Goal: Task Accomplishment & Management: Use online tool/utility

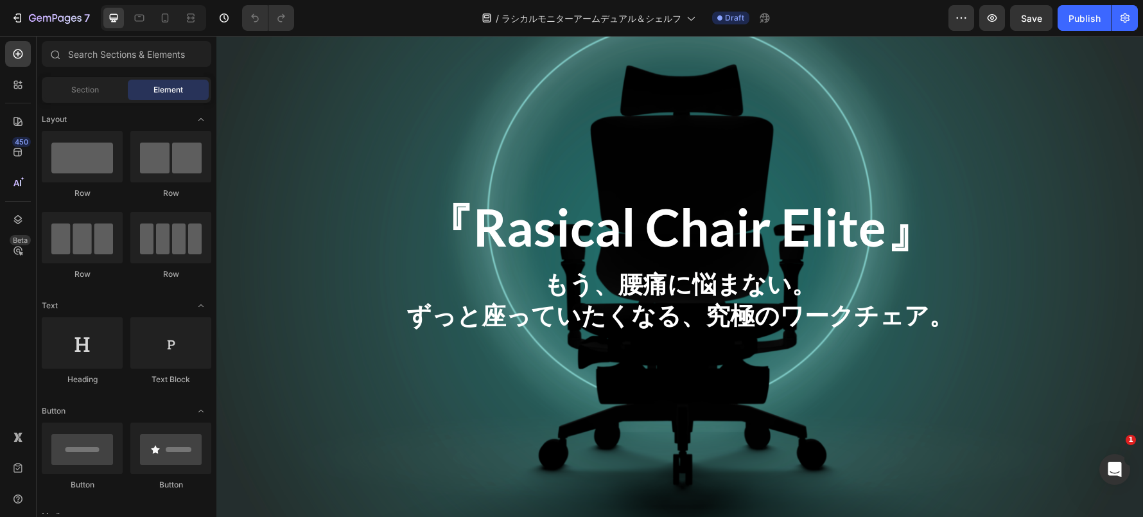
scroll to position [134, 0]
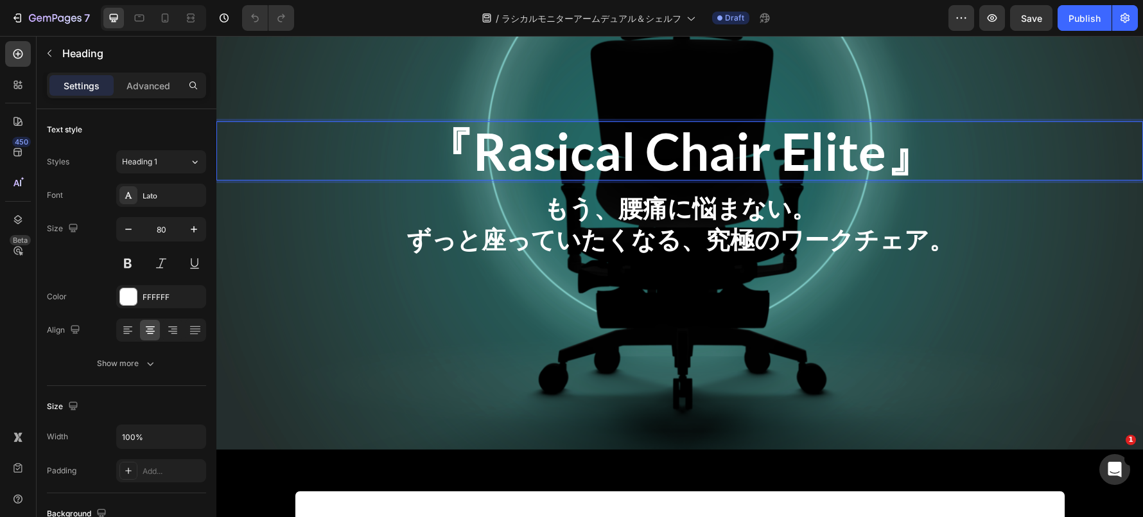
click at [613, 172] on h2 "『Rasical Chair Elite』" at bounding box center [679, 150] width 926 height 59
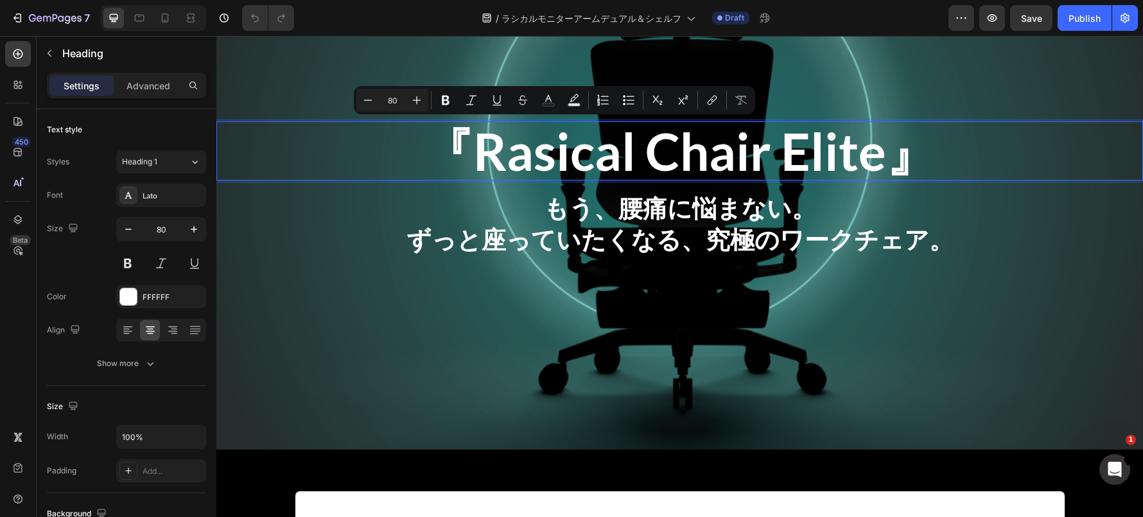
click at [670, 153] on p "『Rasical Chair Elite』" at bounding box center [680, 151] width 924 height 56
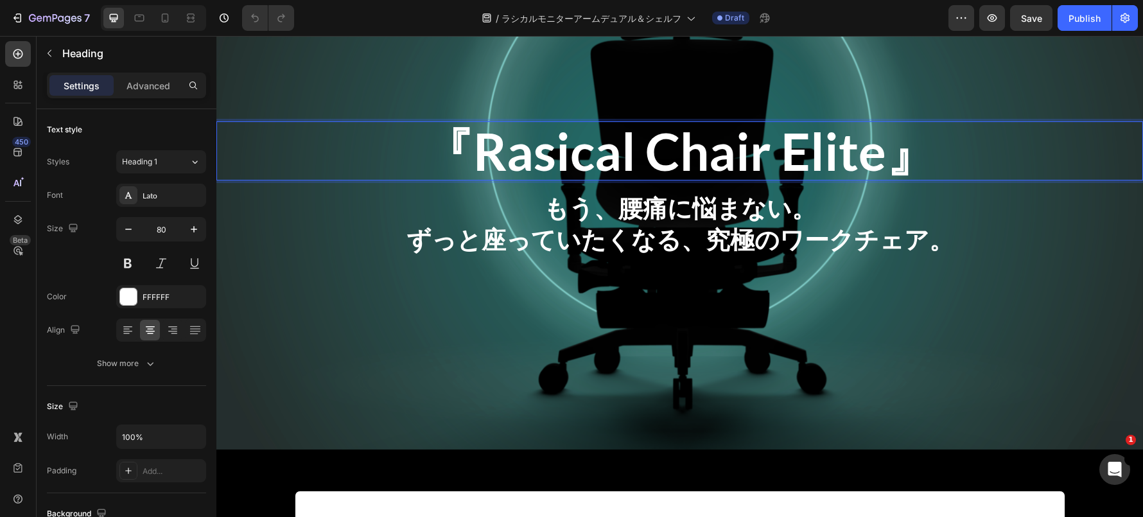
click at [670, 151] on p "『Rasical Chair Elite』" at bounding box center [680, 151] width 924 height 56
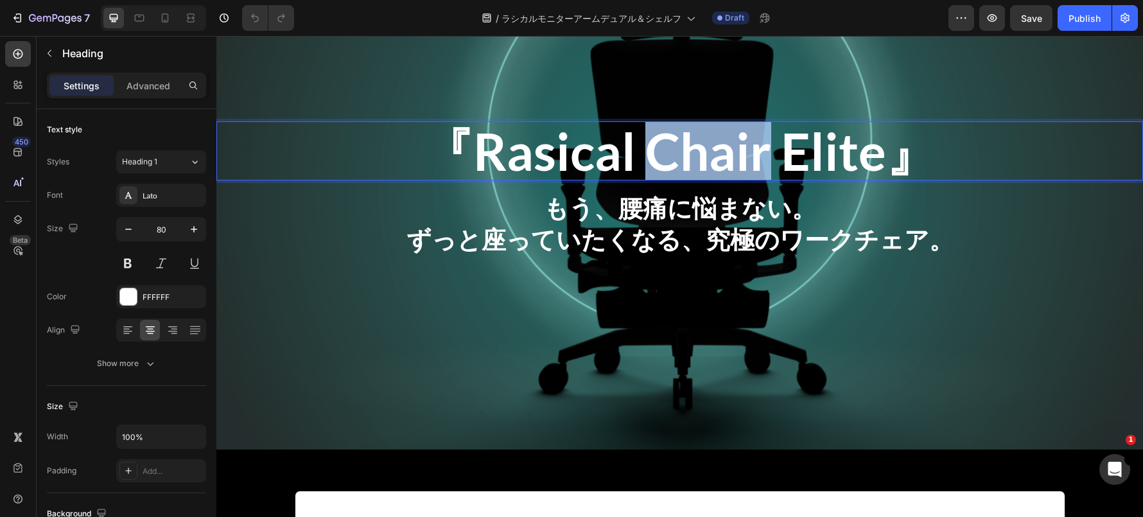
click at [670, 151] on p "『Rasical Chair Elite』" at bounding box center [680, 151] width 924 height 56
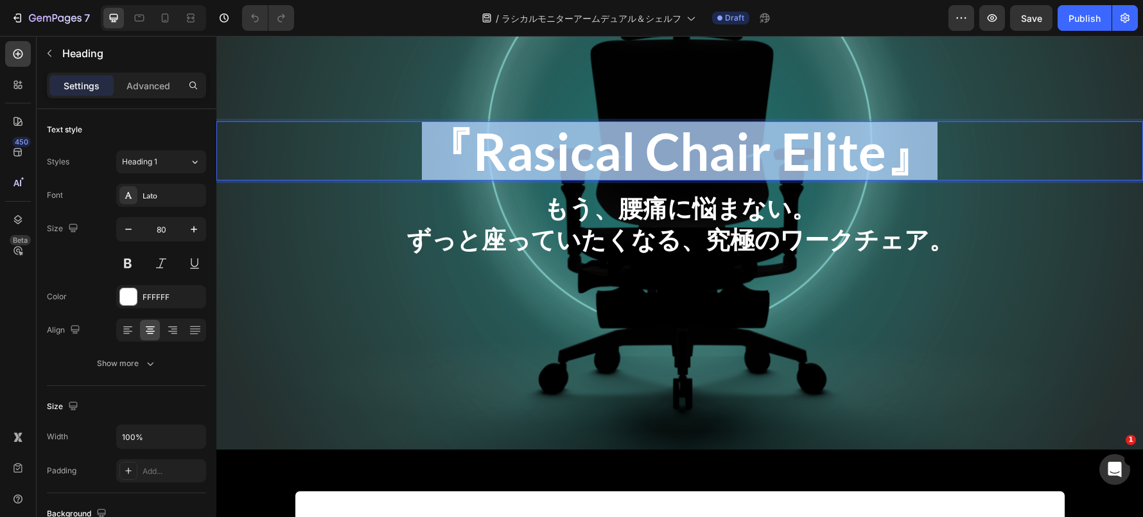
click at [670, 151] on p "『Rasical Chair Elite』" at bounding box center [680, 151] width 924 height 56
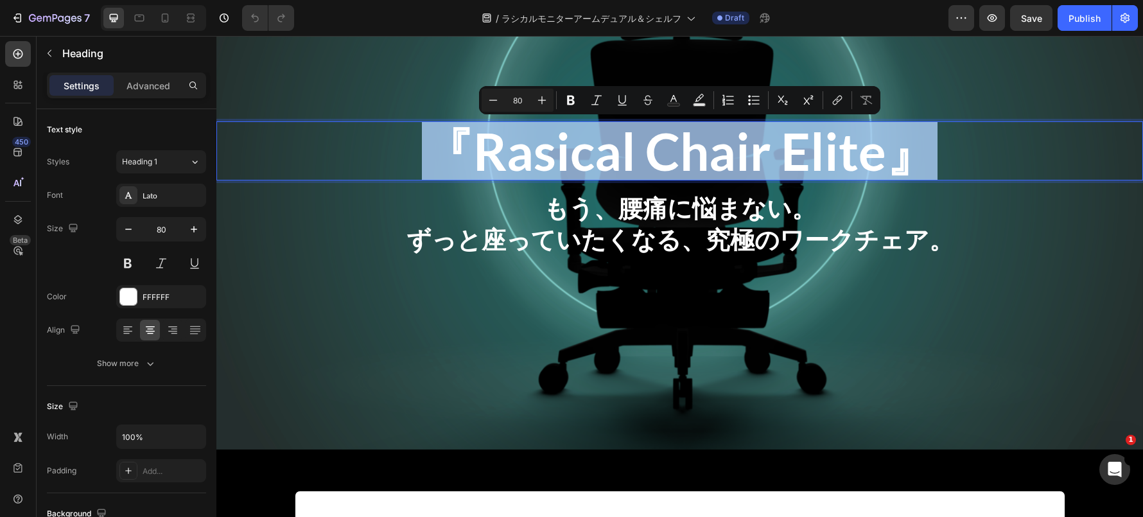
click at [670, 151] on p "『Rasical Chair Elite』" at bounding box center [680, 151] width 924 height 56
click at [652, 139] on p "『Rasical Chair Elite』" at bounding box center [680, 151] width 924 height 56
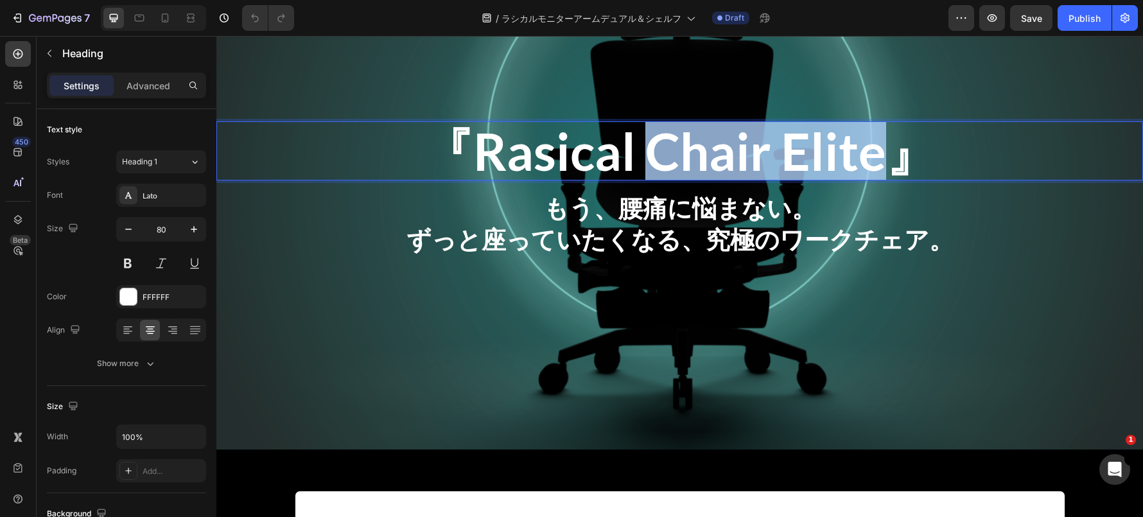
drag, startPoint x: 651, startPoint y: 144, endPoint x: 879, endPoint y: 151, distance: 228.6
click at [879, 151] on p "『Rasical Chair Elite』" at bounding box center [680, 151] width 924 height 56
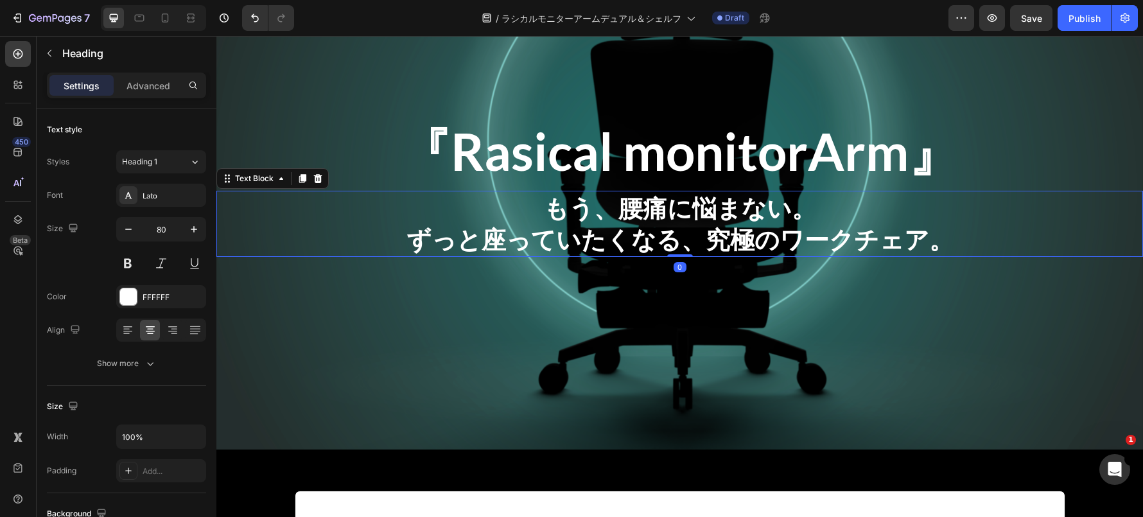
click at [709, 218] on strong "もう、腰痛に悩まない。" at bounding box center [680, 208] width 272 height 30
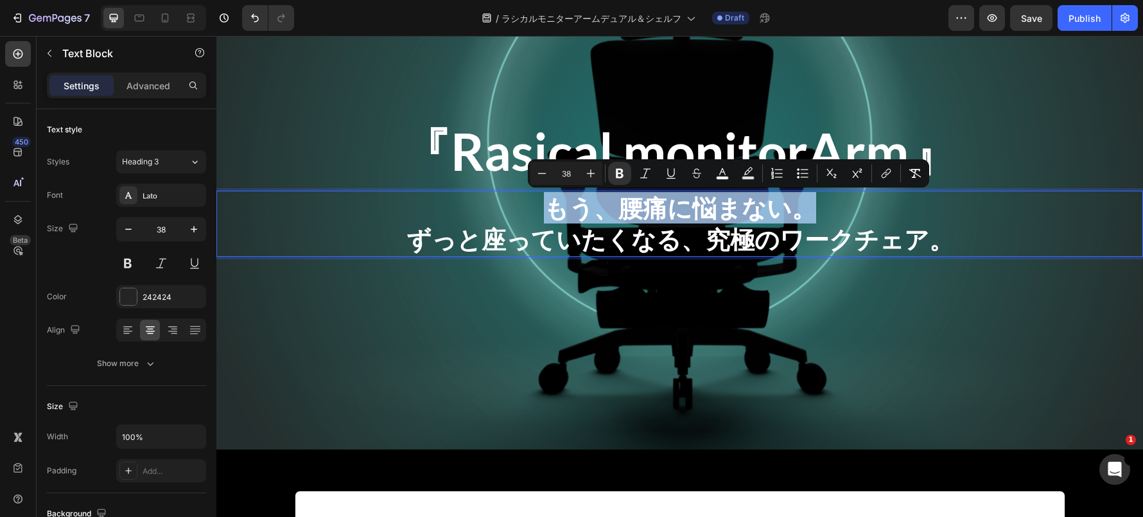
click at [709, 218] on strong "もう、腰痛に悩まない。" at bounding box center [680, 208] width 272 height 30
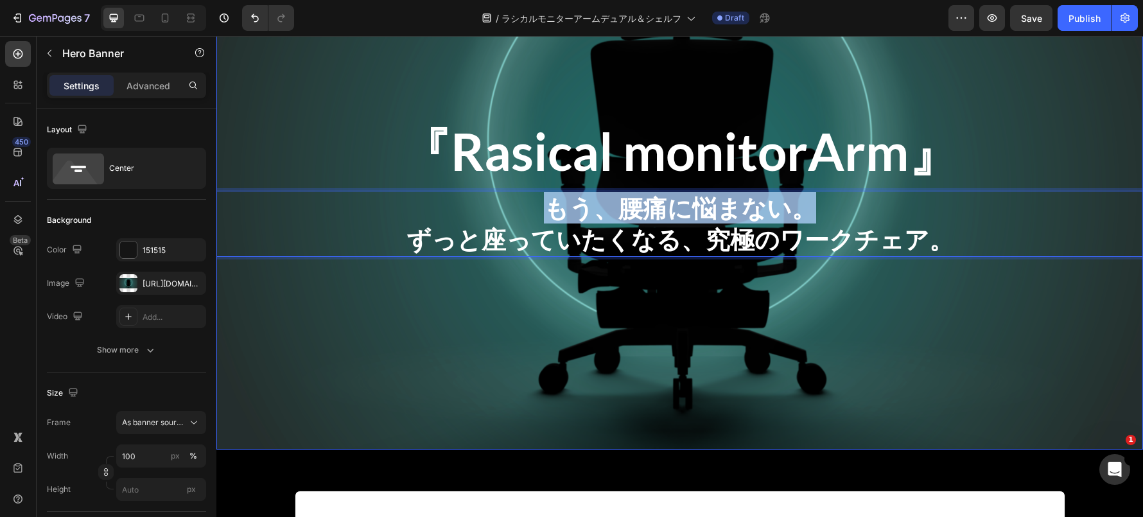
click at [578, 310] on div "Overlay" at bounding box center [679, 188] width 926 height 521
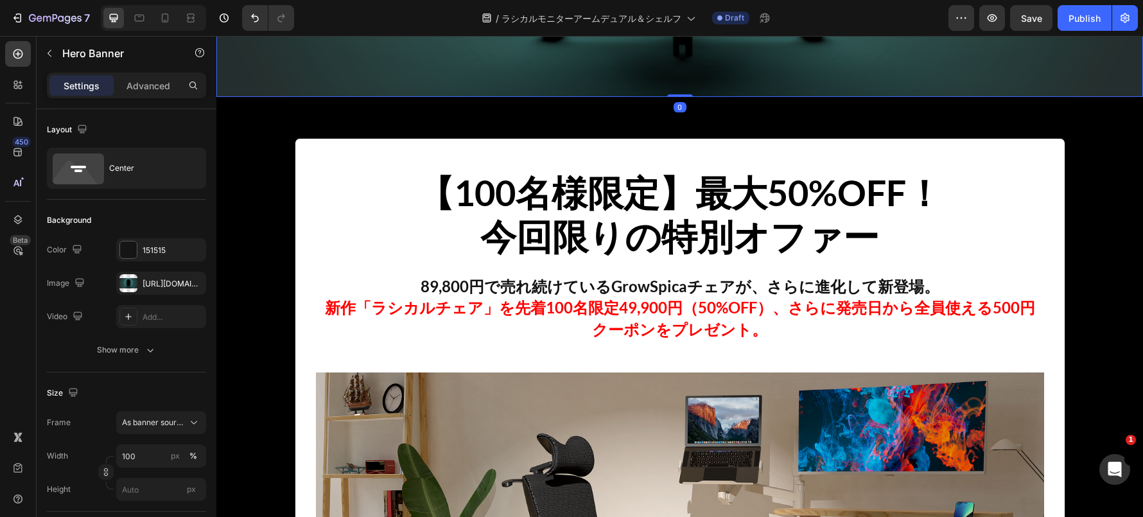
scroll to position [488, 0]
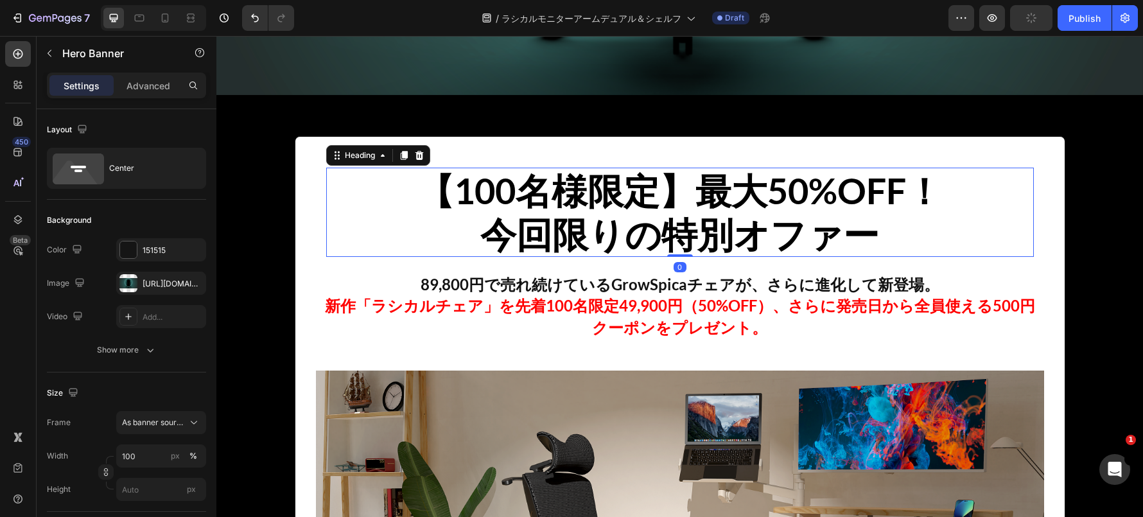
click at [539, 202] on strong "【100名様限定】最大50%OFF！" at bounding box center [680, 190] width 524 height 43
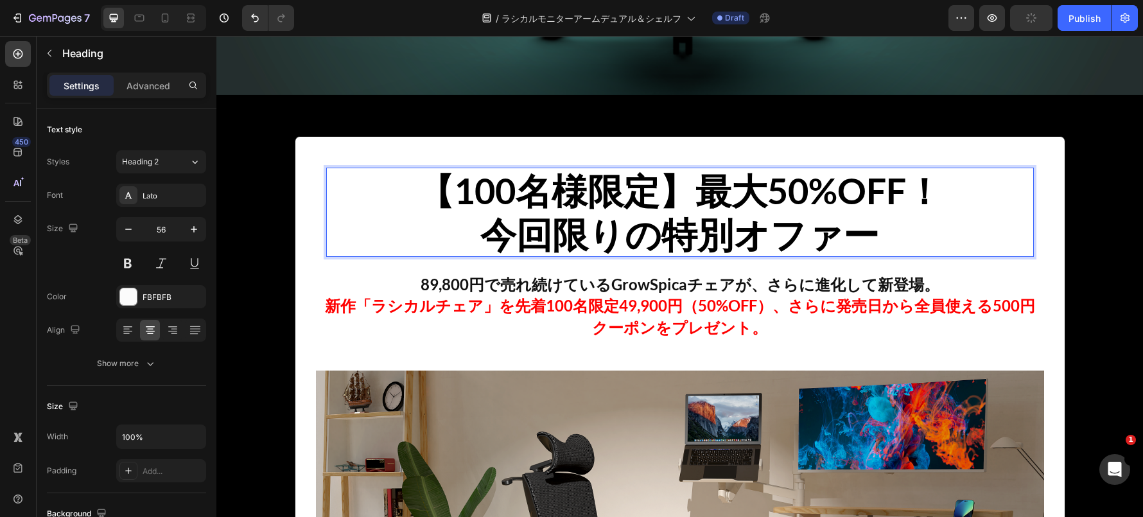
click at [527, 196] on strong "【100名様限定】最大50%OFF！" at bounding box center [680, 190] width 524 height 43
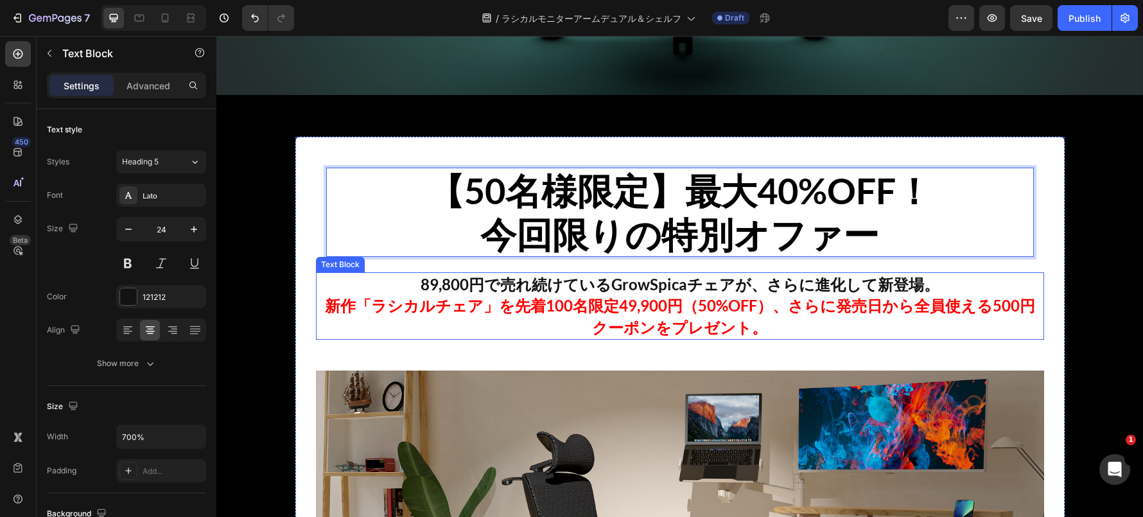
click at [490, 292] on p "89,800円で売れ続けているGrowSpicaチェアが、さらに進化して新登場。" at bounding box center [679, 284] width 725 height 22
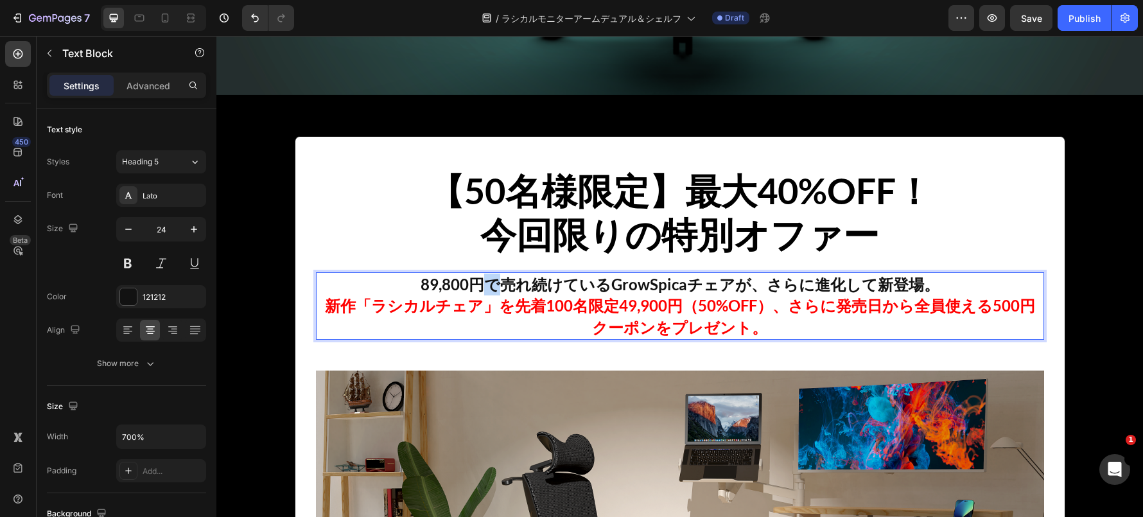
click at [490, 292] on p "89,800円で売れ続けているGrowSpicaチェアが、さらに進化して新登場。" at bounding box center [679, 284] width 725 height 22
click at [544, 284] on p "89,800円で売れ続けているGrowSpicaチェアが、さらに進化して新登場。" at bounding box center [679, 284] width 725 height 22
drag, startPoint x: 604, startPoint y: 287, endPoint x: 417, endPoint y: 290, distance: 187.5
click at [417, 290] on p "89,800円で売れ続けているGrowSpicaチェアが、さらに進化して新登場。" at bounding box center [679, 284] width 725 height 22
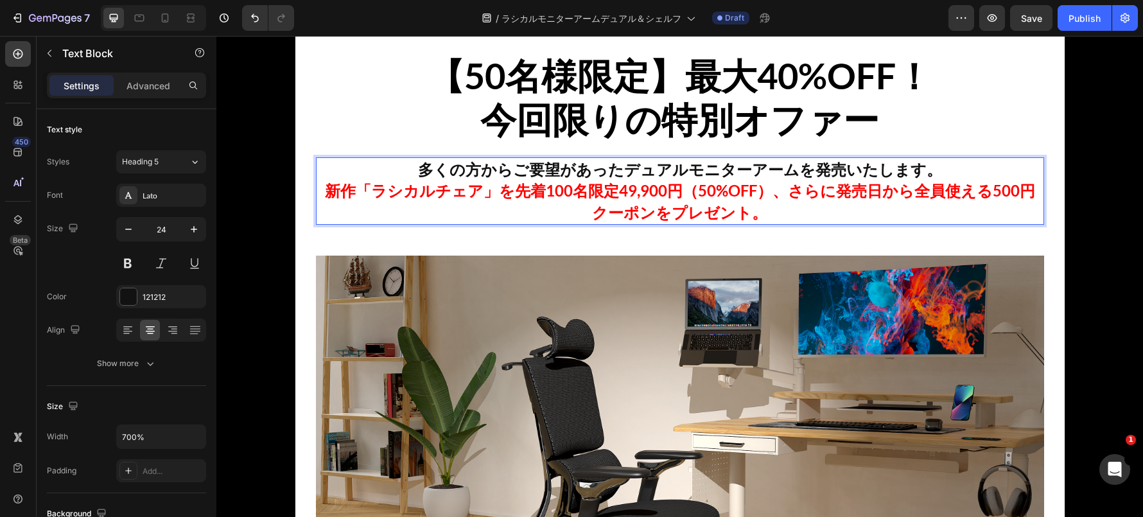
scroll to position [637, 0]
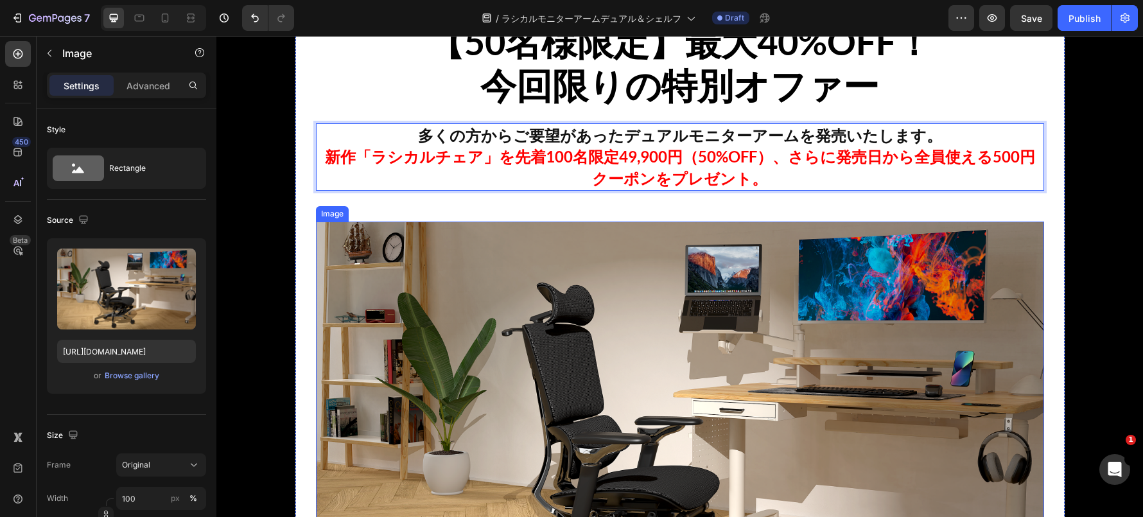
click at [406, 307] on img at bounding box center [680, 426] width 728 height 410
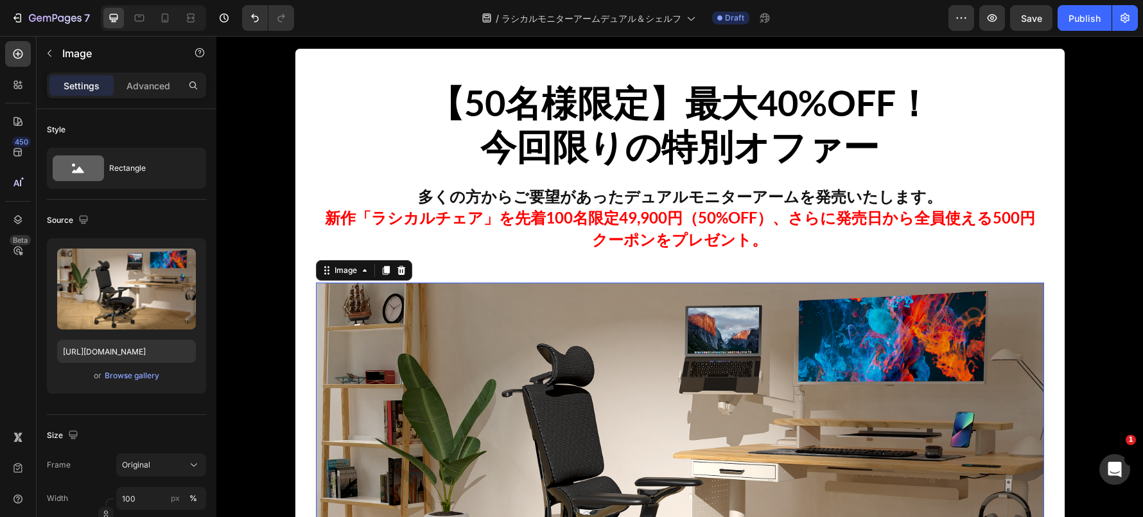
scroll to position [563, 0]
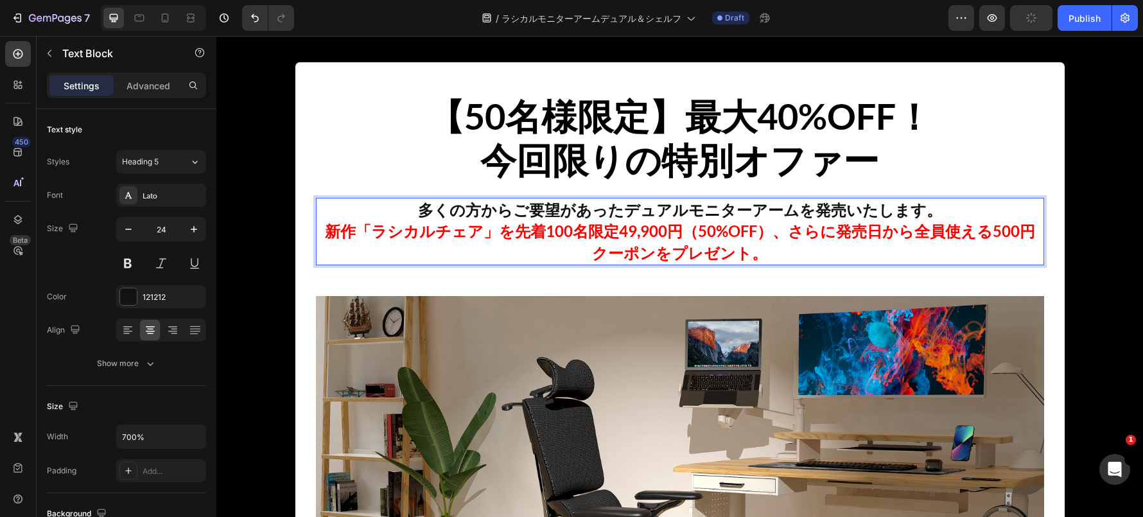
click at [331, 232] on strong "新作「ラシカルチェア」を先着100名限定49,900円（50%OFF）、さらに発売日から全員使える500円クーポンをプレゼント。" at bounding box center [680, 241] width 710 height 40
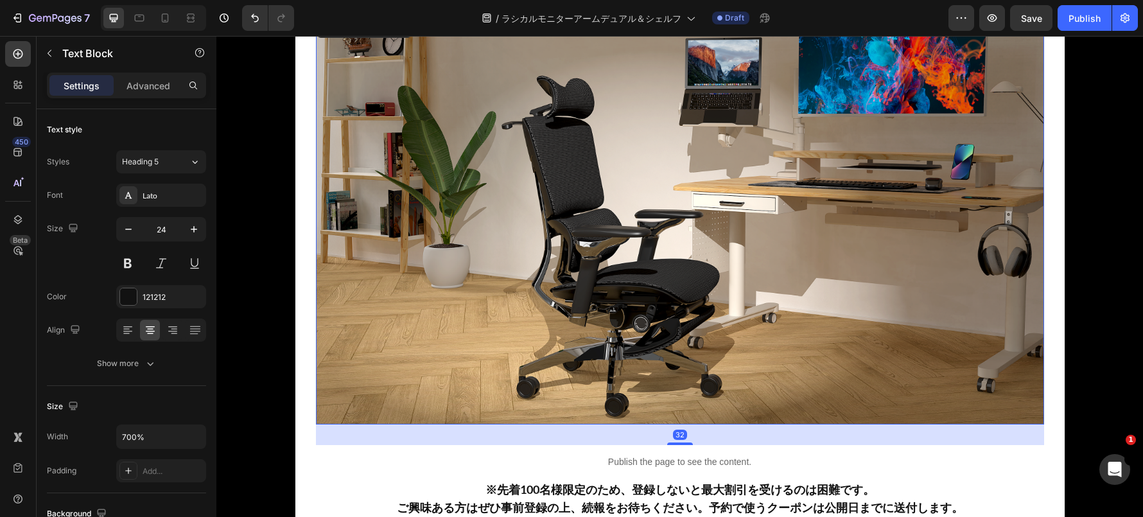
click at [619, 277] on img at bounding box center [680, 220] width 728 height 410
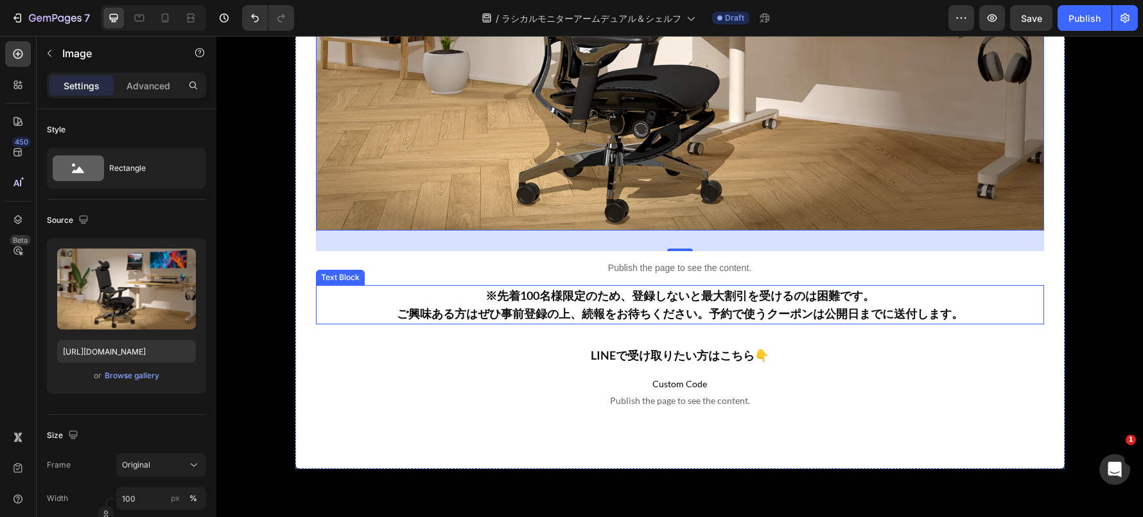
scroll to position [1040, 0]
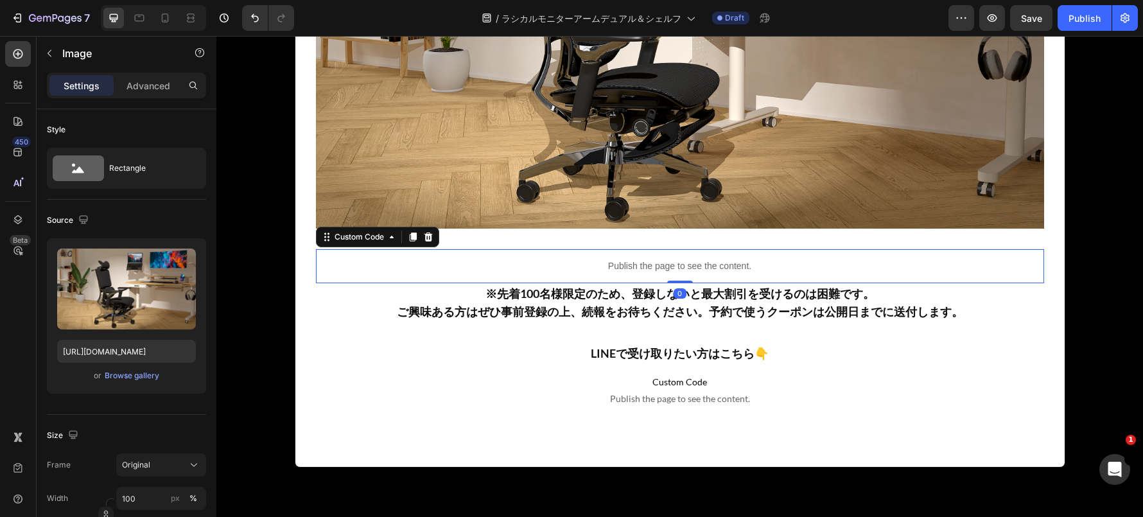
click at [614, 268] on p "Publish the page to see the content." at bounding box center [680, 265] width 728 height 13
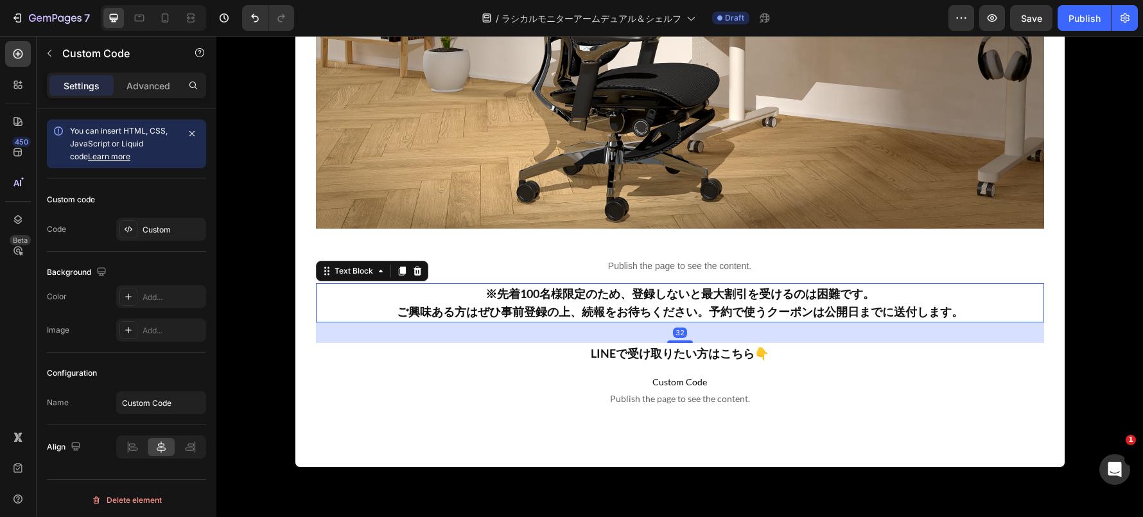
click at [591, 302] on p "※先着100名様限定のため、登録しないと最大割引を受けるのは困難です。" at bounding box center [679, 293] width 725 height 19
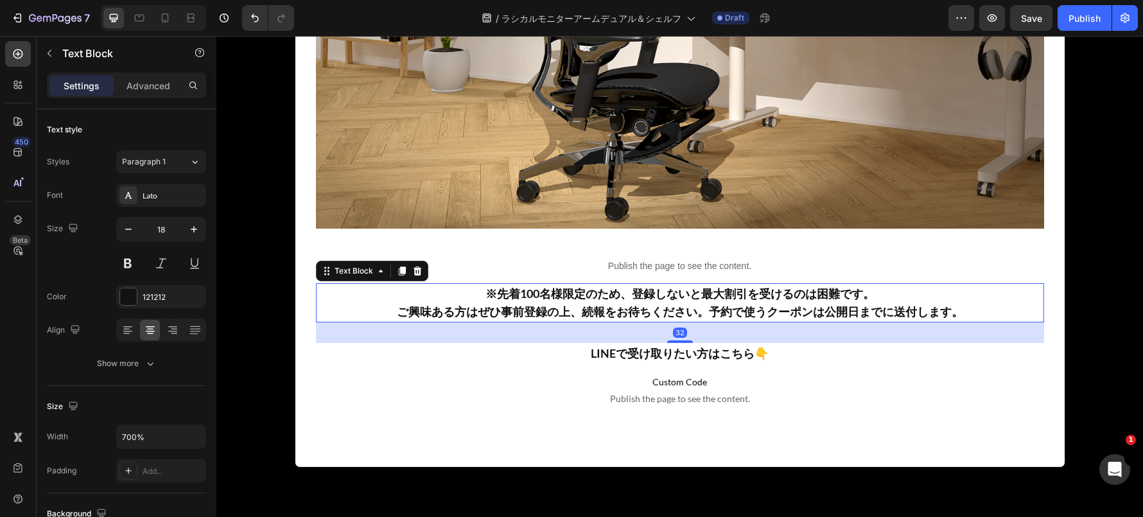
click at [591, 302] on p "※先着100名様限定のため、登録しないと最大割引を受けるのは困難です。" at bounding box center [679, 293] width 725 height 19
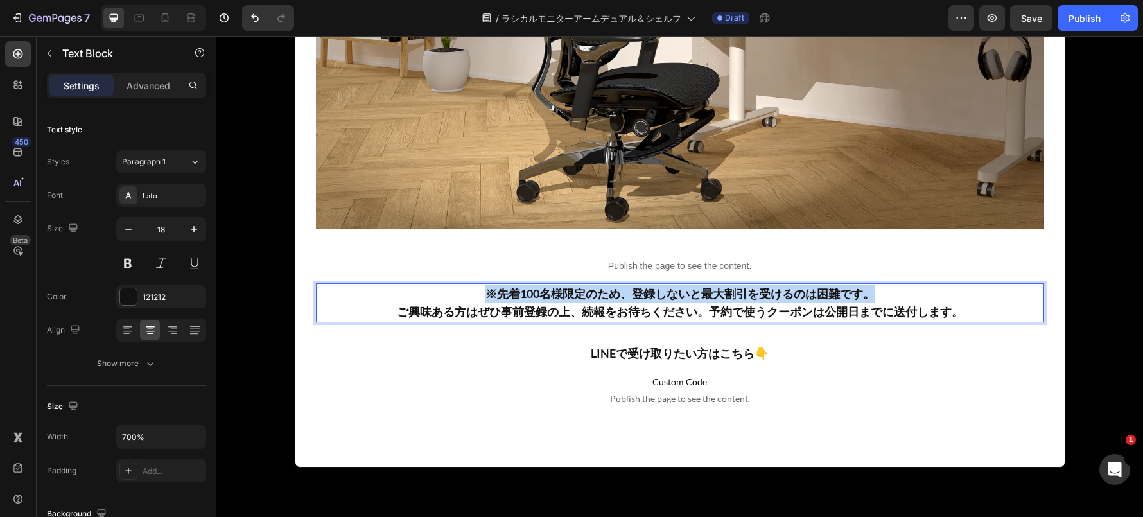
click at [591, 302] on p "※先着100名様限定のため、登録しないと最大割引を受けるのは困難です。" at bounding box center [679, 293] width 725 height 19
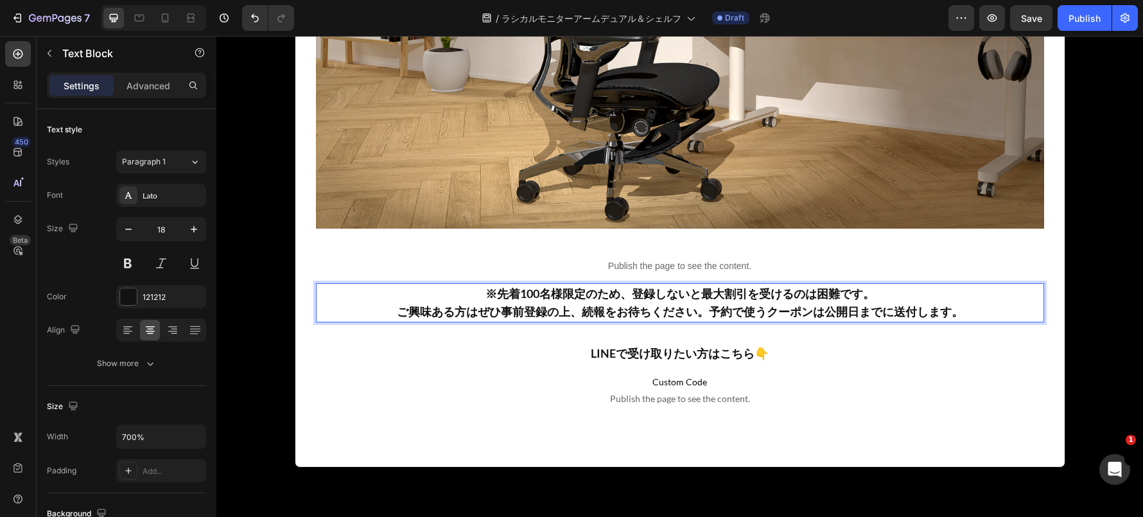
click at [564, 313] on strong "ご興味ある方はぜひ事前登録の上、続報をお待ちください。予約で使うクーポンは公開日までに送付します。" at bounding box center [680, 311] width 566 height 14
click at [537, 294] on strong "※先着100名様限定のため、登録しないと最大割引を受けるのは困難です。" at bounding box center [679, 293] width 389 height 14
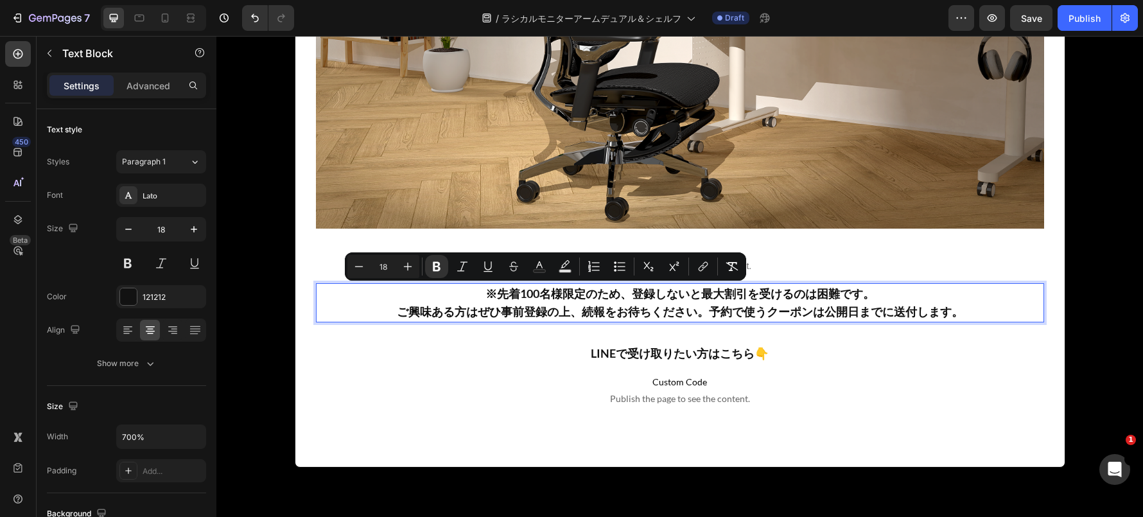
click at [532, 293] on strong "※先着100名様限定のため、登録しないと最大割引を受けるのは困難です。" at bounding box center [679, 293] width 389 height 14
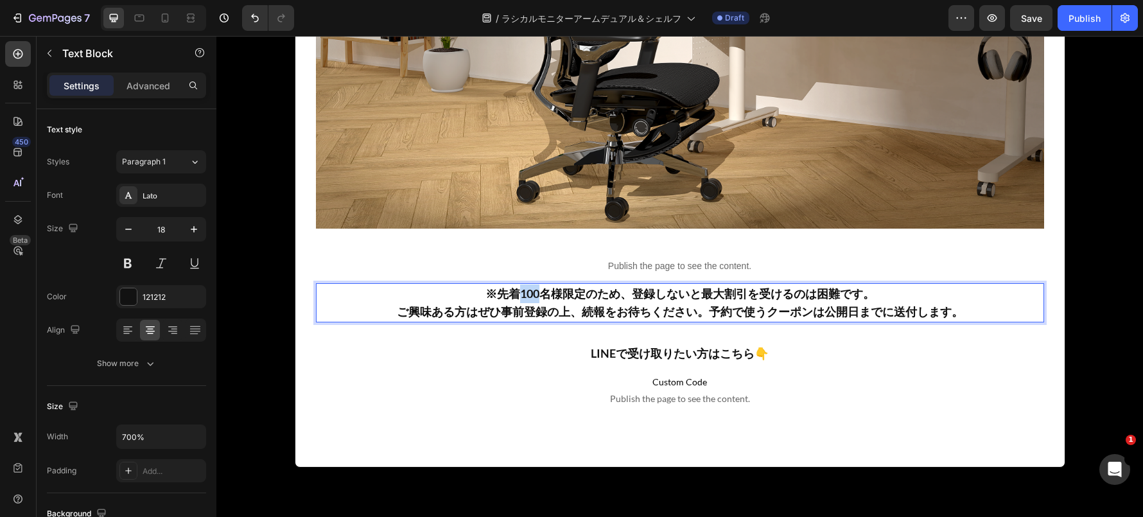
click at [532, 293] on strong "※先着100名様限定のため、登録しないと最大割引を受けるのは困難です。" at bounding box center [679, 293] width 389 height 14
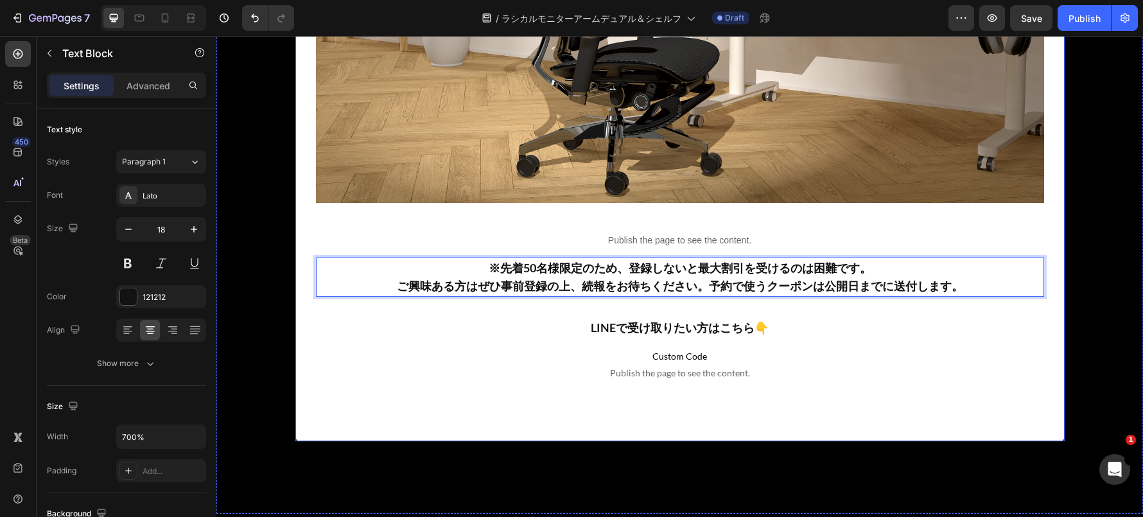
scroll to position [1072, 0]
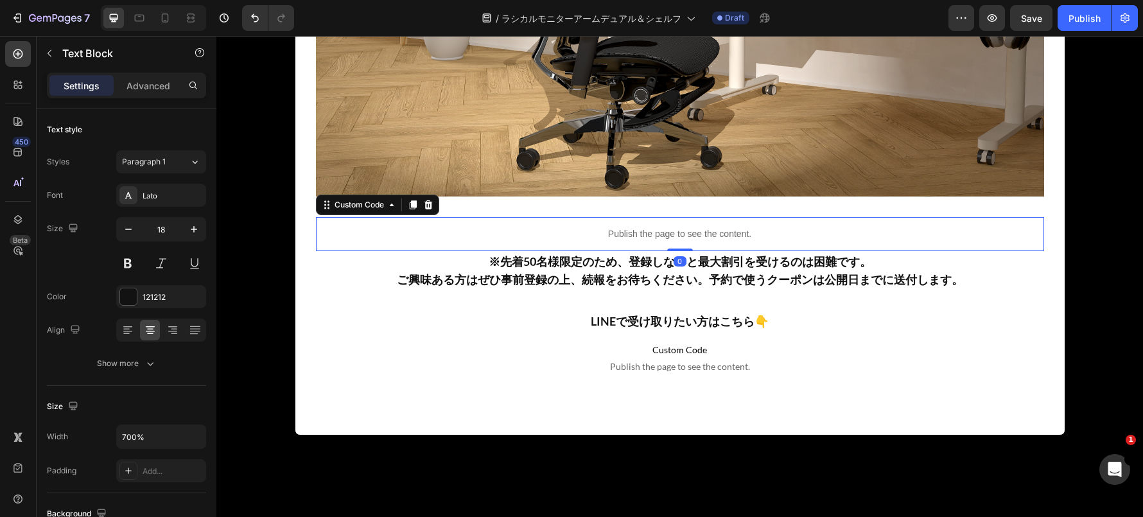
click at [685, 243] on div "Publish the page to see the content." at bounding box center [680, 234] width 728 height 34
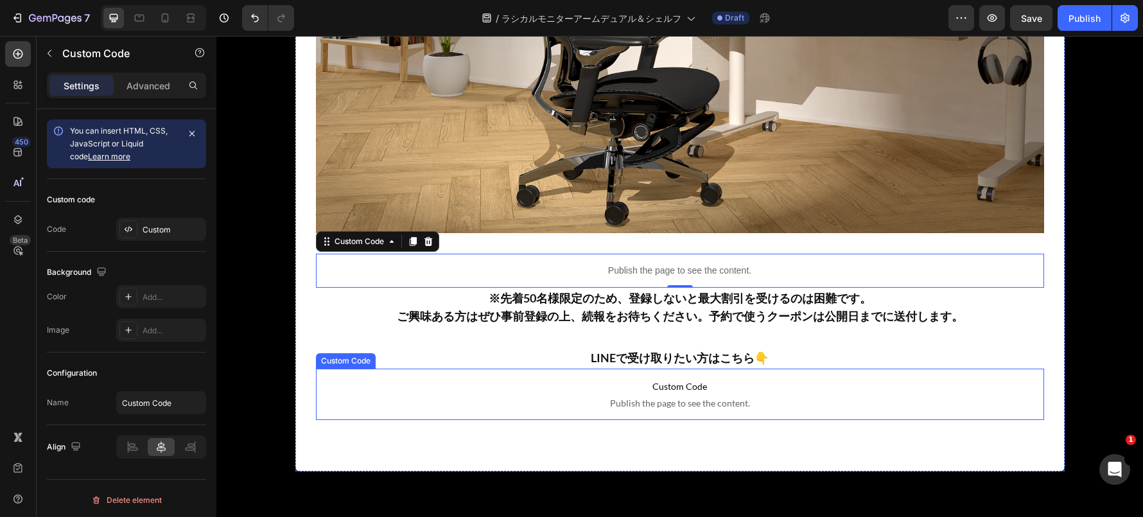
scroll to position [1012, 0]
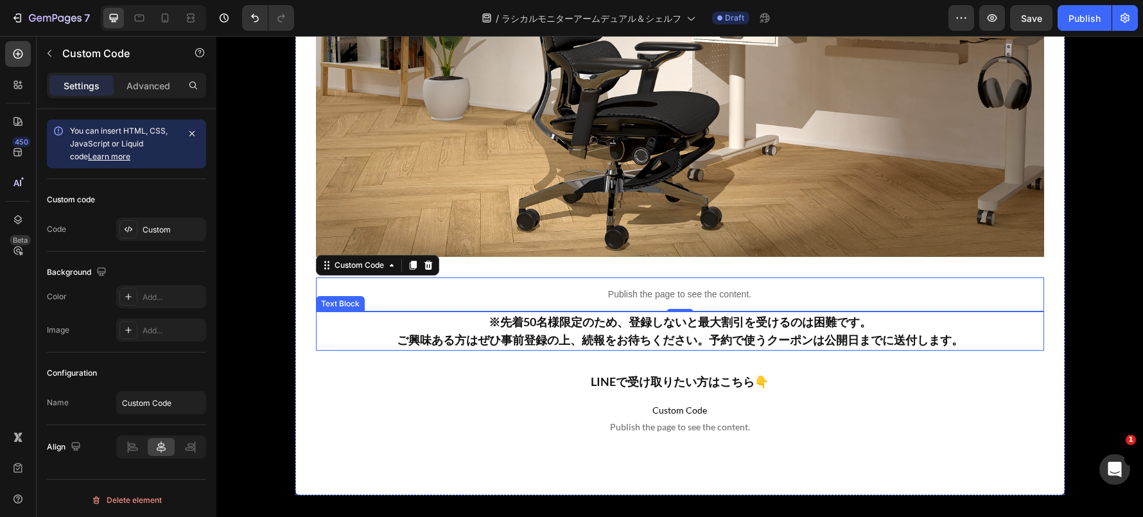
click at [584, 298] on p "Publish the page to see the content." at bounding box center [680, 294] width 728 height 13
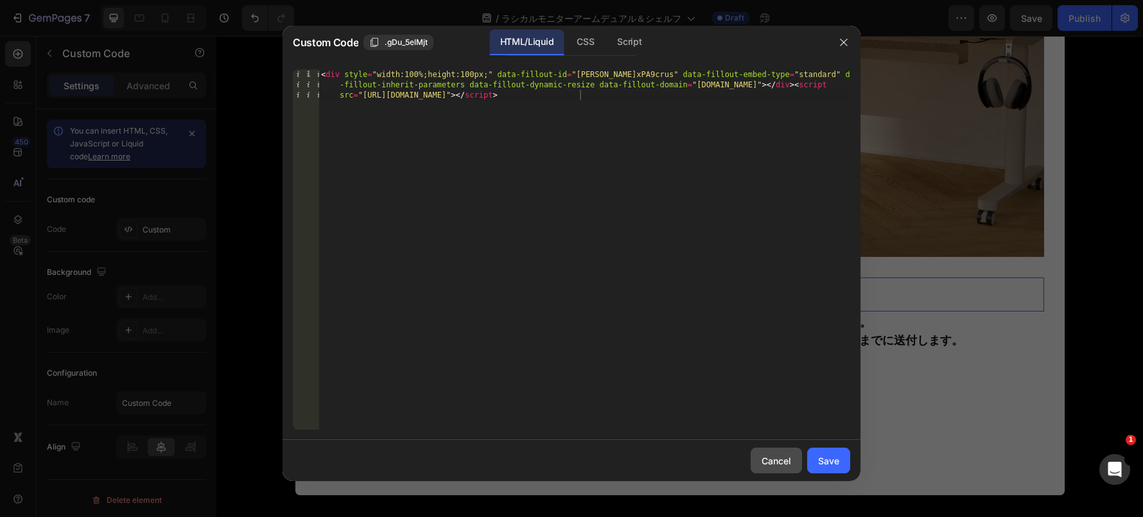
click at [768, 472] on button "Cancel" at bounding box center [775, 460] width 51 height 26
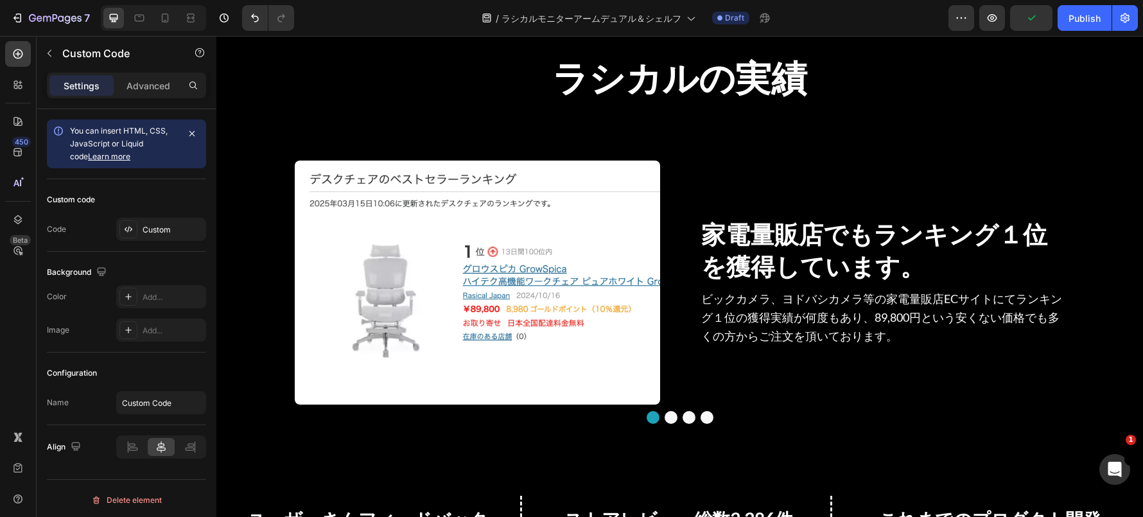
scroll to position [1597, 0]
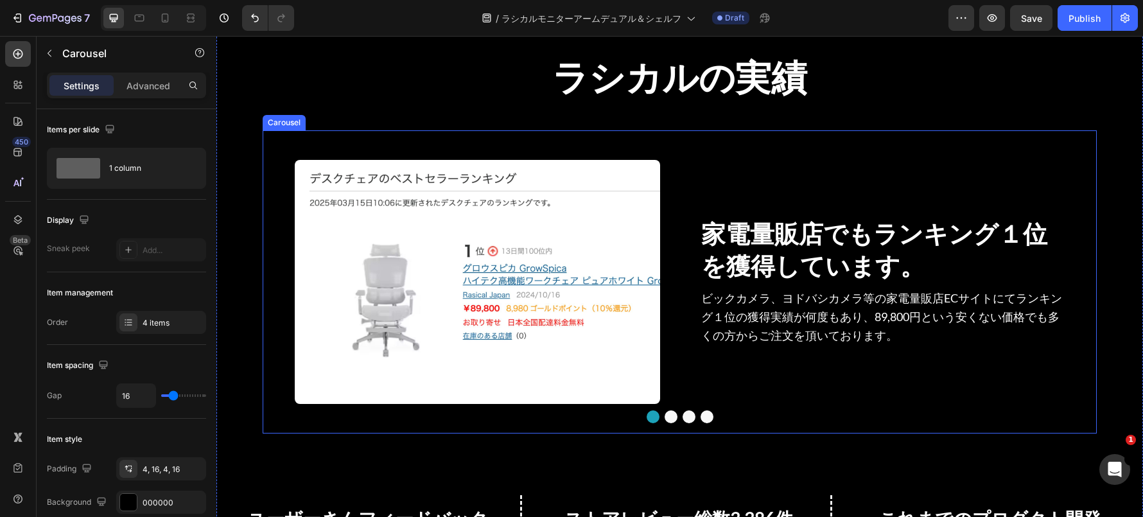
click at [667, 413] on button "Dot" at bounding box center [670, 416] width 13 height 13
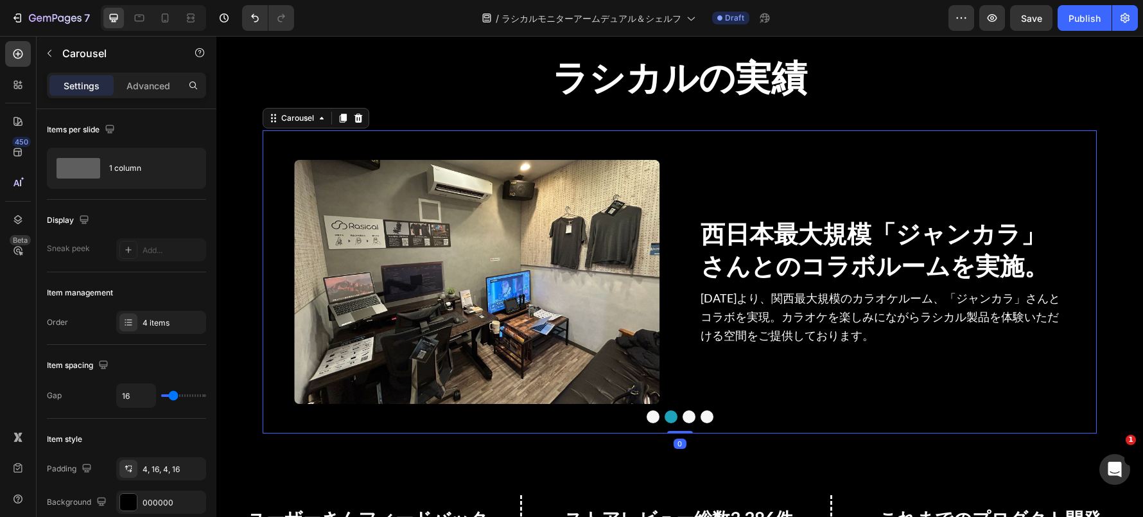
click at [688, 416] on button "Dot" at bounding box center [688, 416] width 13 height 13
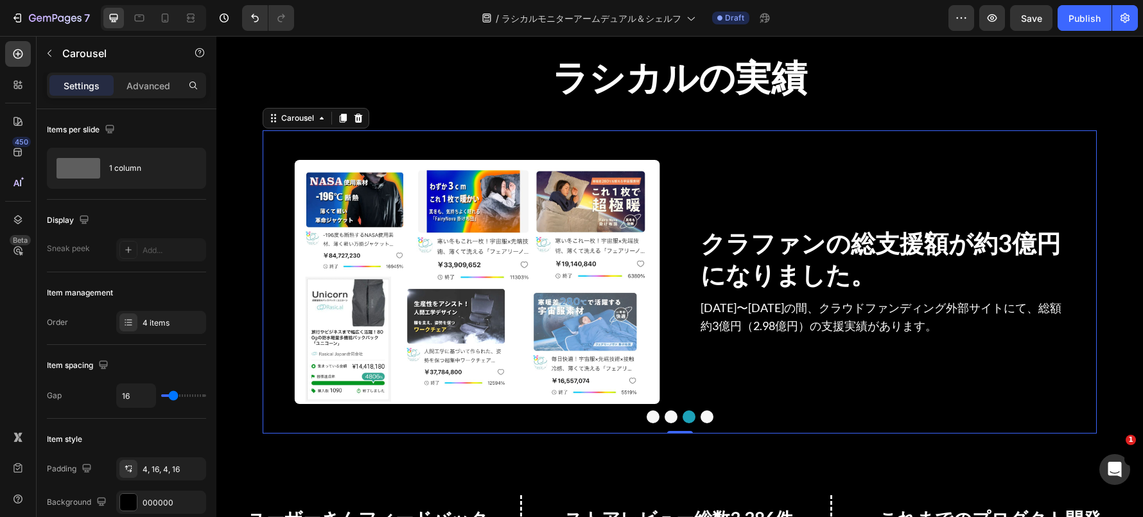
click at [669, 418] on button "Dot" at bounding box center [670, 416] width 13 height 13
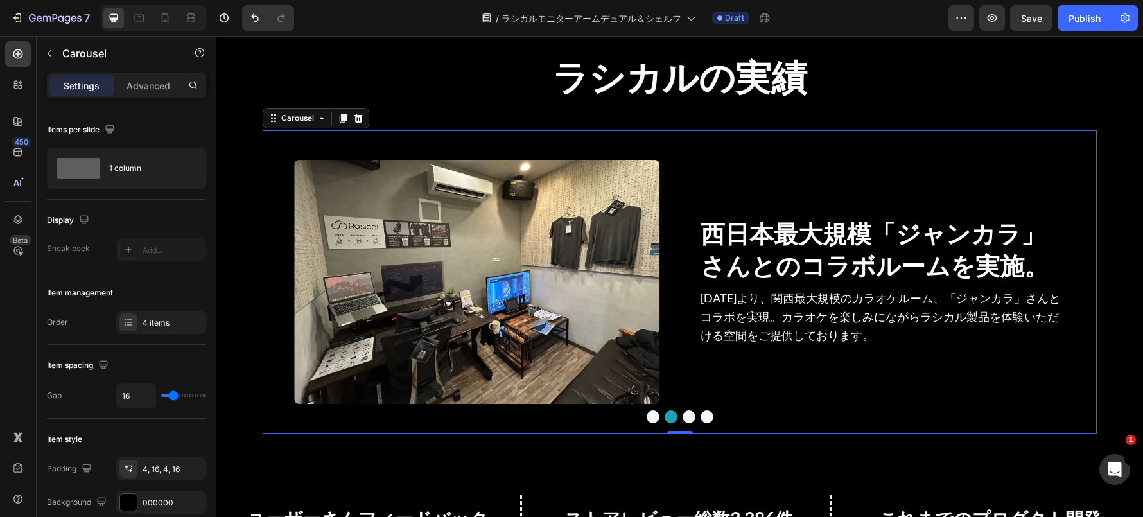
click at [689, 417] on button "Dot" at bounding box center [688, 416] width 13 height 13
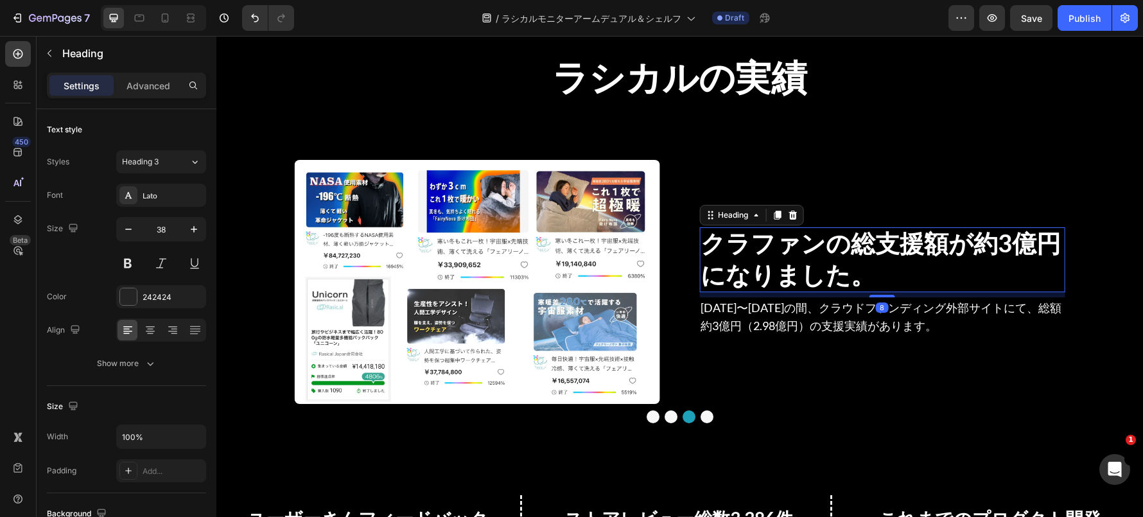
click at [972, 241] on span "クラファンの総支援額が約3億円になりました。" at bounding box center [880, 258] width 360 height 61
click at [1004, 242] on span "クラファンの総支援額が約3億円になりました。" at bounding box center [880, 258] width 360 height 61
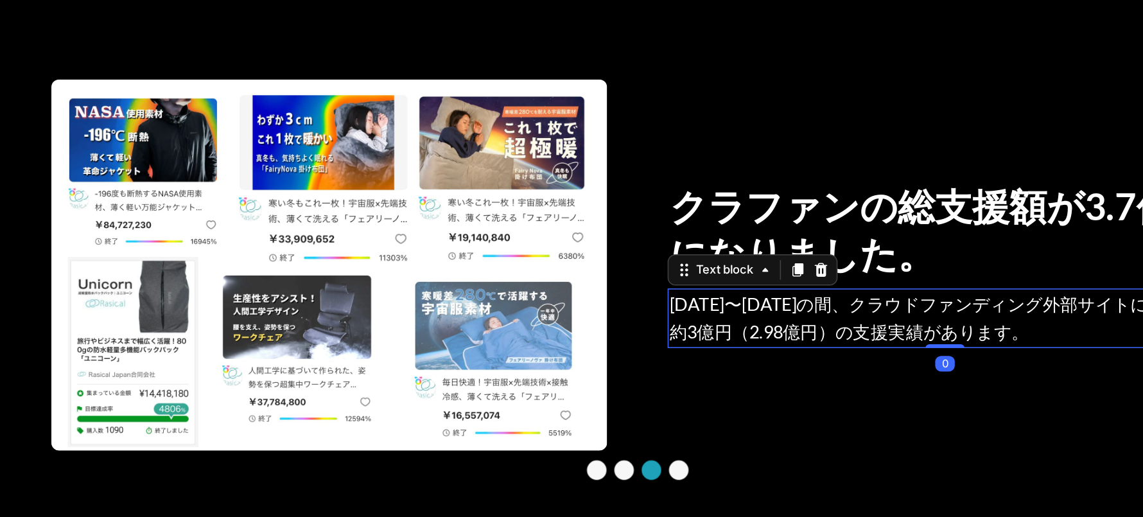
click at [481, 169] on p "[DATE]〜[DATE]の間、クラウドファンディング外部サイトにて、総額約3億円（2.98億円）の支援実績があります。" at bounding box center [598, 171] width 363 height 37
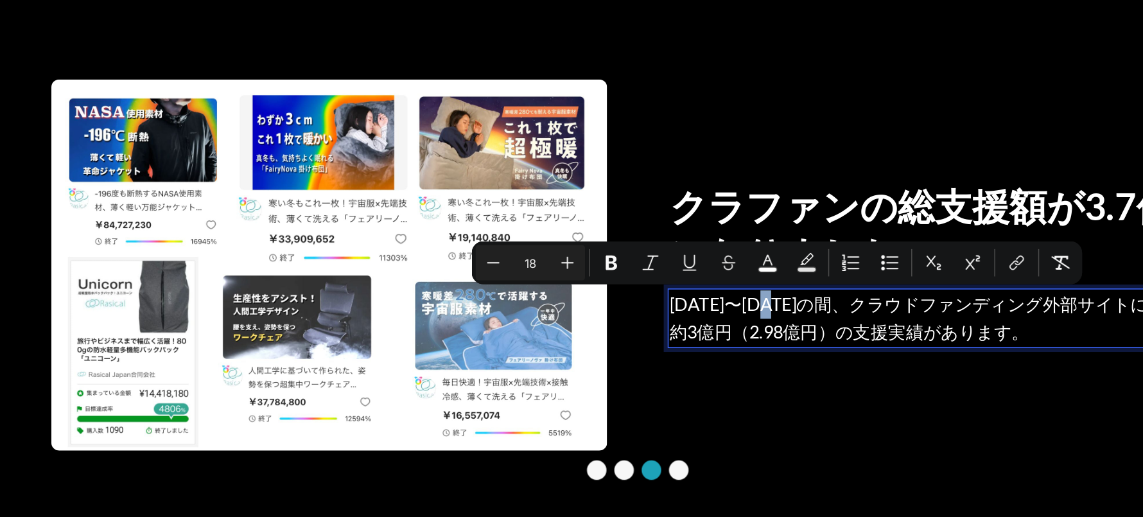
click at [481, 166] on span "[DATE]〜[DATE]の間、クラウドファンディング外部サイトにて、総額約3億円（2.98億円）の支援実績があります。" at bounding box center [597, 171] width 361 height 33
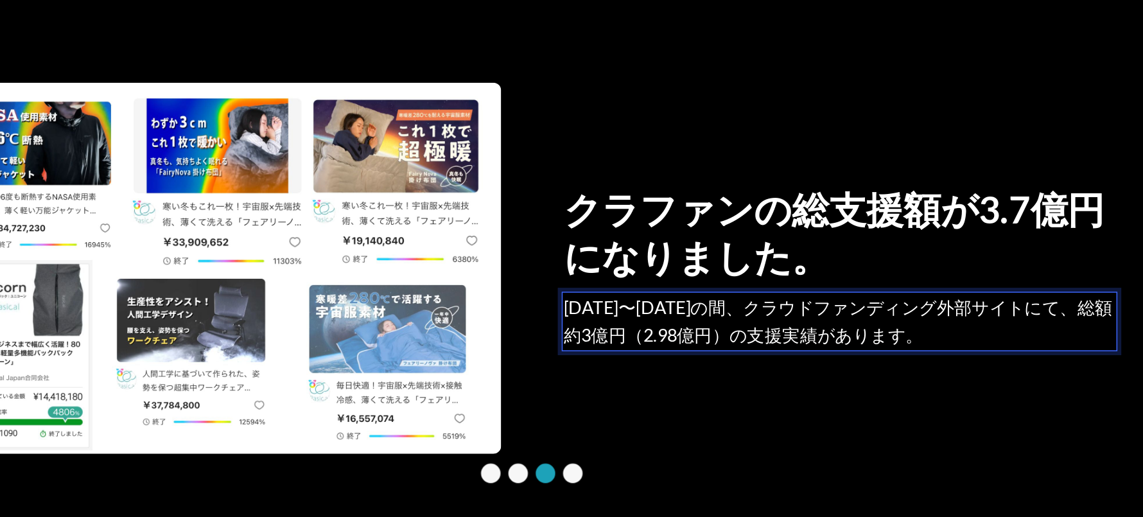
click at [323, 184] on span "[DATE]〜[DATE]の間、クラウドファンディング外部サイトにて、総額約3億円（2.98億円）の支援実績があります。" at bounding box center [491, 175] width 361 height 33
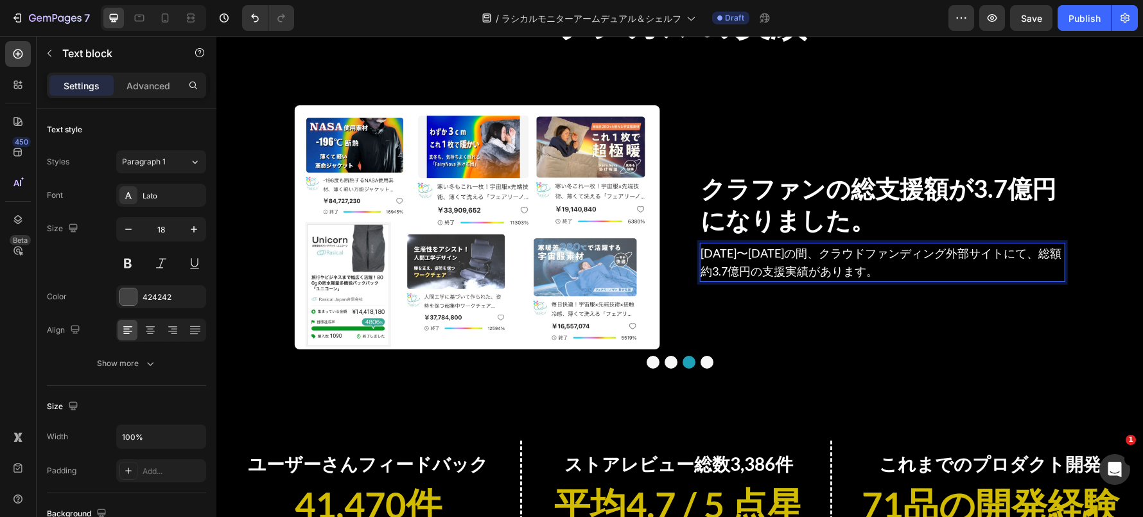
scroll to position [1638, 0]
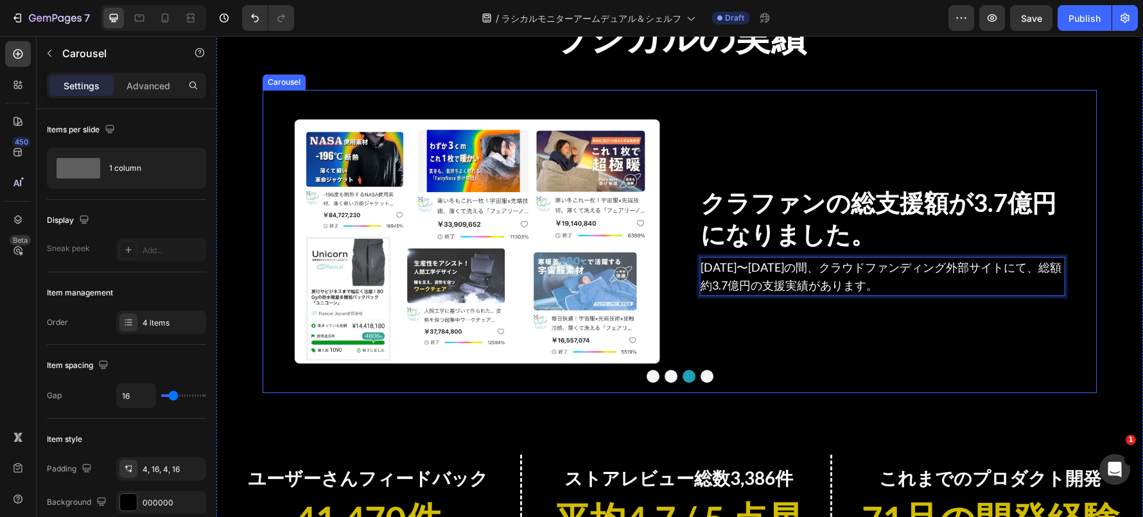
click at [702, 373] on button "Dot" at bounding box center [706, 376] width 13 height 13
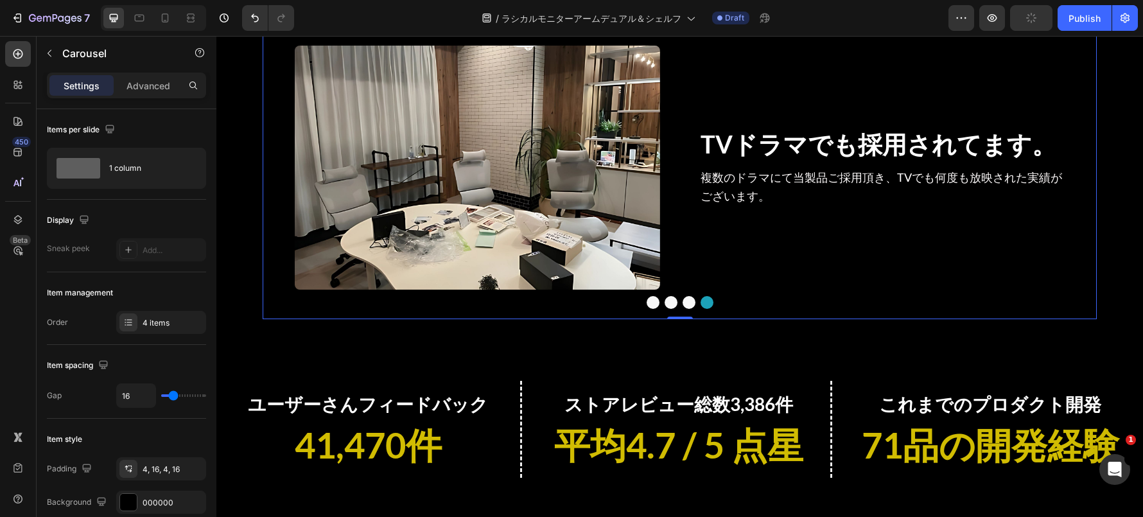
scroll to position [1841, 0]
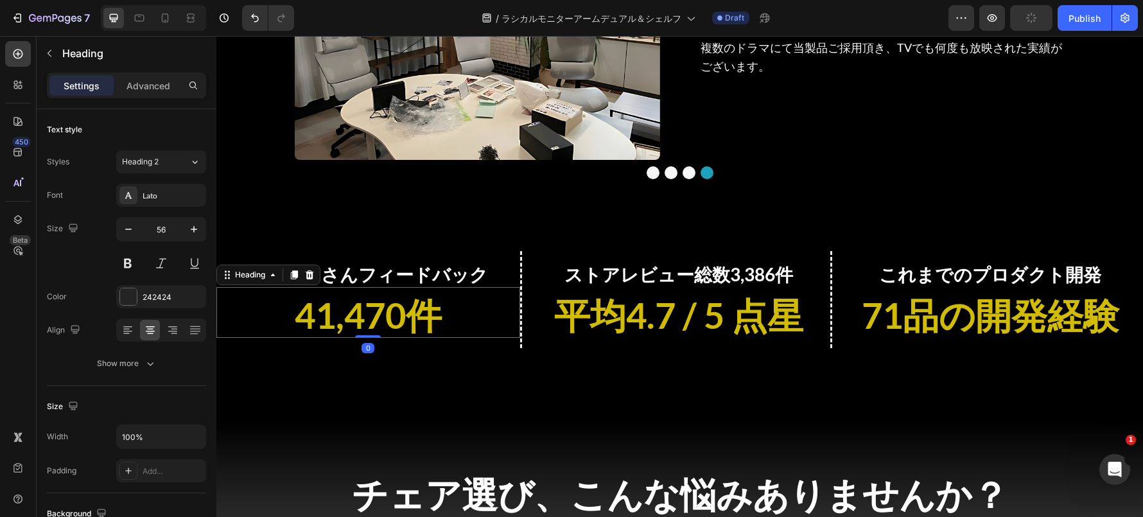
click at [408, 320] on span "41,470件" at bounding box center [368, 314] width 147 height 43
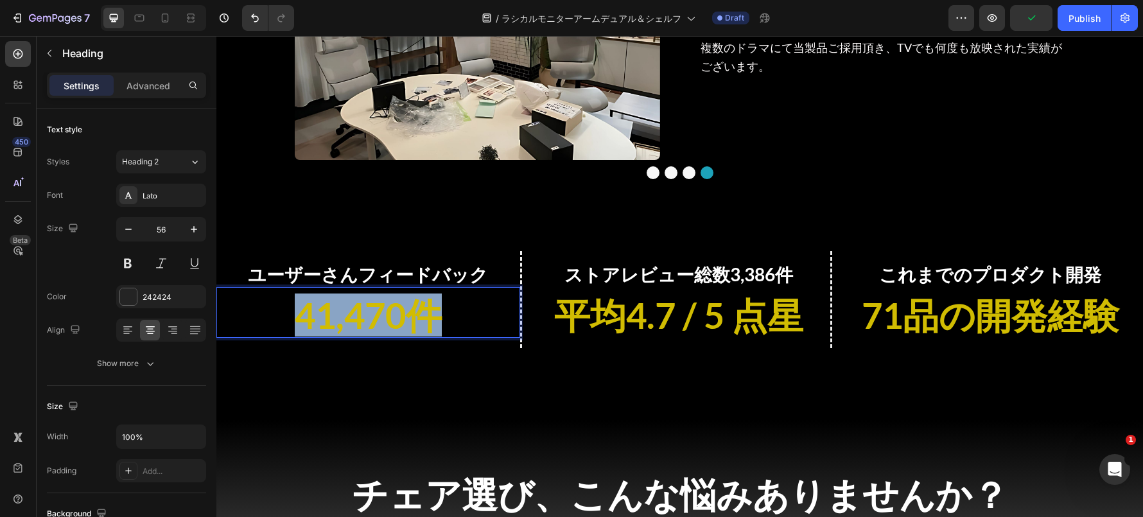
click at [408, 320] on span "41,470件" at bounding box center [368, 314] width 147 height 43
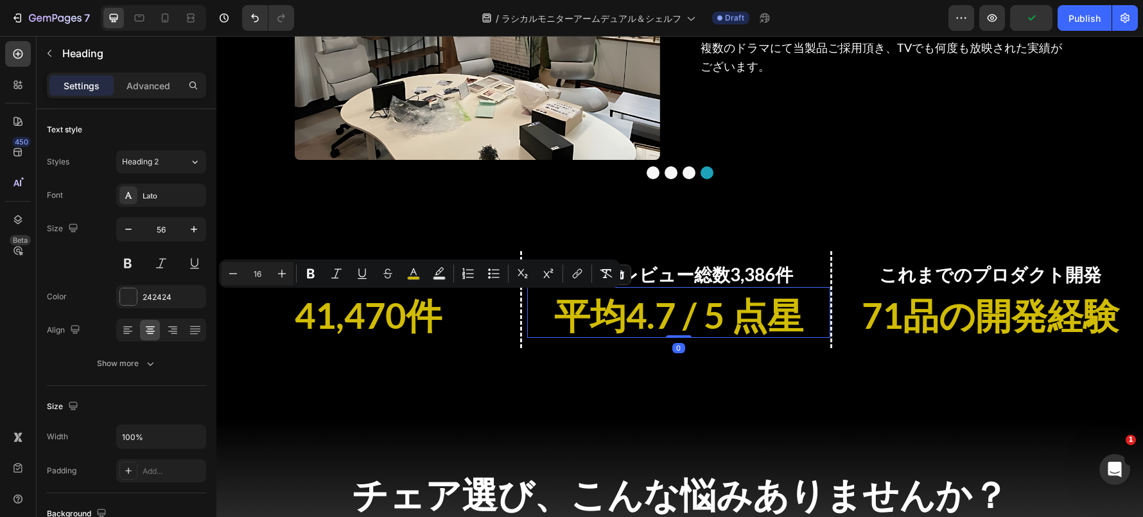
click at [696, 306] on span "平均4.7 / 5 点星" at bounding box center [678, 314] width 249 height 43
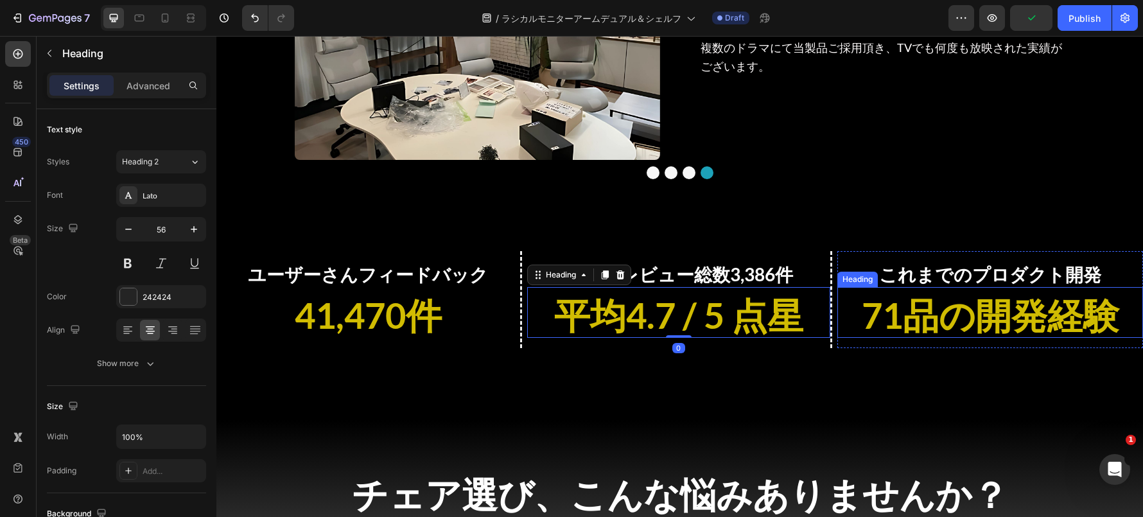
click at [918, 307] on span "71品の開発経験" at bounding box center [989, 314] width 257 height 43
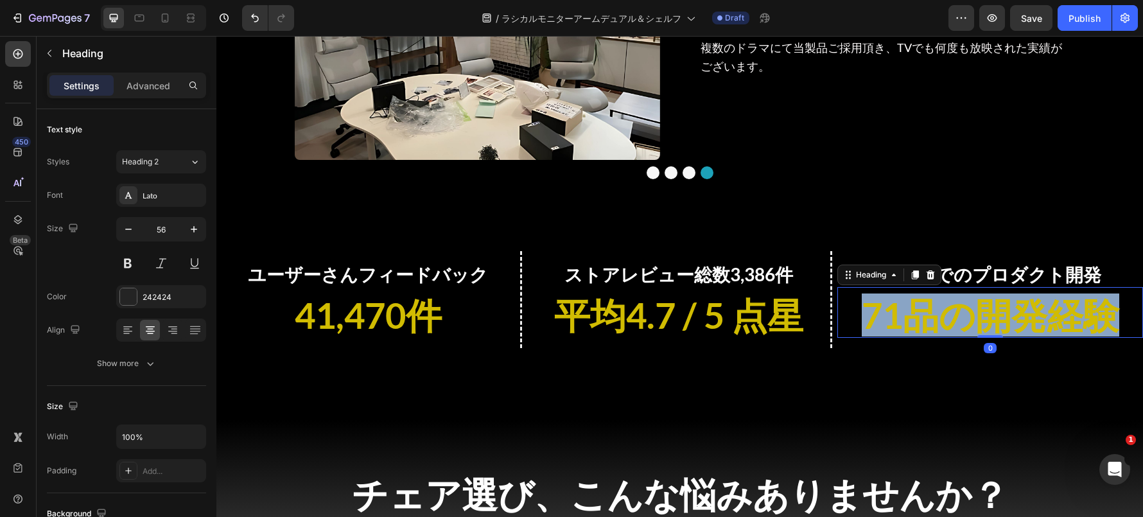
click at [918, 307] on span "71品の開発経験" at bounding box center [989, 314] width 257 height 43
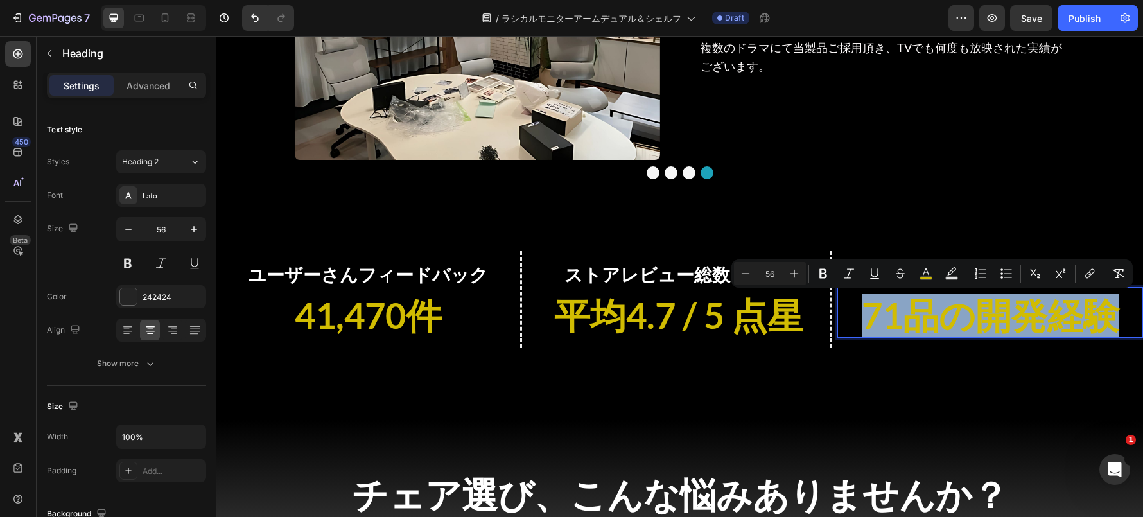
click at [894, 311] on span "71品の開発経験" at bounding box center [989, 314] width 257 height 43
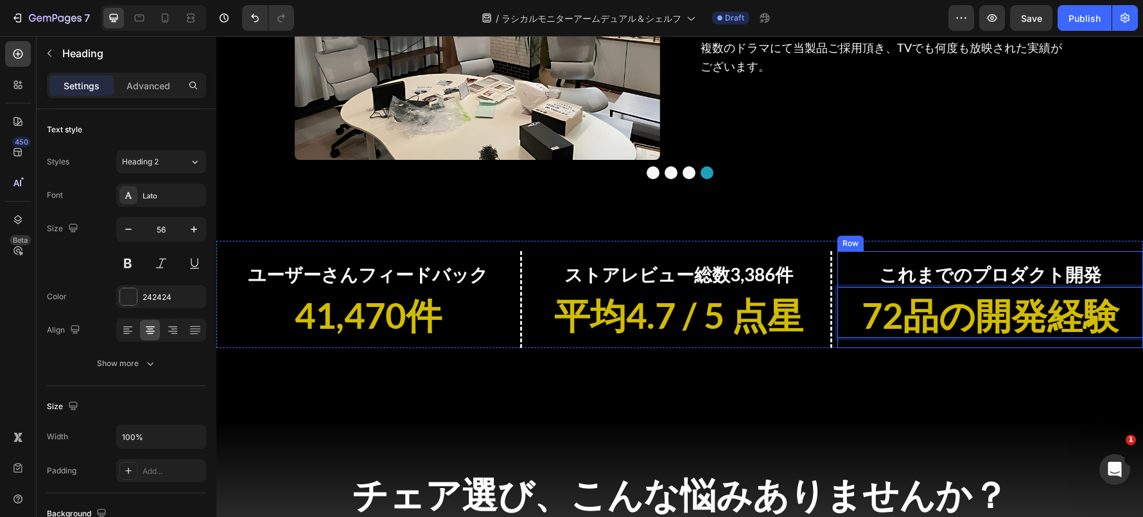
click at [785, 361] on div "ラシカルの実績 Heading Image 家電量販店でもランキング１位を獲得しています。 Heading ビックカメラ、ヨドバシカメラ等の家電量販店ECサイ…" at bounding box center [679, 78] width 926 height 579
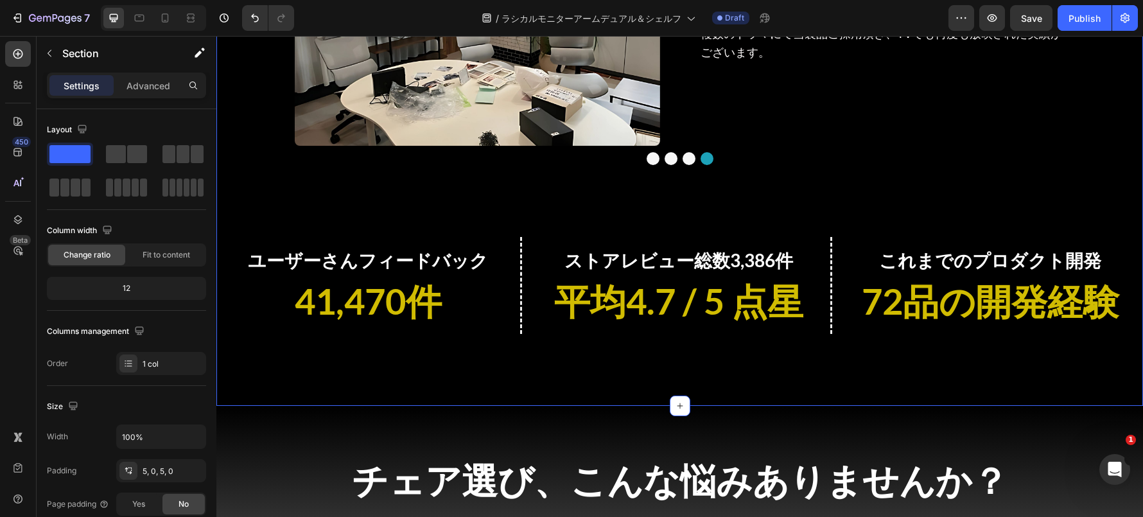
scroll to position [1858, 0]
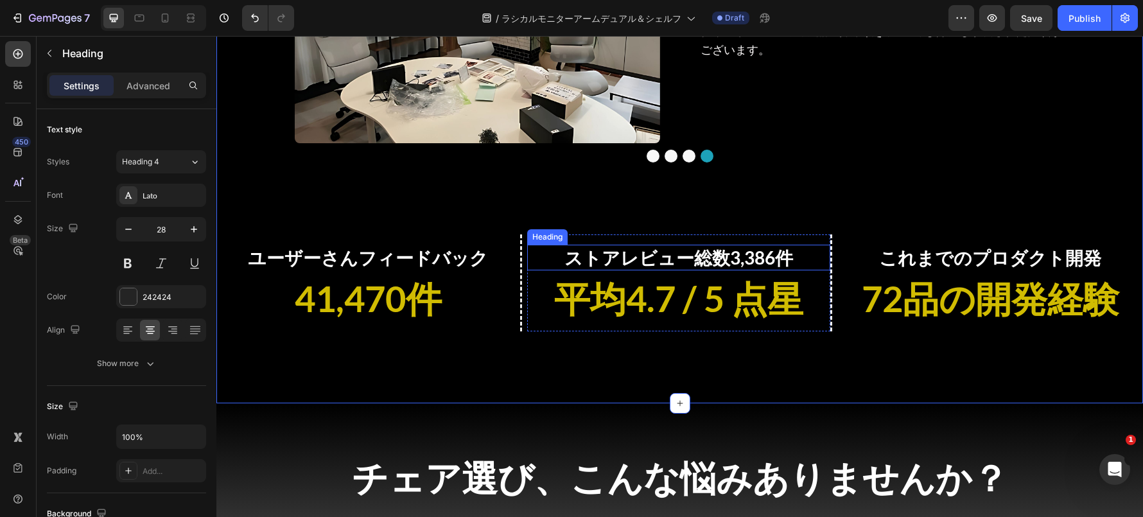
click at [773, 265] on span "ストアレビュー総数3,386件" at bounding box center [678, 257] width 229 height 22
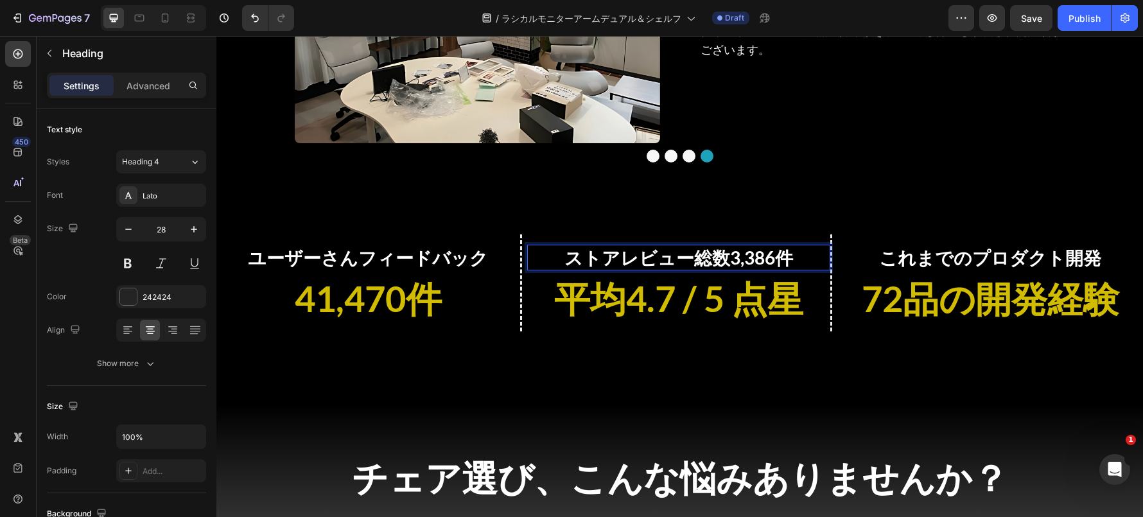
click at [769, 264] on span "ストアレビュー総数3,386件" at bounding box center [678, 257] width 229 height 22
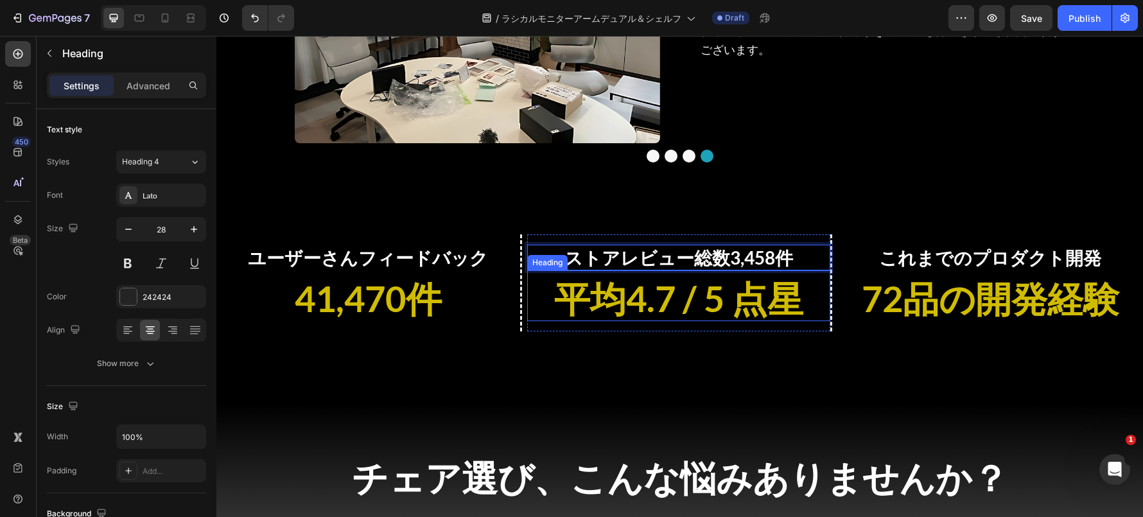
scroll to position [1879, 0]
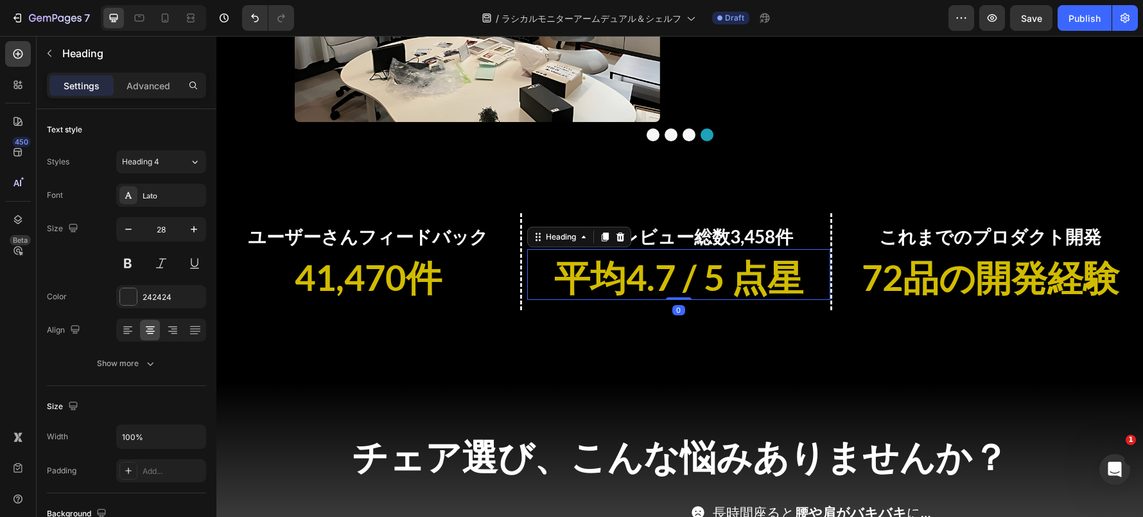
click at [655, 275] on span "平均4.7 / 5 点星" at bounding box center [678, 276] width 249 height 43
click at [673, 278] on span "平均4.7 / 5 点星" at bounding box center [678, 276] width 249 height 43
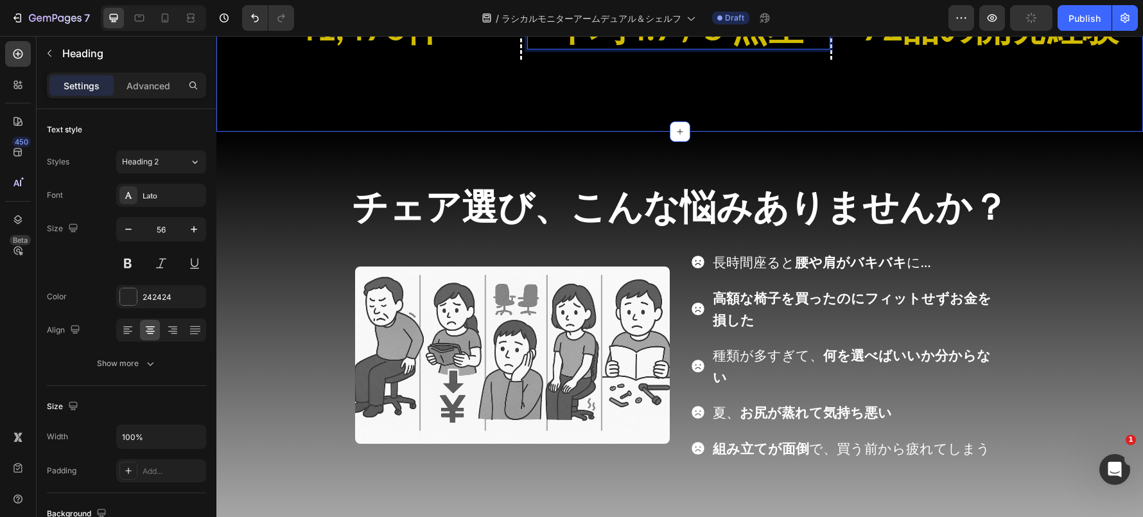
scroll to position [2137, 0]
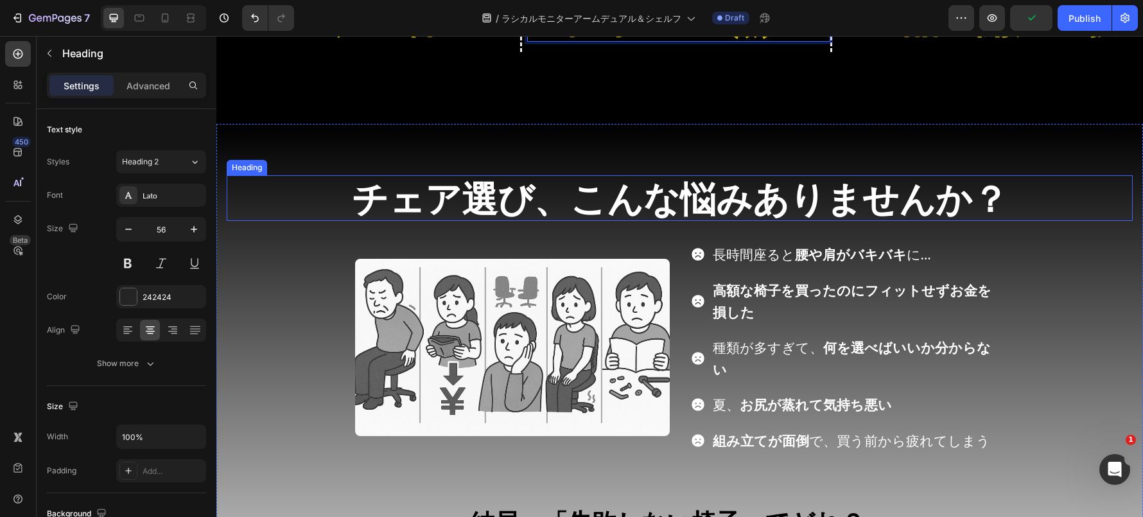
click at [444, 208] on span "チェア選び、こんな悩みありませんか？" at bounding box center [680, 198] width 656 height 43
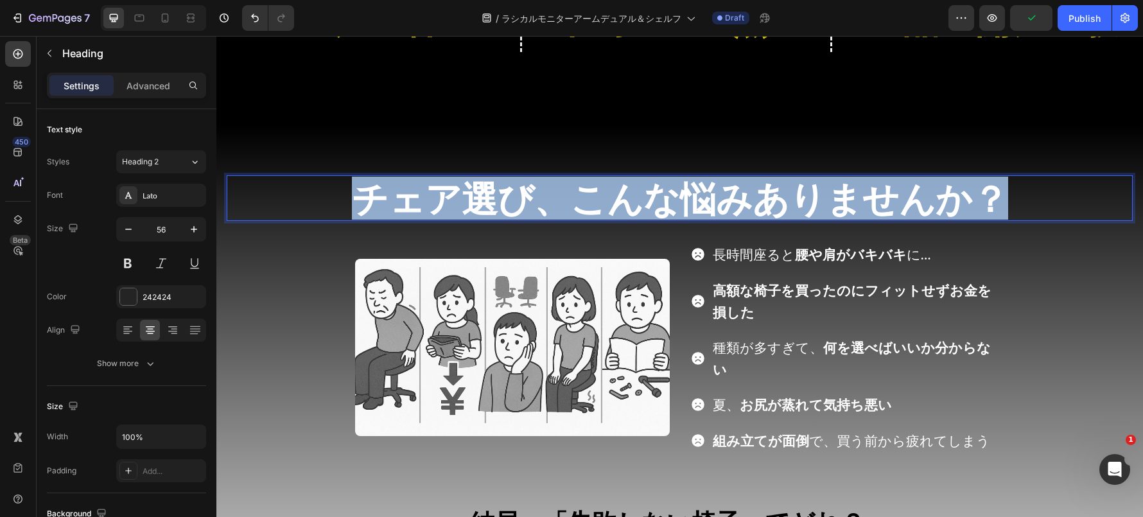
click at [444, 208] on span "チェア選び、こんな悩みありませんか？" at bounding box center [680, 198] width 656 height 43
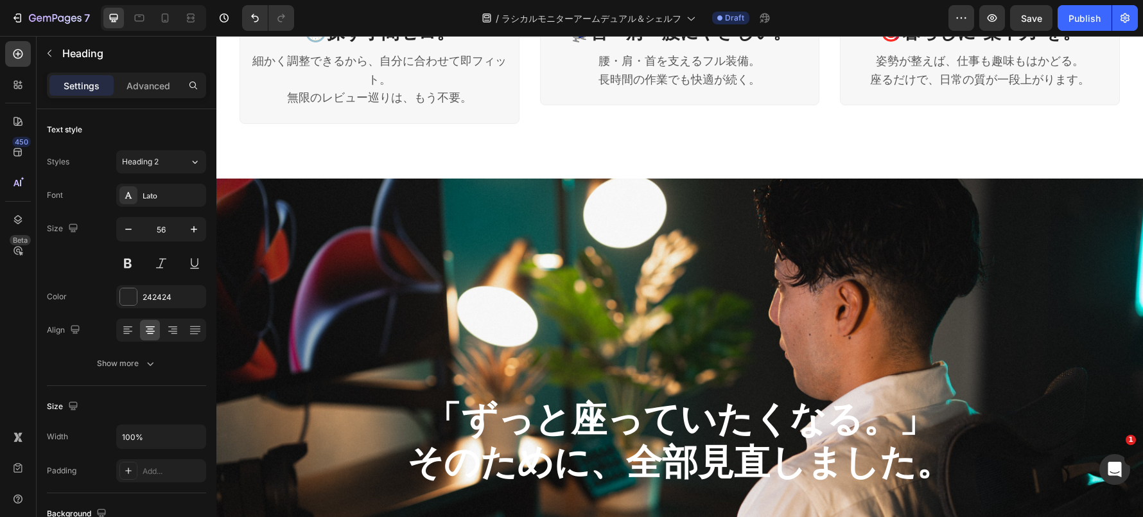
type input "16"
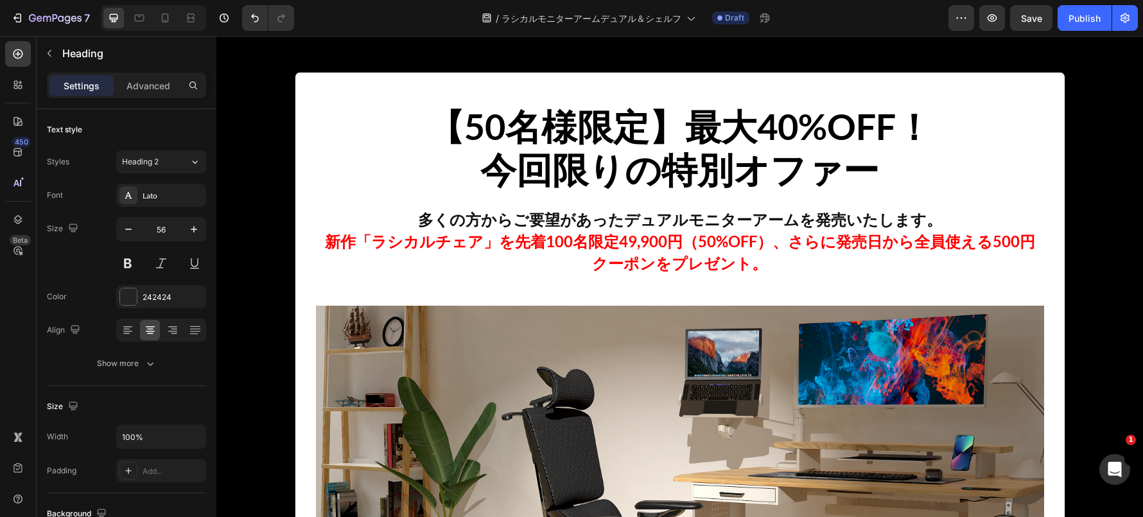
scroll to position [0, 0]
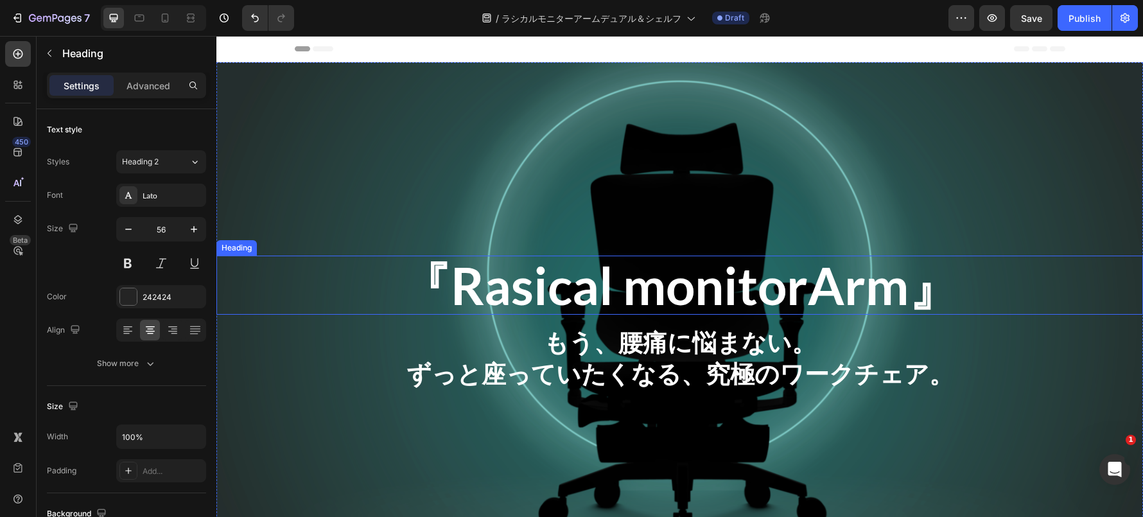
click at [706, 290] on h2 "『Rasical monitorArm』" at bounding box center [679, 284] width 926 height 59
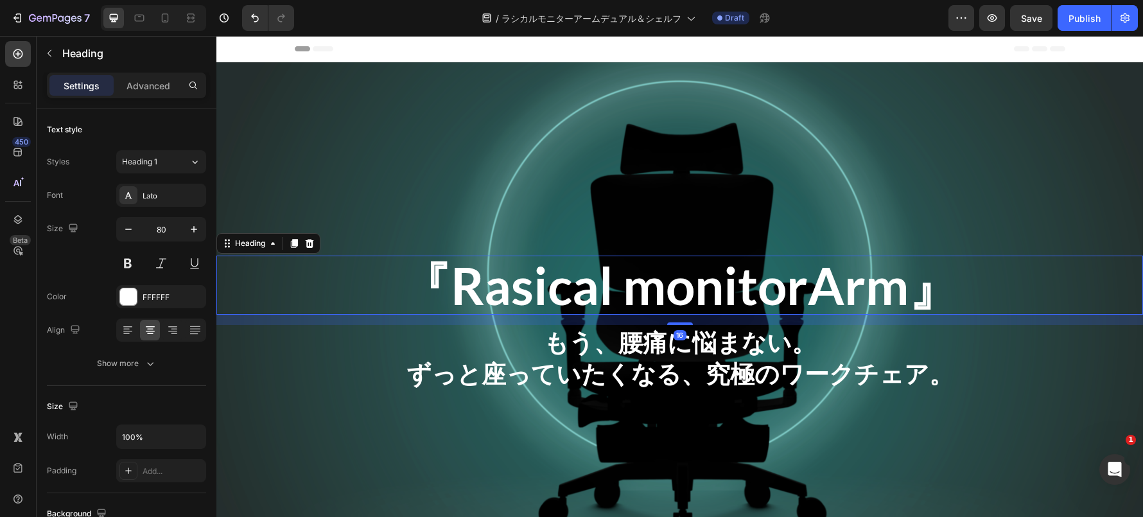
click at [706, 290] on h2 "『Rasical monitorArm』" at bounding box center [679, 284] width 926 height 59
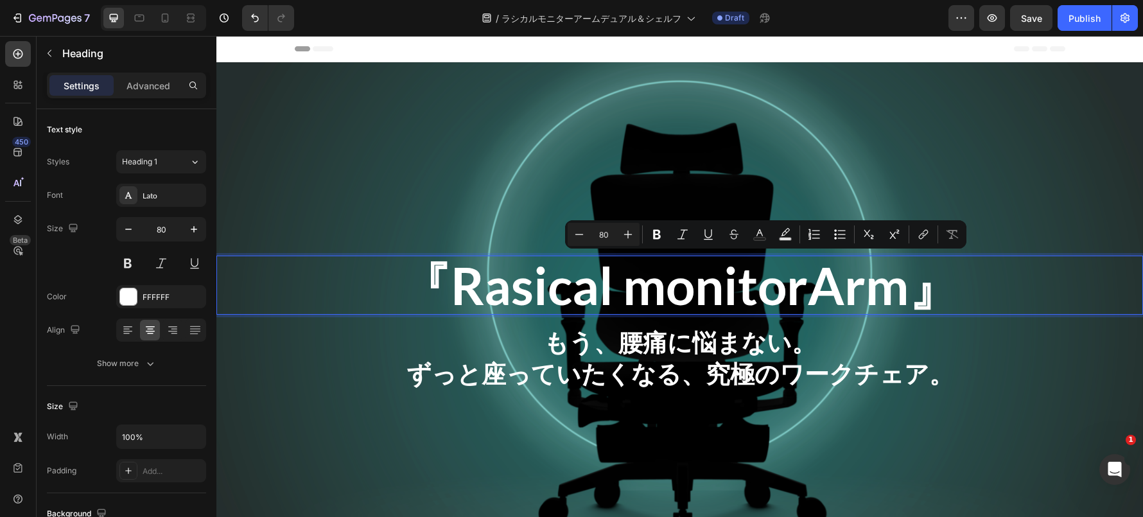
click at [706, 290] on p "『Rasical monitorArm』" at bounding box center [680, 285] width 924 height 56
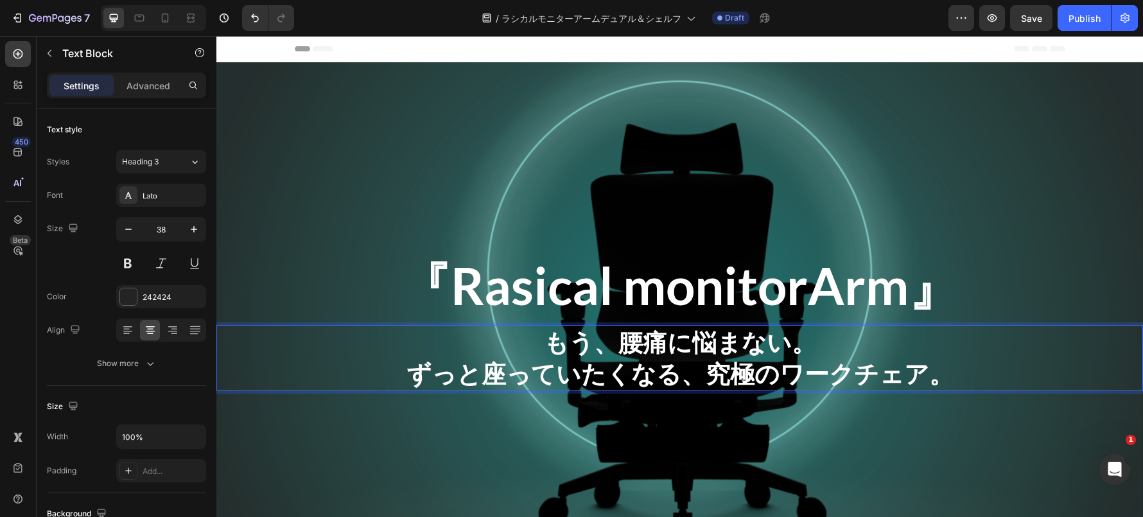
click at [532, 390] on div "もう、腰痛に悩まない。 ずっと座っていたくなる、究極のワークチェア。" at bounding box center [679, 358] width 926 height 66
click at [536, 378] on strong "ずっと座っていたくなる、究極のワークチェア。" at bounding box center [679, 373] width 547 height 30
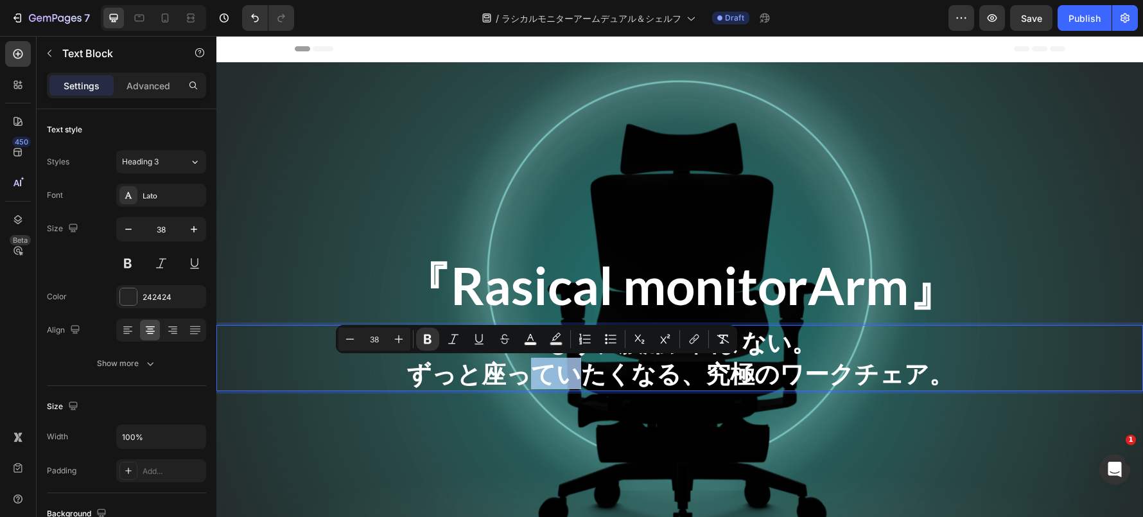
click at [536, 380] on strong "ずっと座っていたくなる、究極のワークチェア。" at bounding box center [679, 373] width 547 height 30
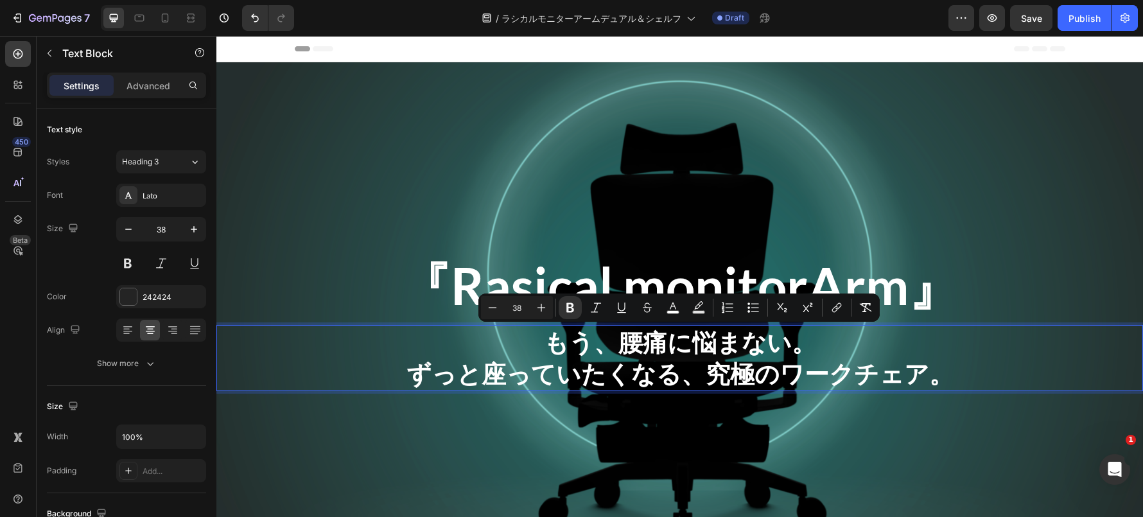
click at [964, 364] on p "ずっと座っていたくなる、究極のワークチェア。" at bounding box center [680, 373] width 924 height 31
click at [953, 367] on p "ずっと座っていたくなる、究極のワークチェア。" at bounding box center [680, 373] width 924 height 31
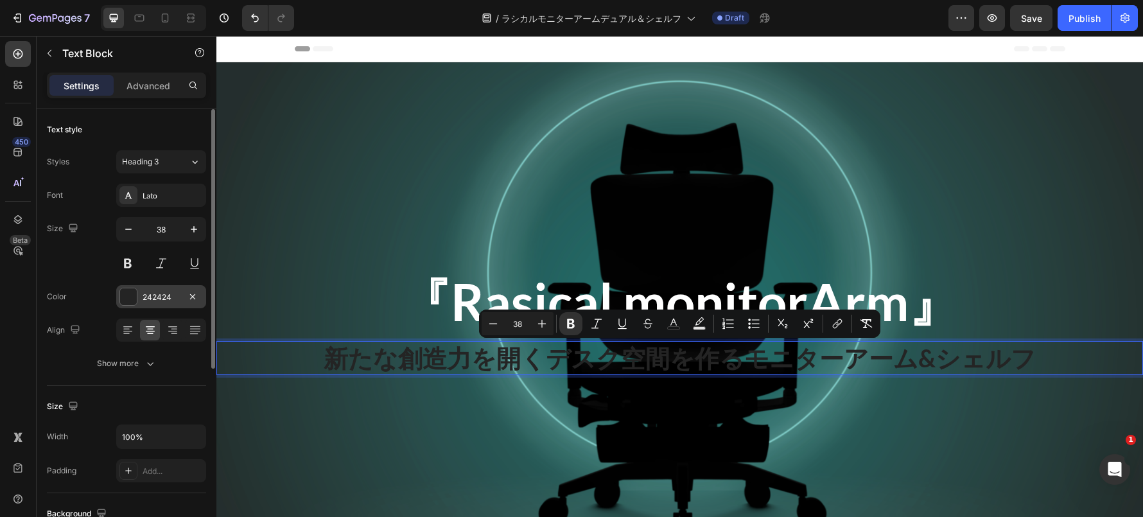
click at [134, 288] on div at bounding box center [128, 296] width 17 height 17
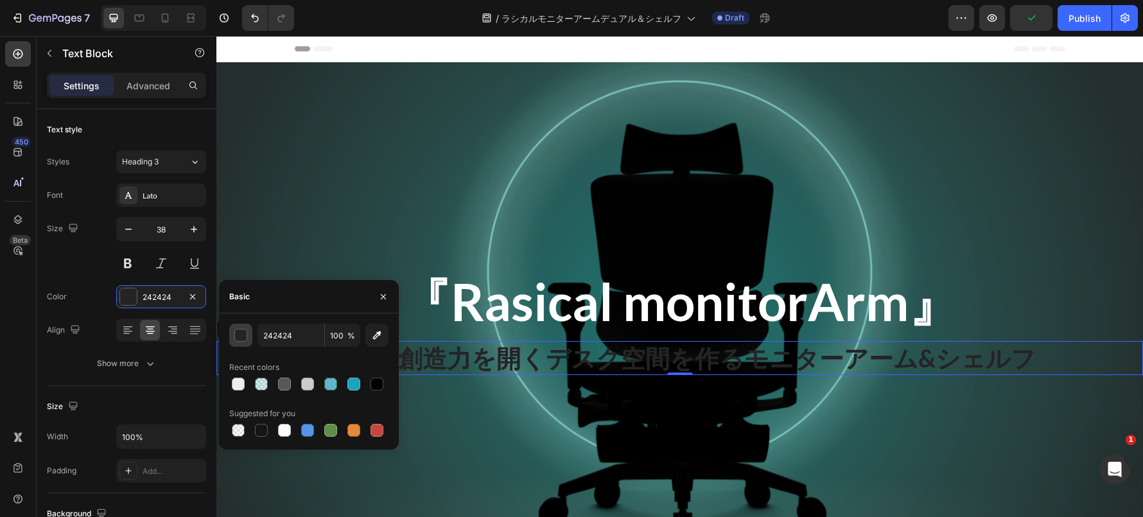
click at [246, 335] on div "button" at bounding box center [240, 335] width 13 height 13
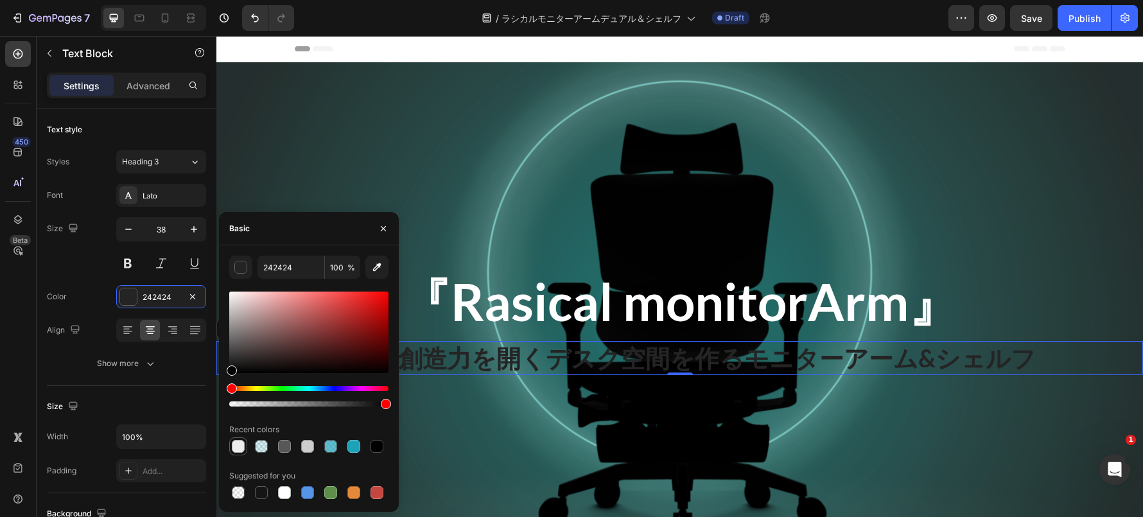
click at [236, 451] on div at bounding box center [238, 446] width 13 height 13
type input "EEEEEE"
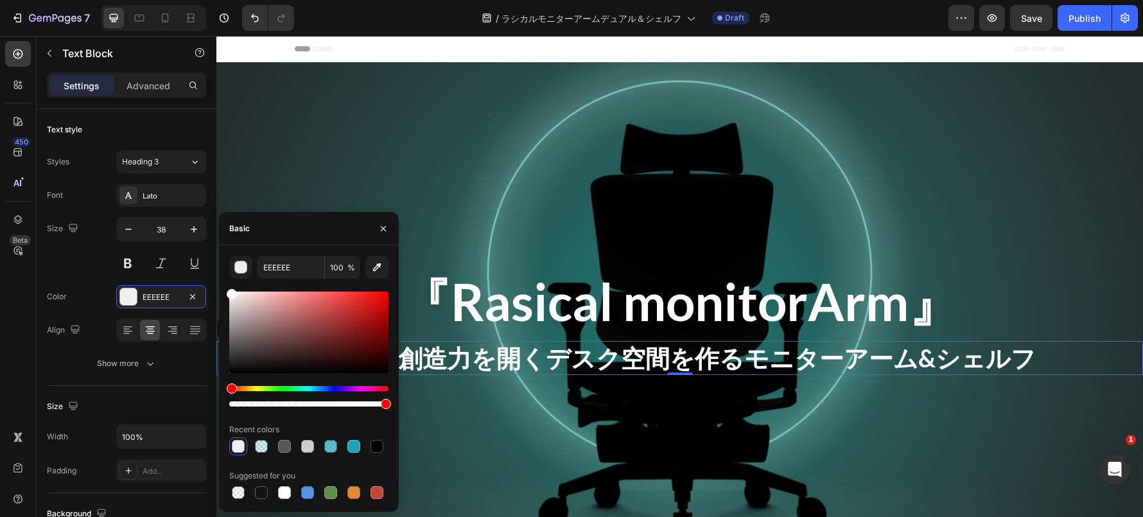
drag, startPoint x: 234, startPoint y: 304, endPoint x: 221, endPoint y: 279, distance: 28.7
click at [221, 279] on div "EEEEEE 100 % Recent colors Suggested for you" at bounding box center [309, 378] width 180 height 246
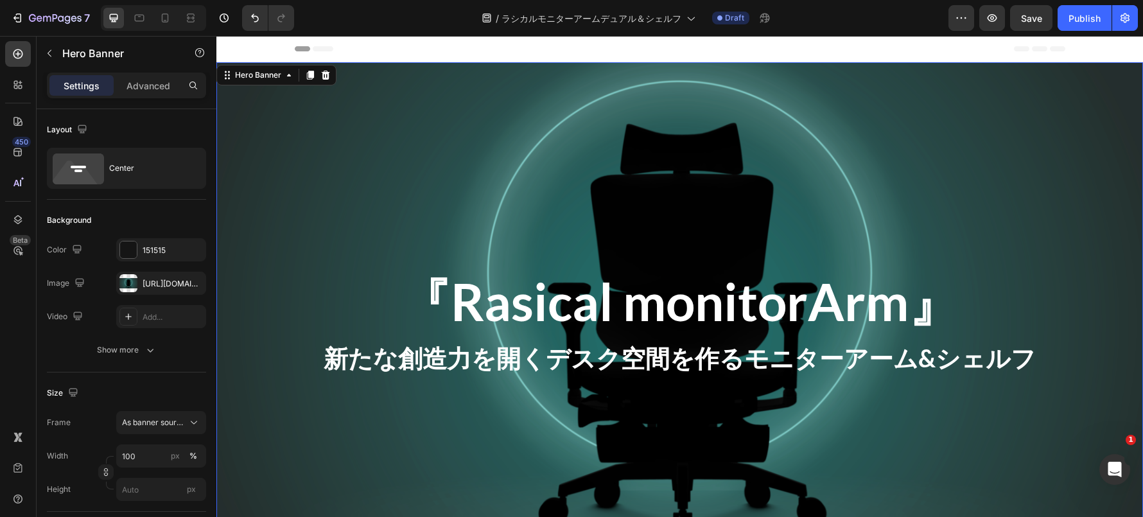
click at [451, 85] on div "Overlay" at bounding box center [679, 322] width 926 height 521
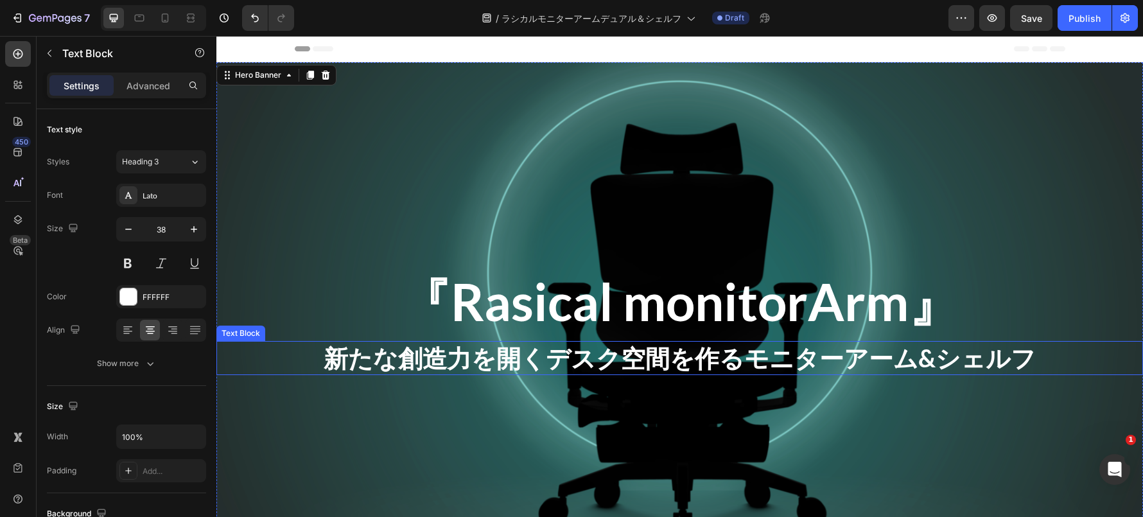
click at [486, 342] on p "新たな創造力を開くデスク空間を作るモニターアーム&シェルフ" at bounding box center [680, 357] width 924 height 31
click at [648, 350] on strong "新たな創造力を開くデスク空間を作るモニターアーム&シェルフ" at bounding box center [680, 358] width 712 height 30
click at [723, 351] on strong "新たな創造力を開くデスク空間を作るモニターアーム&シェルフ" at bounding box center [680, 358] width 712 height 30
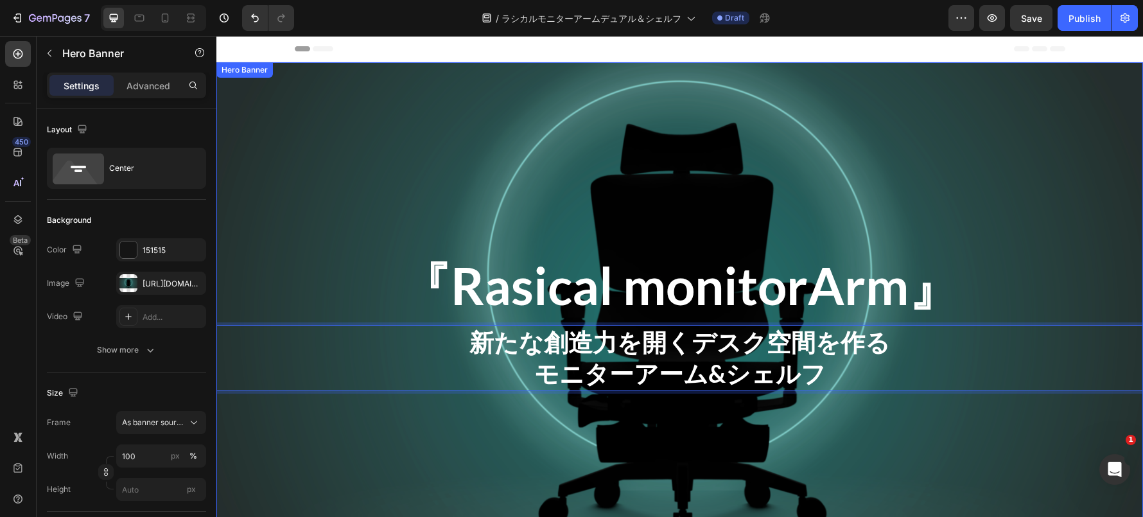
click at [657, 246] on div "『Rasical monitorArm』 Heading 新たな創造力を開くデスク空間を作る モニターアーム&シェルフ Text Block 0" at bounding box center [679, 323] width 926 height 177
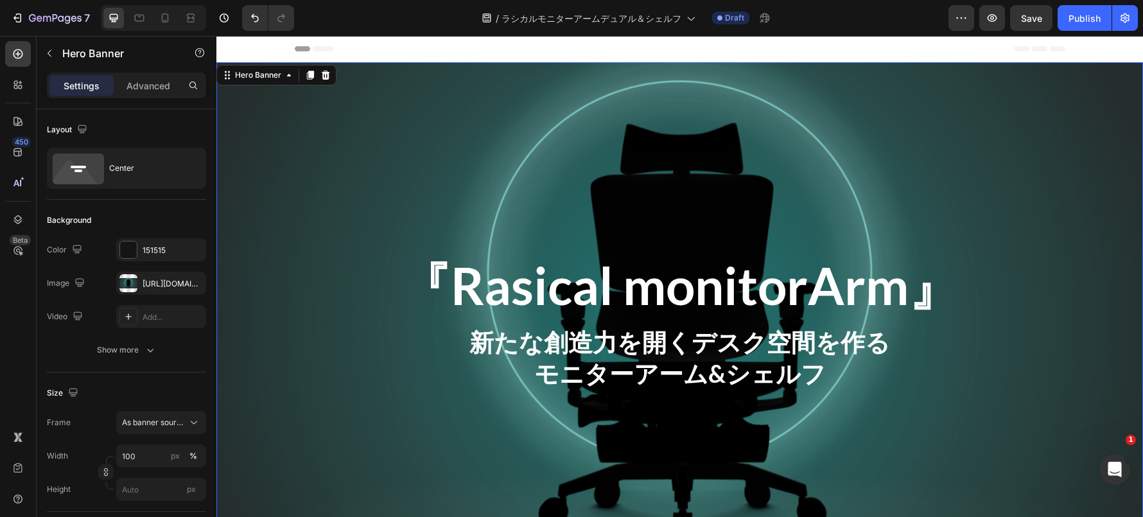
scroll to position [21, 0]
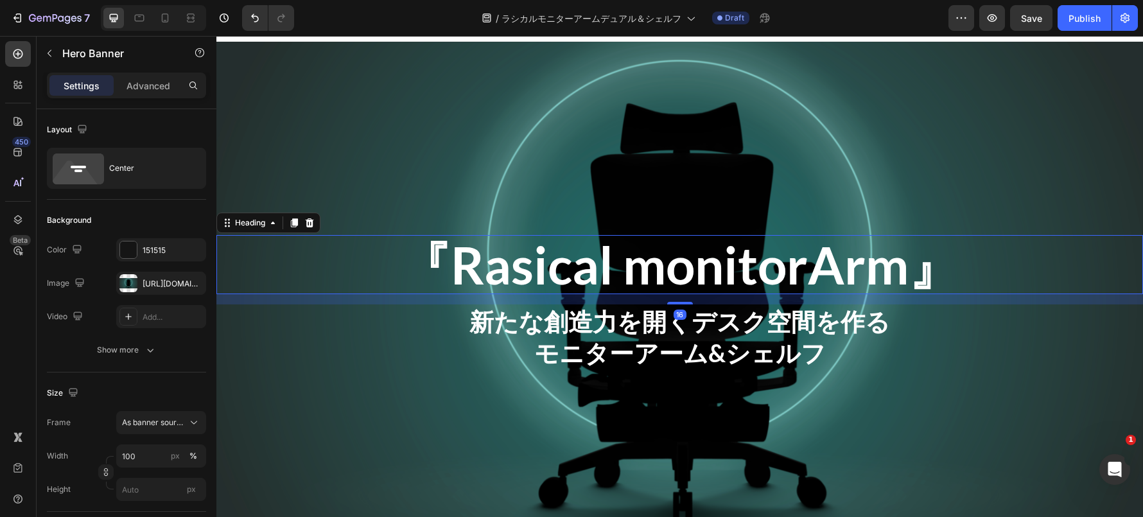
click at [666, 262] on p "『Rasical monitorArm』" at bounding box center [680, 264] width 924 height 56
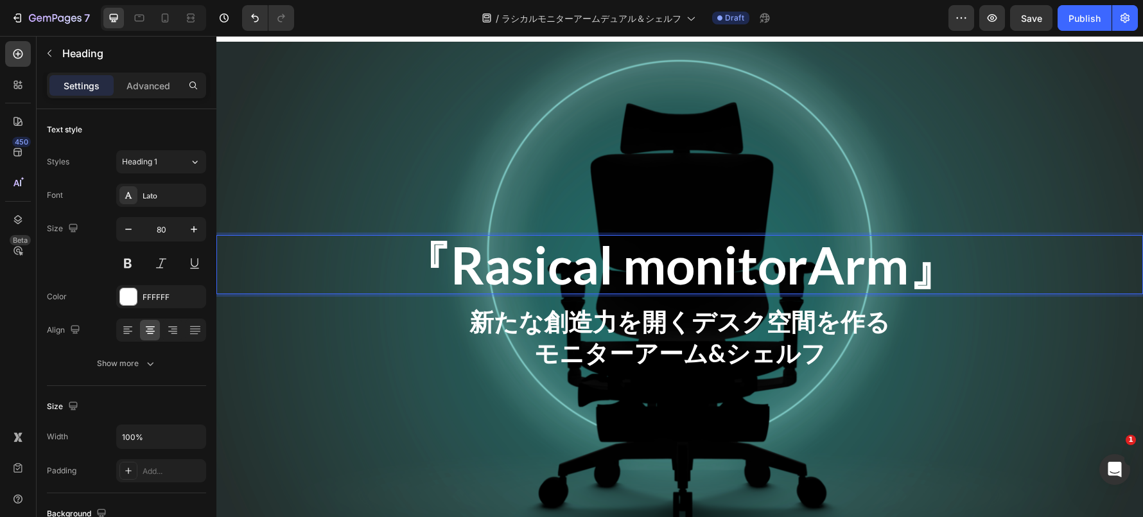
click at [648, 264] on p "『Rasical monitorArm』" at bounding box center [680, 264] width 924 height 56
click at [629, 264] on p "『Rasical monitorArm』" at bounding box center [680, 264] width 924 height 56
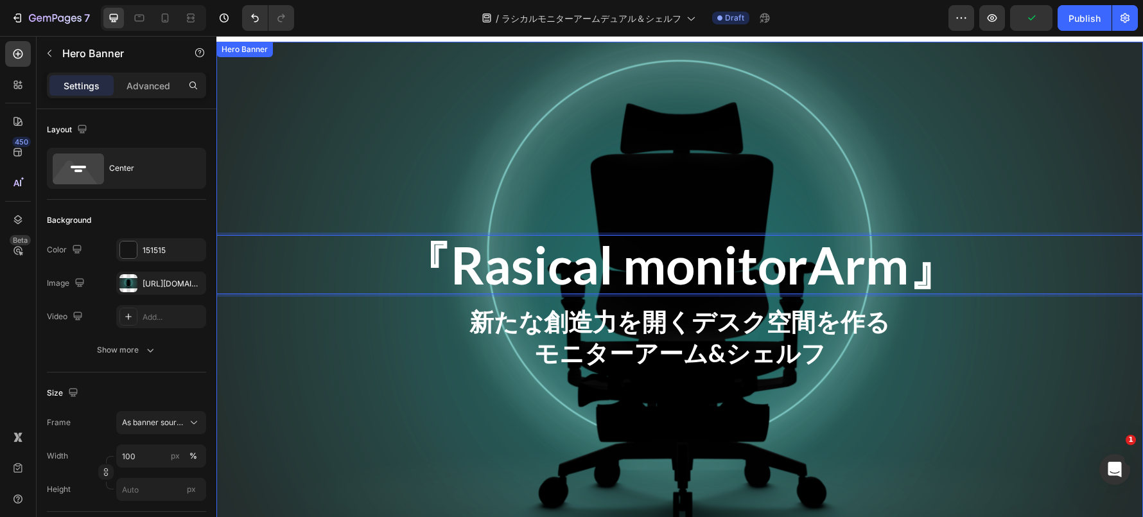
click at [580, 162] on div "Overlay" at bounding box center [679, 302] width 926 height 521
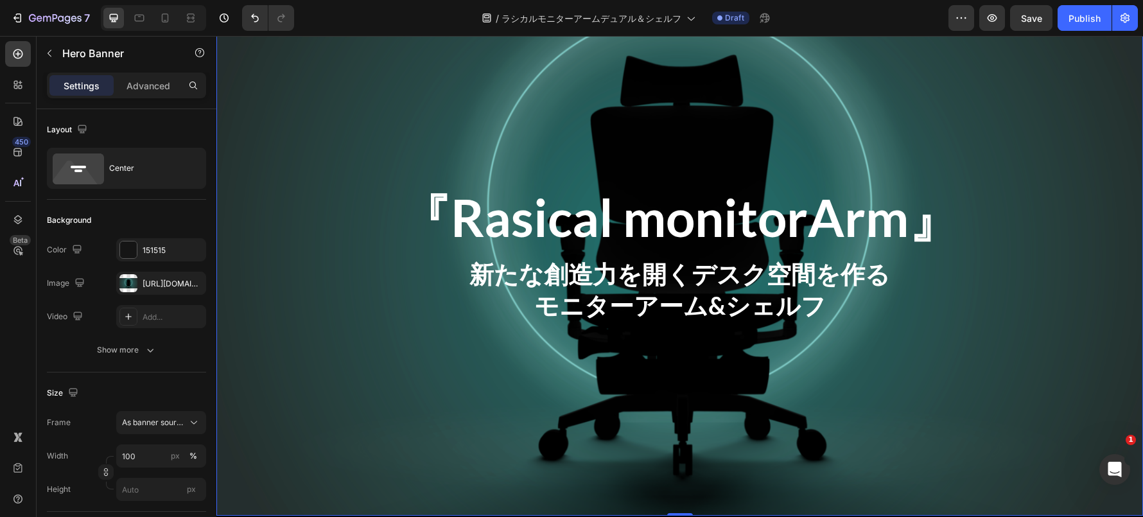
scroll to position [22, 0]
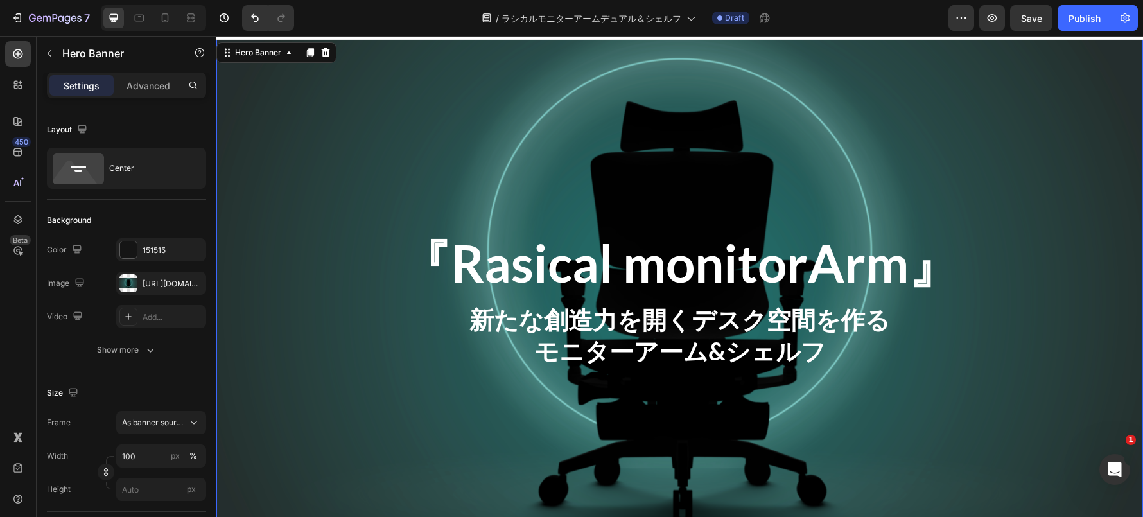
click at [578, 151] on div "Overlay" at bounding box center [679, 300] width 926 height 521
click at [365, 185] on div "Overlay" at bounding box center [679, 300] width 926 height 521
click at [167, 288] on div "[URL][DOMAIN_NAME]" at bounding box center [161, 284] width 37 height 12
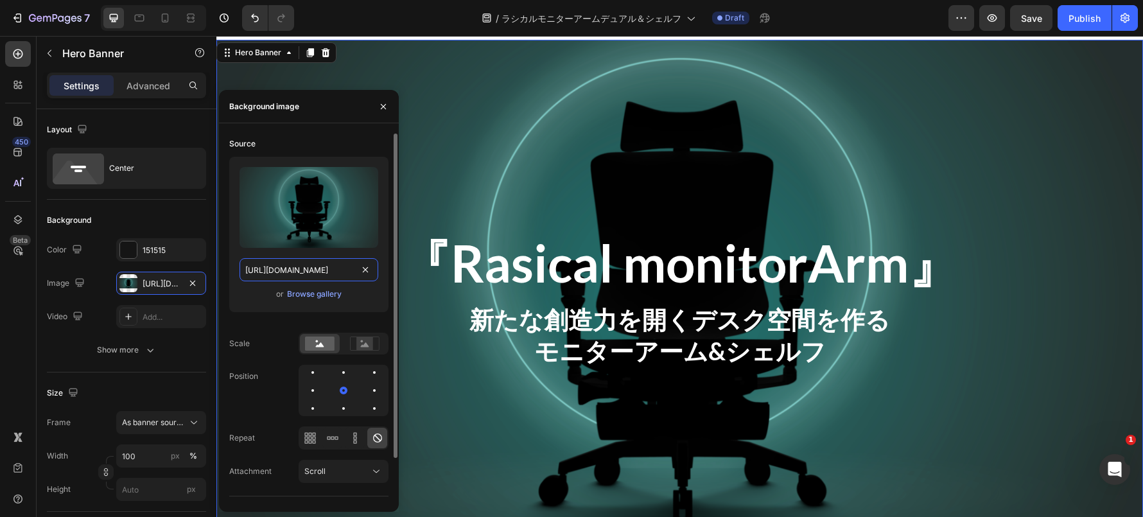
click at [288, 262] on input "[URL][DOMAIN_NAME]" at bounding box center [308, 269] width 139 height 23
paste input "videos/c/o/v/5909c5a010324706afc51419f6e52325.mp4"
type input "[URL][DOMAIN_NAME]"
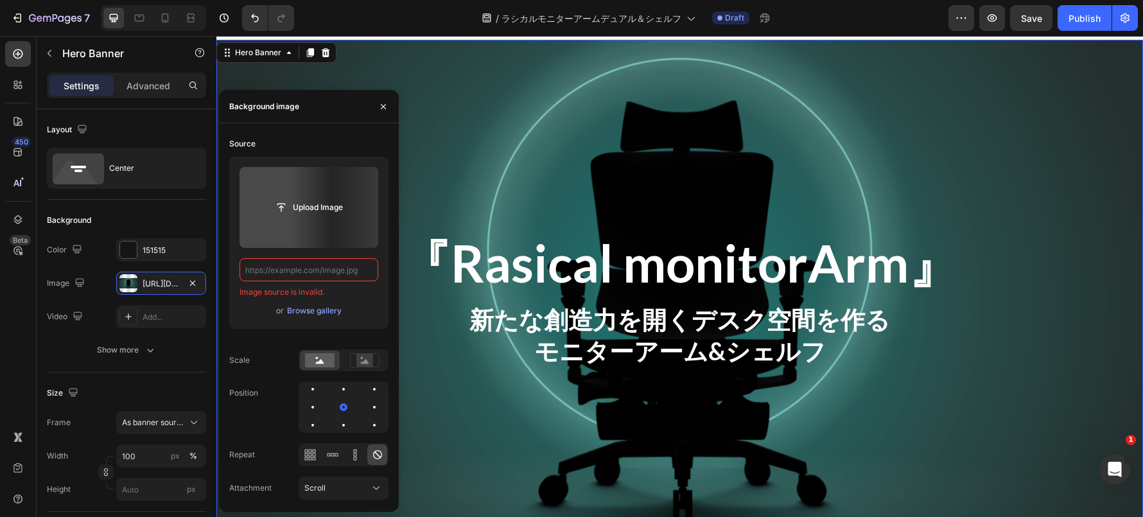
scroll to position [0, 0]
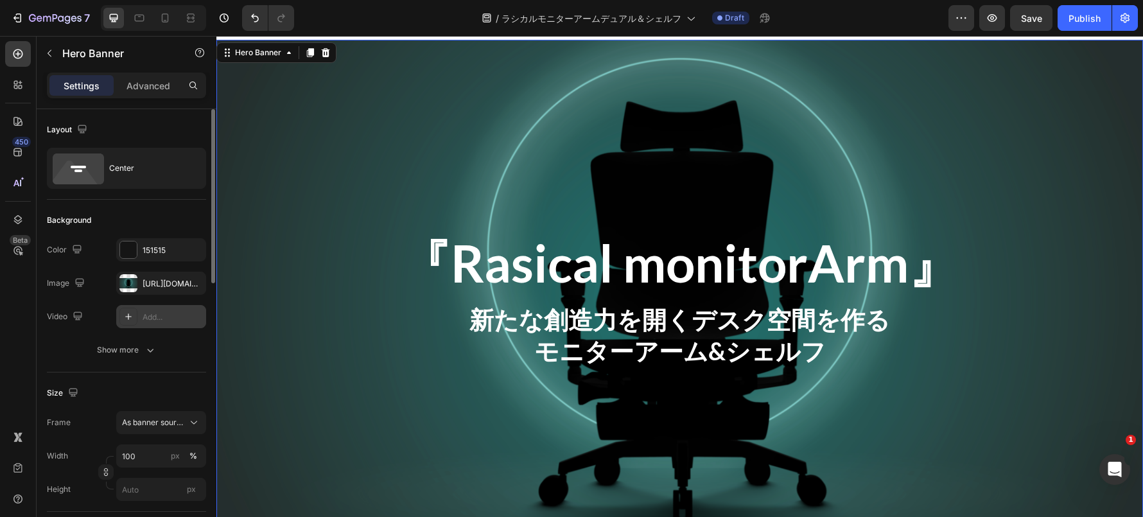
click at [170, 304] on div "The changes might be hidden by the image and the video. Color 151515 Image [URL…" at bounding box center [126, 283] width 159 height 90
click at [137, 316] on div at bounding box center [128, 316] width 18 height 18
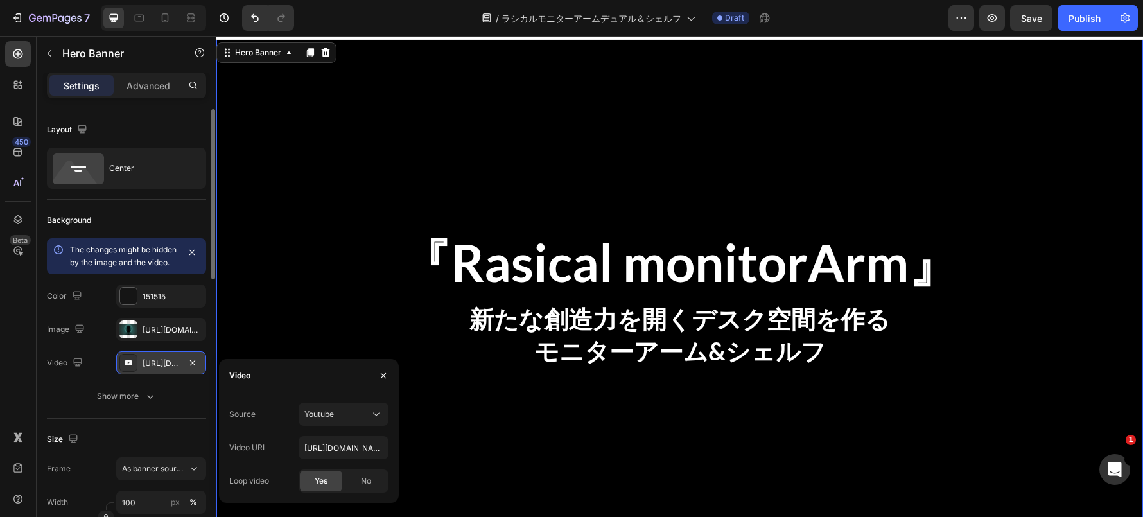
click at [161, 369] on div "[URL][DOMAIN_NAME]" at bounding box center [161, 364] width 37 height 12
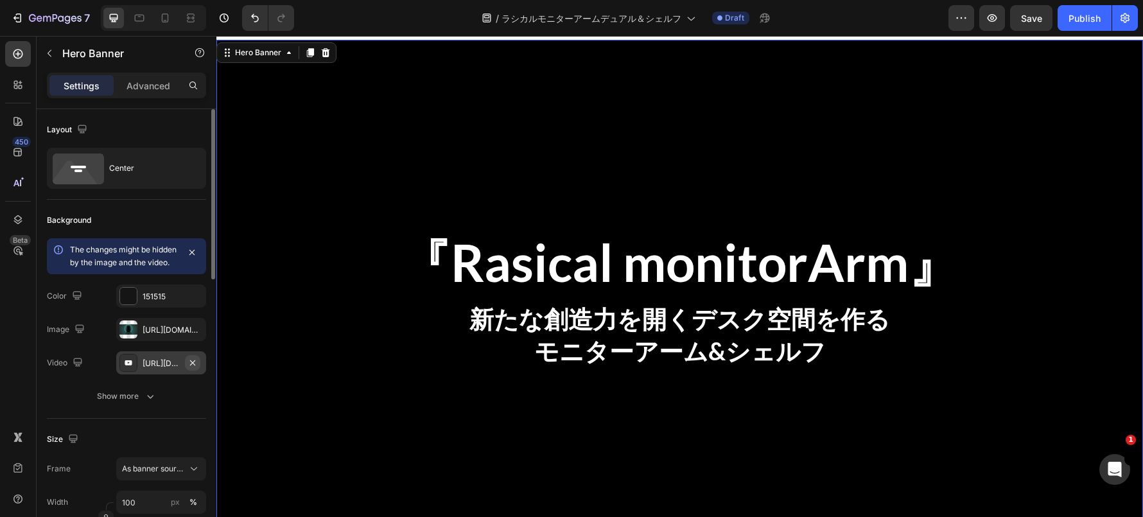
click at [193, 370] on button "button" at bounding box center [192, 362] width 15 height 15
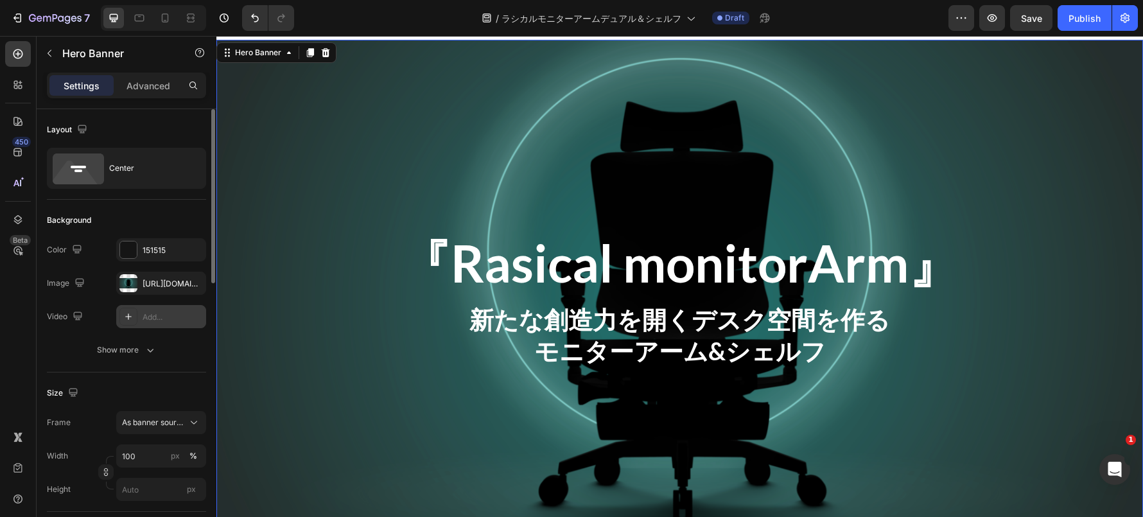
click at [176, 313] on div "Add..." at bounding box center [173, 317] width 60 height 12
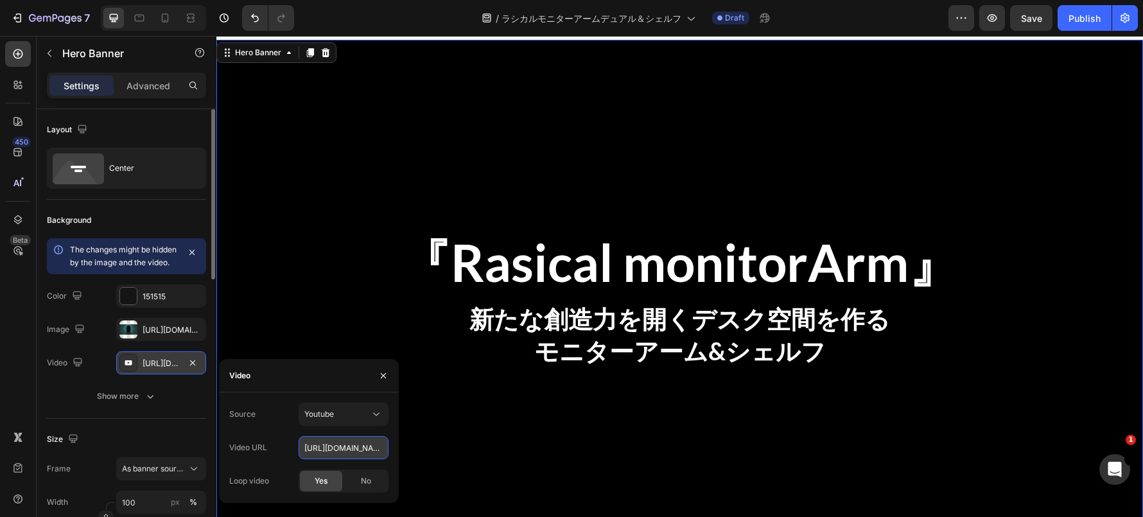
click at [331, 444] on input "[URL][DOMAIN_NAME]" at bounding box center [343, 447] width 90 height 23
paste input "[DOMAIN_NAME][URL]"
type input "[URL][DOMAIN_NAME]"
click at [330, 408] on span "Youtube" at bounding box center [319, 414] width 30 height 12
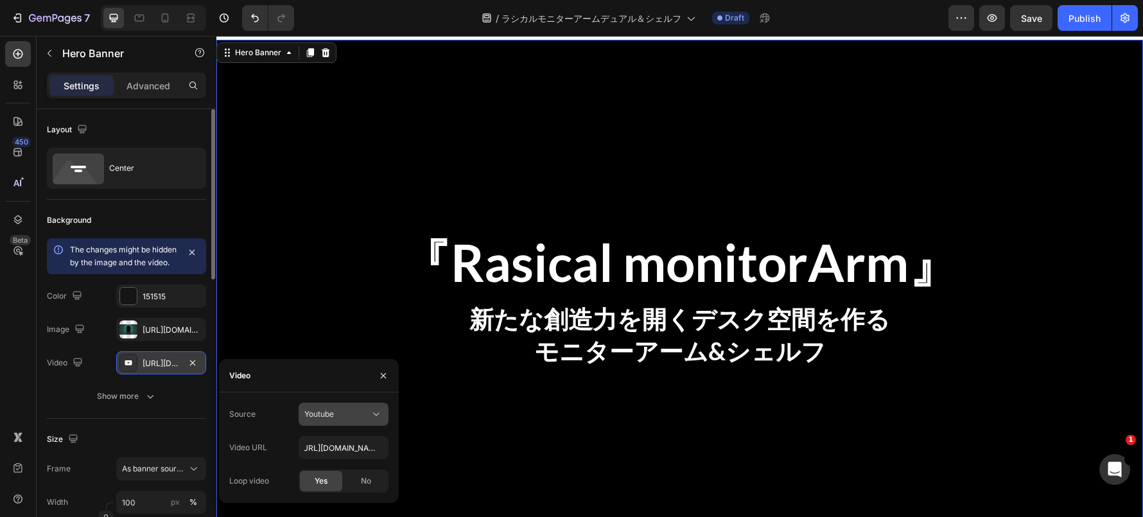
scroll to position [0, 0]
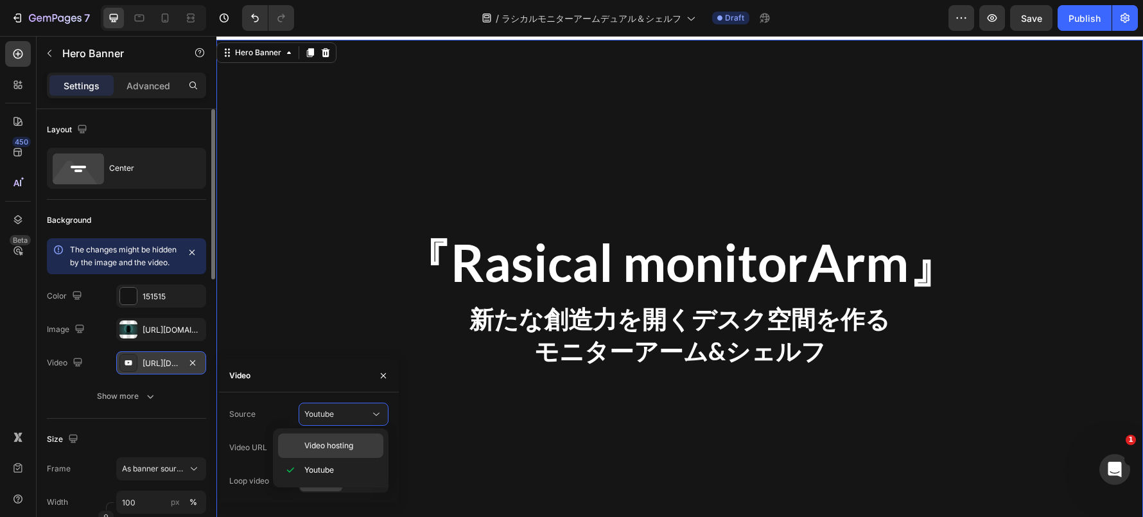
click at [329, 451] on div "Video hosting" at bounding box center [330, 445] width 105 height 24
click at [331, 451] on input "[URL][DOMAIN_NAME]" at bounding box center [343, 447] width 90 height 23
paste input "5909c5a010324706afc51419f6e52325"
type input "[URL][DOMAIN_NAME]"
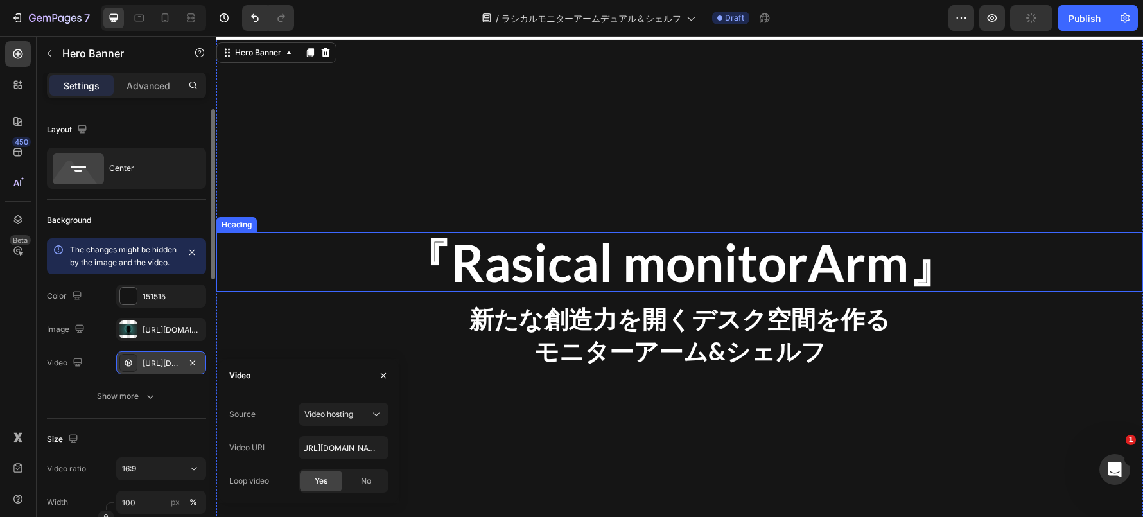
click at [305, 263] on p "『Rasical monitorArm』" at bounding box center [680, 262] width 924 height 56
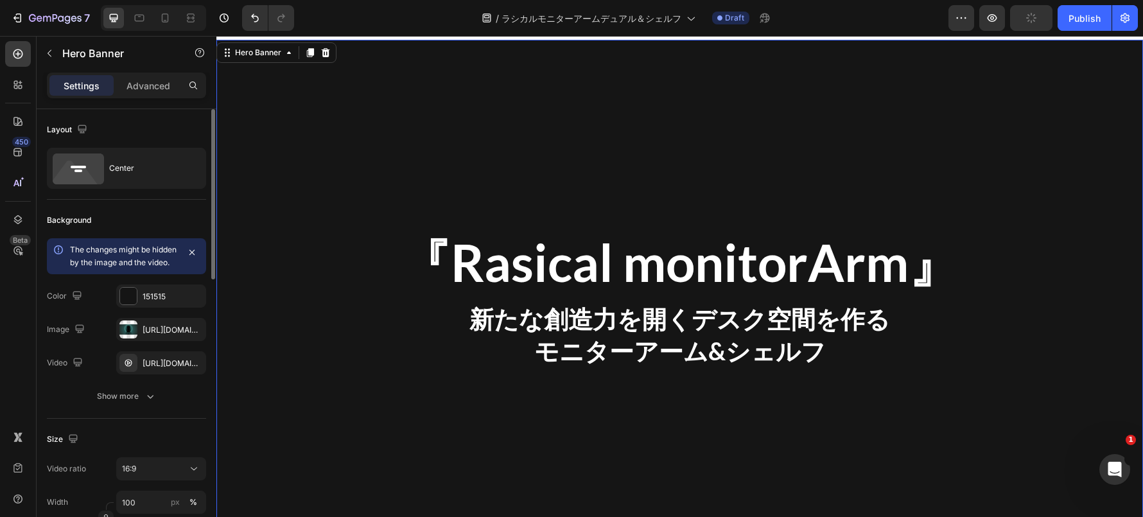
click at [325, 179] on div "Overlay" at bounding box center [679, 300] width 926 height 521
click at [196, 334] on icon "button" at bounding box center [192, 329] width 10 height 10
type input "Auto"
click at [189, 297] on icon "button" at bounding box center [192, 296] width 10 height 10
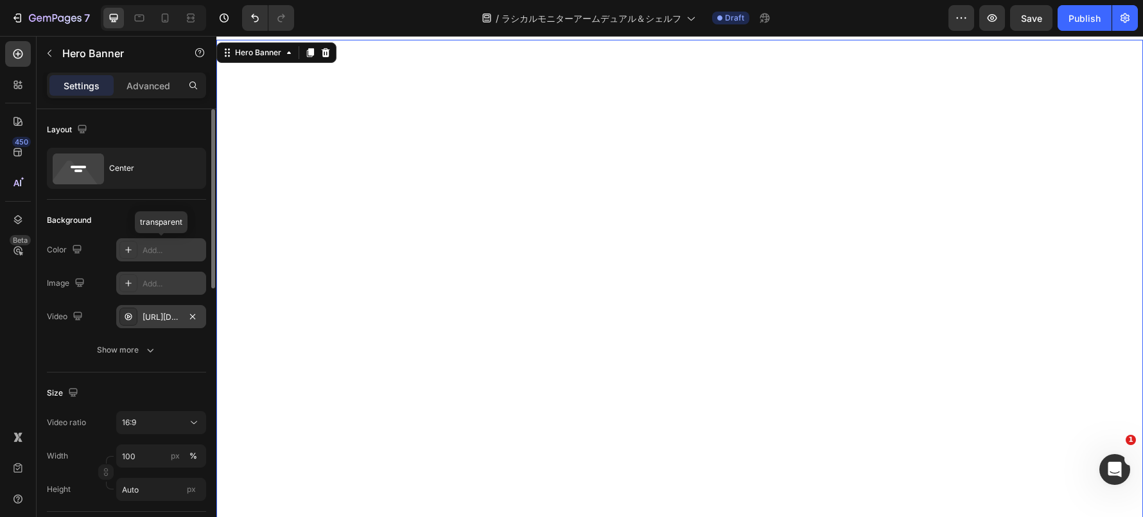
click at [168, 313] on div "[URL][DOMAIN_NAME]" at bounding box center [161, 317] width 37 height 12
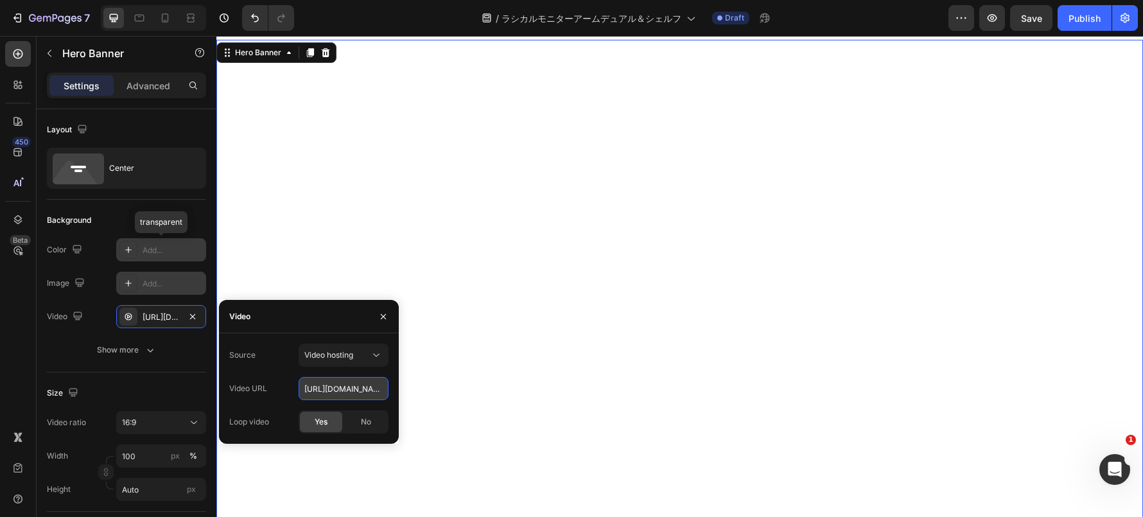
click at [334, 393] on input "[URL][DOMAIN_NAME]" at bounding box center [343, 388] width 90 height 23
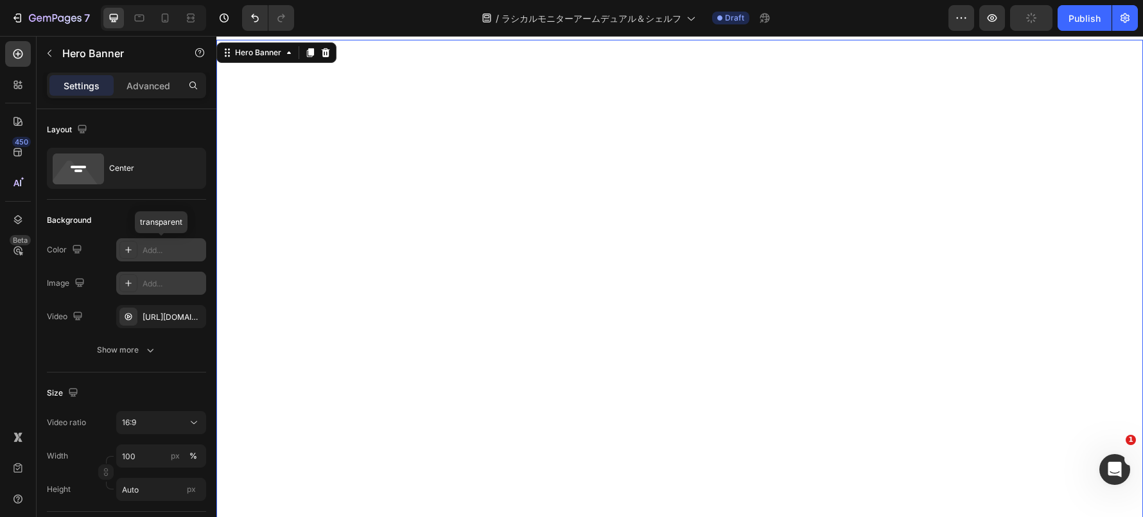
scroll to position [0, 0]
click at [372, 186] on div "Overlay" at bounding box center [679, 300] width 926 height 521
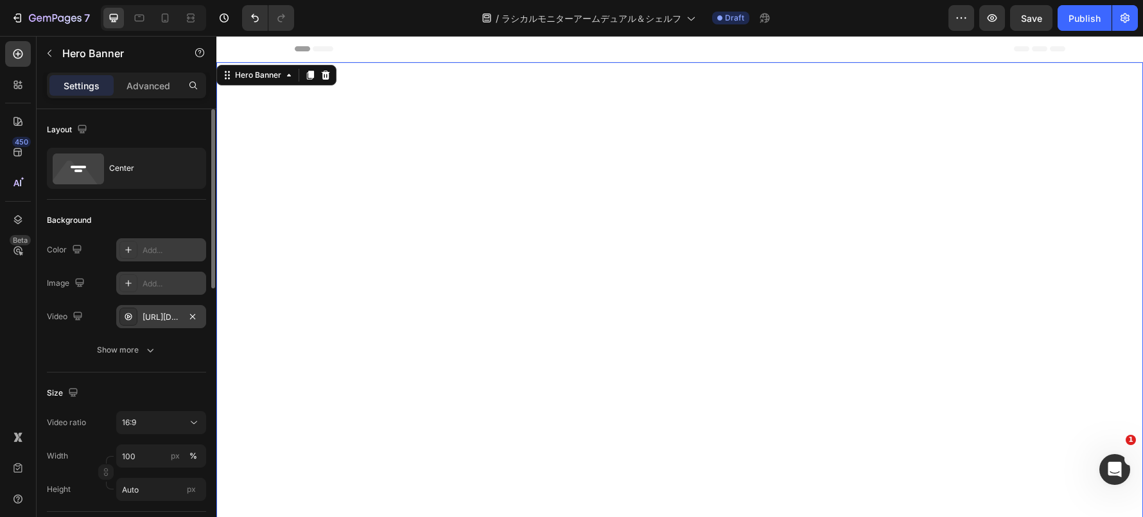
click at [169, 324] on div "[URL][DOMAIN_NAME]" at bounding box center [161, 316] width 90 height 23
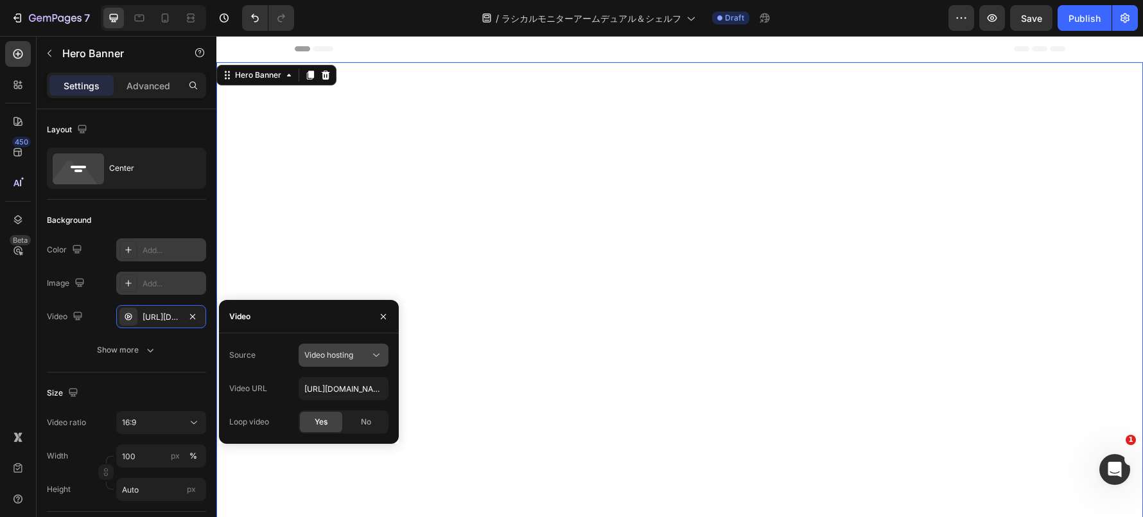
click at [324, 361] on div "Video hosting" at bounding box center [343, 355] width 78 height 13
click at [322, 415] on span "Youtube" at bounding box center [319, 411] width 30 height 12
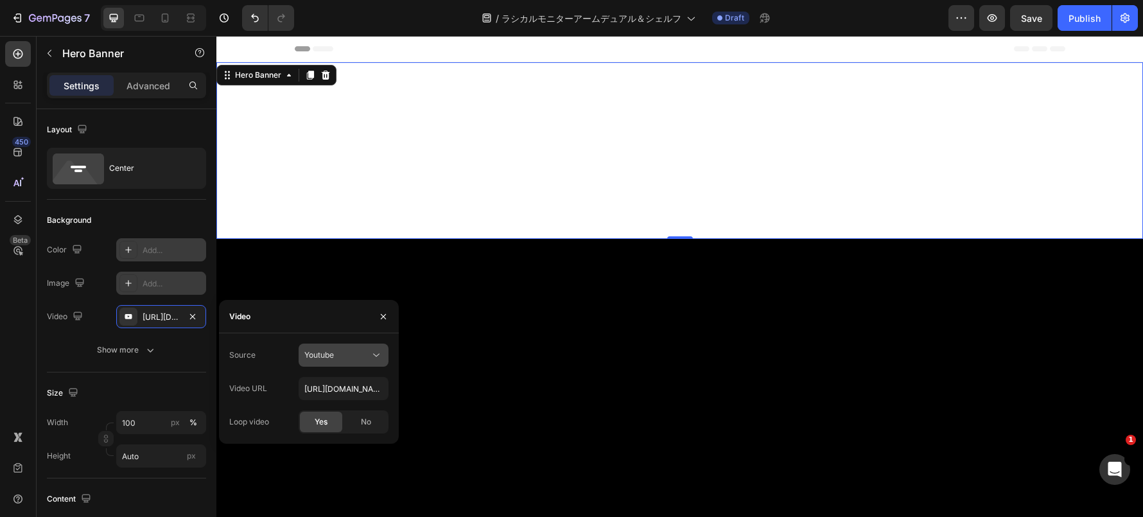
click at [329, 355] on span "Youtube" at bounding box center [319, 355] width 30 height 10
click at [328, 389] on span "Video hosting" at bounding box center [328, 387] width 49 height 12
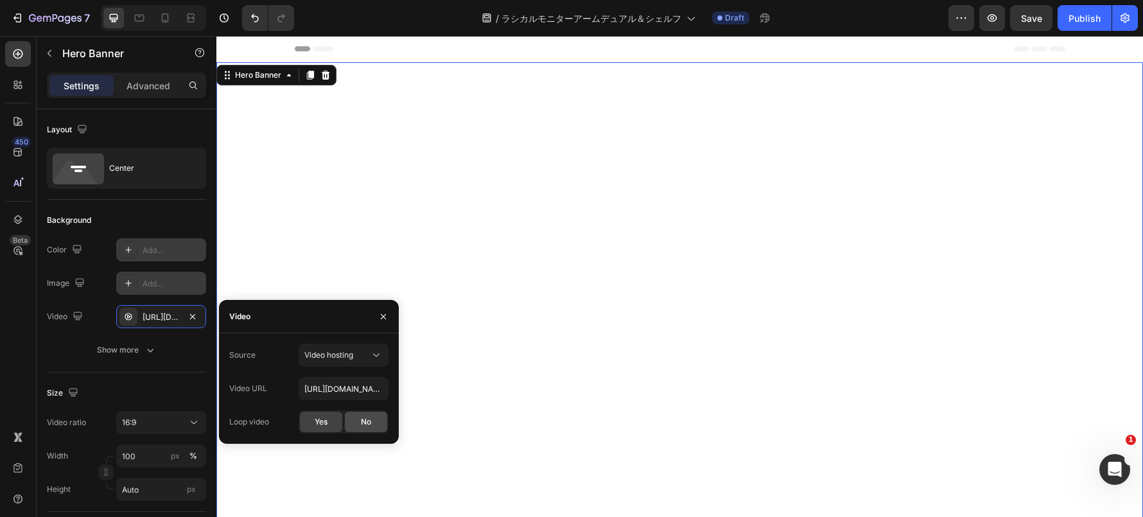
click at [356, 421] on div "No" at bounding box center [366, 421] width 42 height 21
click at [325, 425] on span "Yes" at bounding box center [321, 422] width 13 height 12
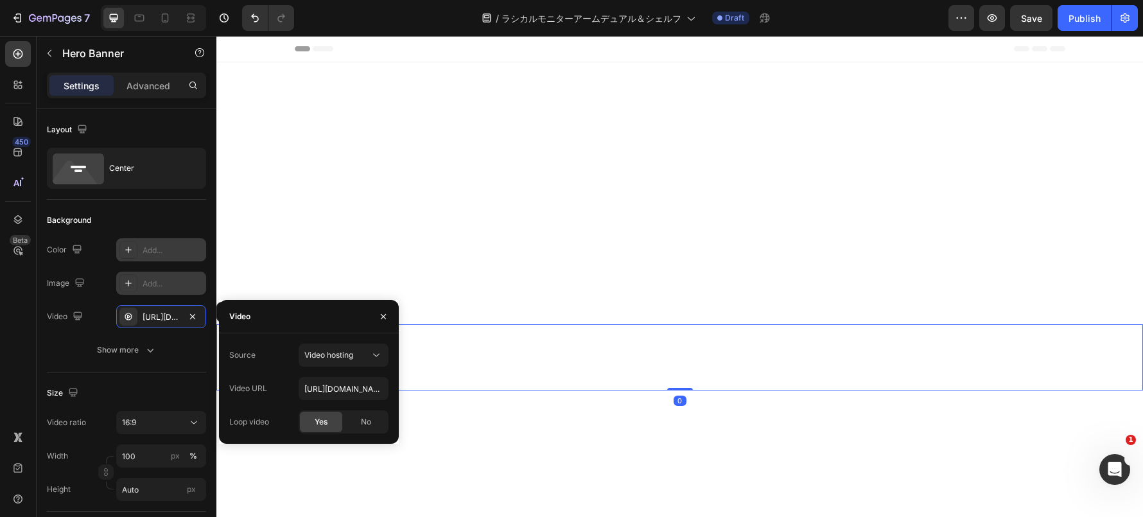
click at [505, 361] on p "モニターアーム&シェルフ" at bounding box center [680, 373] width 924 height 31
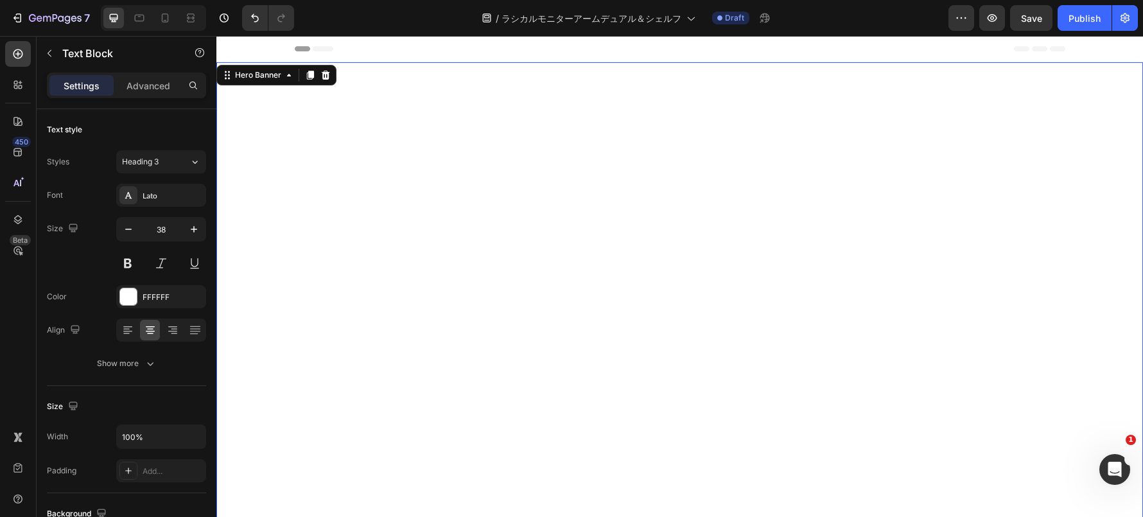
click at [475, 223] on div "Overlay" at bounding box center [679, 322] width 926 height 521
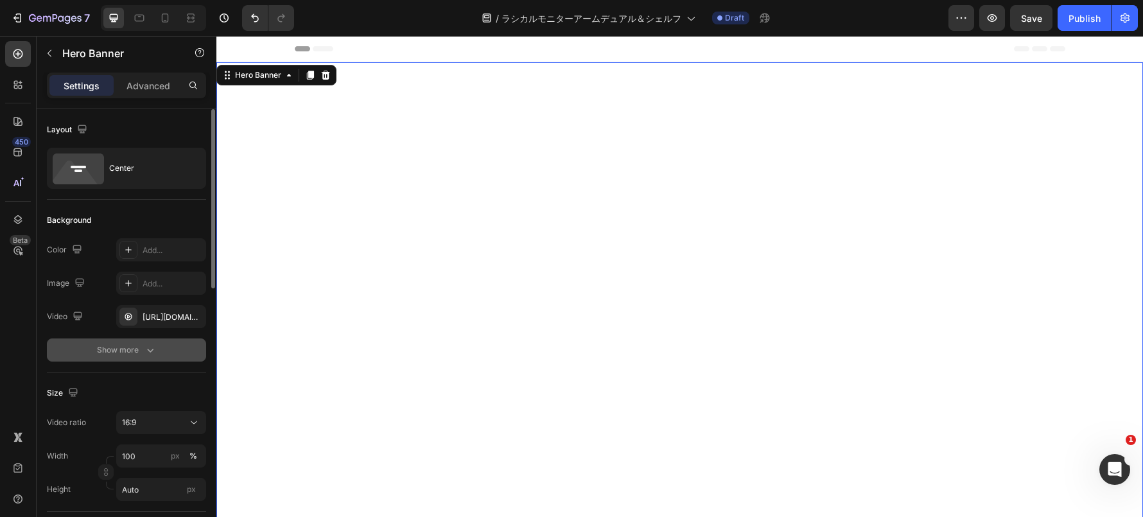
click at [153, 350] on icon "button" at bounding box center [150, 349] width 13 height 13
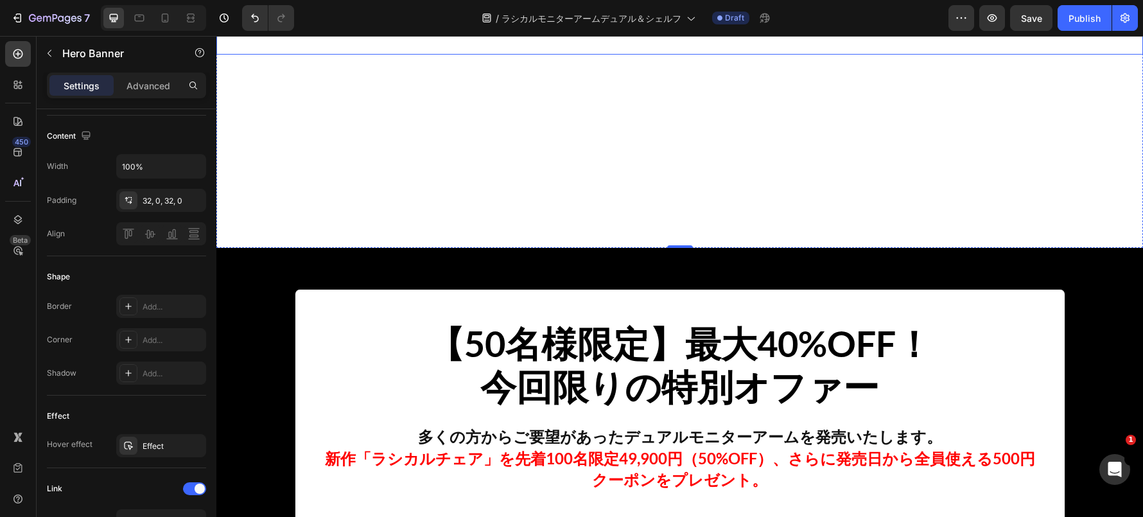
scroll to position [340, 0]
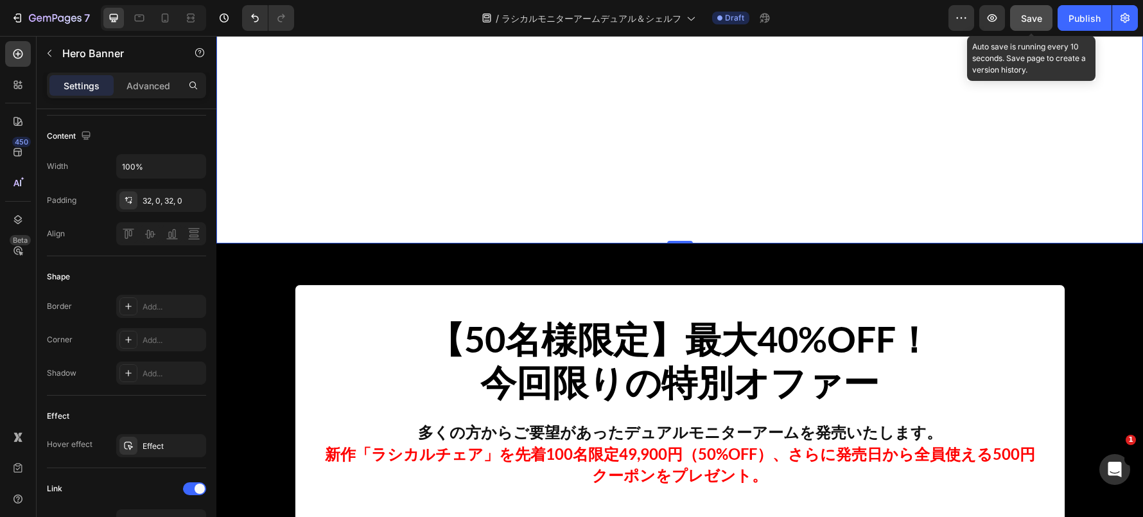
click at [1026, 20] on span "Save" at bounding box center [1031, 18] width 21 height 11
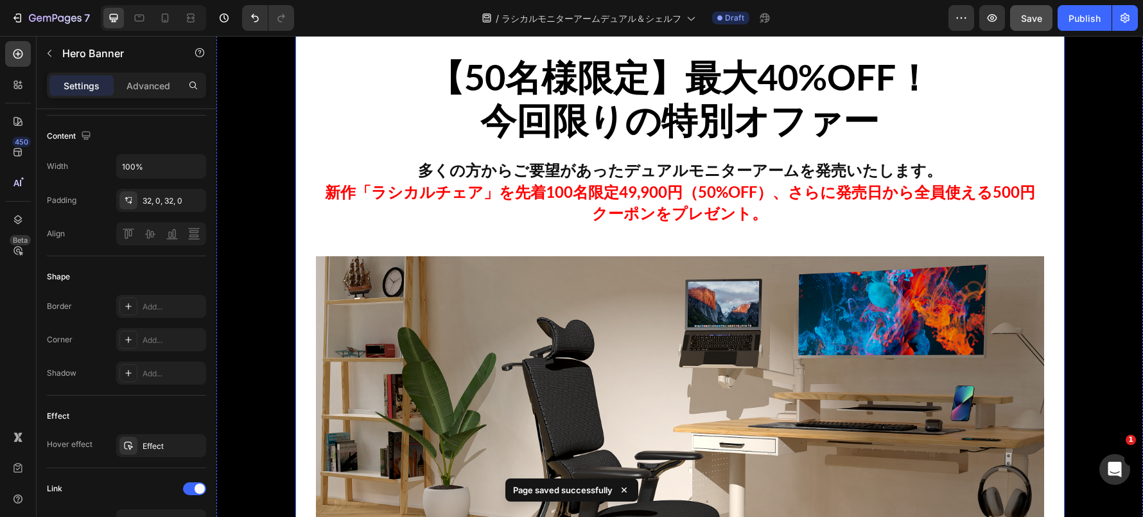
scroll to position [603, 0]
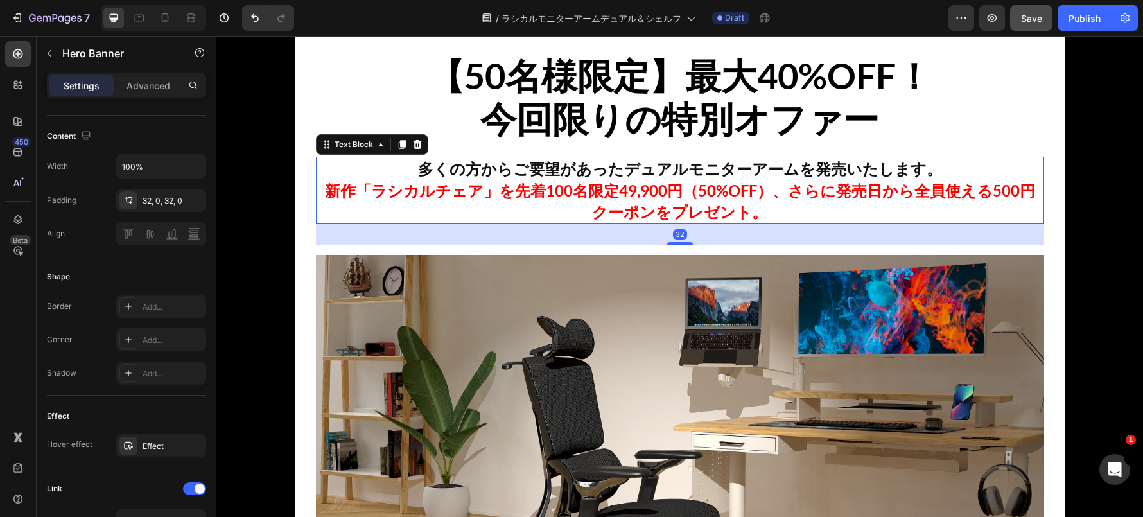
click at [454, 196] on strong "新作「ラシカルチェア」を先着100名限定49,900円（50%OFF）、さらに発売日から全員使える500円クーポンをプレゼント。" at bounding box center [680, 201] width 710 height 40
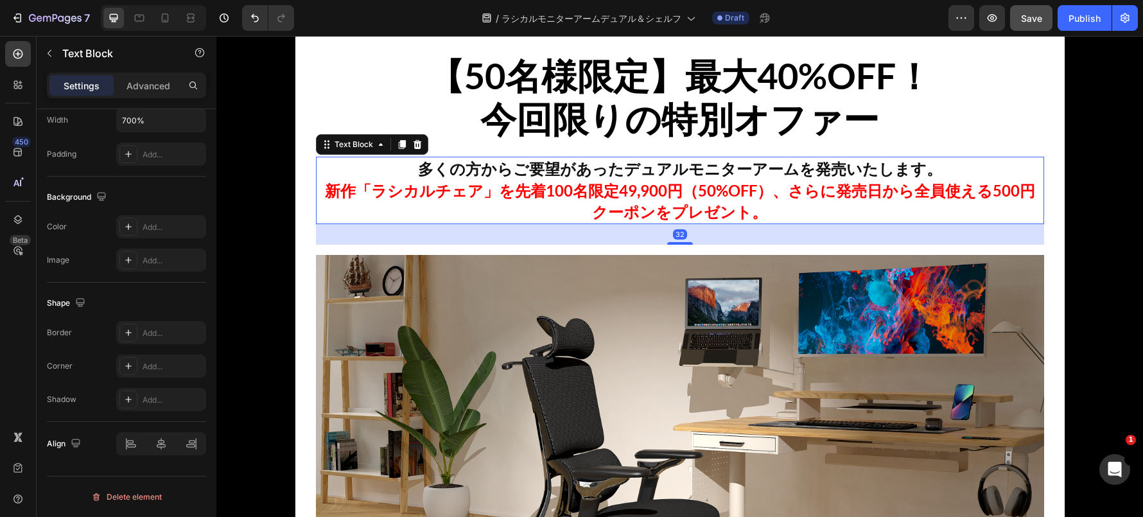
scroll to position [0, 0]
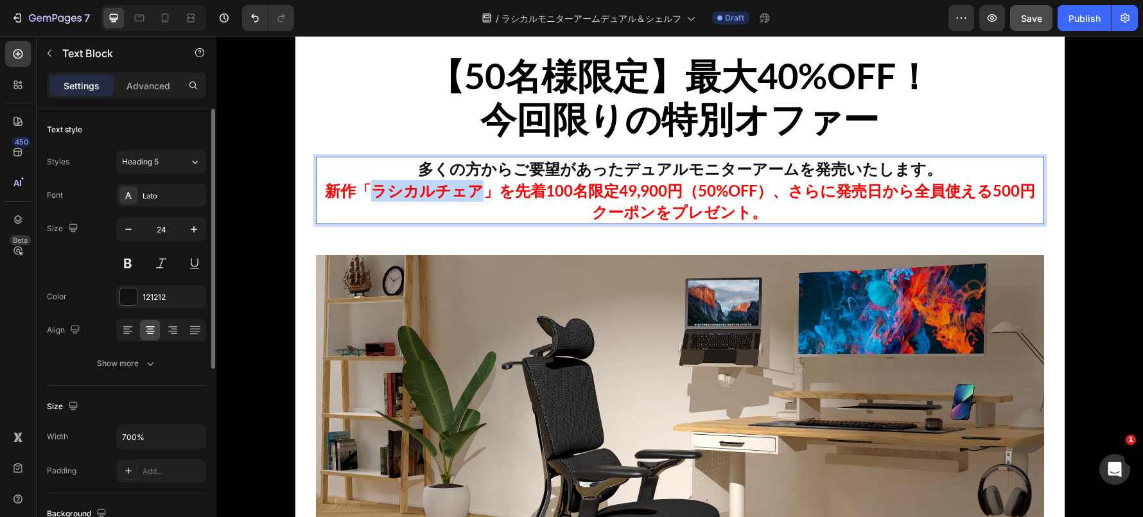
click at [454, 196] on strong "新作「ラシカルチェア」を先着100名限定49,900円（50%OFF）、さらに発売日から全員使える500円クーポンをプレゼント。" at bounding box center [680, 201] width 710 height 40
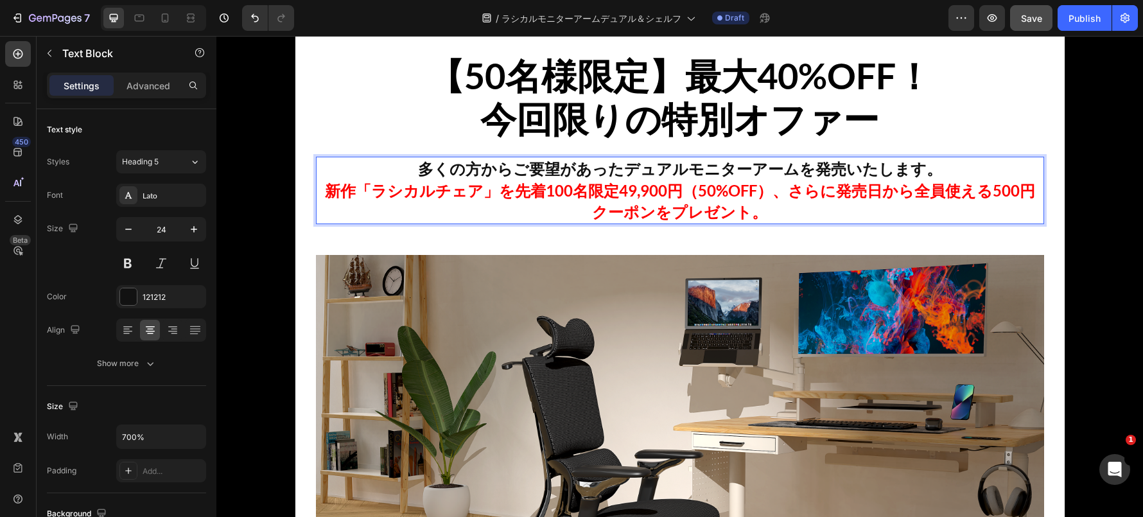
click at [601, 205] on p "新作「ラシカルチェア」を先着100名限定49,900円（50%OFF）、さらに発売日から全員使える500円クーポンをプレゼント。" at bounding box center [679, 201] width 725 height 43
click at [990, 166] on p "多くの方からご要望があったデュアルモニターアームを発売いたします。" at bounding box center [679, 169] width 725 height 22
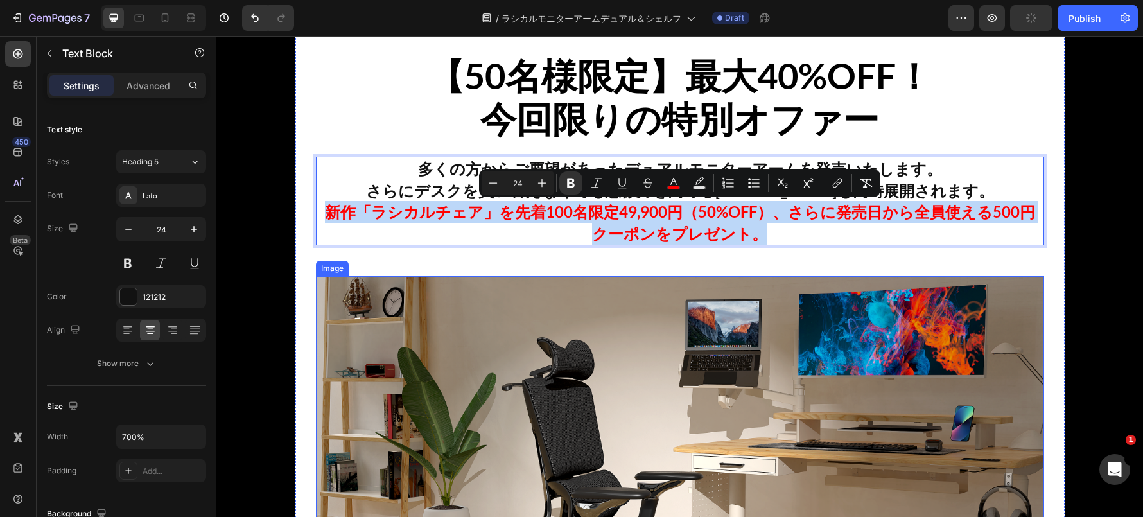
copy strong "新作「ラシカルチェア」を先着100名限定49,900円（50%OFF）、さらに発売日から全員使える500円クーポンをプレゼント。"
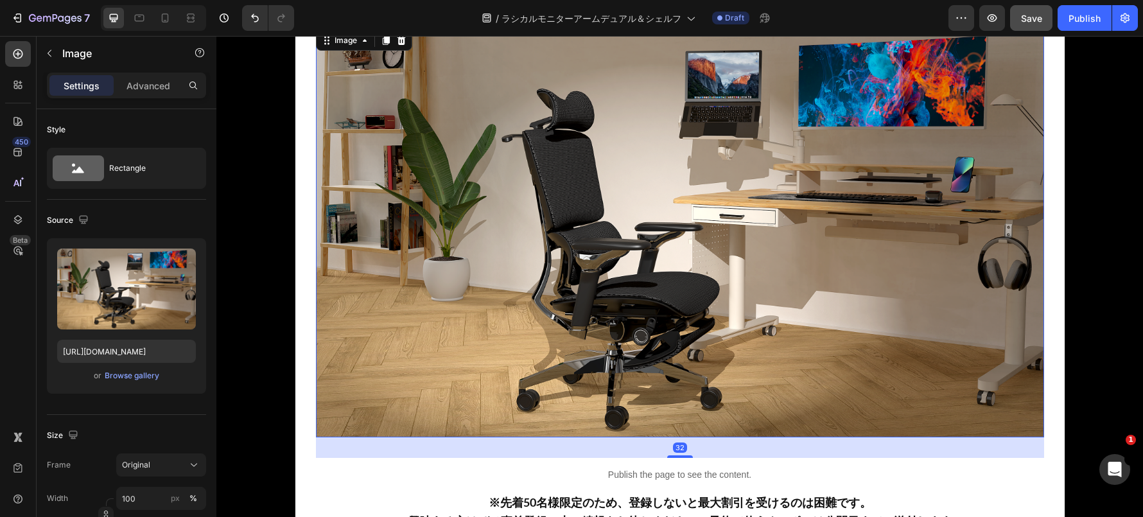
click at [478, 198] on img at bounding box center [680, 233] width 728 height 410
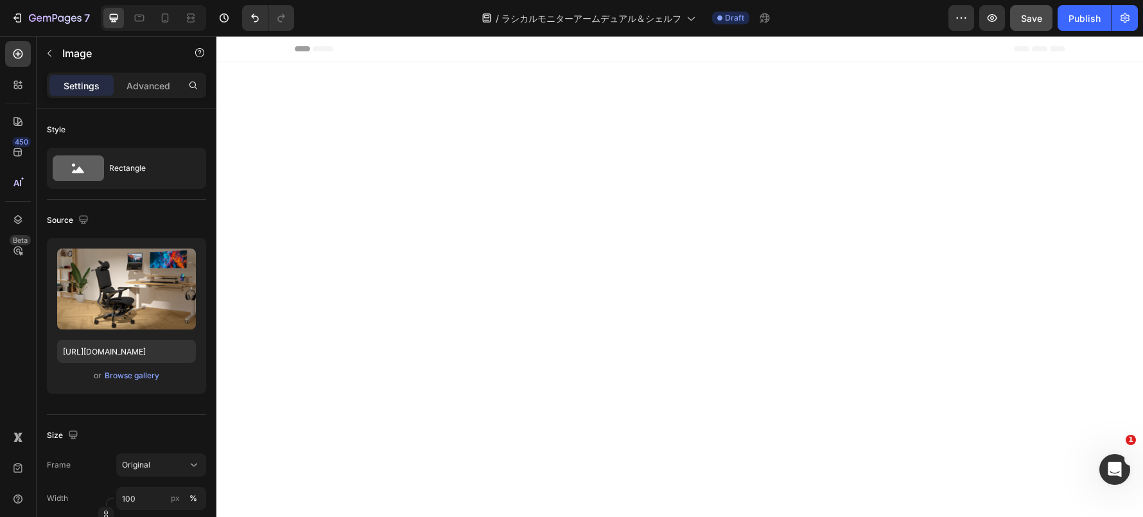
scroll to position [27, 0]
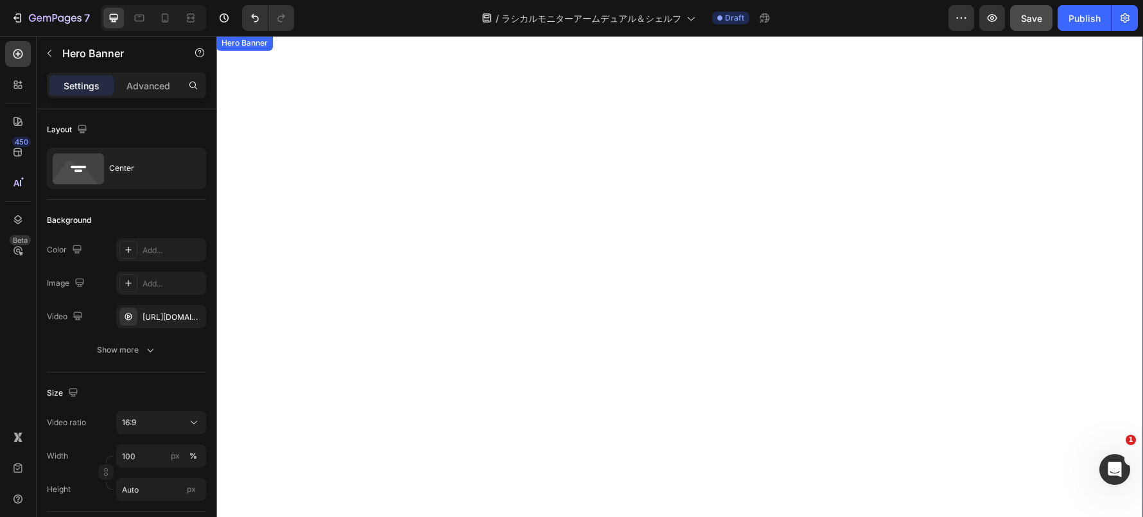
click at [431, 392] on div "Overlay" at bounding box center [679, 295] width 926 height 521
click at [167, 322] on div "[URL][DOMAIN_NAME]" at bounding box center [161, 317] width 37 height 12
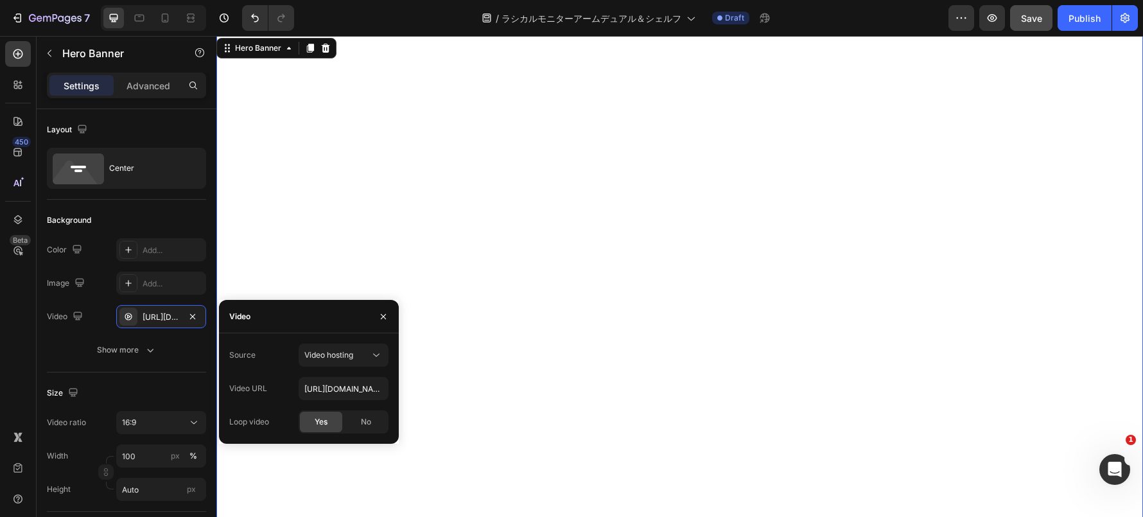
click at [315, 419] on span "Yes" at bounding box center [321, 422] width 13 height 12
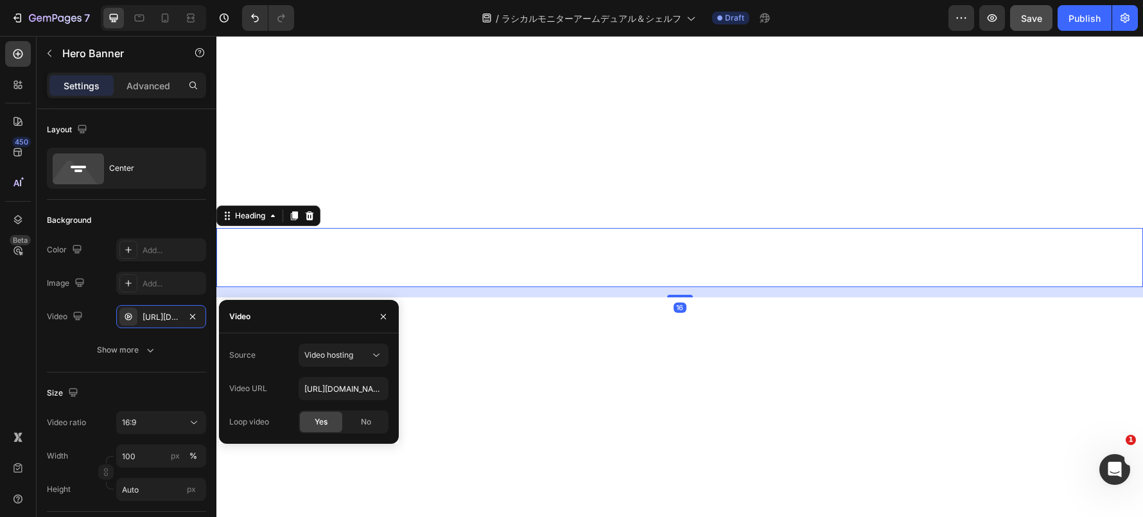
click at [311, 279] on h2 "『Rasical monitorArm』" at bounding box center [679, 257] width 926 height 59
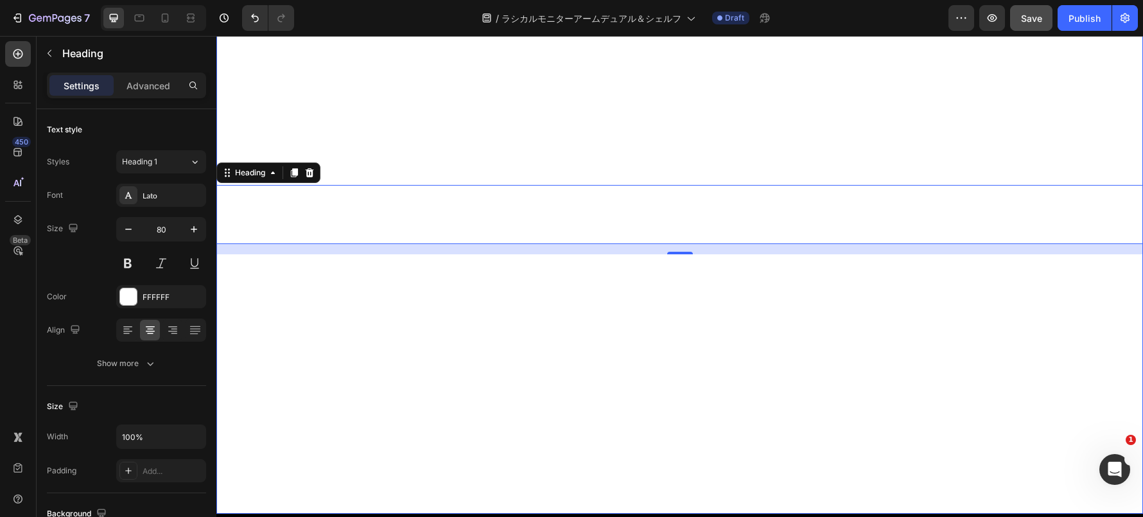
scroll to position [0, 0]
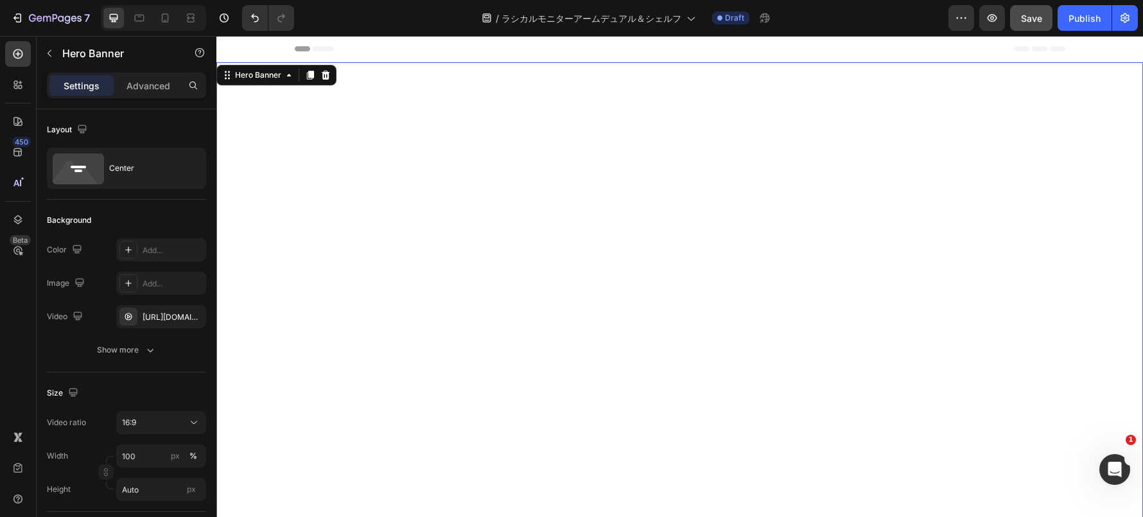
click at [266, 198] on div "Overlay" at bounding box center [679, 322] width 926 height 521
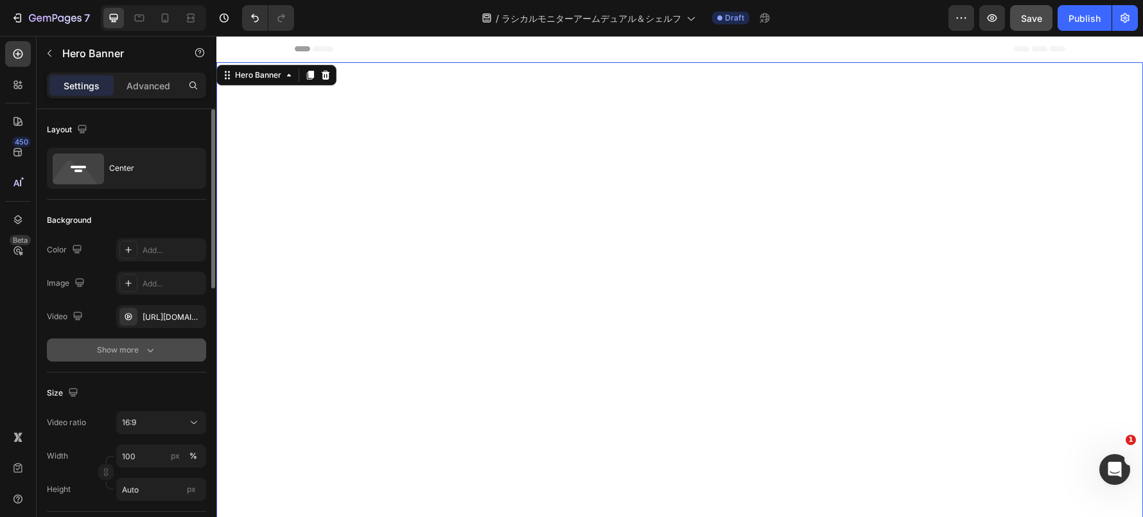
click at [134, 353] on div "Show more" at bounding box center [127, 349] width 60 height 13
click at [150, 348] on div "121212" at bounding box center [161, 351] width 37 height 12
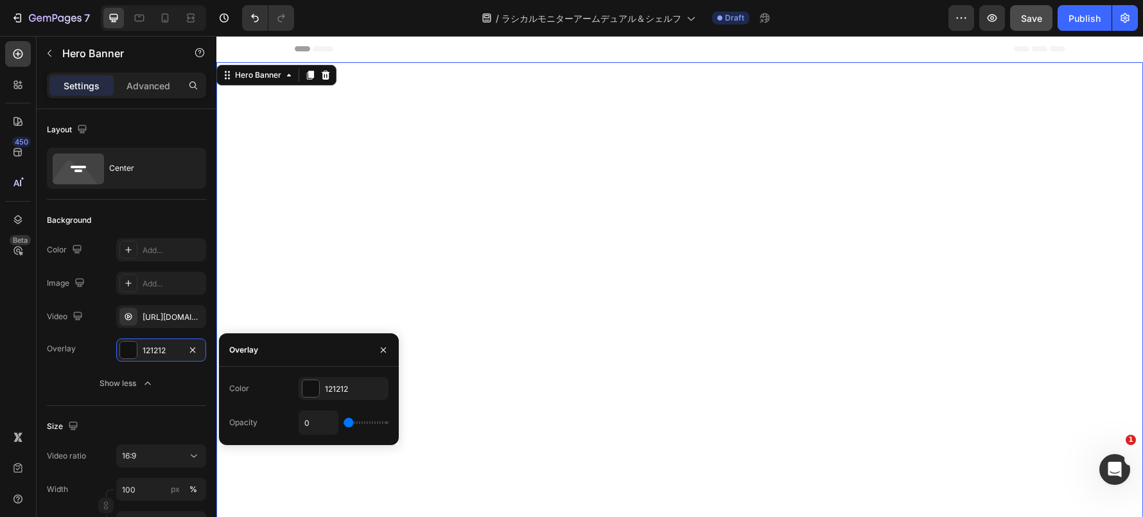
type input "1%"
type input "1"
type input "5%"
type input "5"
type input "10%"
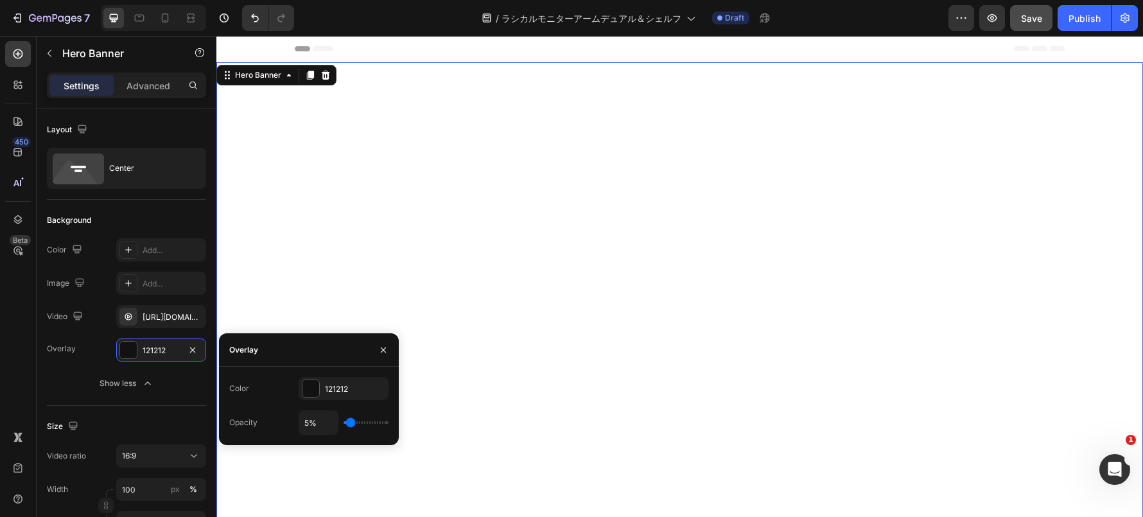
type input "10"
type input "11%"
type input "11"
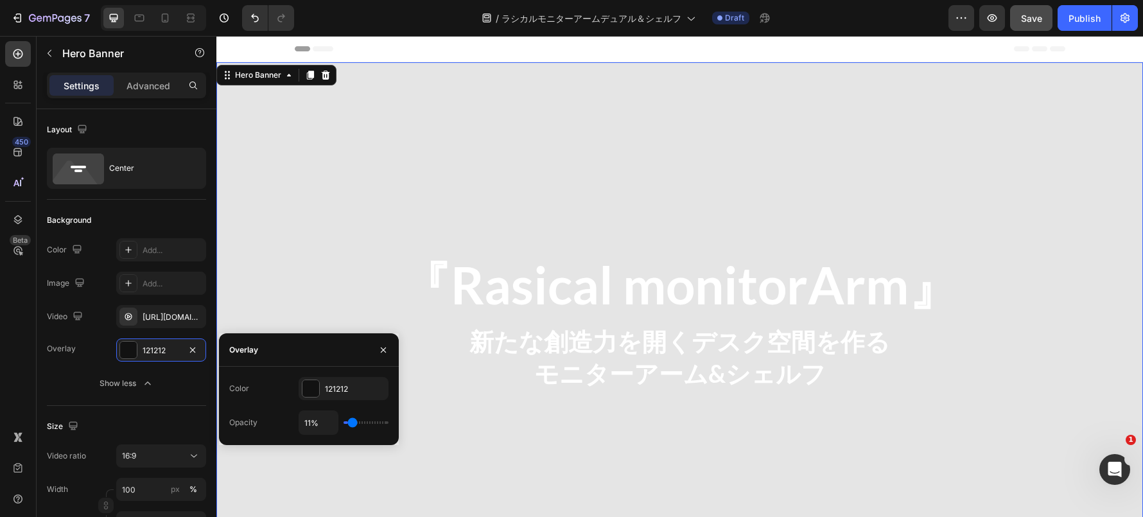
type input "13%"
type input "13"
type input "14%"
type input "14"
type input "15%"
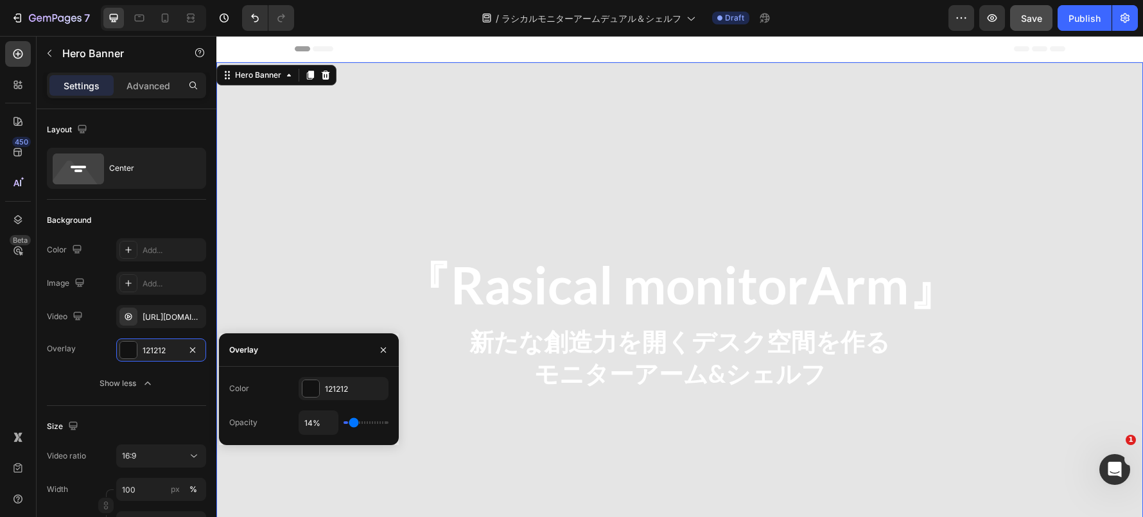
type input "15"
type input "16%"
type input "16"
type input "17%"
type input "17"
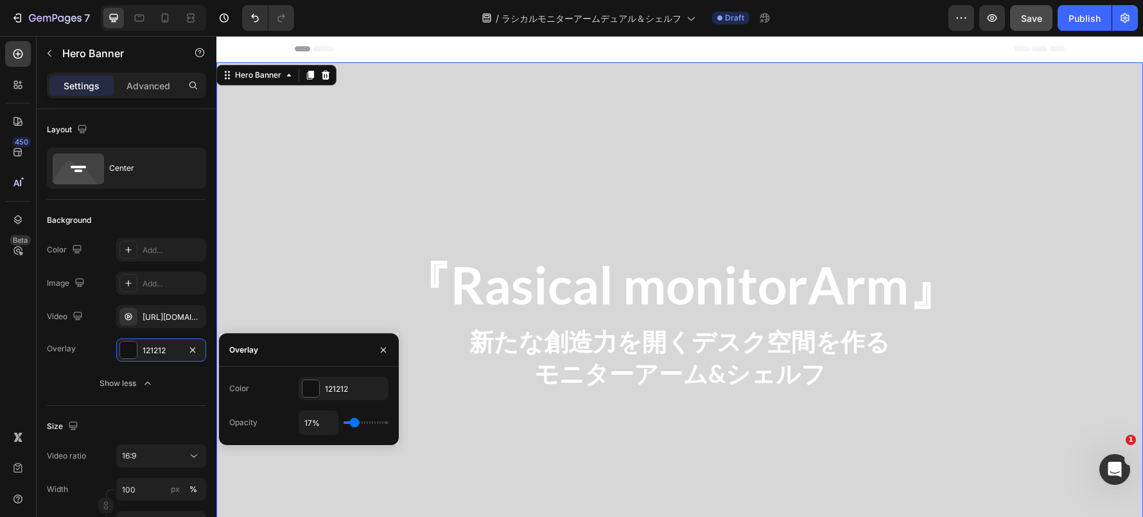
type input "18%"
type input "18"
type input "21%"
type input "21"
type input "24%"
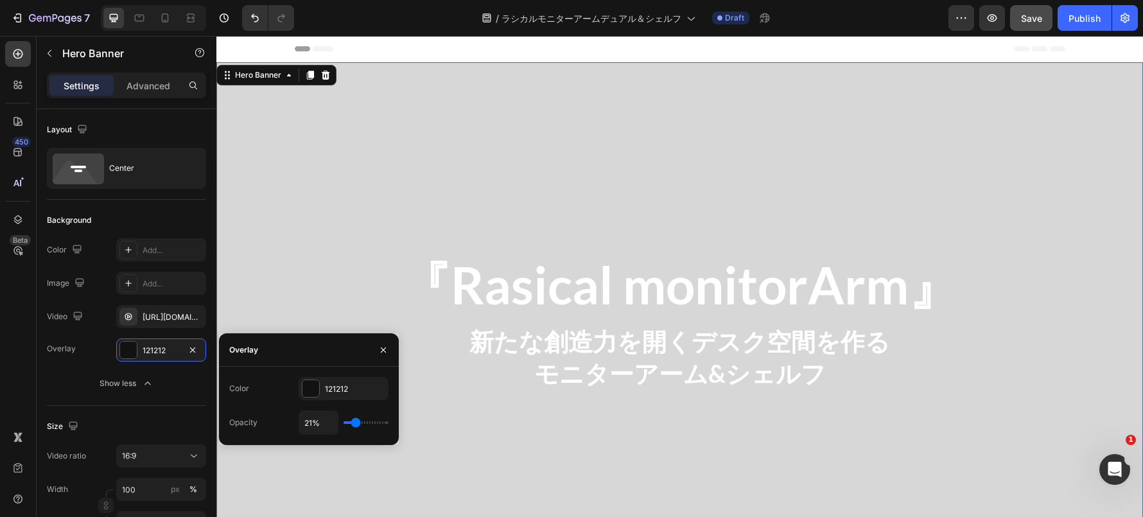
type input "24"
type input "28%"
type input "28"
type input "30%"
type input "30"
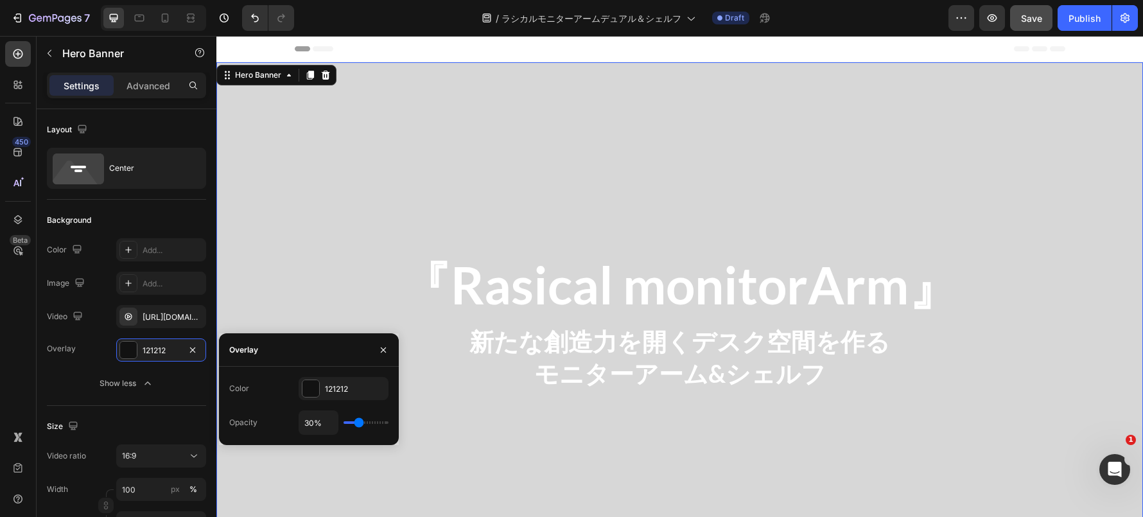
type input "32%"
type input "32"
type input "34%"
type input "34"
type input "35%"
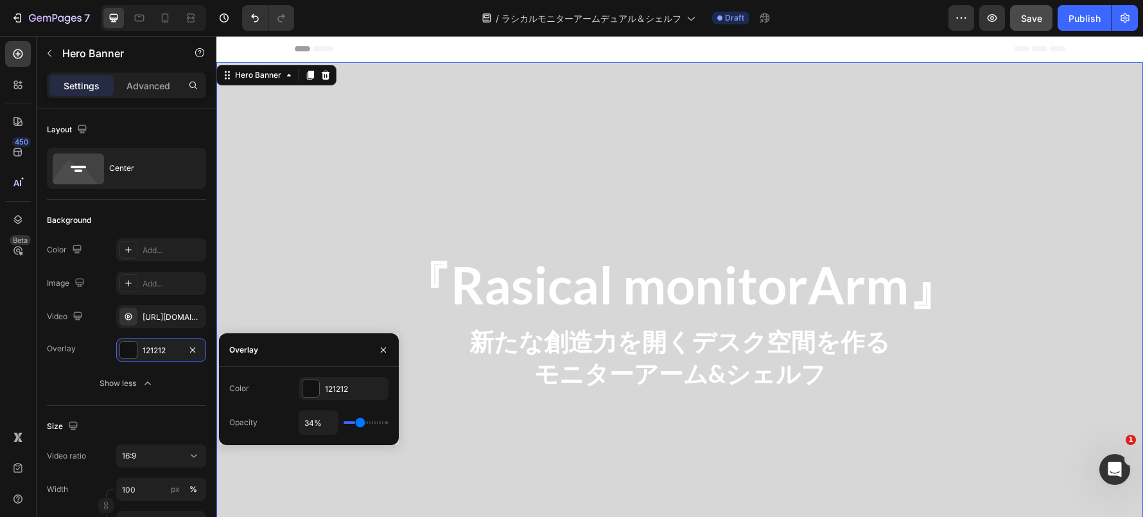
type input "35"
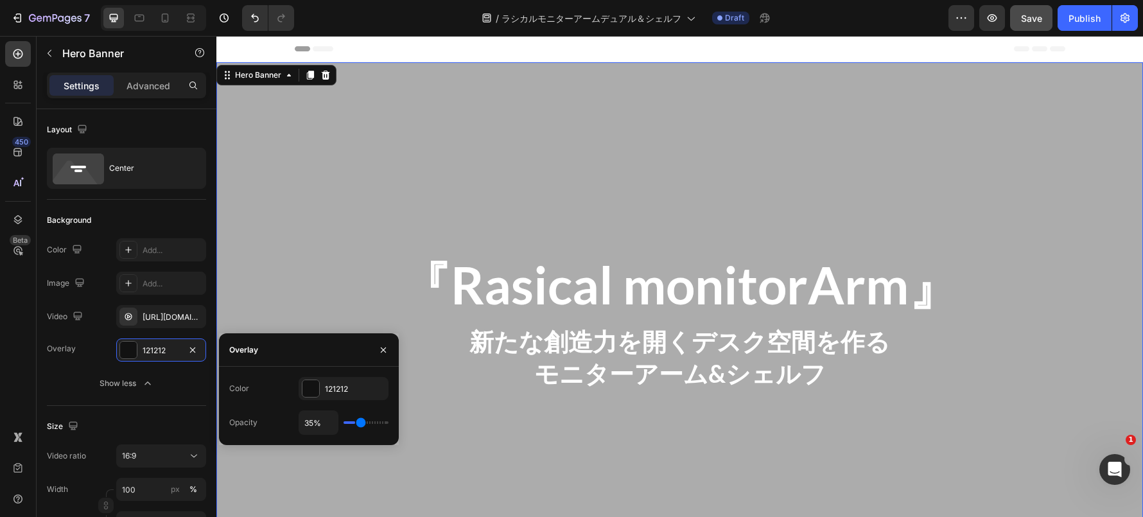
type input "36%"
type input "36"
type input "37%"
type input "37"
type input "38%"
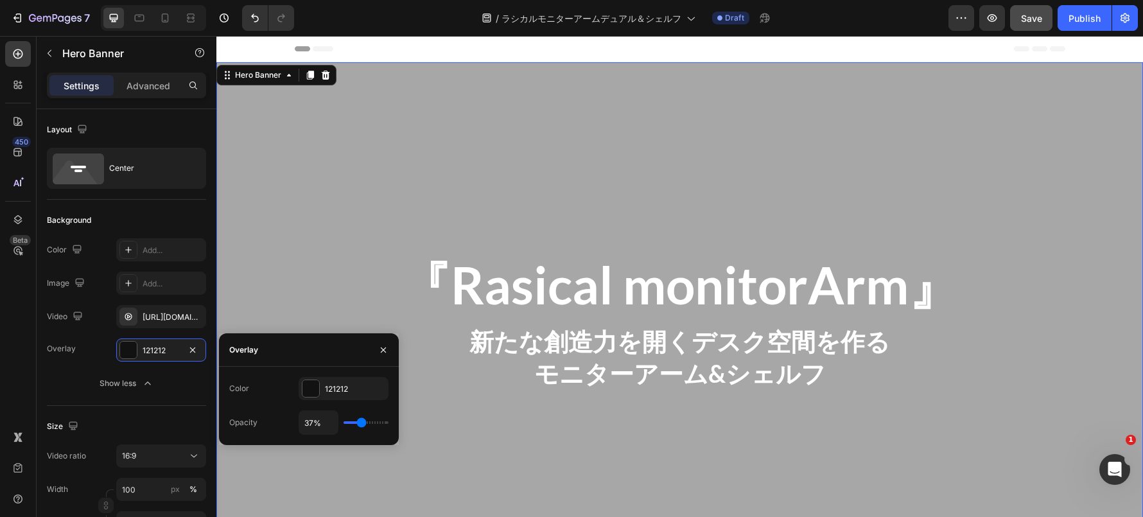
type input "38"
type input "39%"
type input "39"
type input "40%"
type input "40"
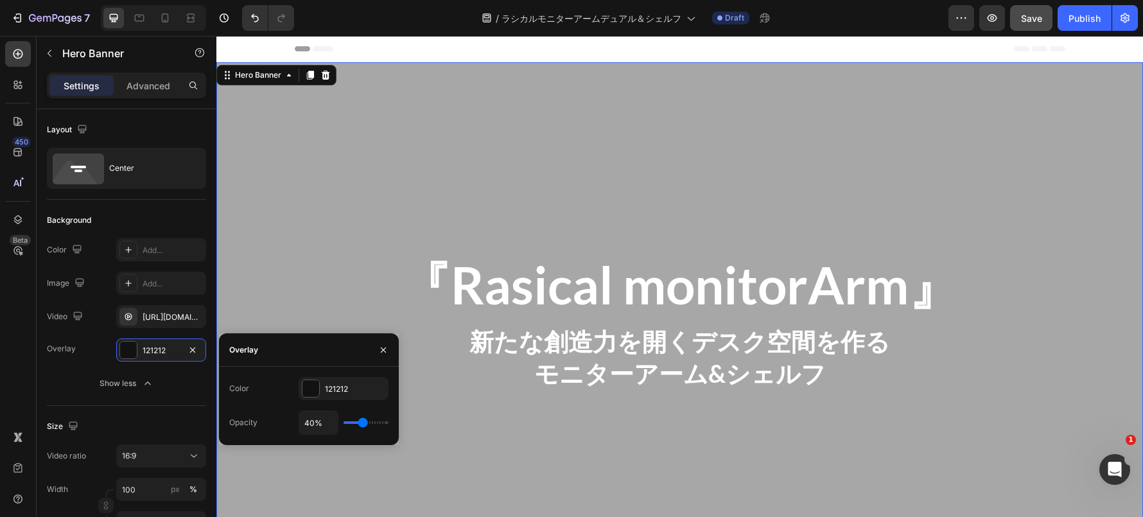
type input "42%"
type input "42"
type input "44%"
type input "44"
type input "45%"
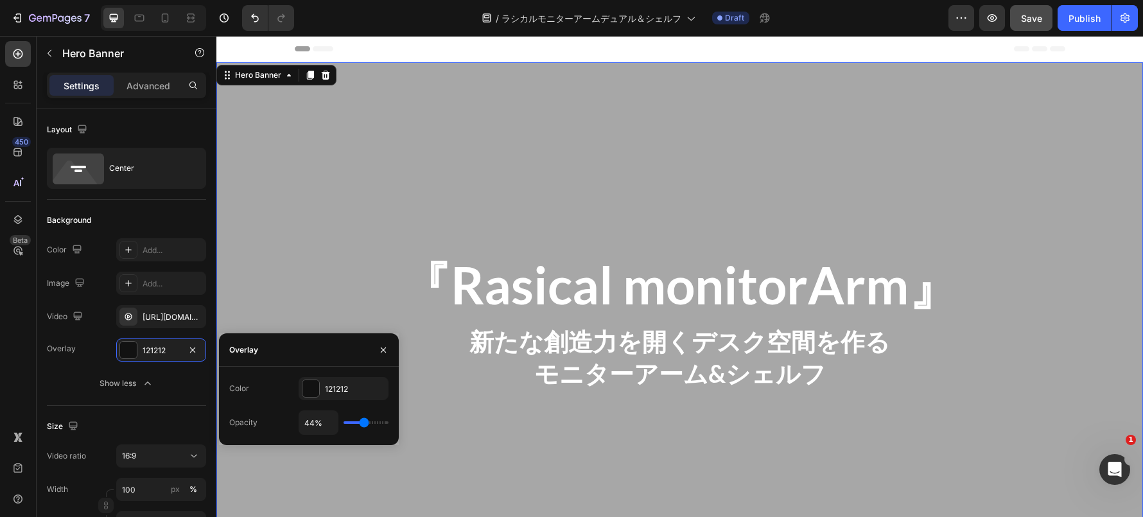
type input "45"
type input "46%"
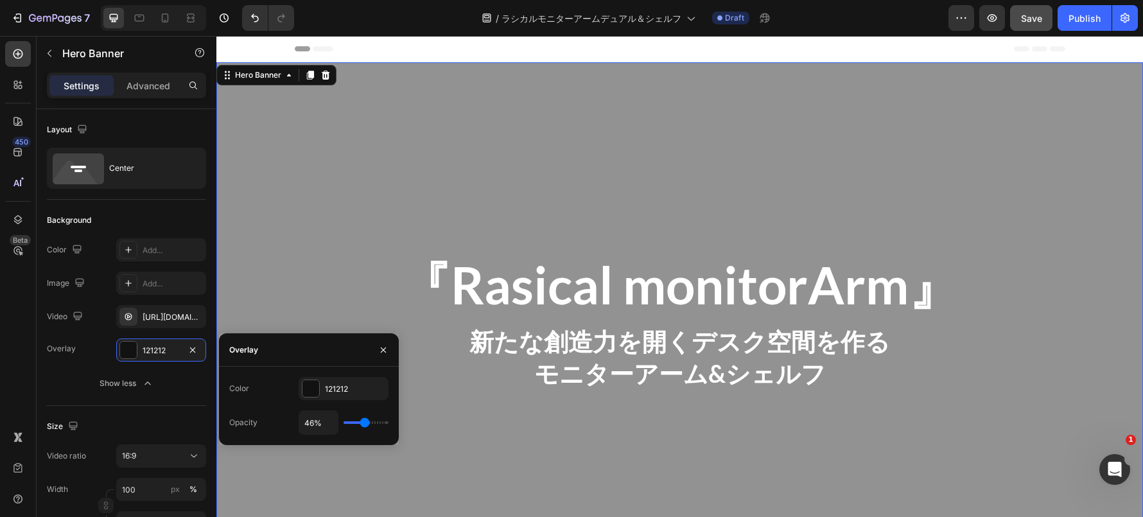
drag, startPoint x: 347, startPoint y: 423, endPoint x: 364, endPoint y: 424, distance: 16.7
type input "46"
click at [364, 424] on input "range" at bounding box center [365, 422] width 45 height 3
click at [338, 273] on h2 "『Rasical monitorArm』" at bounding box center [679, 284] width 926 height 59
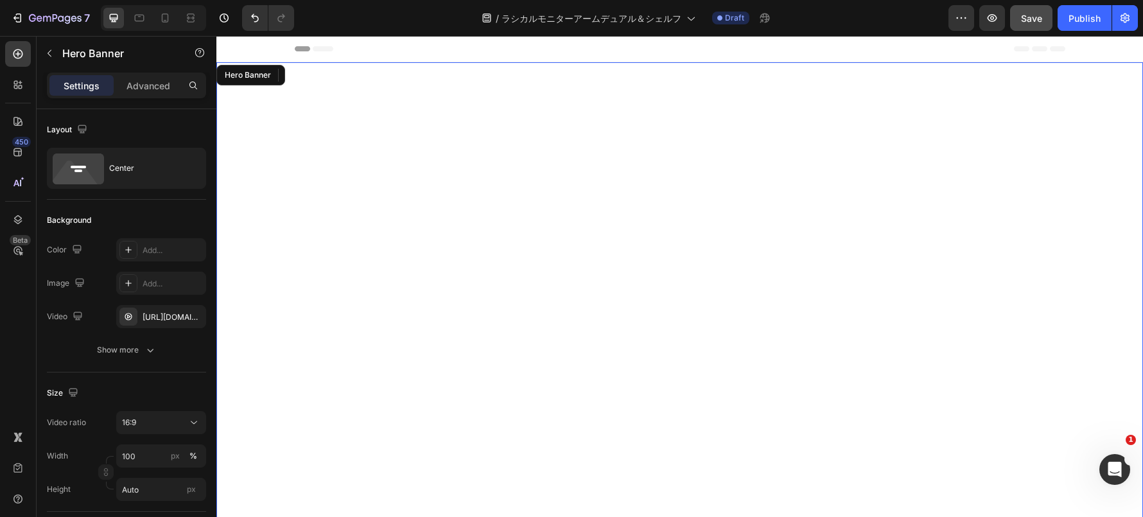
click at [341, 166] on div "Overlay" at bounding box center [679, 322] width 926 height 521
click at [304, 225] on div "Overlay" at bounding box center [679, 322] width 926 height 521
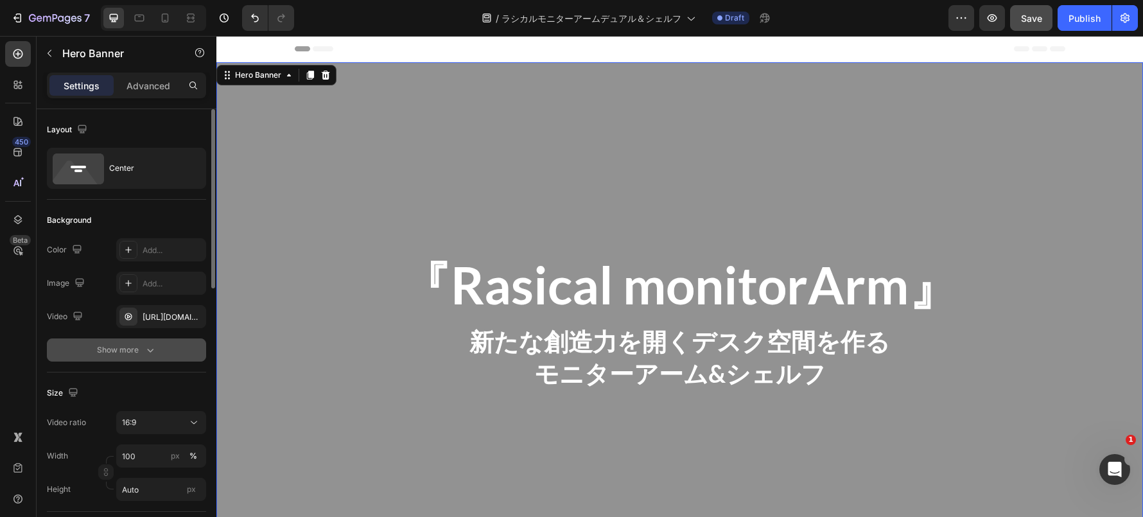
click at [154, 348] on icon "button" at bounding box center [150, 349] width 13 height 13
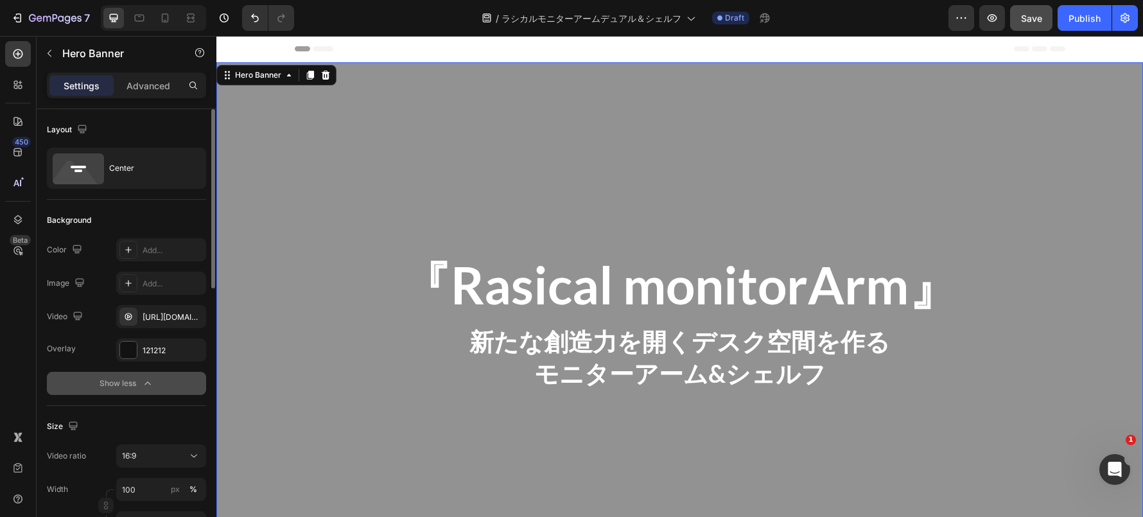
click at [154, 360] on div "121212" at bounding box center [161, 349] width 90 height 23
click at [164, 336] on div "The changes might be hidden by the video. Color Add... Image Add... Video [URL]…" at bounding box center [126, 316] width 159 height 157
click at [162, 349] on div "121212" at bounding box center [161, 351] width 37 height 12
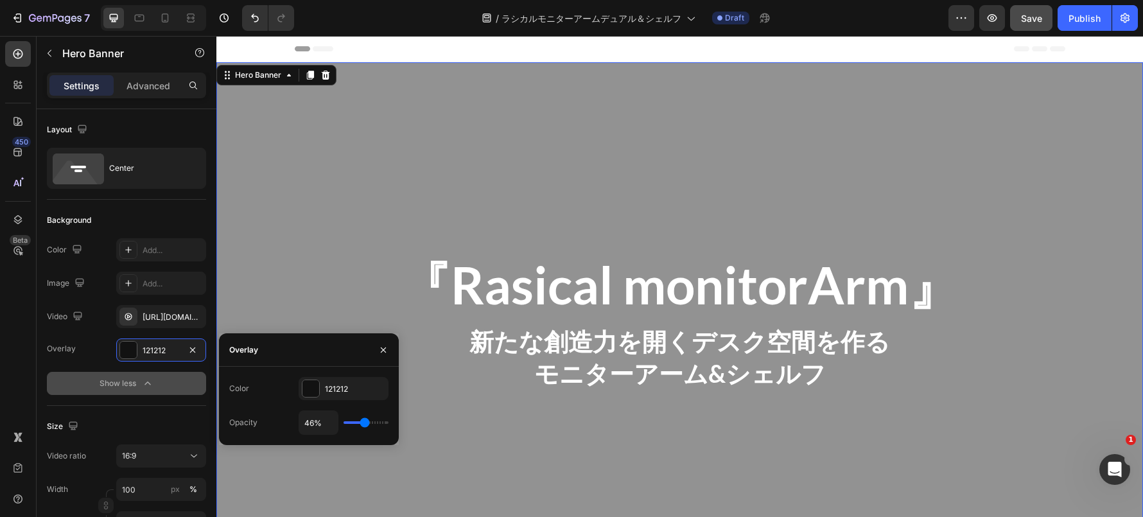
type input "55%"
type input "55"
type input "62%"
type input "62"
type input "68%"
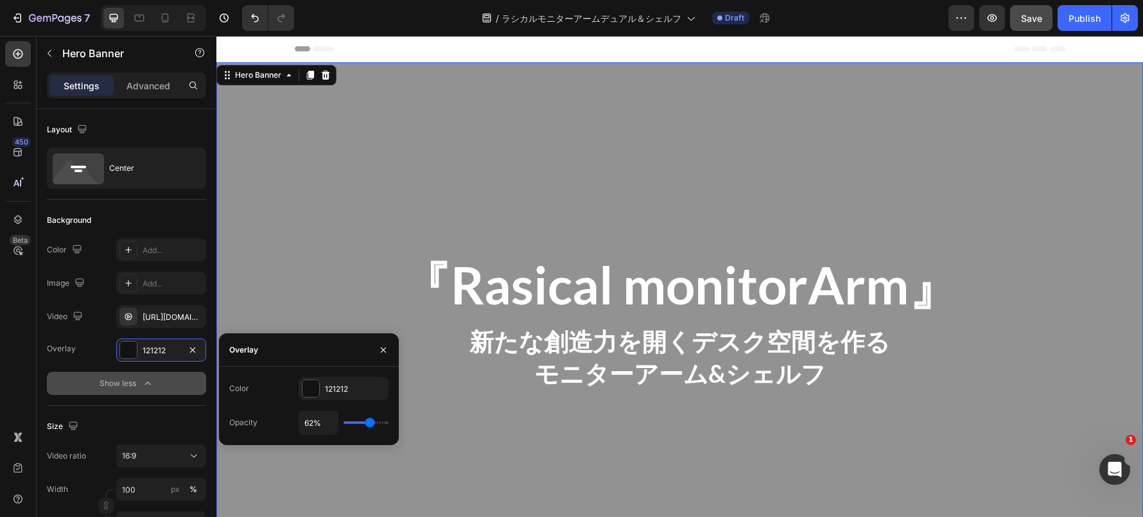
type input "68"
type input "70%"
type input "70"
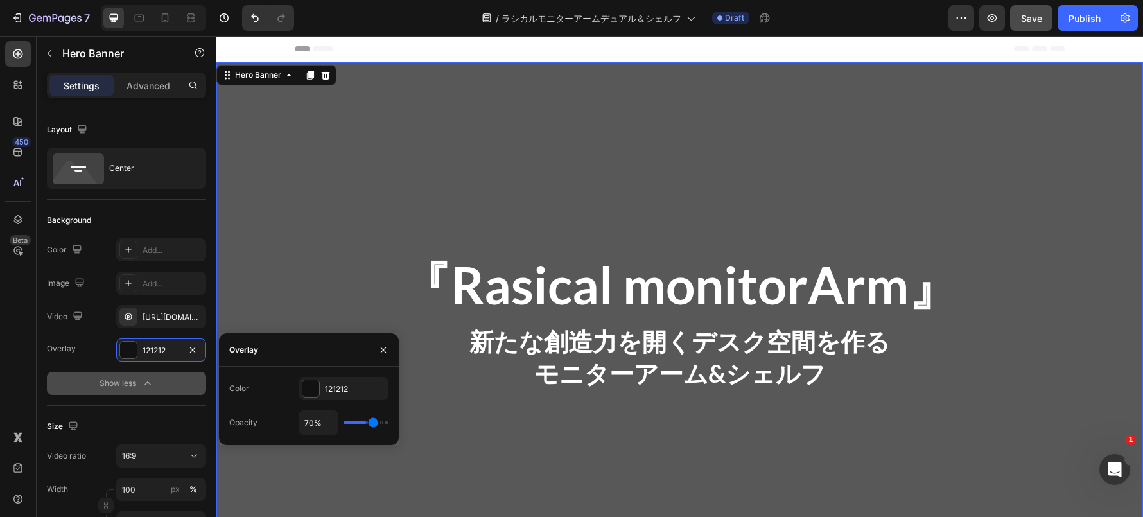
type input "71%"
type input "71"
type input "70%"
type input "70"
type input "69%"
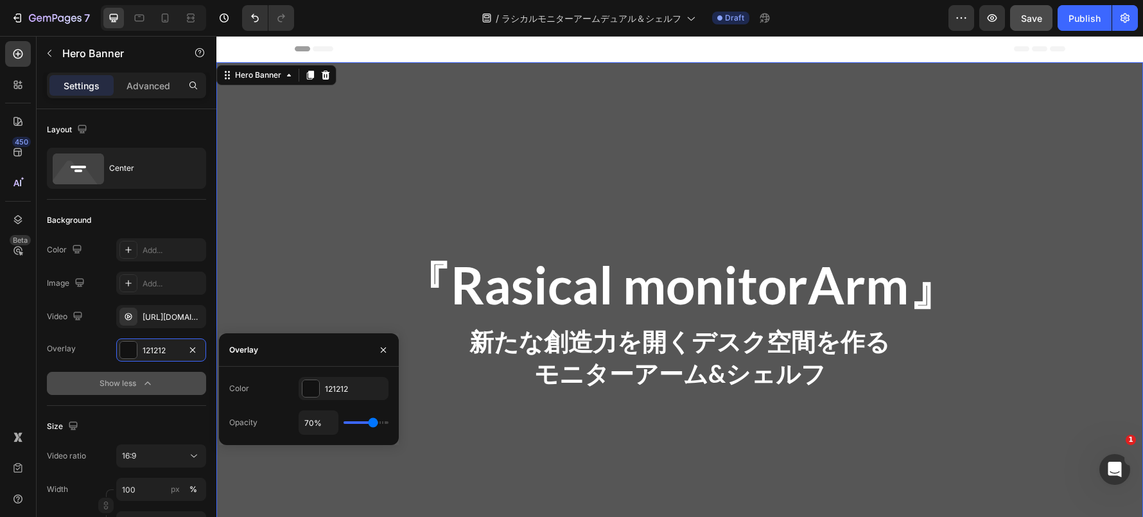
type input "69"
type input "68%"
type input "68"
type input "65%"
type input "65"
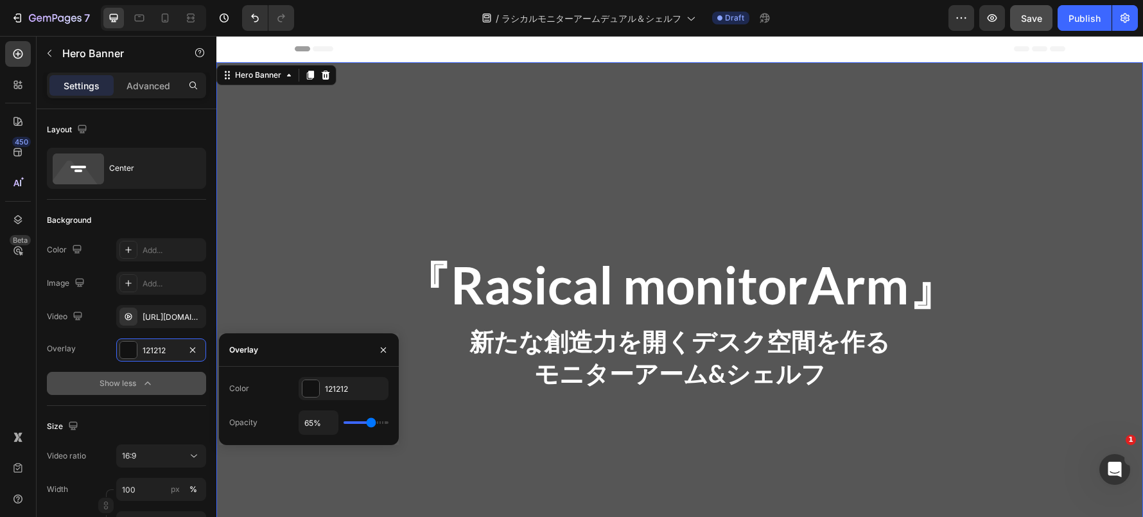
type input "62%"
type input "62"
type input "61%"
type input "61"
type input "60%"
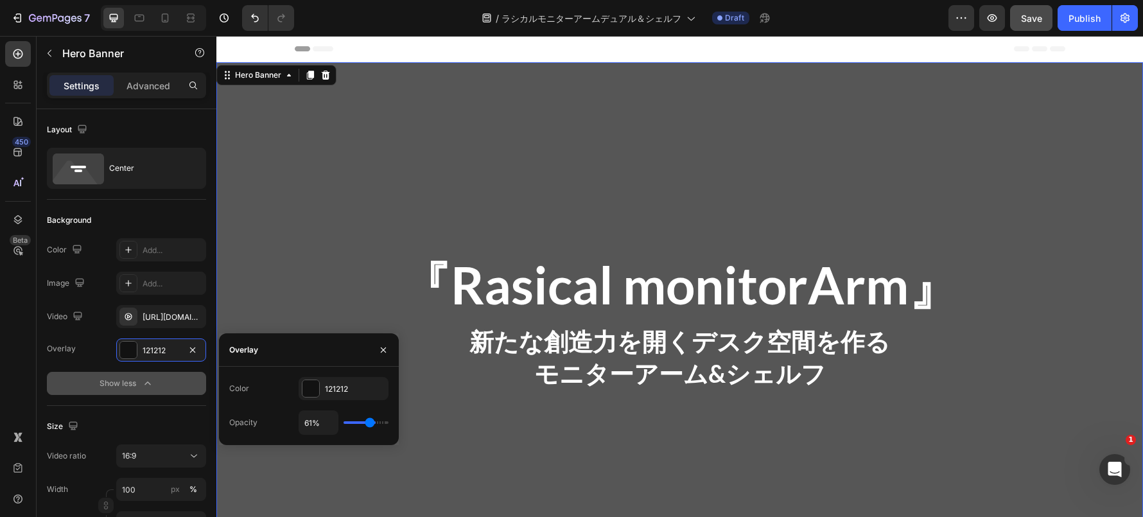
type input "60"
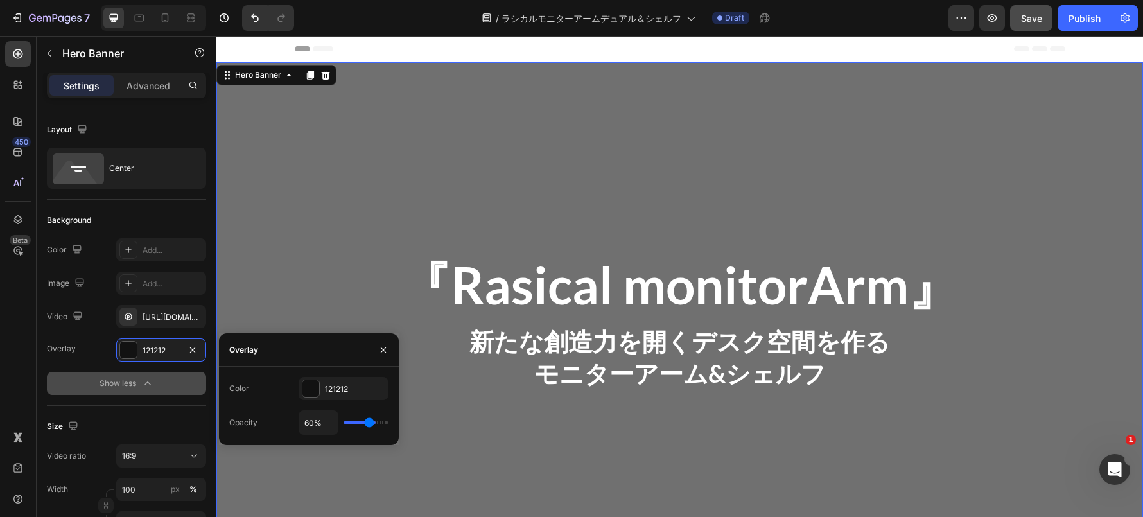
type input "58%"
type input "58"
type input "56%"
type input "56"
type input "55%"
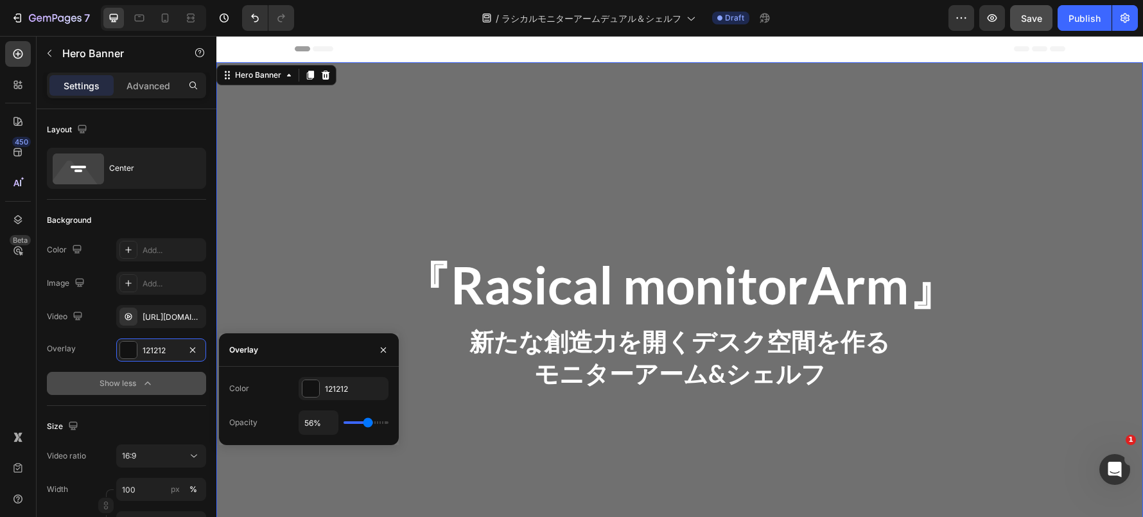
type input "55"
type input "54%"
type input "54"
type input "52%"
type input "52"
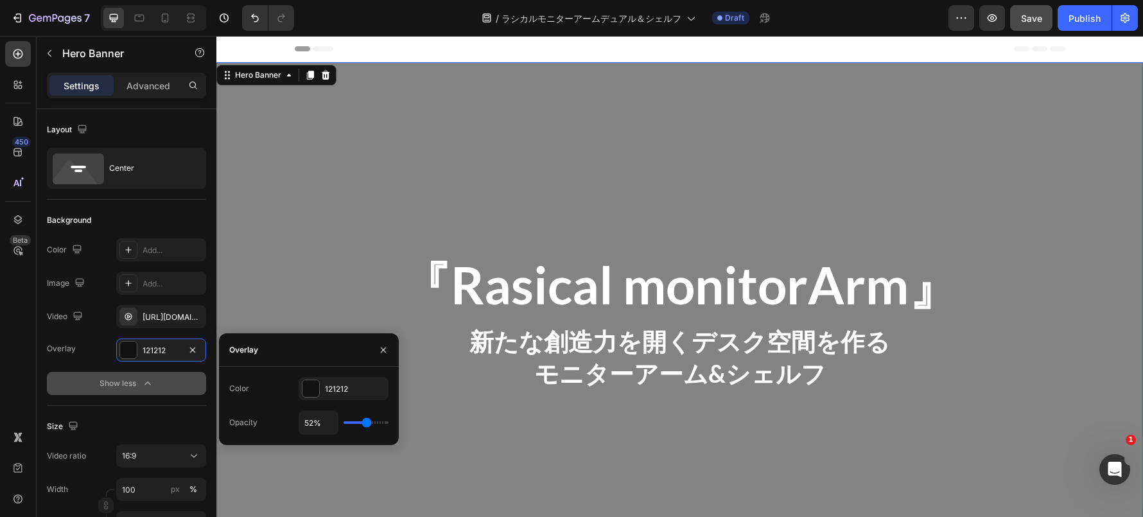
type input "48%"
type input "48"
type input "47%"
type input "47"
type input "46%"
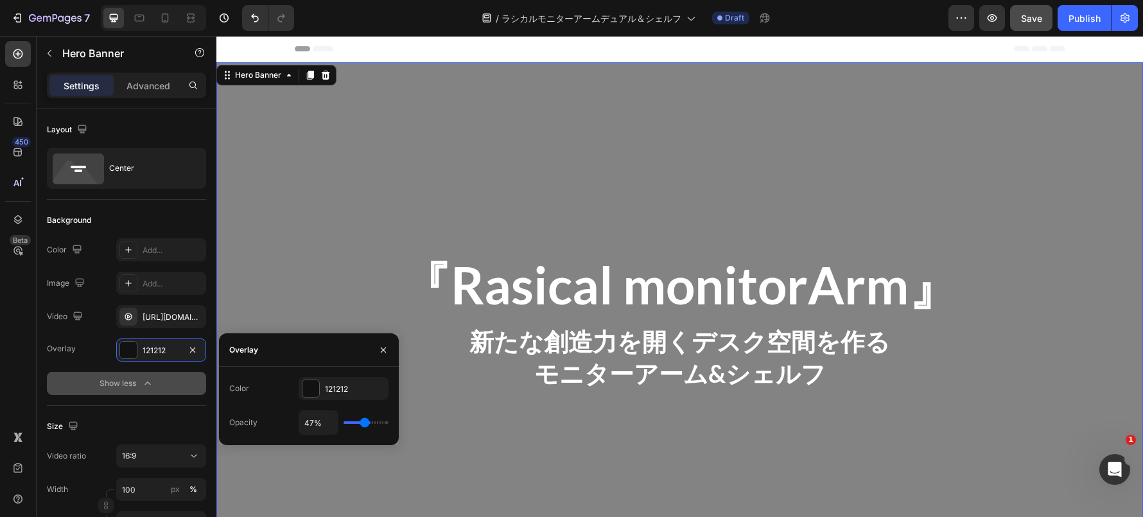
type input "46"
type input "42%"
type input "42"
type input "38%"
type input "38"
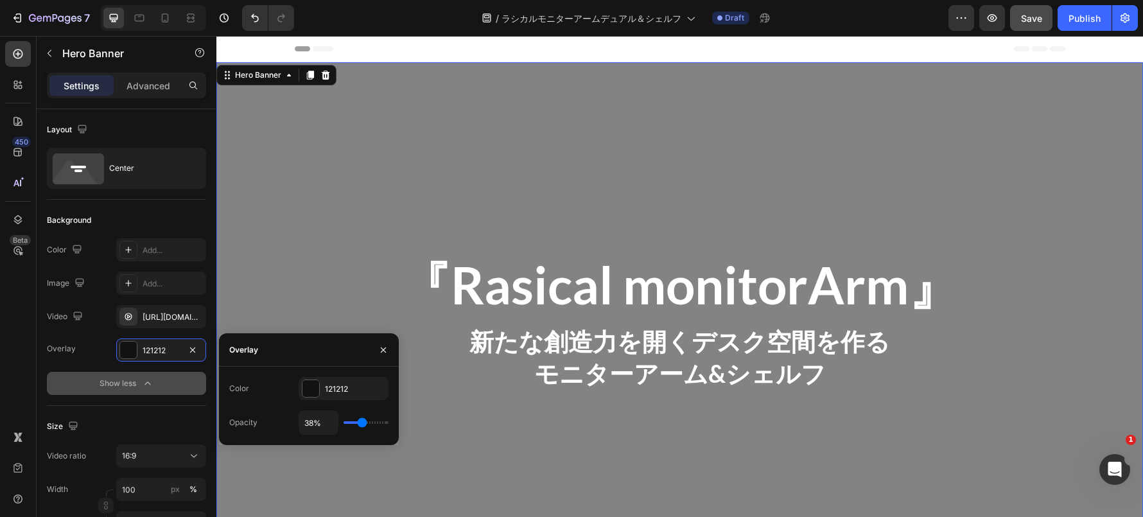
type input "36%"
type input "36"
type input "34%"
type input "34"
type input "33%"
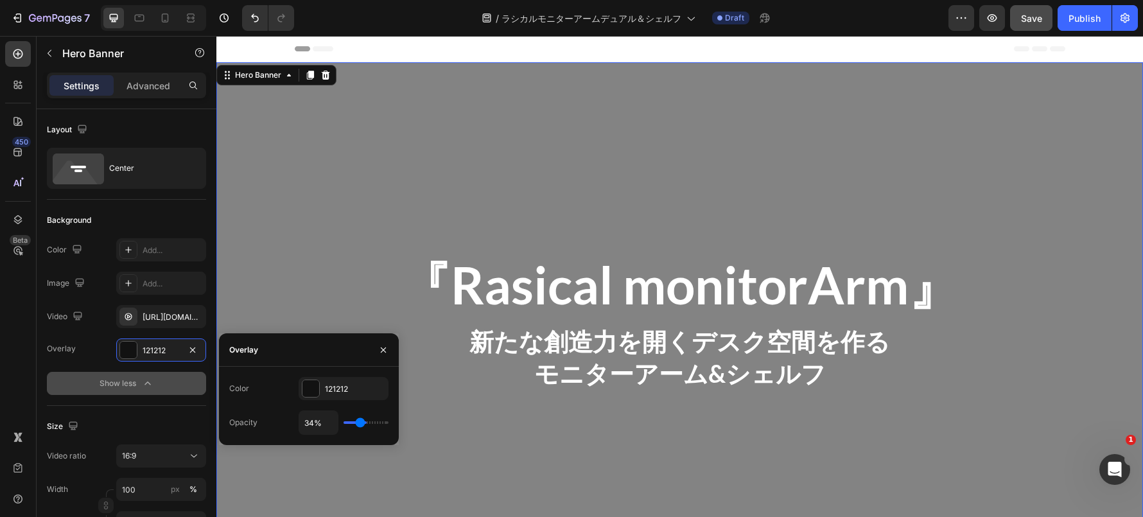
type input "33"
type input "31%"
type input "31"
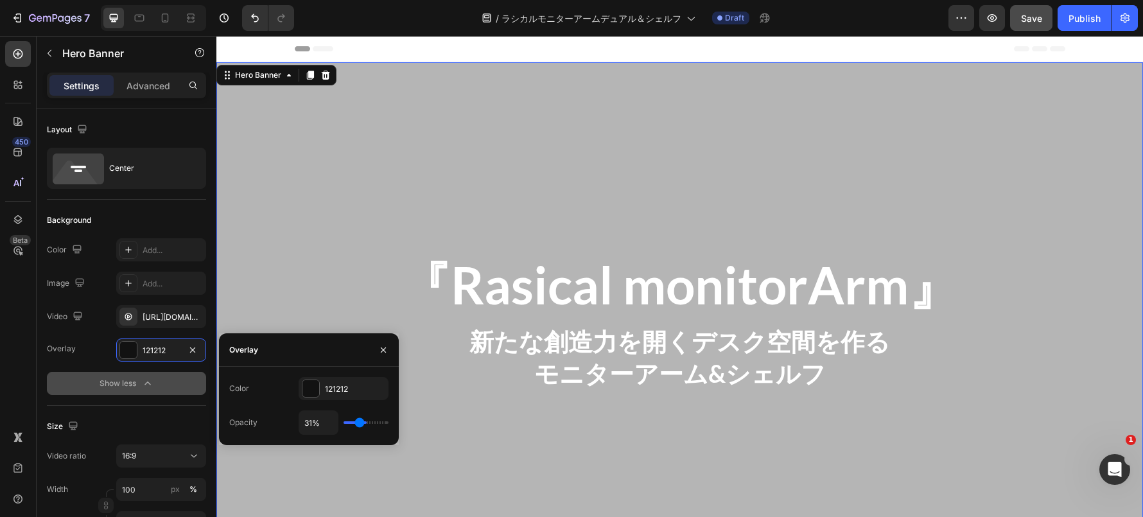
type input "30%"
type input "30"
type input "29%"
type input "29"
type input "28%"
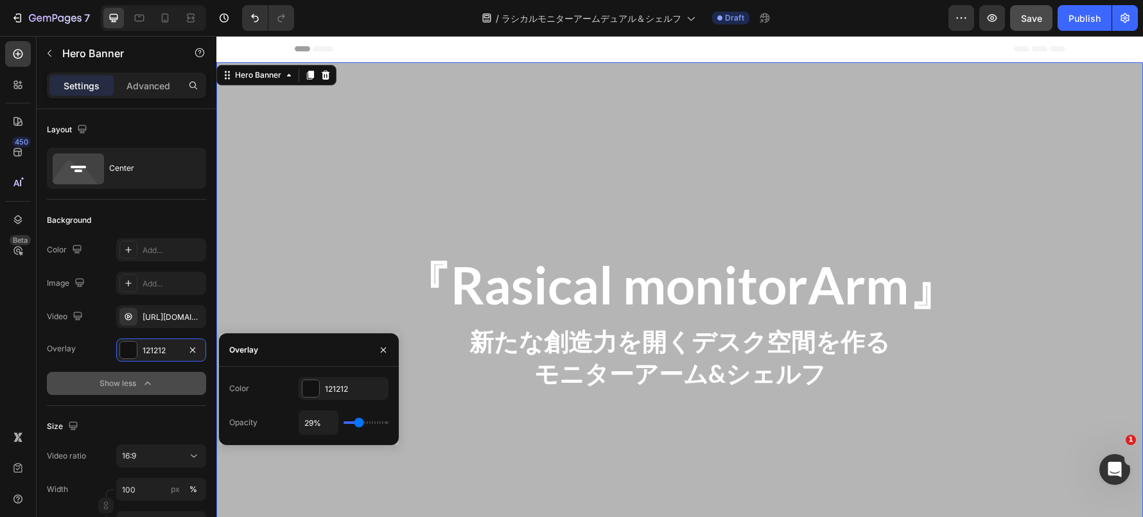
type input "28"
type input "29%"
type input "29"
type input "30%"
type input "30"
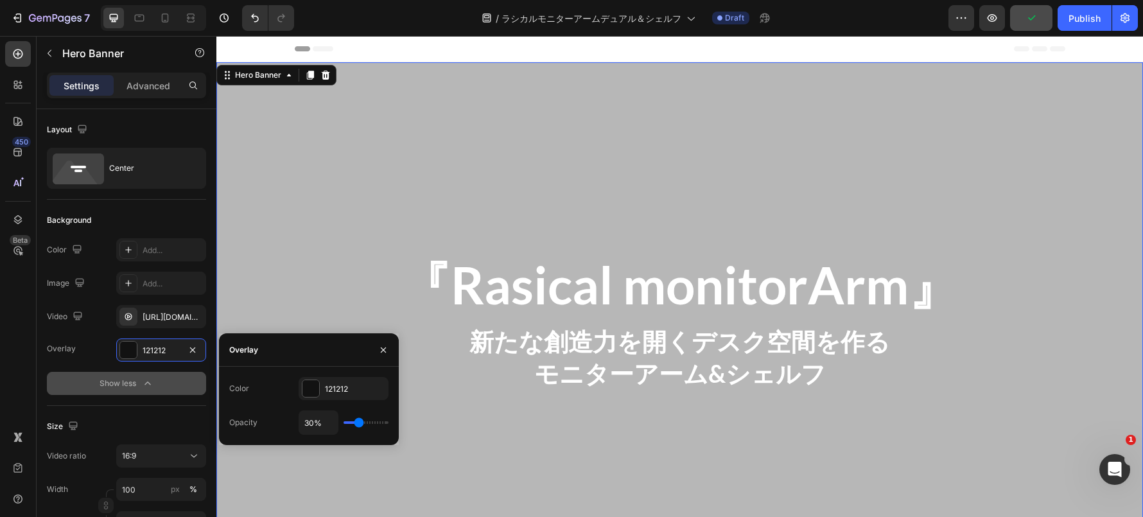
click at [359, 424] on input "range" at bounding box center [365, 422] width 45 height 3
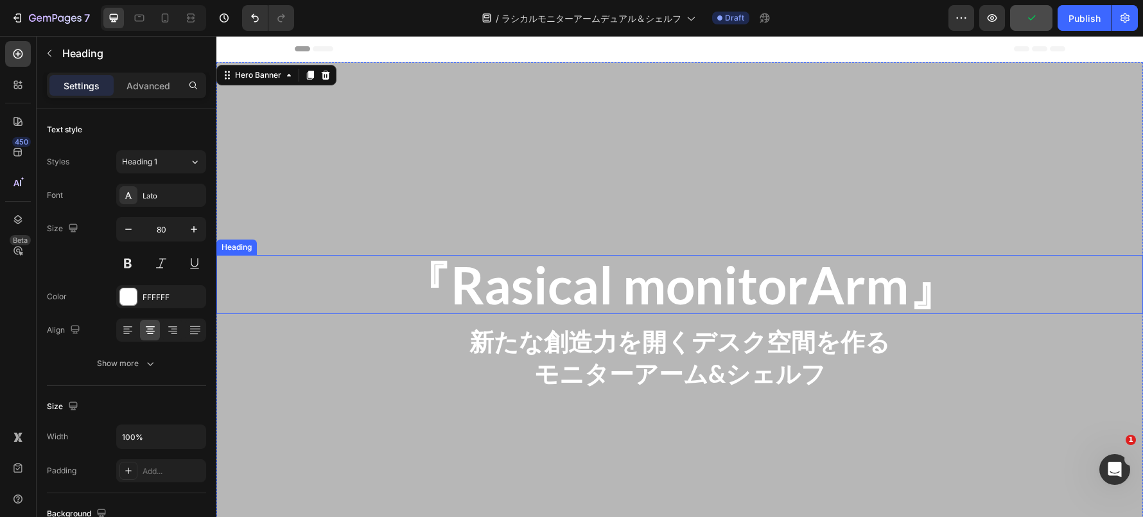
click at [304, 286] on h2 "『Rasical monitorArm』" at bounding box center [679, 284] width 926 height 59
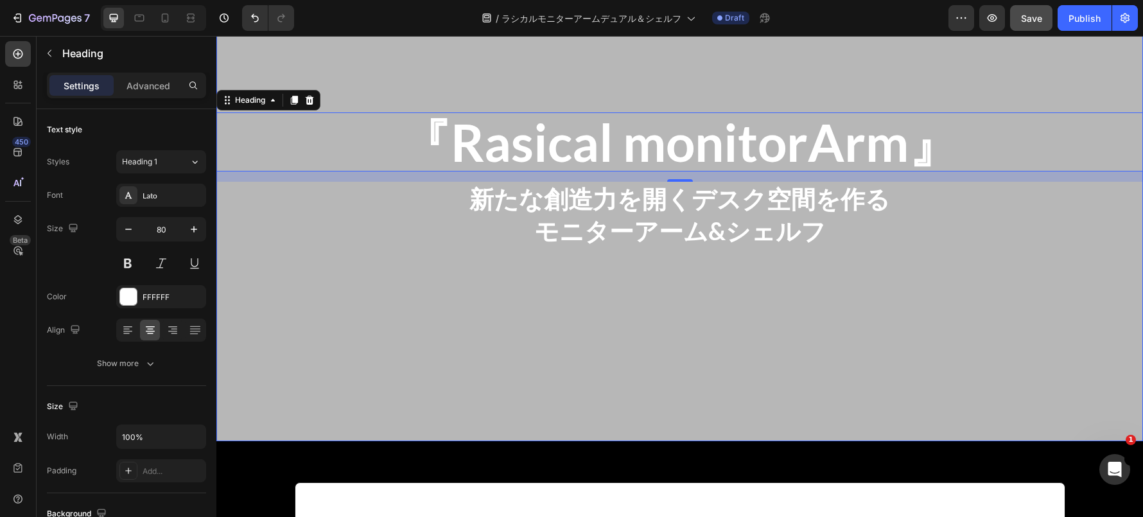
scroll to position [169, 0]
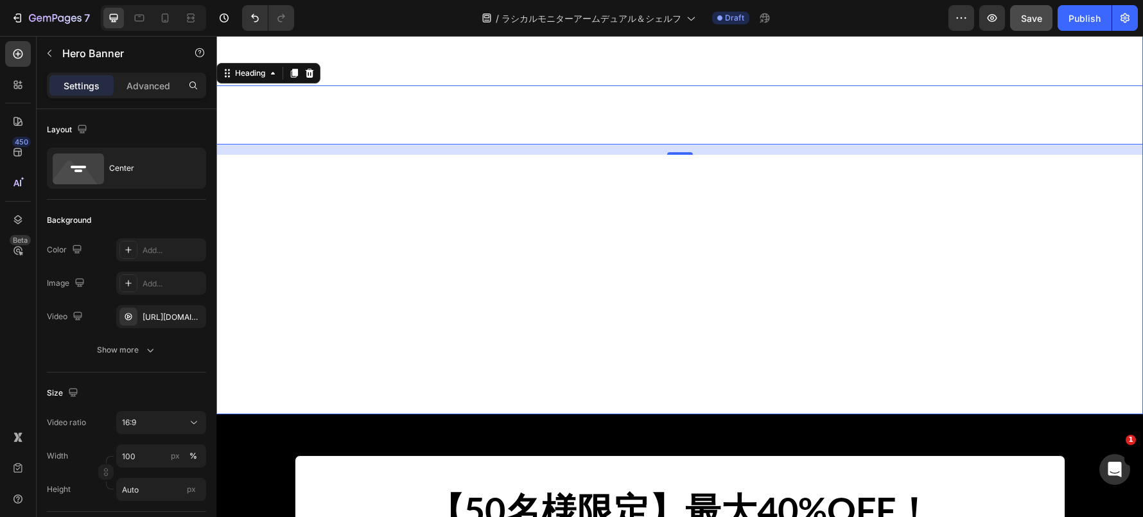
click at [340, 370] on div "Overlay" at bounding box center [679, 153] width 926 height 521
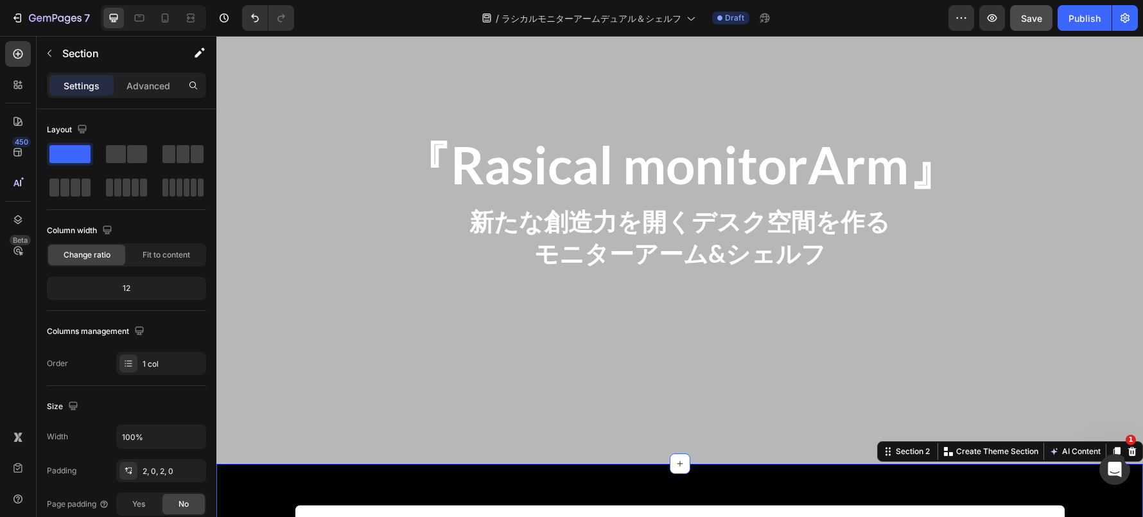
scroll to position [119, 0]
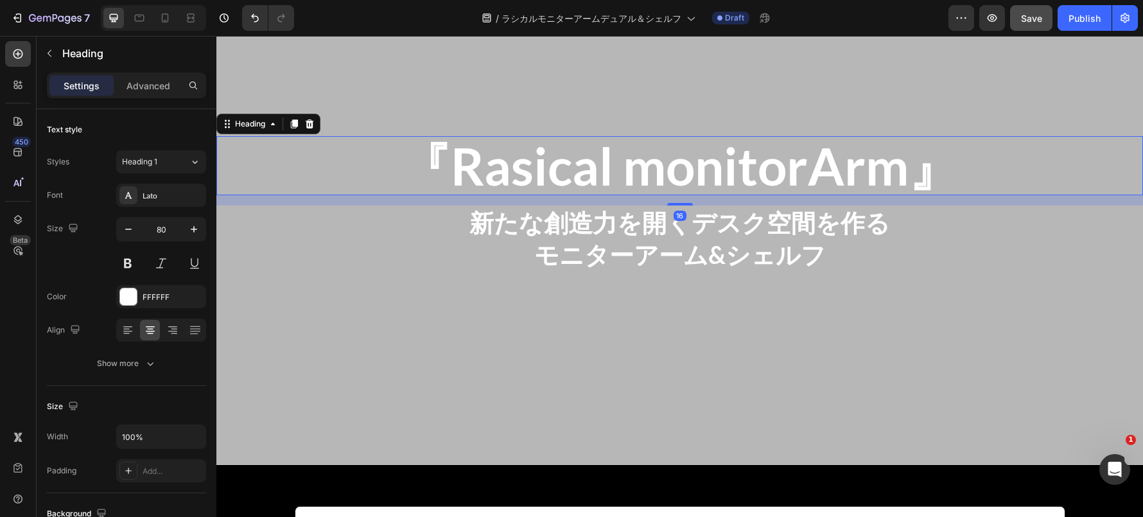
click at [436, 186] on h2 "『Rasical monitorArm』" at bounding box center [679, 165] width 926 height 59
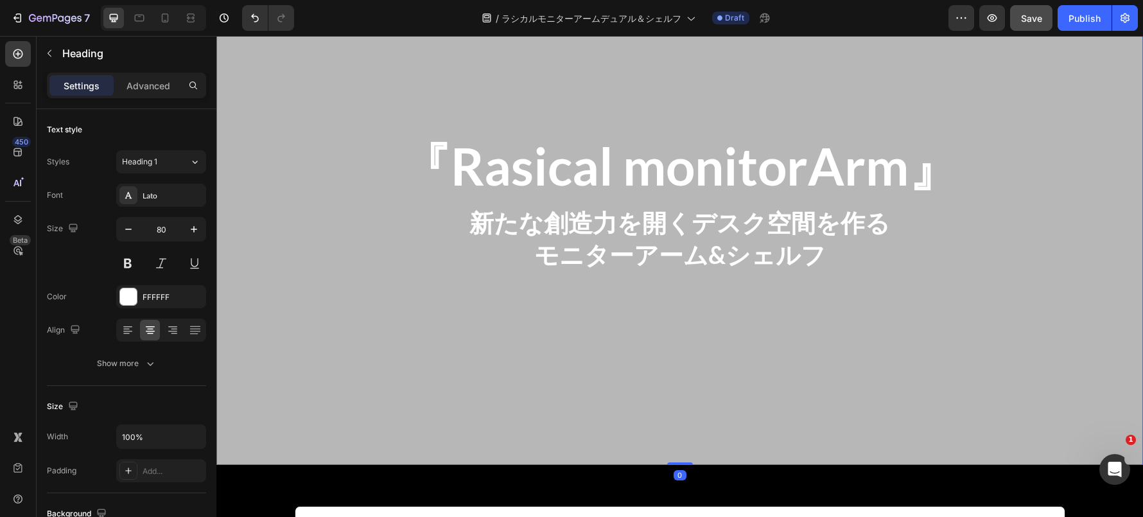
click at [374, 279] on div "『Rasical monitorArm』 Heading 新たな創造力を開くデスク空間を作る モニターアーム&シェルフ Text Block" at bounding box center [679, 204] width 926 height 177
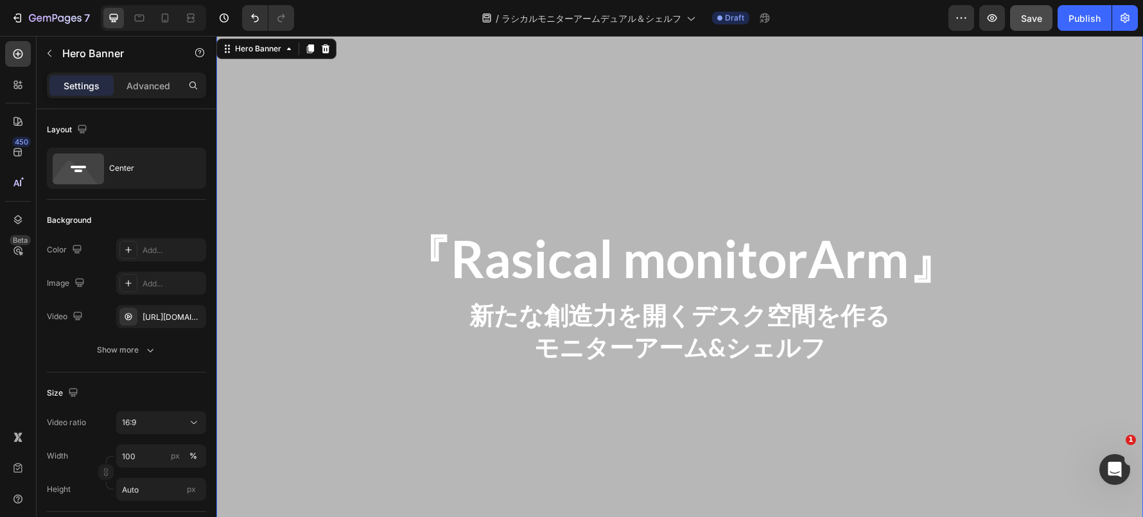
scroll to position [0, 0]
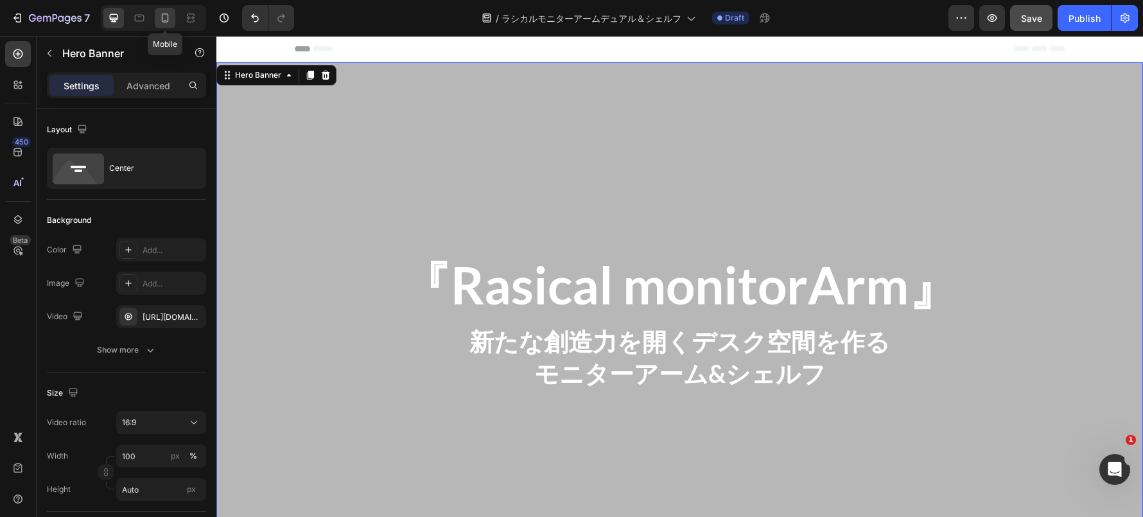
click at [155, 20] on div at bounding box center [165, 18] width 21 height 21
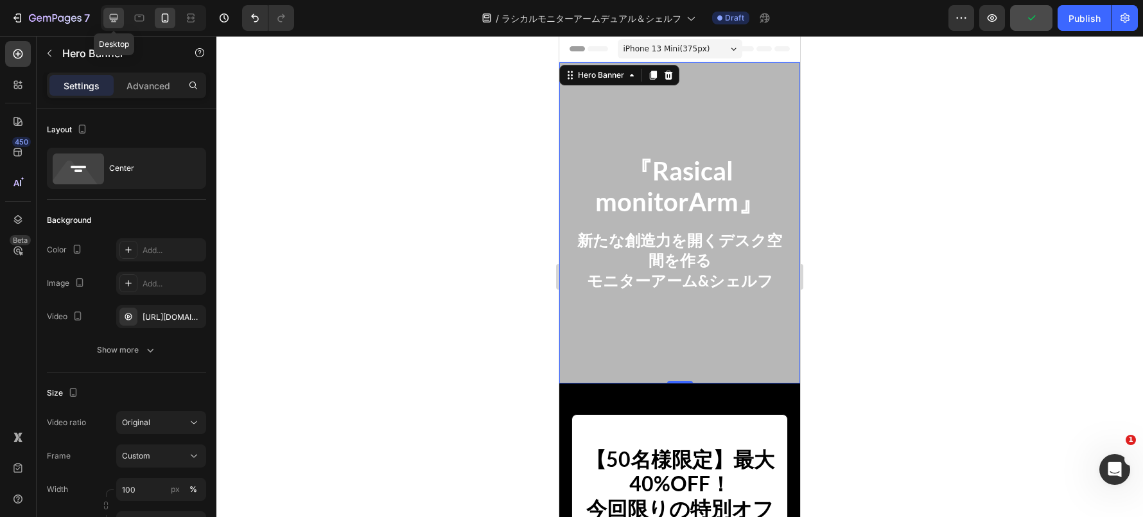
click at [113, 12] on icon at bounding box center [113, 18] width 13 height 13
type input "Auto"
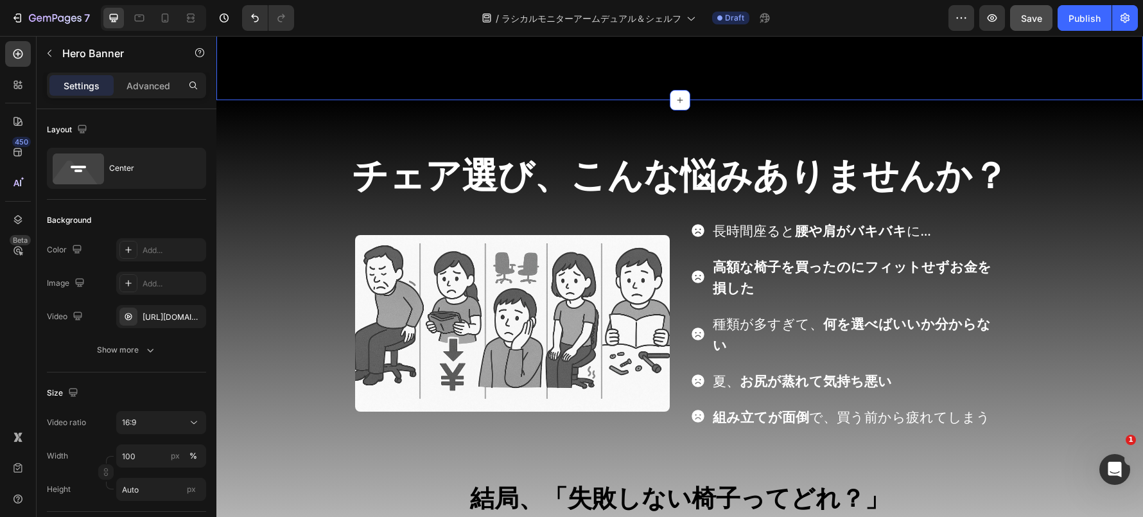
scroll to position [2138, 0]
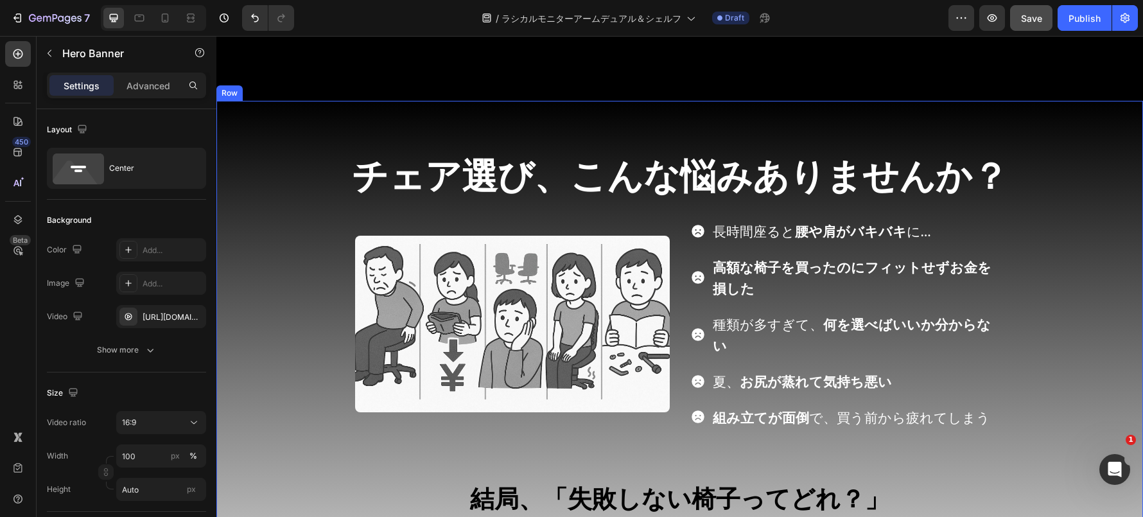
click at [311, 306] on div "チェア選び、こんな悩みありませんか？ Heading Image 長時間座ると 腰や肩がバキバキ に… 高額な椅子を買ったのにフィットせずお金を損した 種類が…" at bounding box center [679, 428] width 926 height 553
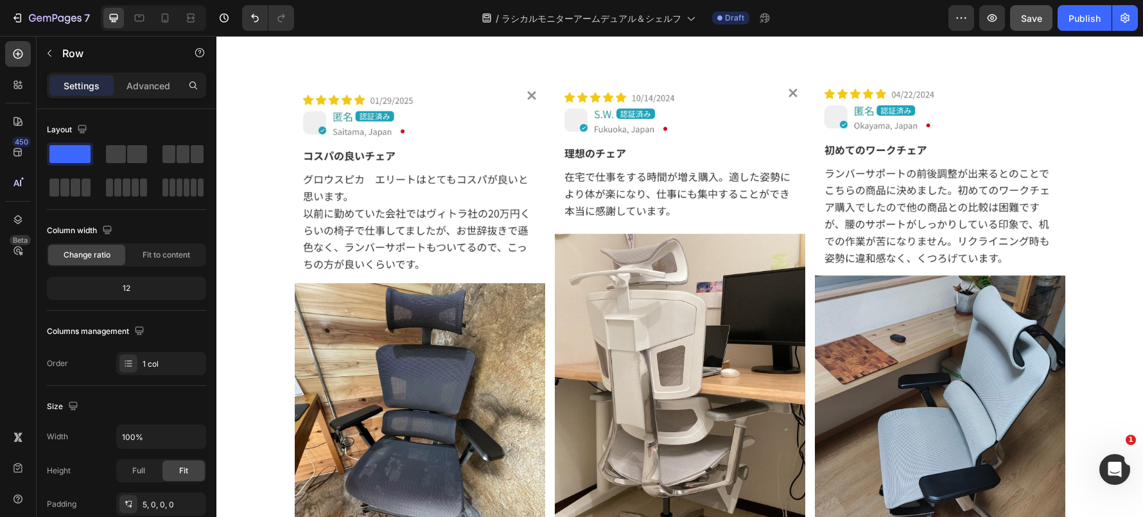
scroll to position [8361, 0]
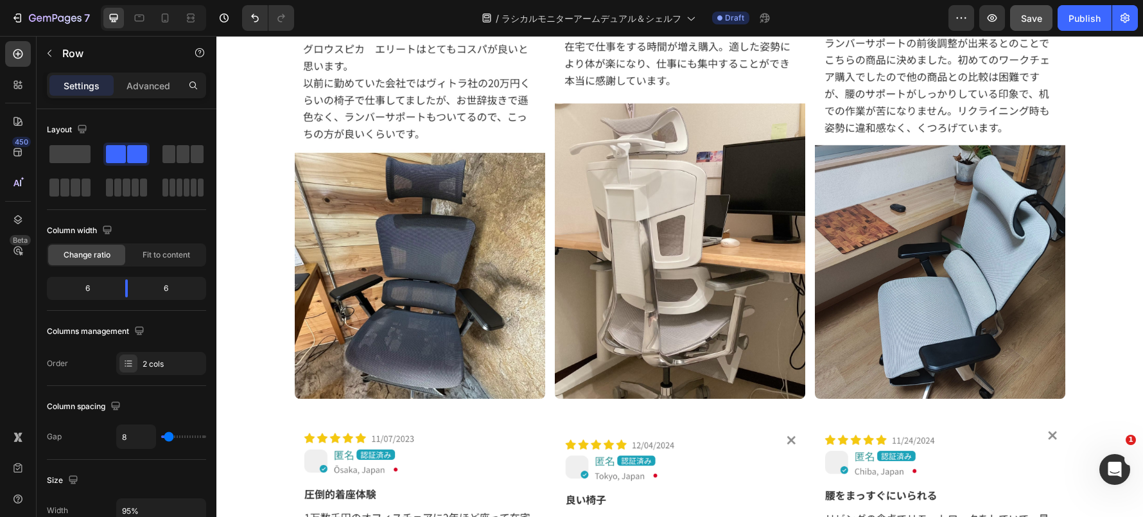
scroll to position [8279, 0]
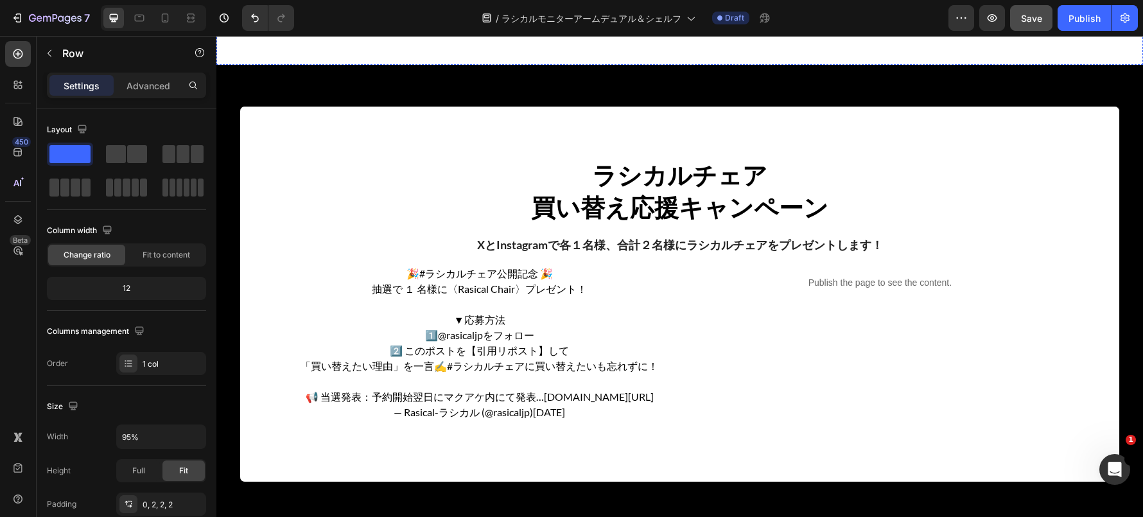
scroll to position [9263, 0]
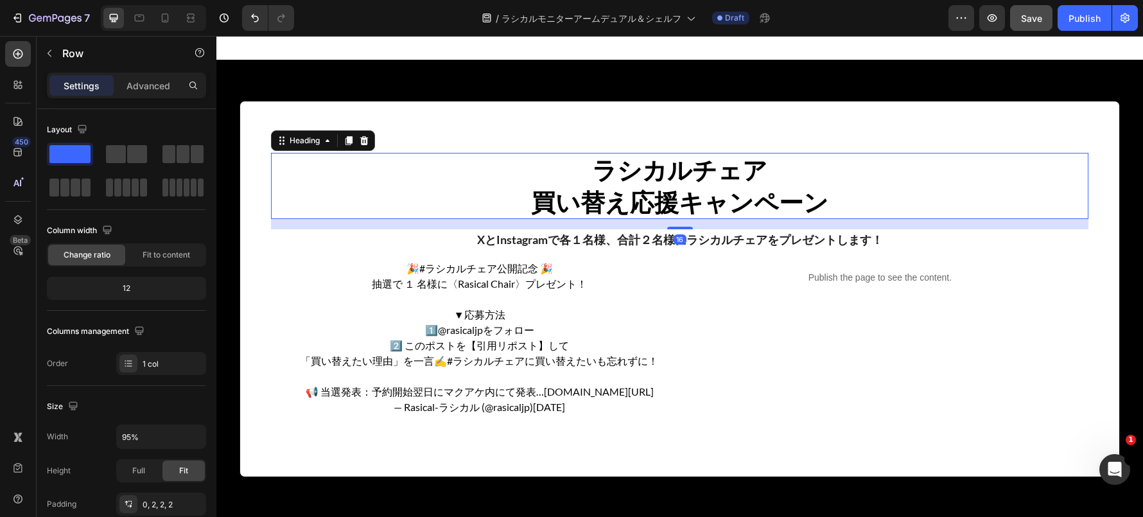
click at [390, 171] on h2 "ラシカルチェア 買い替え応援キャンペーン" at bounding box center [679, 186] width 817 height 66
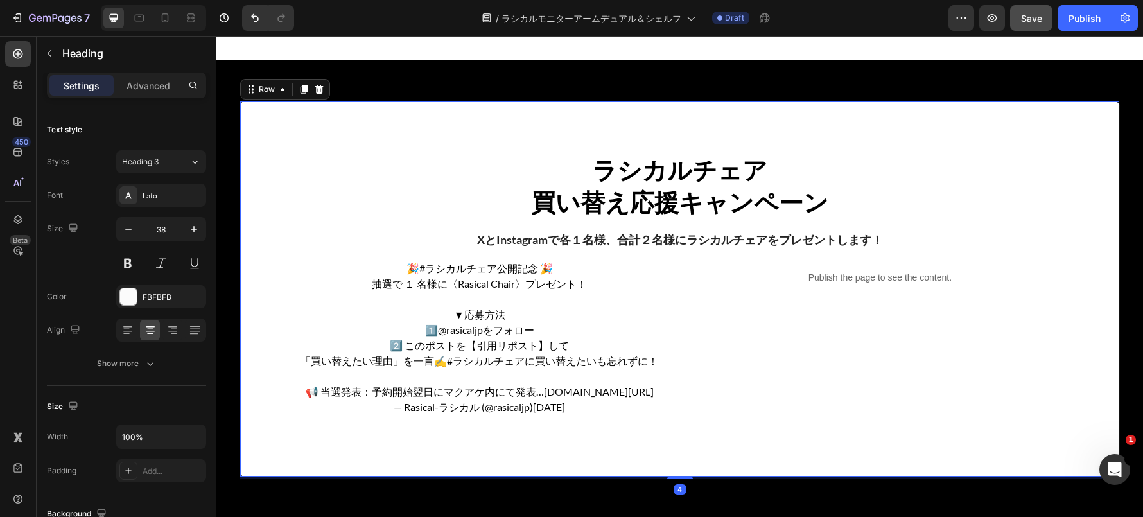
click at [364, 115] on div "ラシカルチェア 買い替え応援キャンペーン Heading XとInstagramで各１名様、合計２名様にラシカルチェアをプレゼントします！ Text Bloc…" at bounding box center [680, 278] width 838 height 354
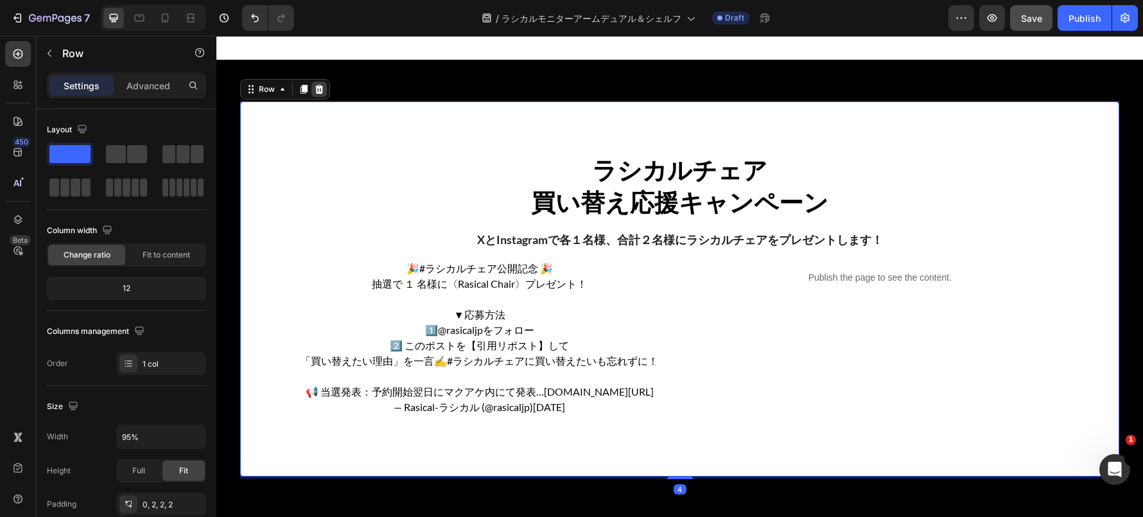
click at [323, 85] on icon at bounding box center [319, 89] width 10 height 10
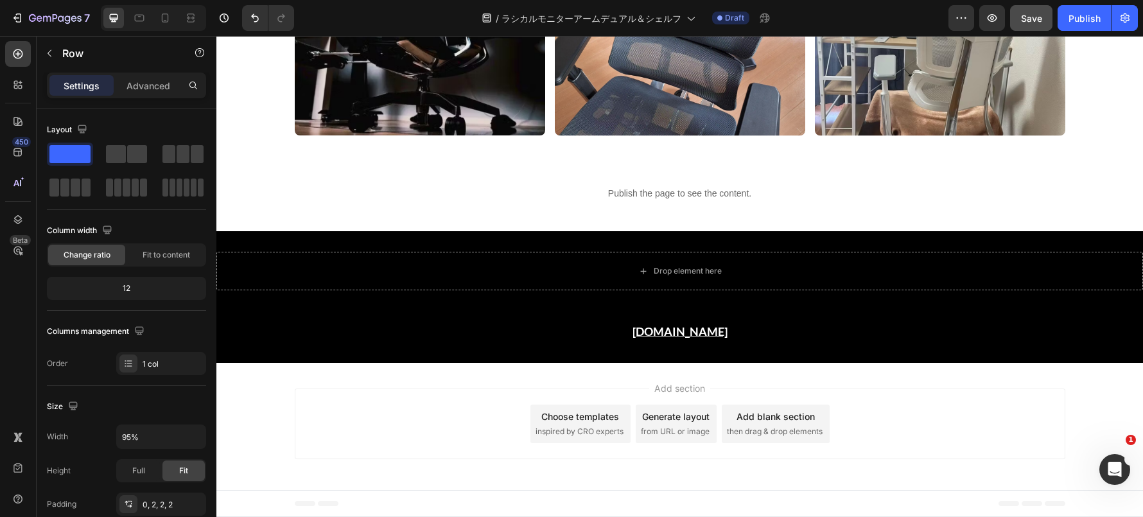
scroll to position [9092, 0]
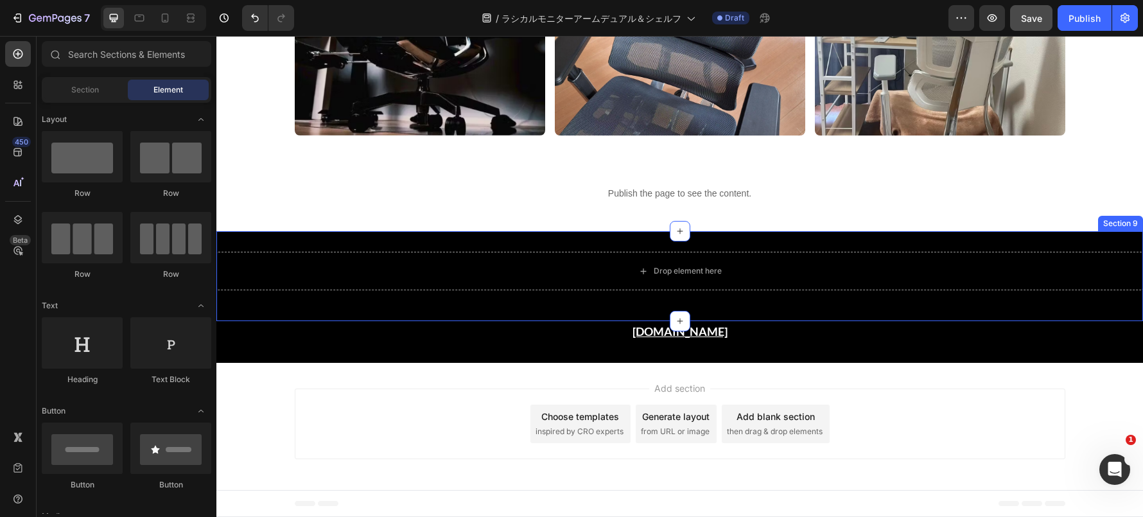
click at [388, 251] on div "Drop element here Section 9" at bounding box center [679, 276] width 926 height 90
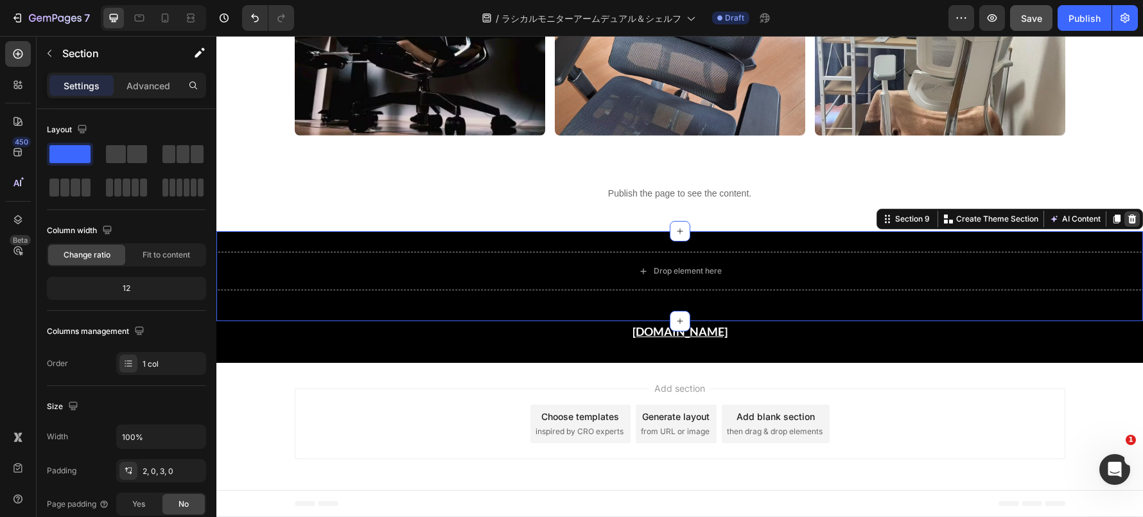
drag, startPoint x: 1112, startPoint y: 223, endPoint x: 1127, endPoint y: 222, distance: 14.8
click at [1127, 222] on div "Section 9 Create Theme Section AI Content Write with GemAI What would you like …" at bounding box center [1009, 219] width 266 height 21
click at [1127, 222] on icon at bounding box center [1132, 219] width 10 height 10
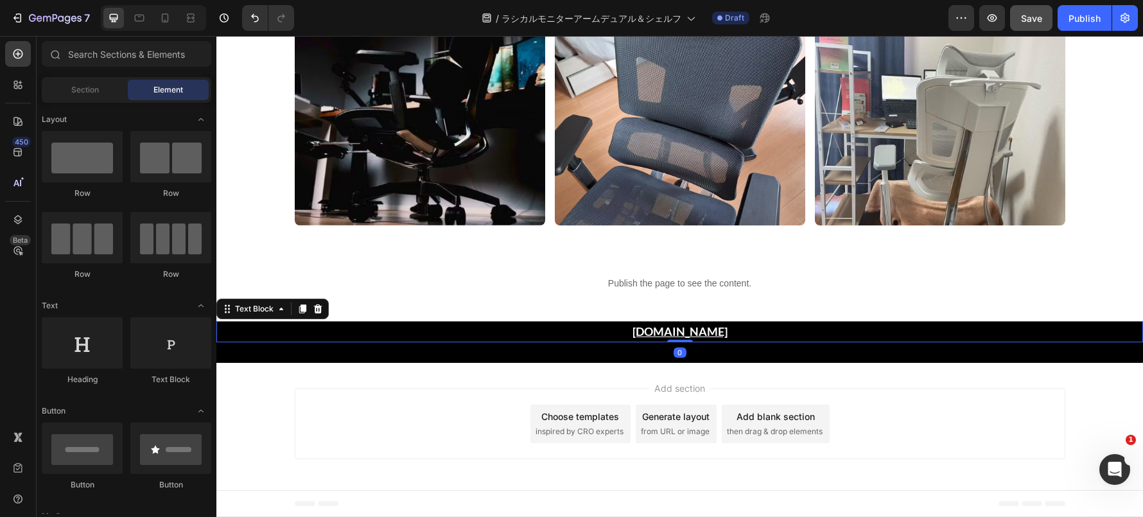
click at [653, 328] on u "[DOMAIN_NAME]" at bounding box center [679, 331] width 95 height 14
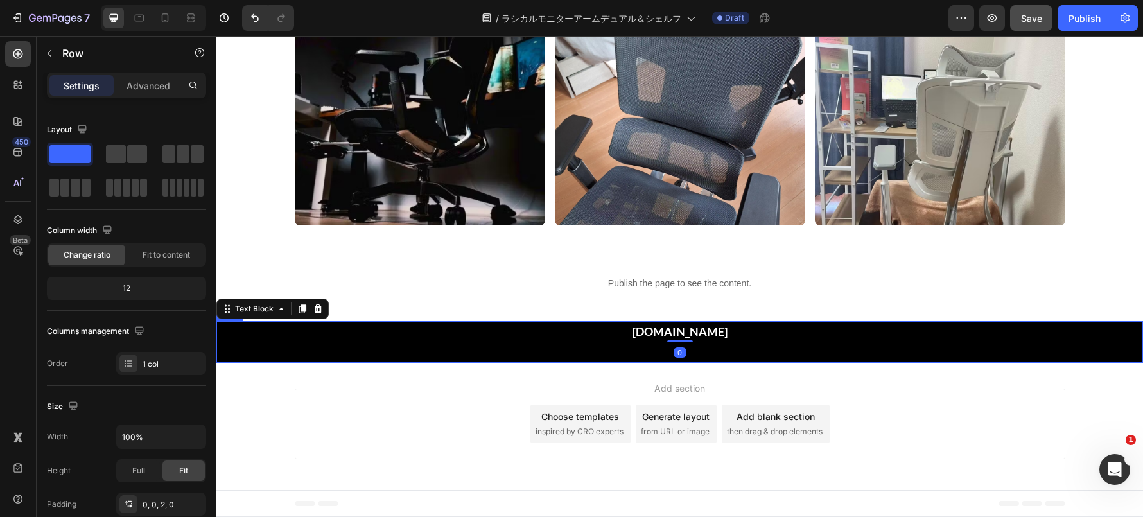
click at [505, 354] on div "[DOMAIN_NAME] Text Block 0 Row" at bounding box center [679, 342] width 926 height 42
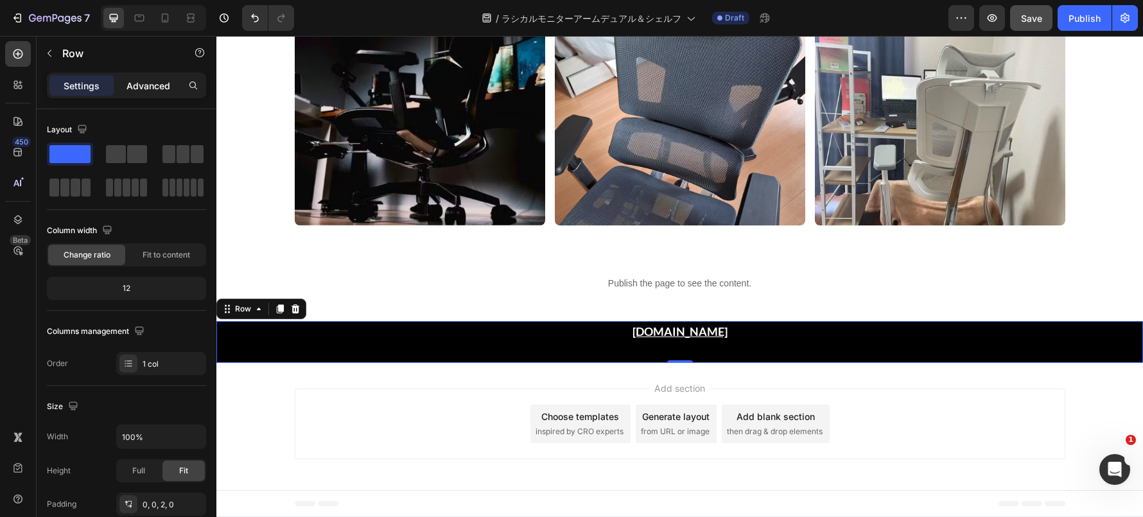
click at [142, 83] on p "Advanced" at bounding box center [148, 85] width 44 height 13
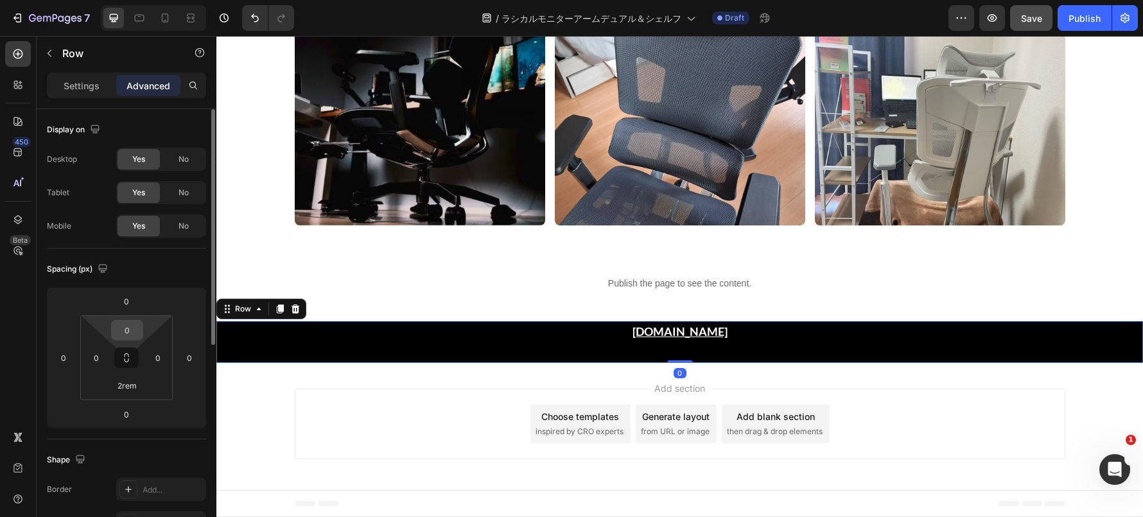
click at [125, 332] on input "0" at bounding box center [127, 329] width 26 height 19
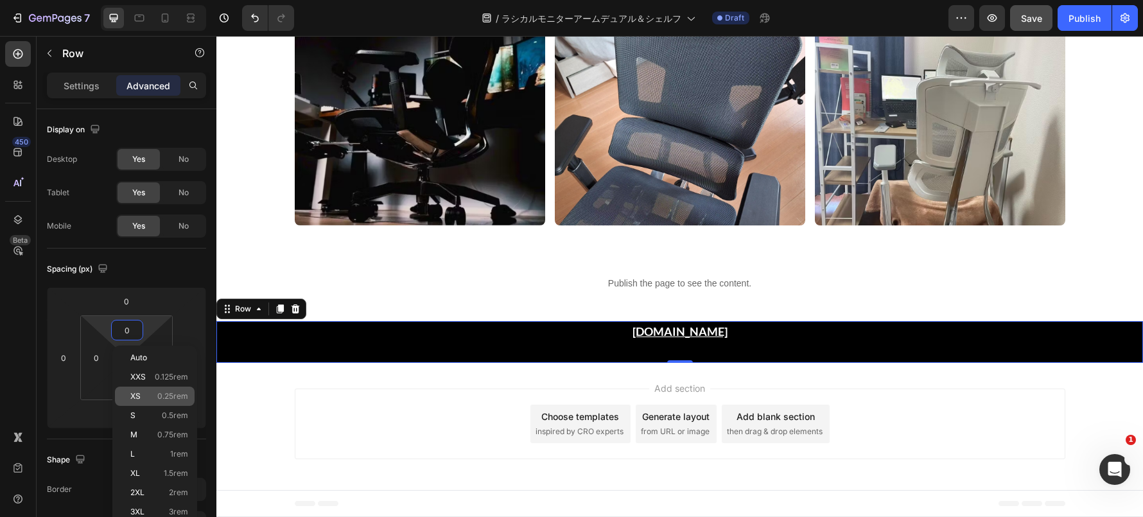
click at [152, 400] on p "XS 0.25rem" at bounding box center [159, 396] width 58 height 9
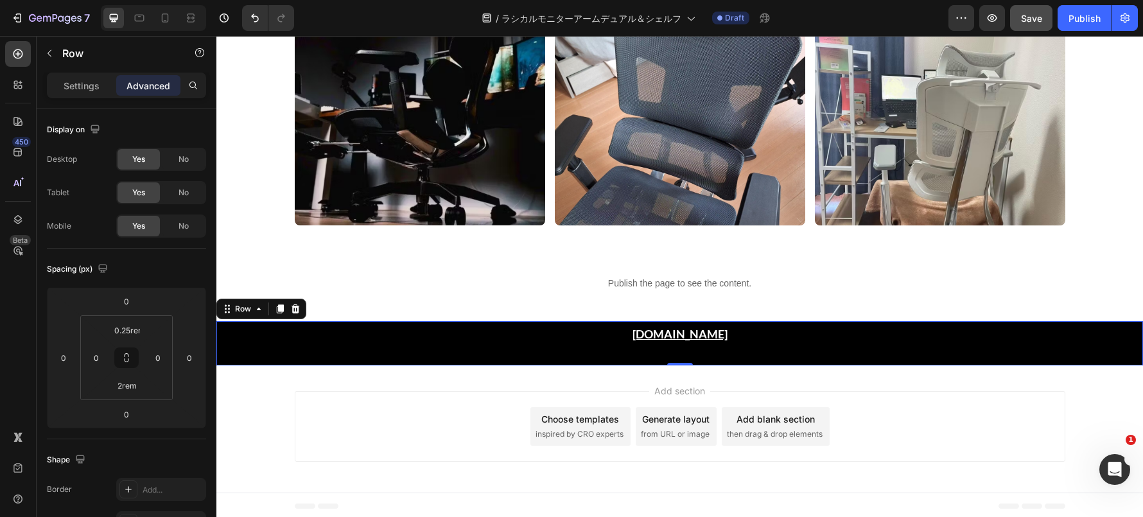
type input "0"
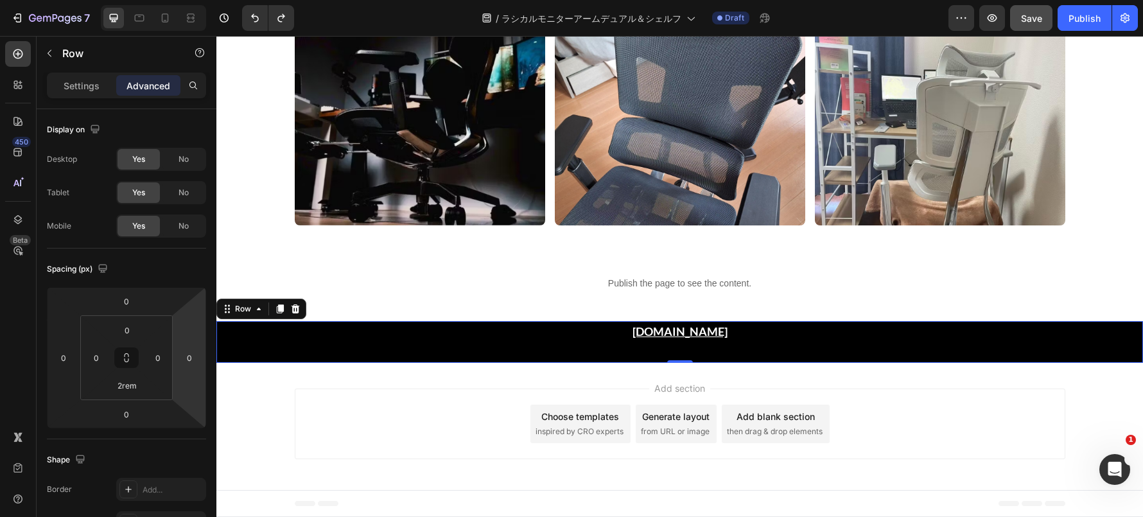
click at [514, 343] on div "[DOMAIN_NAME] Text Block Row 0" at bounding box center [679, 342] width 926 height 42
click at [540, 345] on div "[DOMAIN_NAME] Text Block Row 0" at bounding box center [679, 342] width 926 height 42
click at [548, 354] on div "[DOMAIN_NAME] Text Block Row 0" at bounding box center [679, 342] width 926 height 42
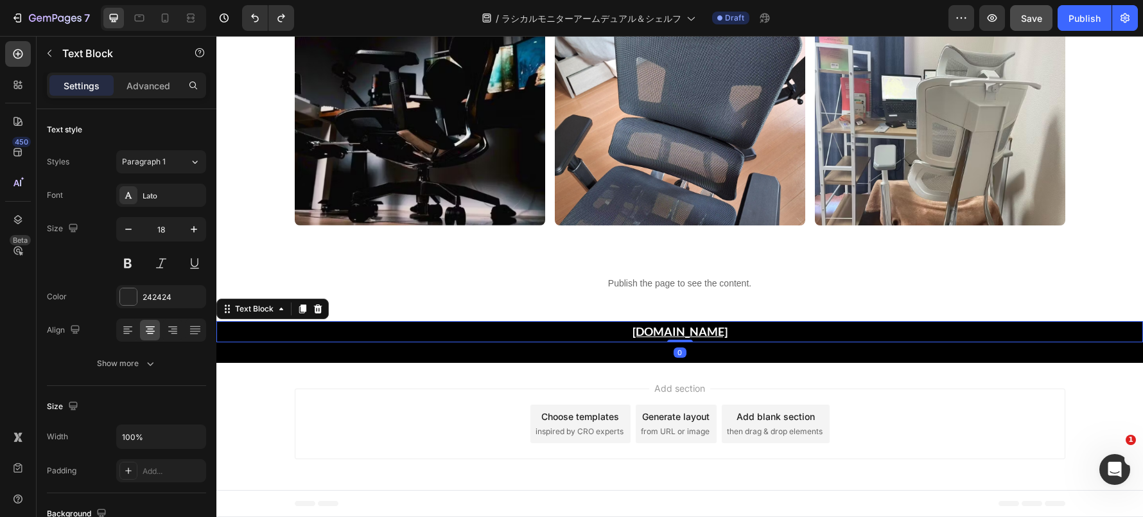
click at [542, 338] on p "[DOMAIN_NAME]" at bounding box center [680, 331] width 924 height 19
click at [130, 90] on p "Advanced" at bounding box center [148, 85] width 44 height 13
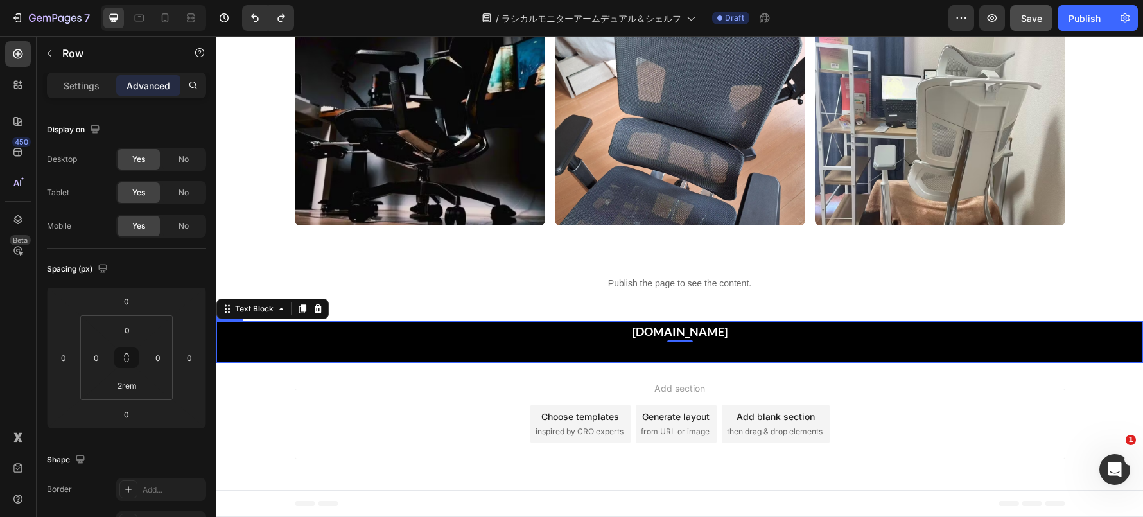
click at [354, 350] on div "[DOMAIN_NAME] Text Block 0 Row" at bounding box center [679, 342] width 926 height 42
click at [592, 329] on p "[DOMAIN_NAME]" at bounding box center [680, 331] width 924 height 19
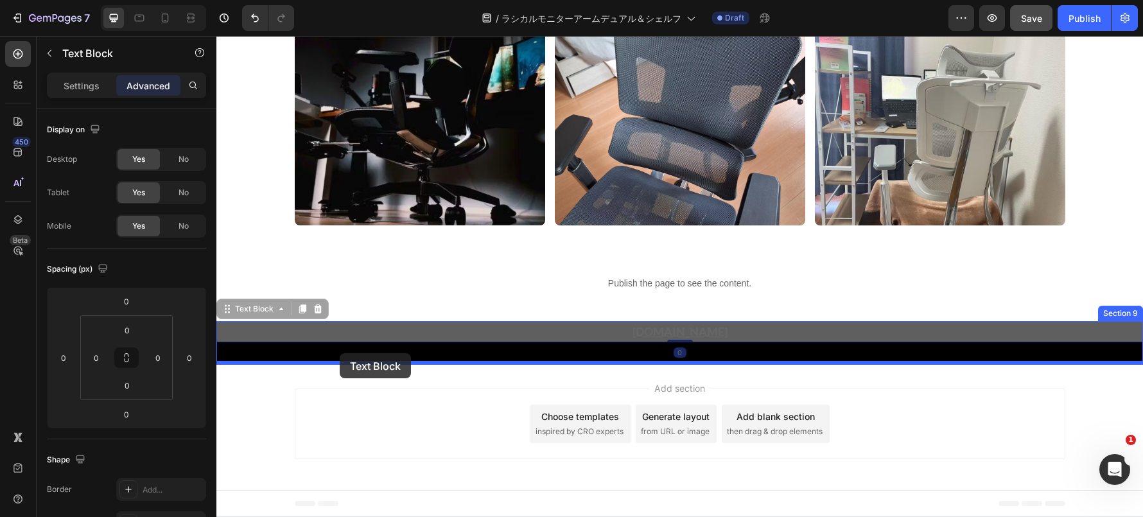
drag, startPoint x: 262, startPoint y: 309, endPoint x: 340, endPoint y: 353, distance: 89.1
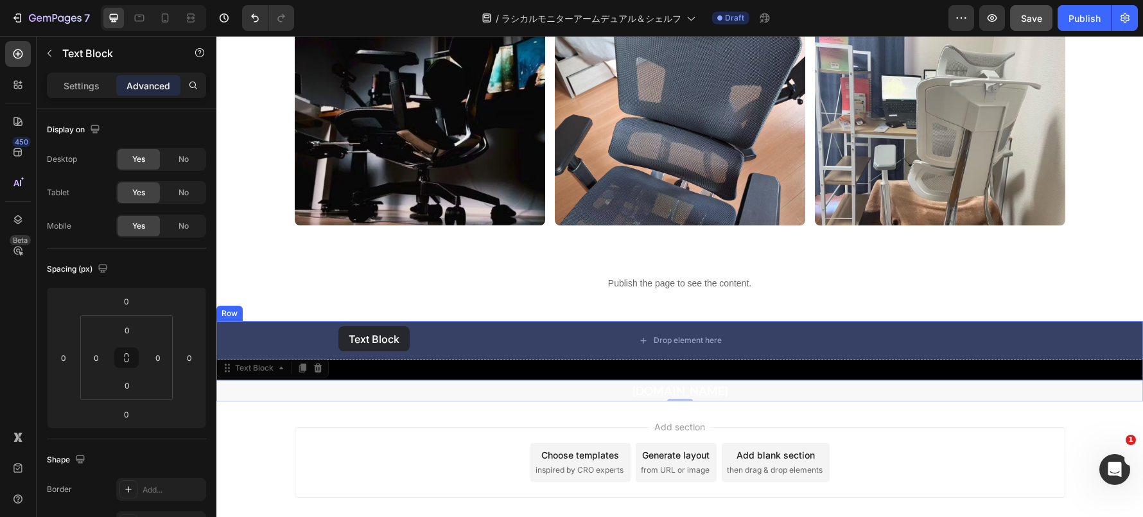
drag, startPoint x: 275, startPoint y: 376, endPoint x: 327, endPoint y: 332, distance: 68.4
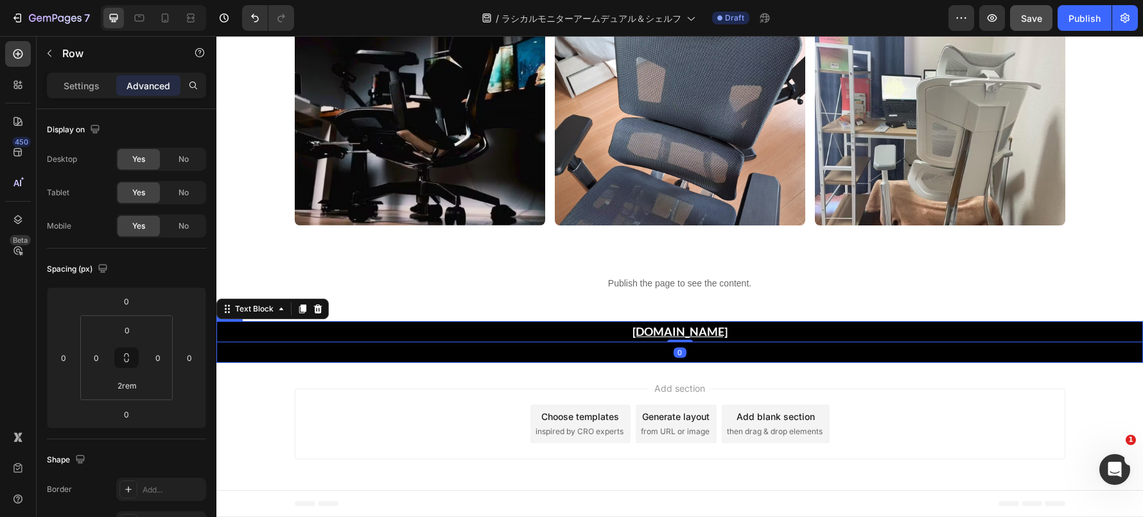
click at [400, 361] on div "[DOMAIN_NAME] Text Block 0 Row" at bounding box center [679, 342] width 926 height 42
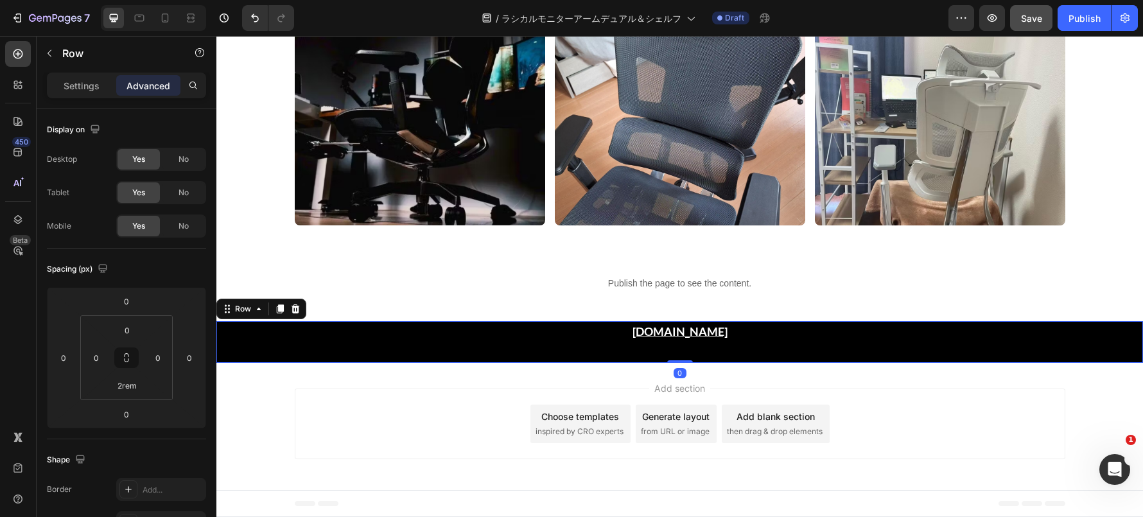
click at [398, 356] on div "[DOMAIN_NAME] Text Block Row 0" at bounding box center [679, 342] width 926 height 42
click at [126, 377] on input "2rem" at bounding box center [127, 385] width 26 height 19
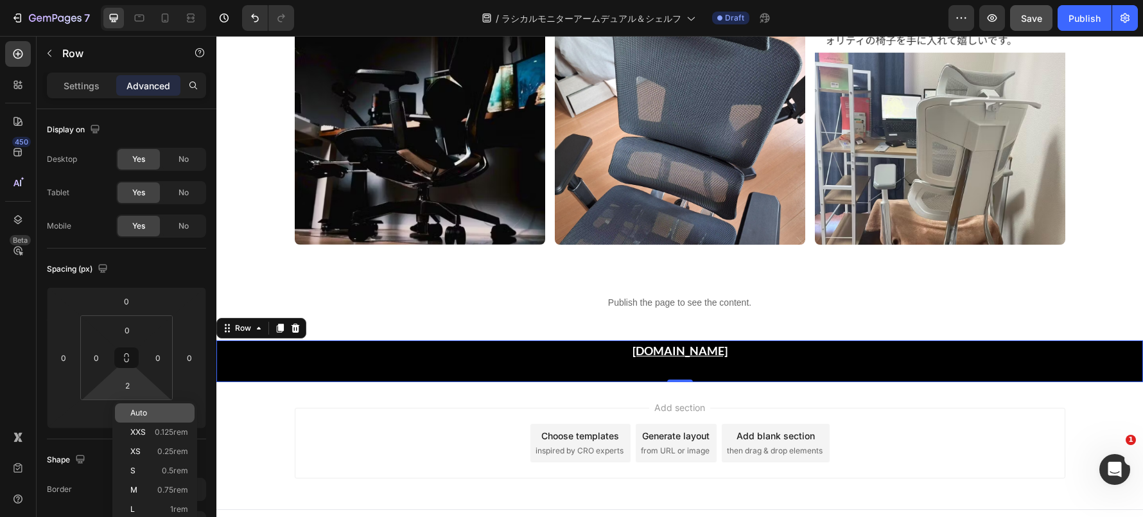
click at [144, 410] on span "Auto" at bounding box center [138, 412] width 17 height 9
type input "Auto"
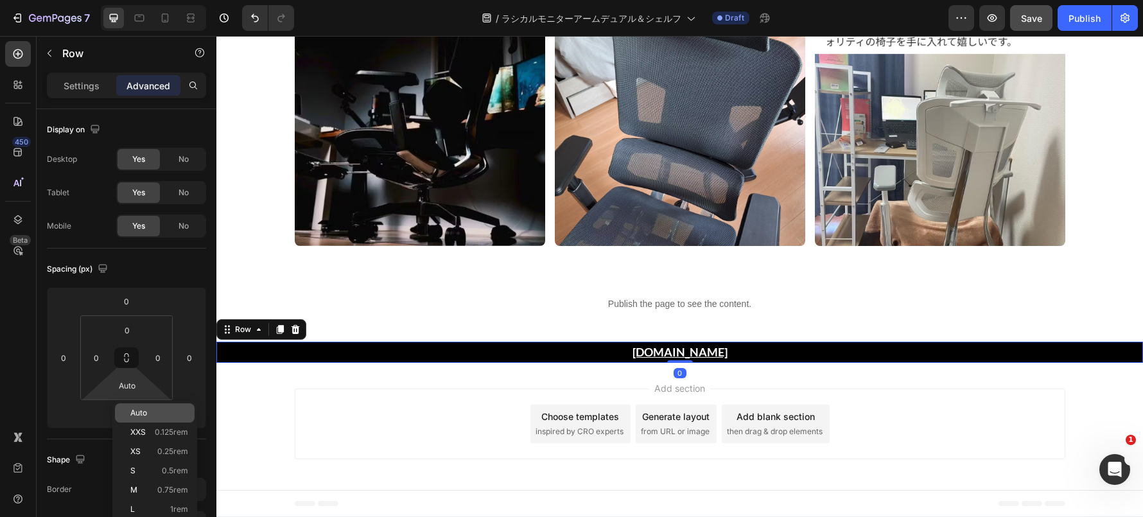
scroll to position [8982, 0]
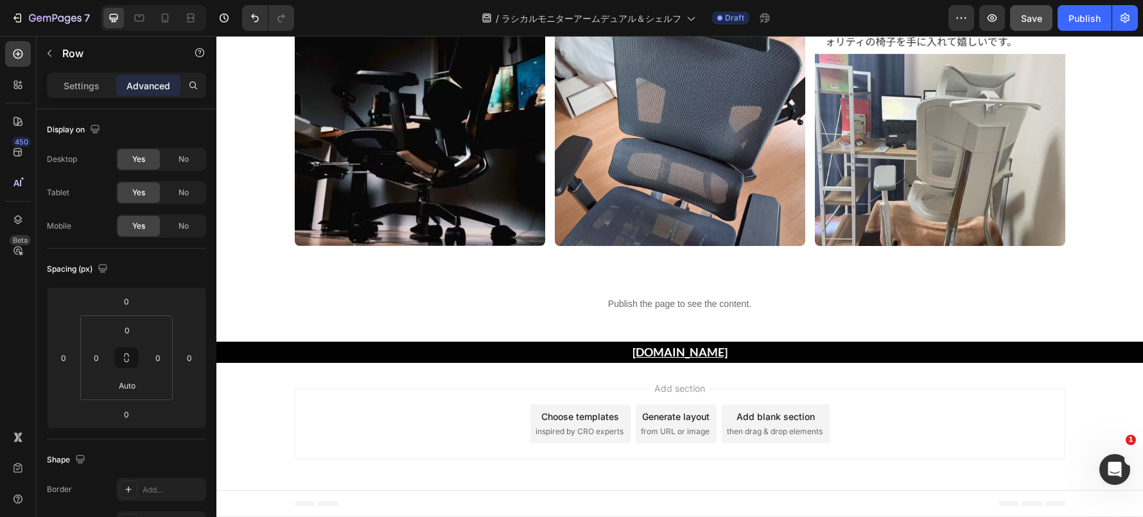
click at [318, 379] on div "Add section Choose templates inspired by CRO experts Generate layout from URL o…" at bounding box center [679, 426] width 926 height 127
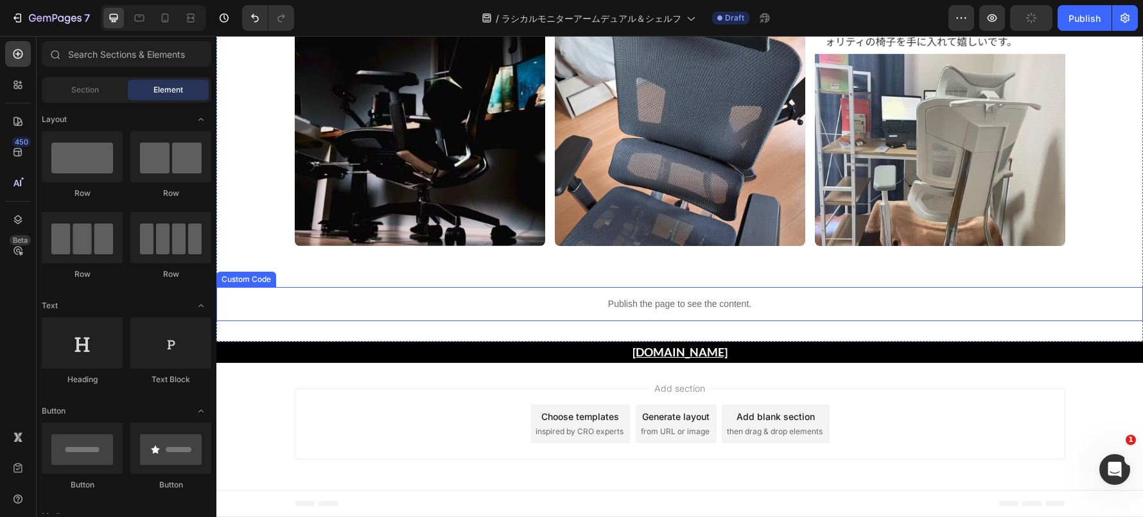
click at [265, 303] on p "Publish the page to see the content." at bounding box center [679, 303] width 926 height 13
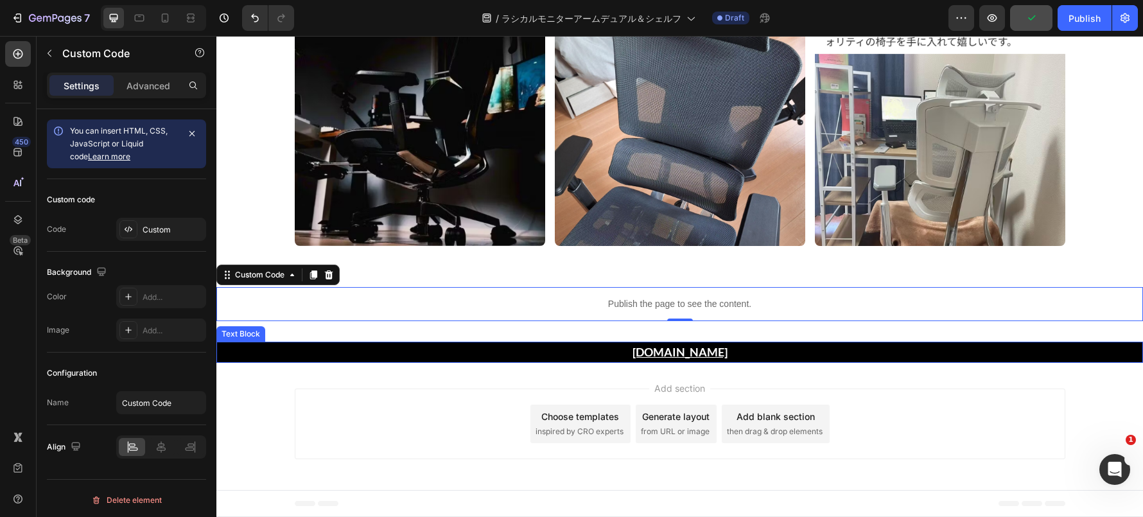
click at [257, 360] on p "[DOMAIN_NAME]" at bounding box center [680, 352] width 924 height 19
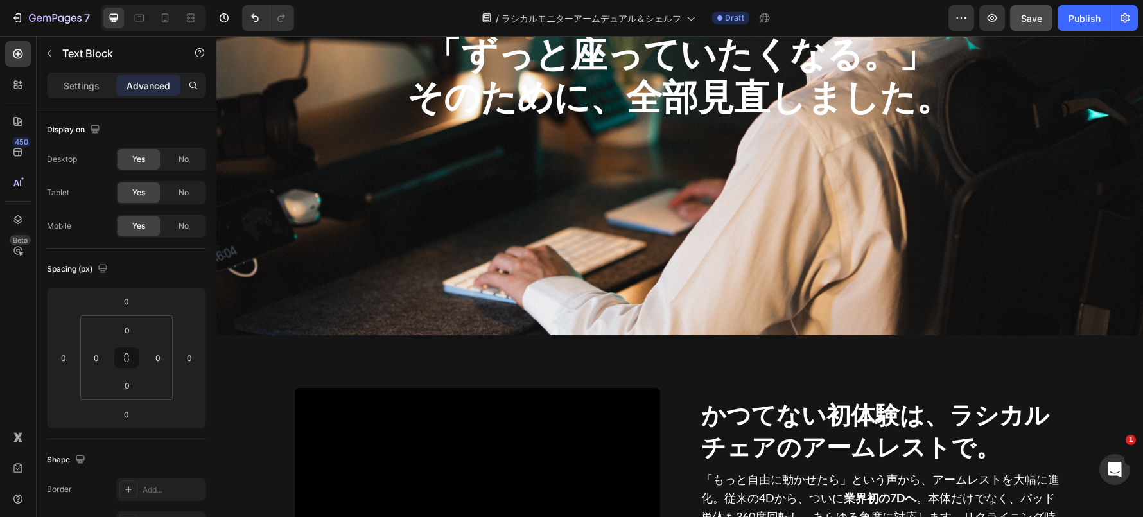
scroll to position [4022, 0]
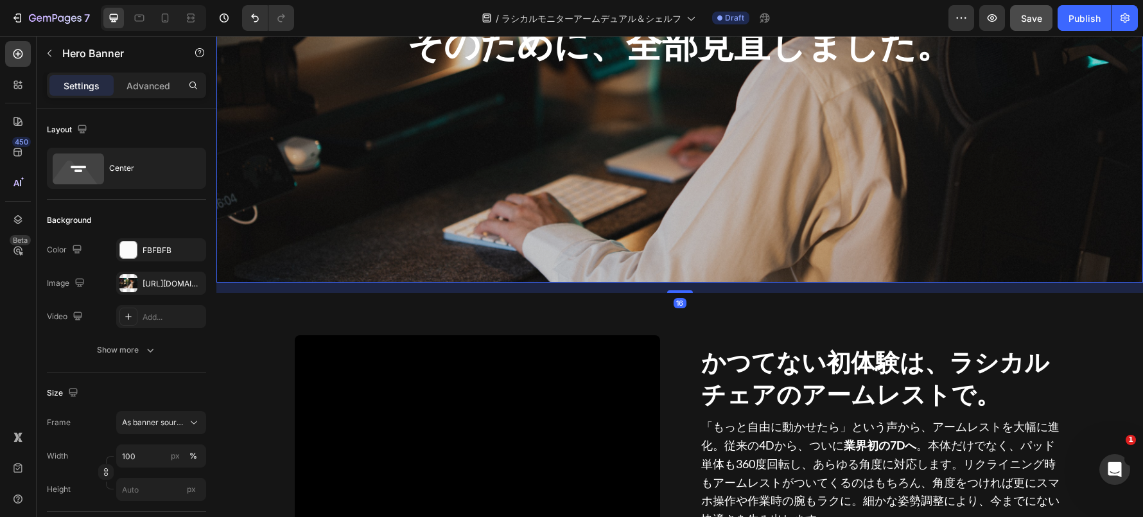
click at [379, 271] on div "Overlay" at bounding box center [679, 21] width 926 height 521
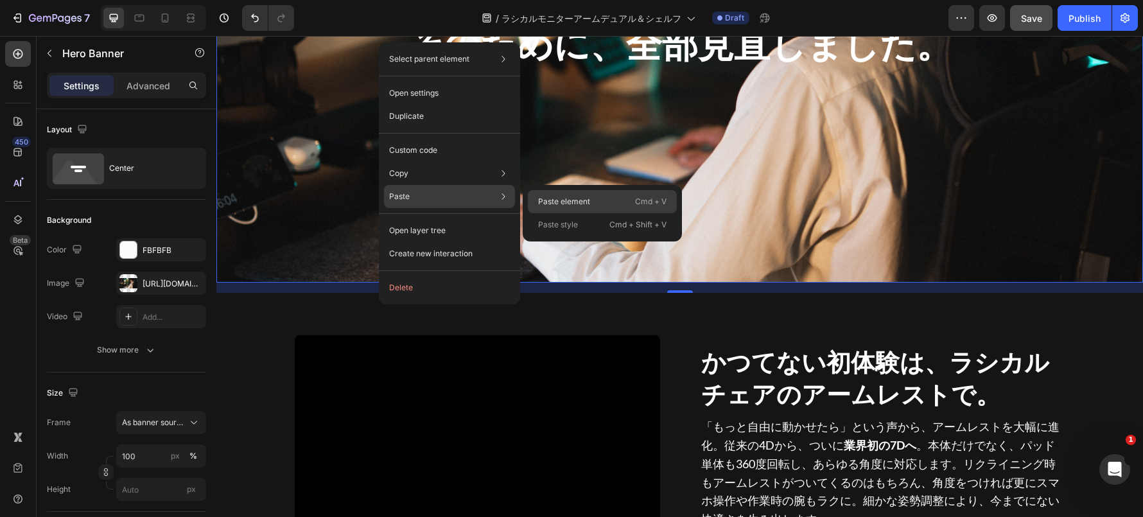
click at [540, 196] on p "Paste element" at bounding box center [564, 202] width 52 height 12
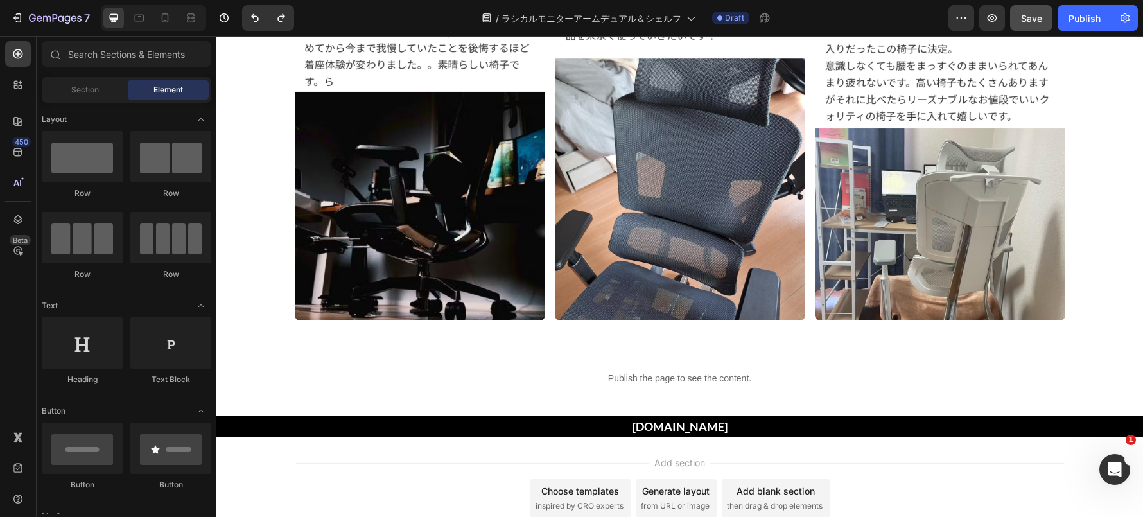
scroll to position [8982, 0]
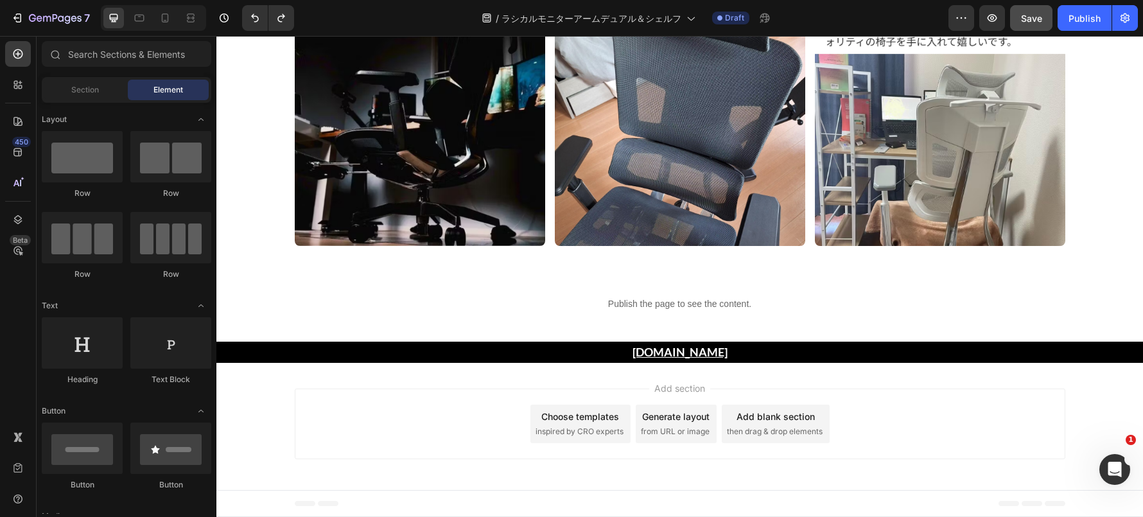
click at [665, 388] on span "Add section" at bounding box center [679, 387] width 61 height 13
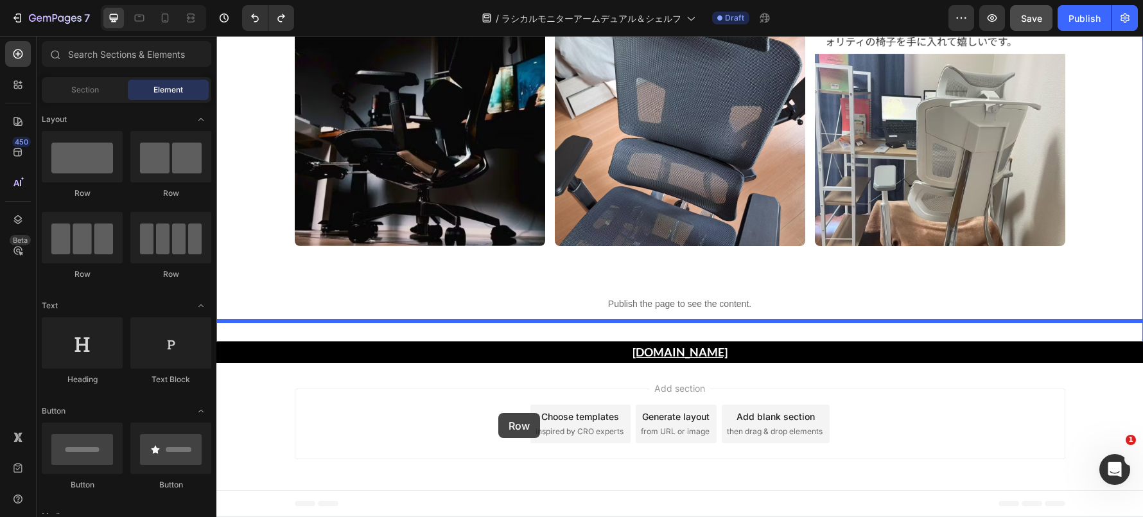
drag, startPoint x: 312, startPoint y: 198, endPoint x: 503, endPoint y: 415, distance: 289.3
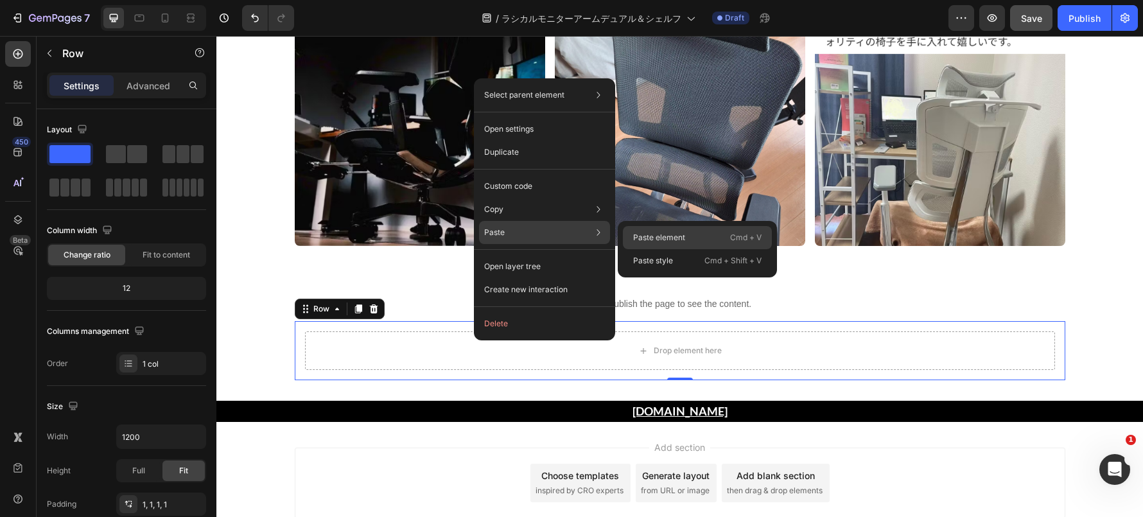
click at [623, 249] on div "Paste element Cmd + V" at bounding box center [697, 260] width 149 height 23
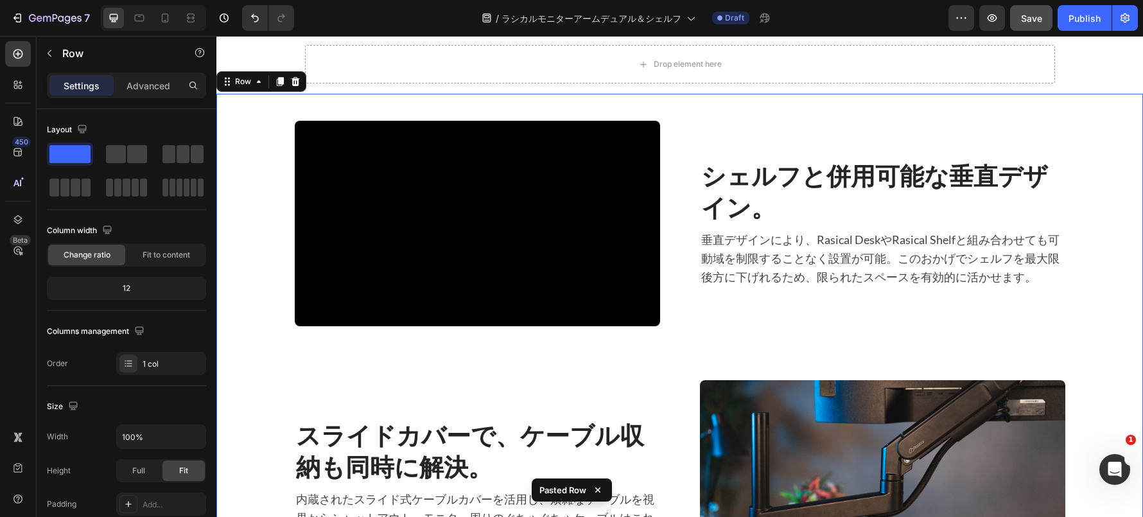
scroll to position [9281, 0]
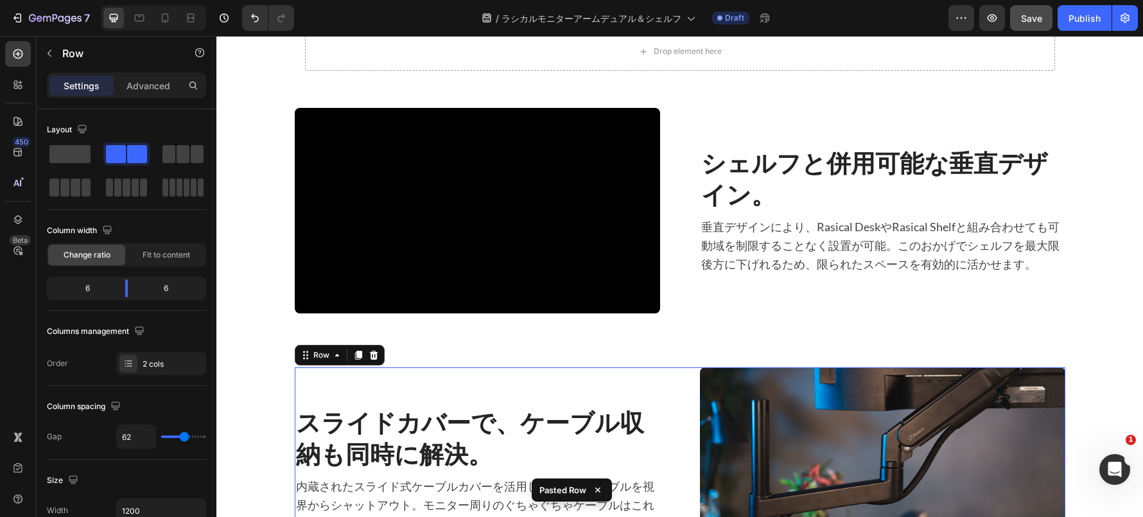
click at [364, 372] on div "スライドカバーで、ケーブル収納も同時に解決。 Heading 内蔵されたスライド式ケーブルカバーを活用し、煩雑なケーブルを視界からシャットアウト。モニター周り…" at bounding box center [477, 469] width 365 height 205
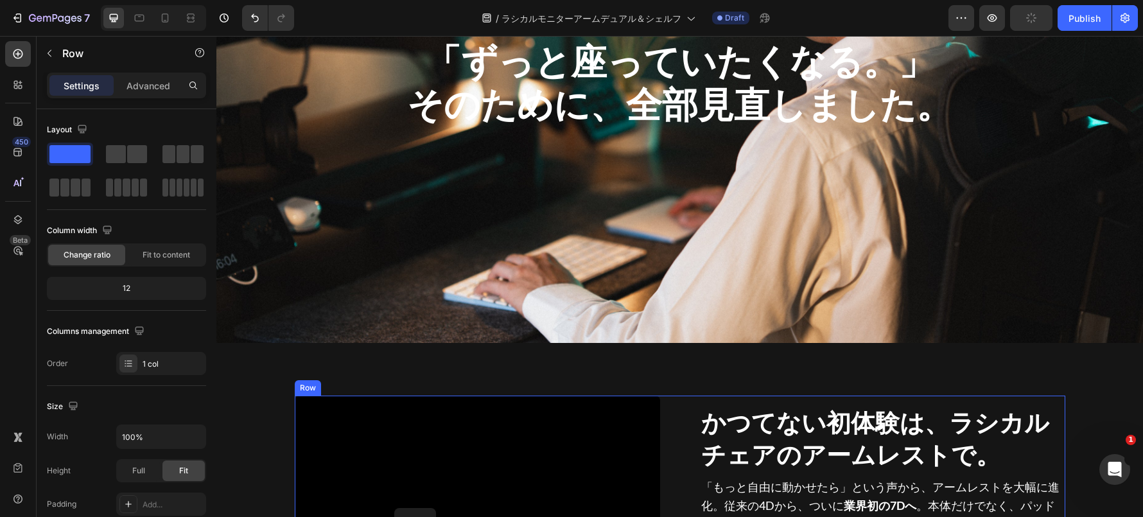
scroll to position [3989, 0]
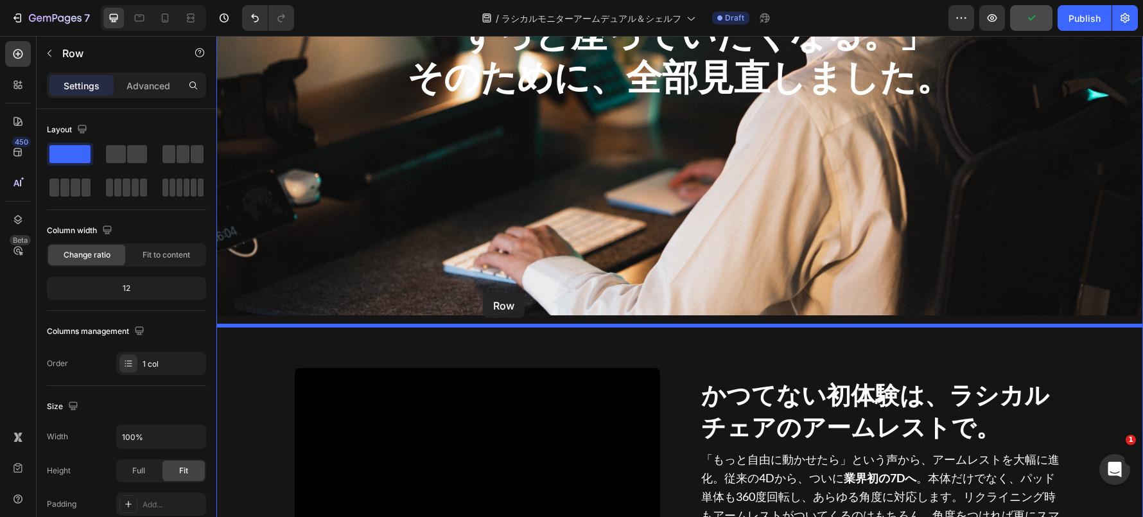
drag, startPoint x: 250, startPoint y: 201, endPoint x: 483, endPoint y: 293, distance: 250.4
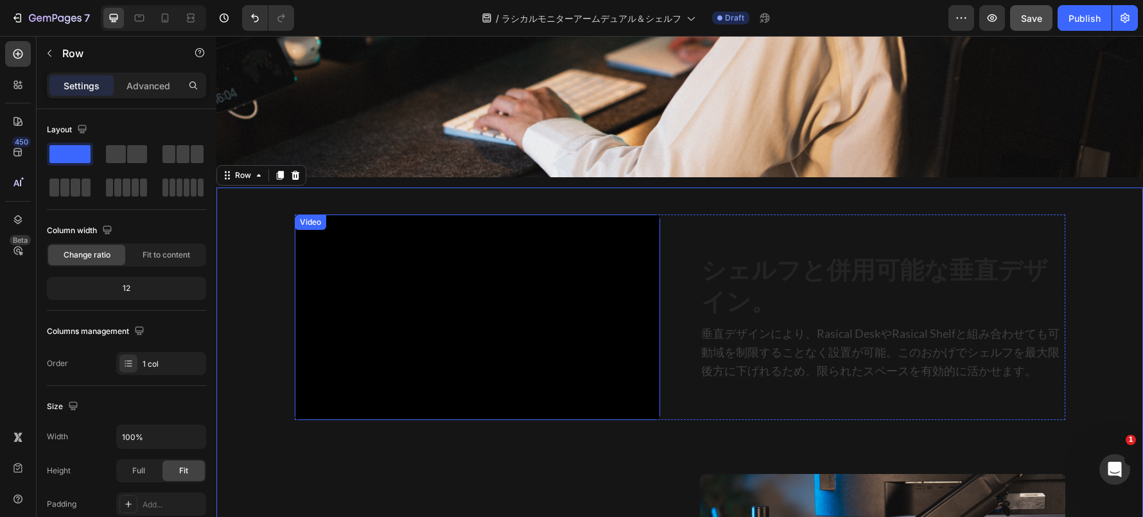
scroll to position [4181, 0]
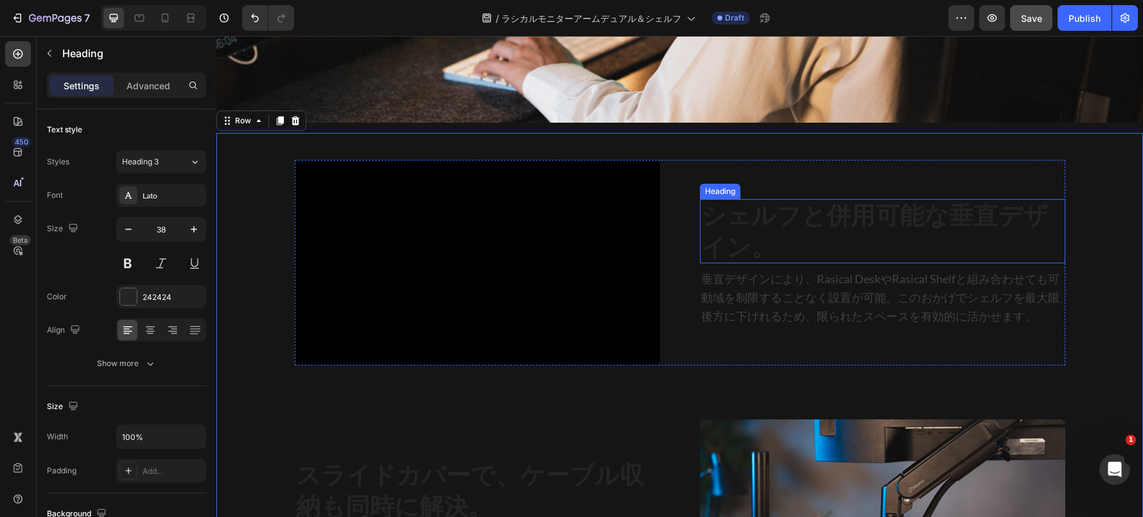
click at [757, 247] on strong "シェルフと併用可能な垂直デザイン。" at bounding box center [874, 230] width 347 height 61
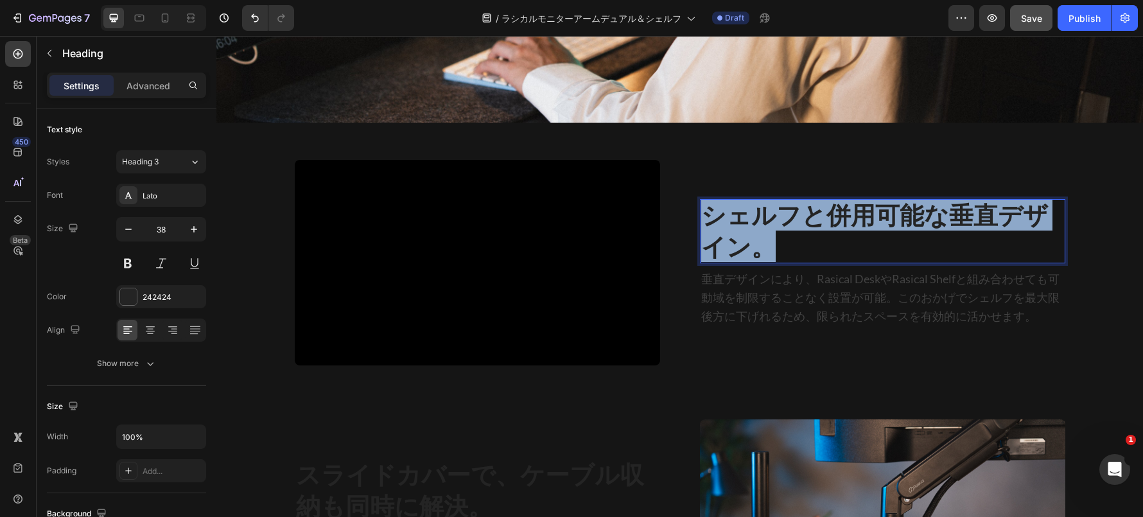
click at [757, 247] on strong "シェルフと併用可能な垂直デザイン。" at bounding box center [874, 230] width 347 height 61
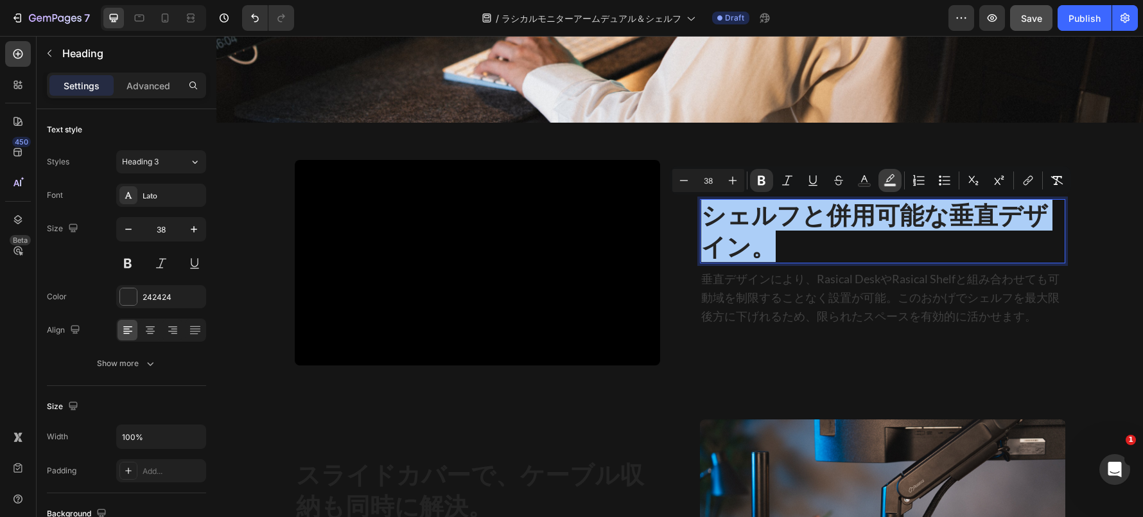
click at [882, 175] on button "Text Background Color" at bounding box center [889, 180] width 23 height 23
type input "000000"
type input "77"
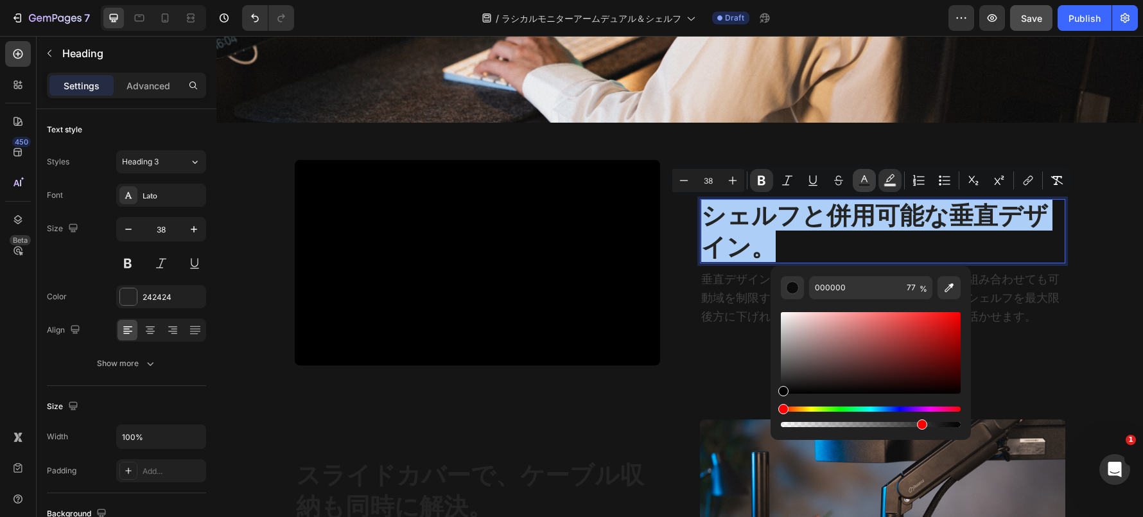
click at [865, 178] on icon "Editor contextual toolbar" at bounding box center [864, 180] width 13 height 13
type input "242424"
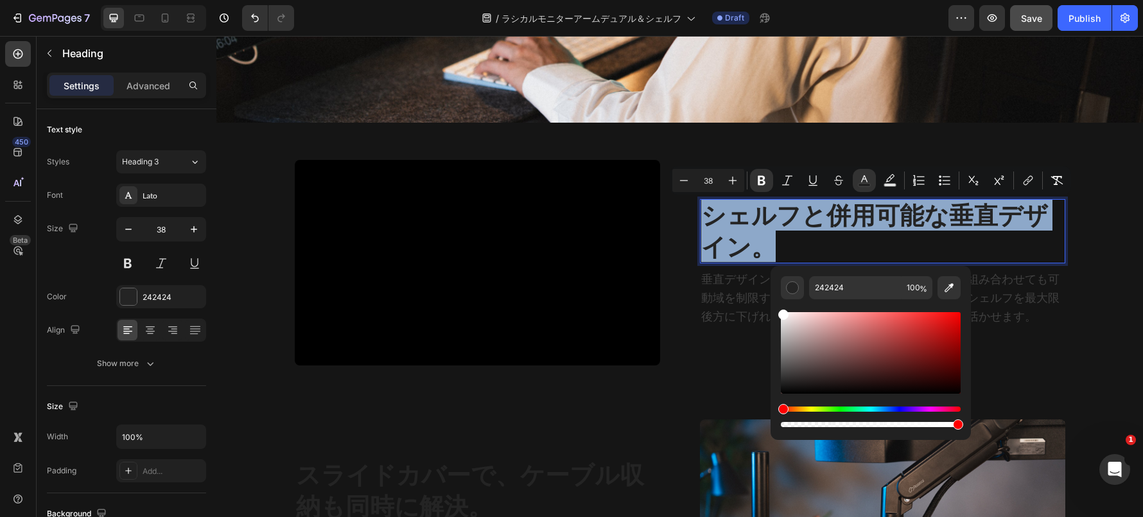
type input "FFFFFF"
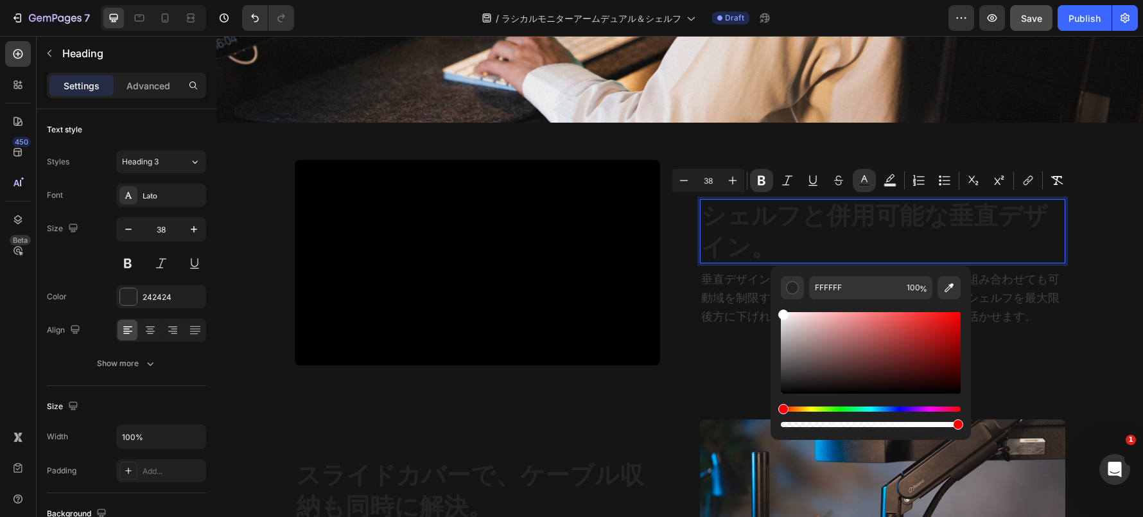
drag, startPoint x: 802, startPoint y: 349, endPoint x: 774, endPoint y: 288, distance: 66.9
click at [774, 288] on div "FFFFFF 100 %" at bounding box center [870, 348] width 200 height 164
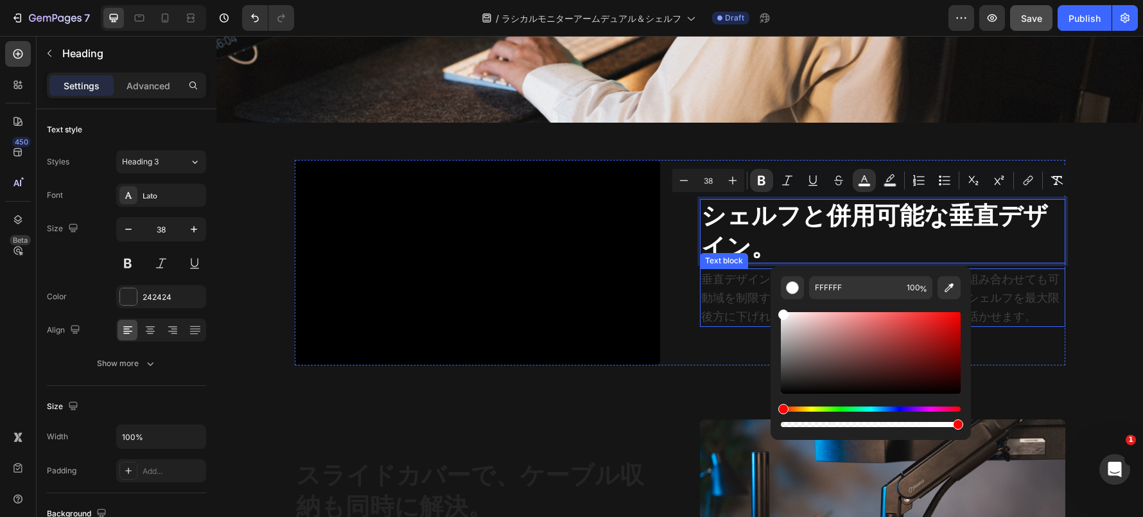
click at [741, 294] on p "垂直デザインにより、Rasical DeskやRasical Shelfと組み合わせても可動域を制限することなく設置が可能。このおかげでシェルフを最大限後方に…" at bounding box center [882, 297] width 363 height 55
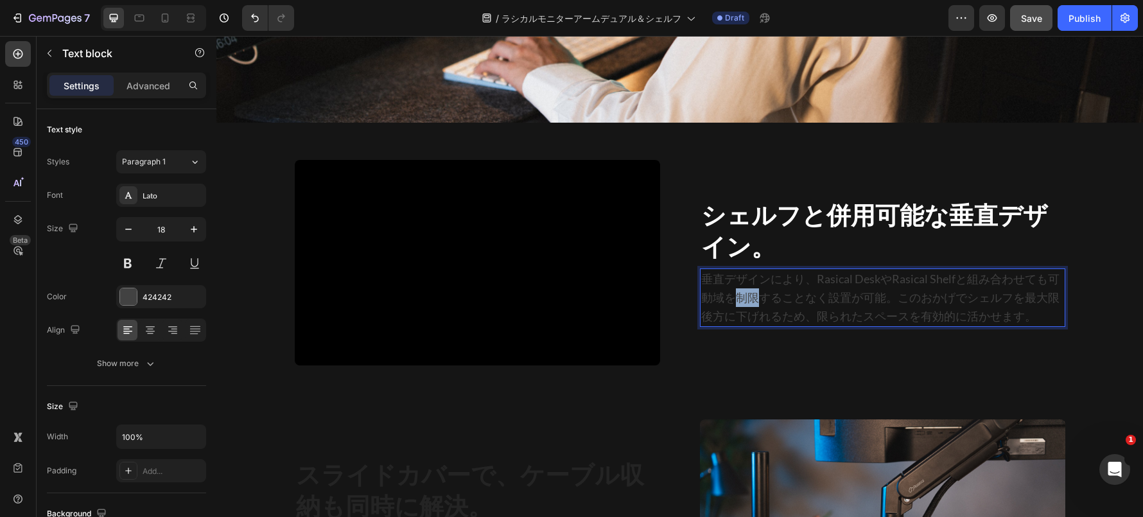
click at [741, 294] on p "垂直デザインにより、Rasical DeskやRasical Shelfと組み合わせても可動域を制限することなく設置が可能。このおかげでシェルフを最大限後方に…" at bounding box center [882, 297] width 363 height 55
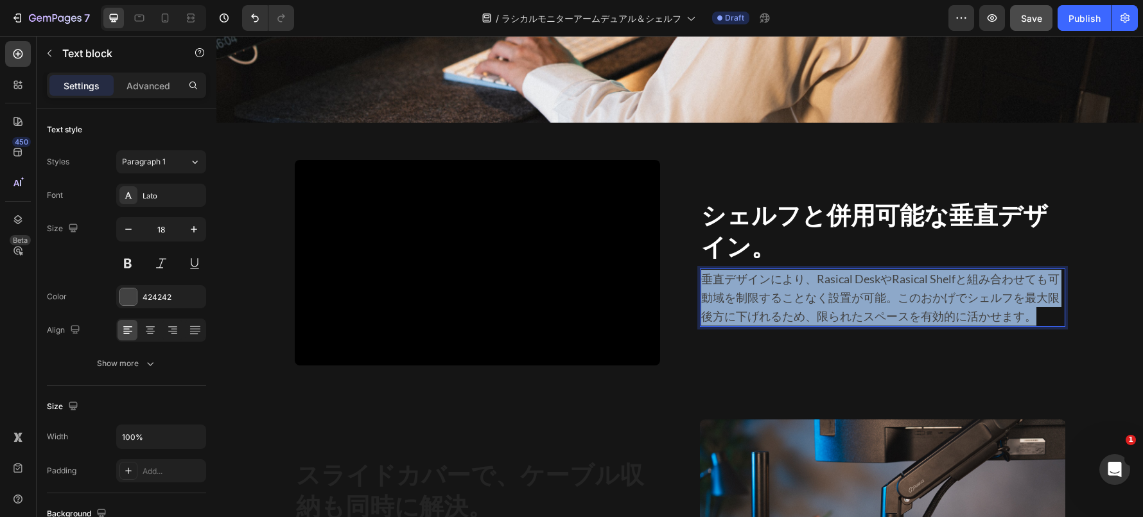
click at [741, 294] on p "垂直デザインにより、Rasical DeskやRasical Shelfと組み合わせても可動域を制限することなく設置が可能。このおかげでシェルフを最大限後方に…" at bounding box center [882, 297] width 363 height 55
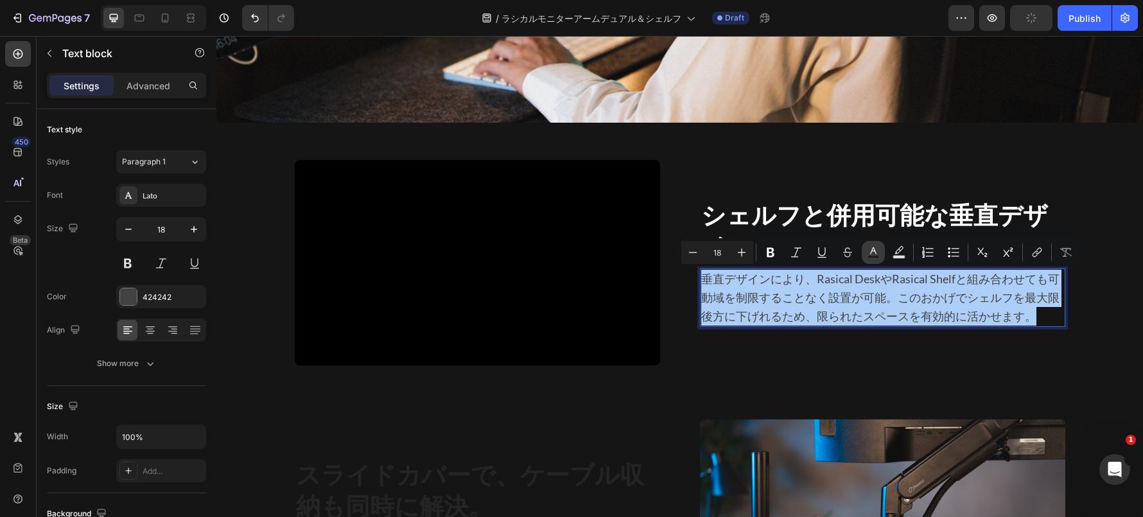
click at [875, 254] on icon "Editor contextual toolbar" at bounding box center [873, 252] width 13 height 13
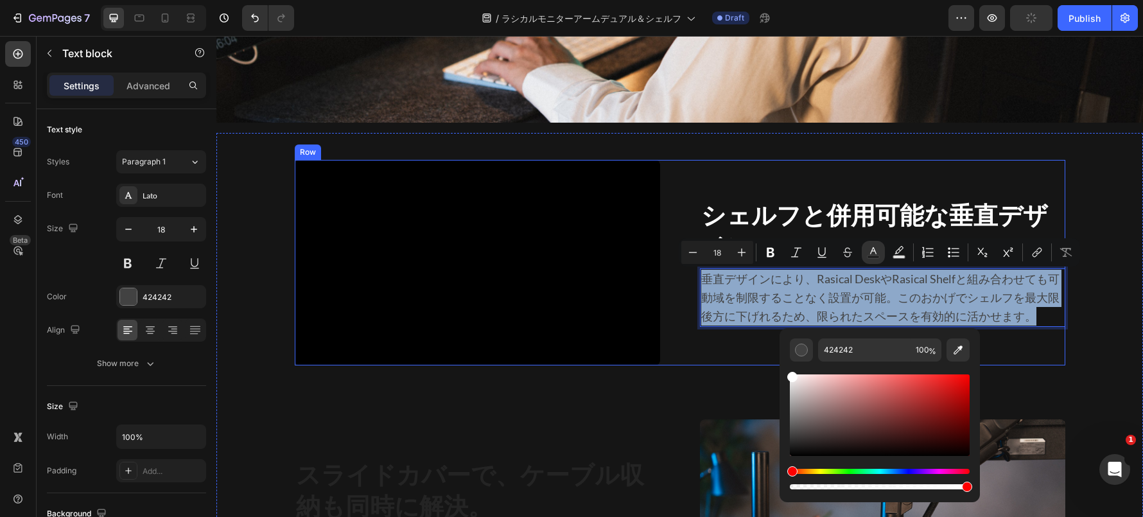
type input "FFFFFF"
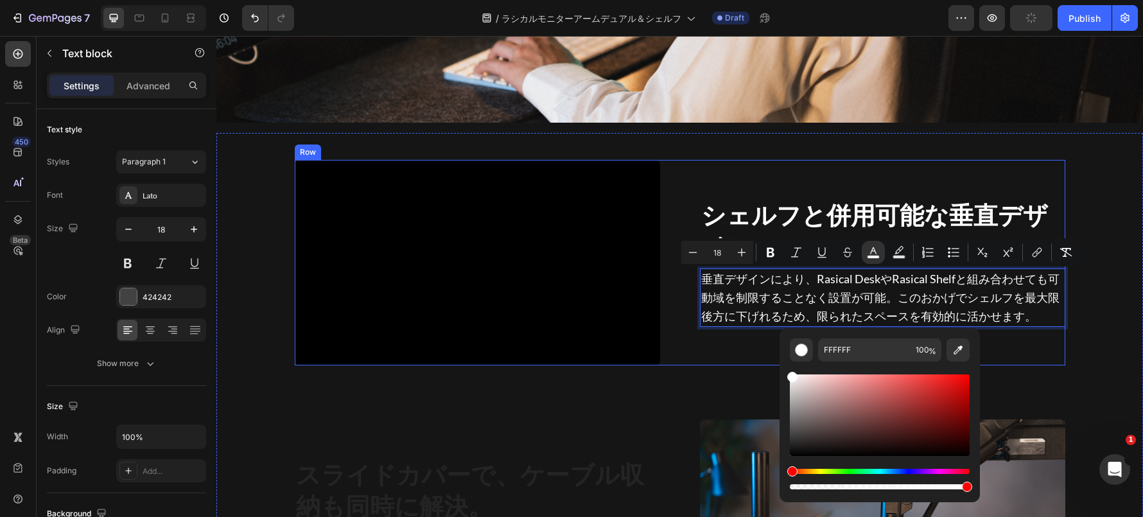
drag, startPoint x: 1012, startPoint y: 420, endPoint x: 767, endPoint y: 356, distance: 253.5
click at [717, 349] on div "⁠⁠⁠⁠⁠⁠⁠ シェルフと併用可能な垂直デザイン。 Heading 垂直デザインにより、Rasical DeskやRasical Shelfと組み合わせても可…" at bounding box center [882, 262] width 365 height 205
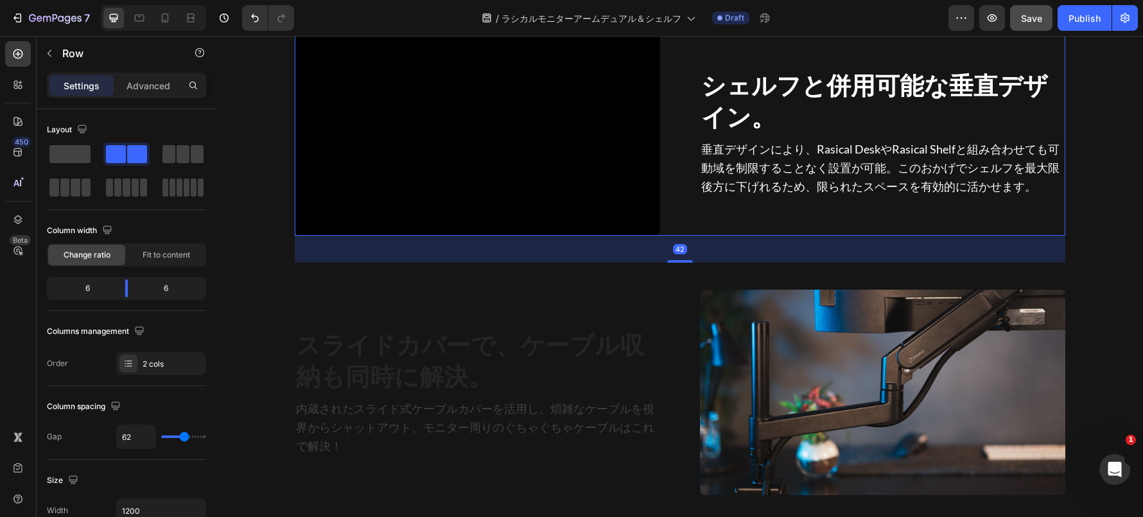
scroll to position [4361, 0]
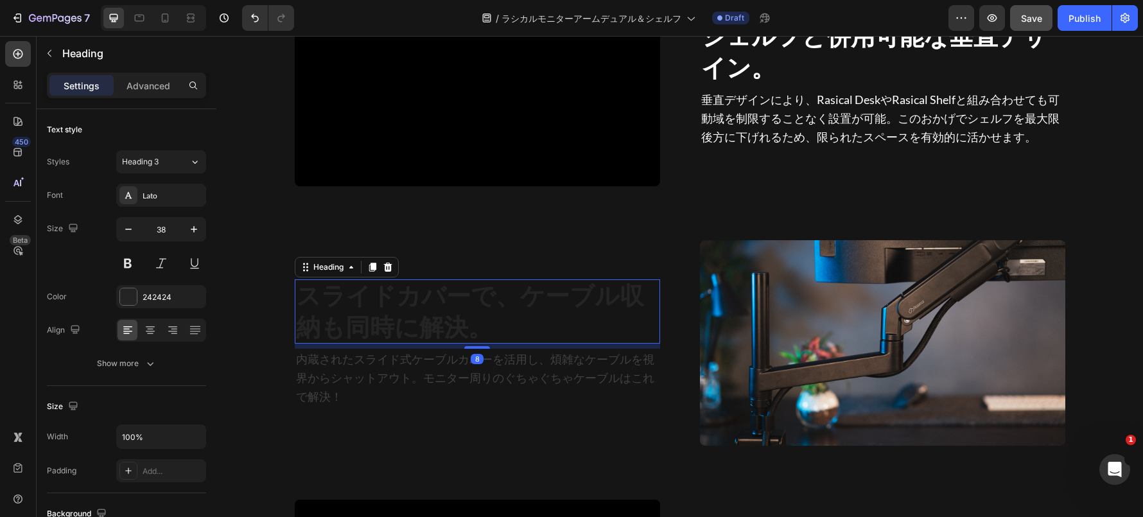
click at [582, 320] on h2 "スライドカバーで、ケーブル収納も同時に解決。" at bounding box center [477, 311] width 365 height 65
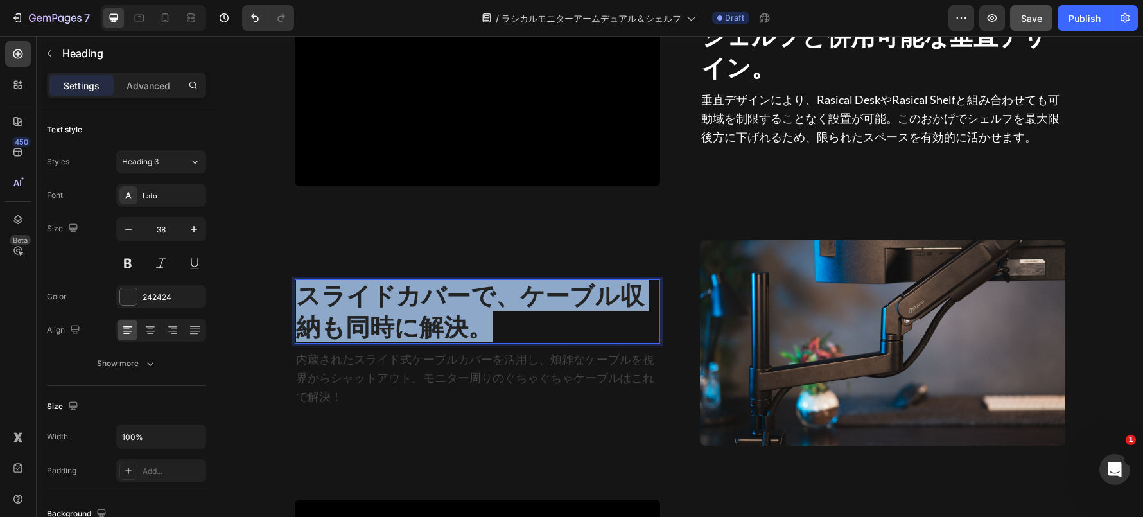
click at [582, 320] on p "スライドカバーで、ケーブル収納も同時に解決。" at bounding box center [477, 311] width 363 height 64
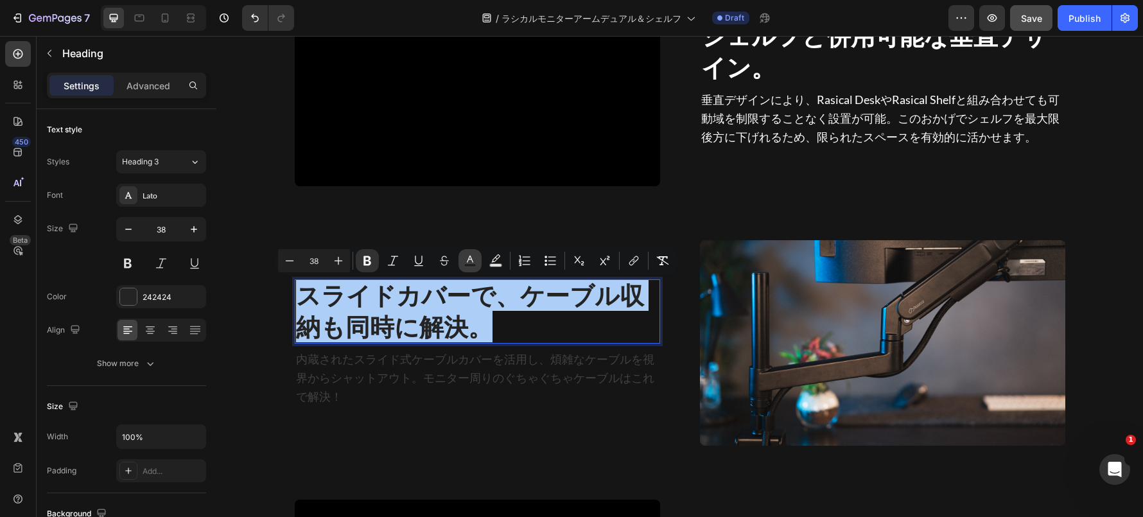
click at [469, 258] on icon "Editor contextual toolbar" at bounding box center [469, 260] width 13 height 13
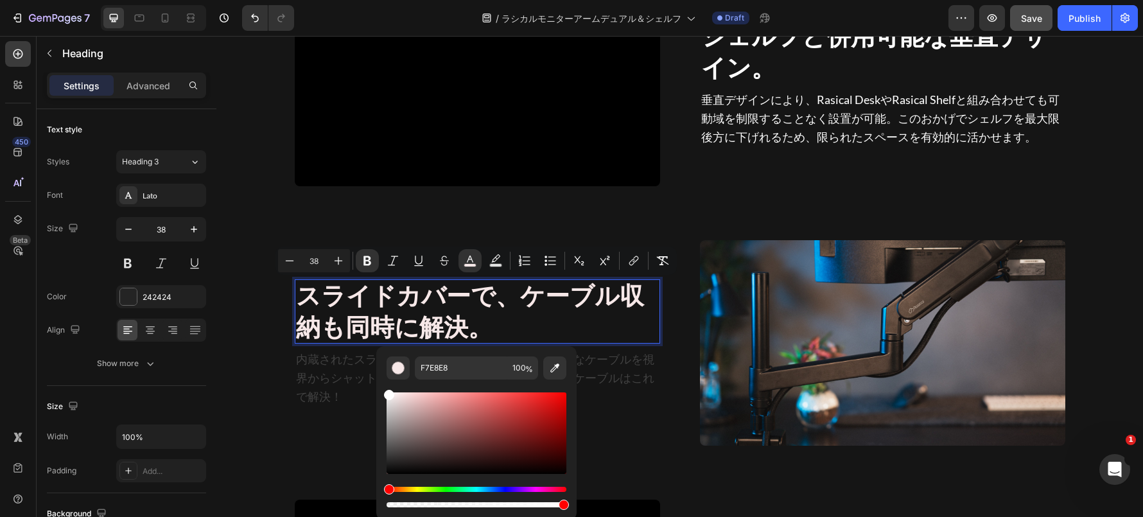
drag, startPoint x: 413, startPoint y: 396, endPoint x: 376, endPoint y: 371, distance: 44.9
click at [376, 371] on div "F7E8E8 100 %" at bounding box center [476, 428] width 200 height 164
type input "FFFFFF"
click at [322, 385] on p "内蔵されたスライド式ケーブルカバーを活用し、煩雑なケーブルを視界からシャットアウト。モニター周りのぐちゃぐちゃケーブルはこれで解決！" at bounding box center [477, 377] width 363 height 55
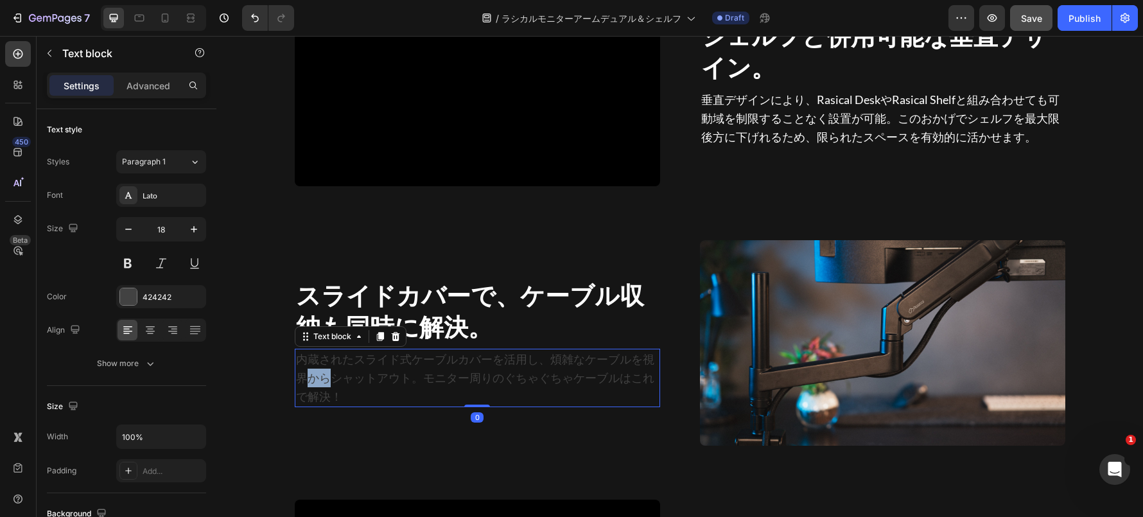
click at [322, 385] on p "内蔵されたスライド式ケーブルカバーを活用し、煩雑なケーブルを視界からシャットアウト。モニター周りのぐちゃぐちゃケーブルはこれで解決！" at bounding box center [477, 377] width 363 height 55
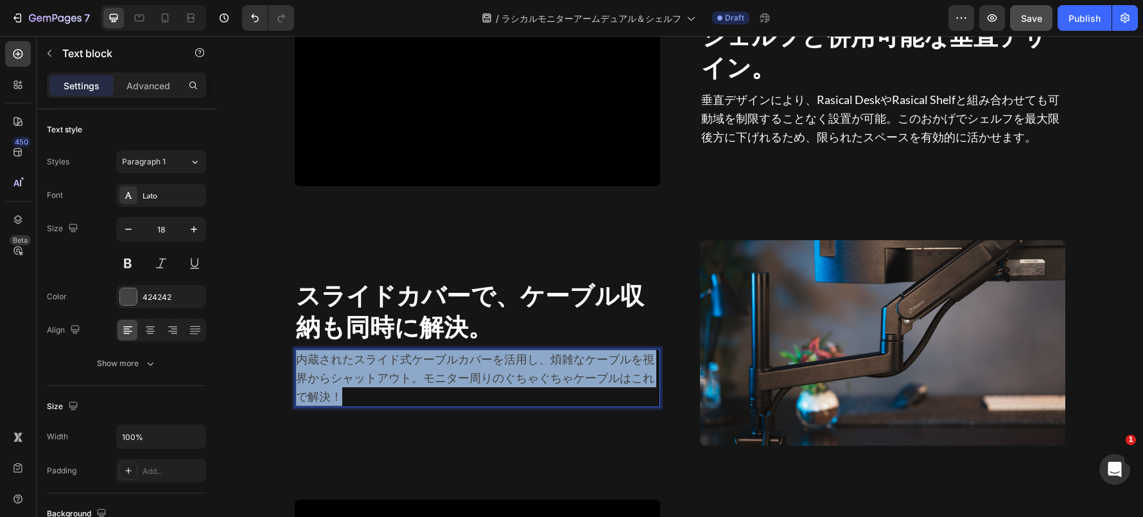
click at [322, 385] on p "内蔵されたスライド式ケーブルカバーを活用し、煩雑なケーブルを視界からシャットアウト。モニター周りのぐちゃぐちゃケーブルはこれで解決！" at bounding box center [477, 377] width 363 height 55
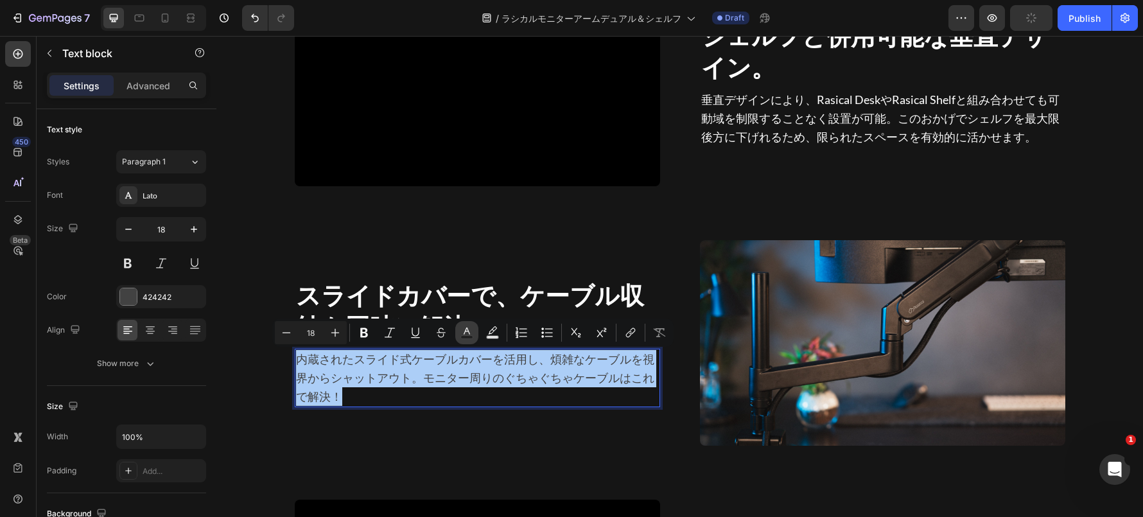
click at [458, 334] on button "Text Color" at bounding box center [466, 332] width 23 height 23
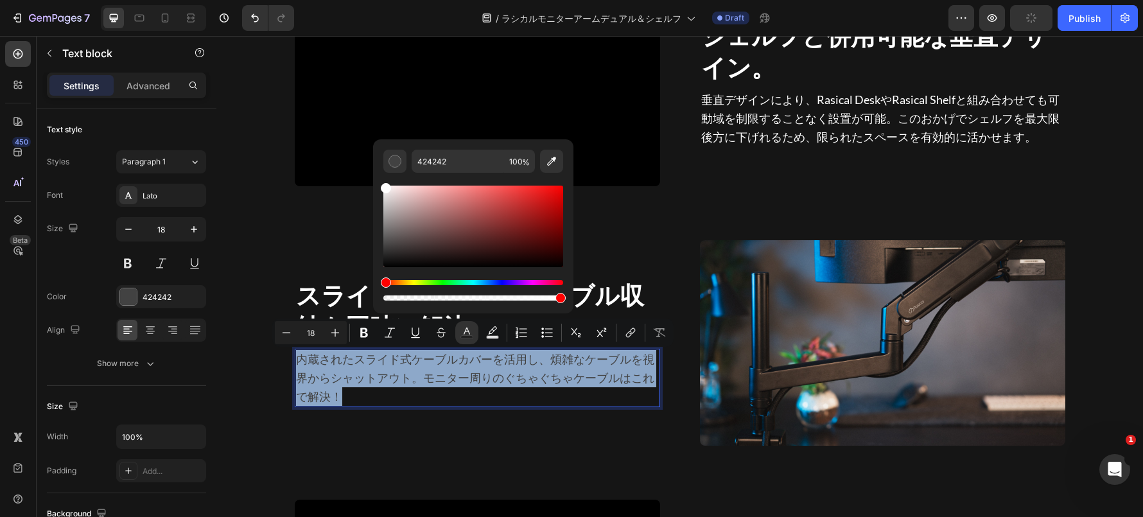
type input "FFFFFF"
drag, startPoint x: 431, startPoint y: 233, endPoint x: 377, endPoint y: 177, distance: 78.1
click at [377, 177] on div "FFFFFF 100 %" at bounding box center [473, 221] width 200 height 164
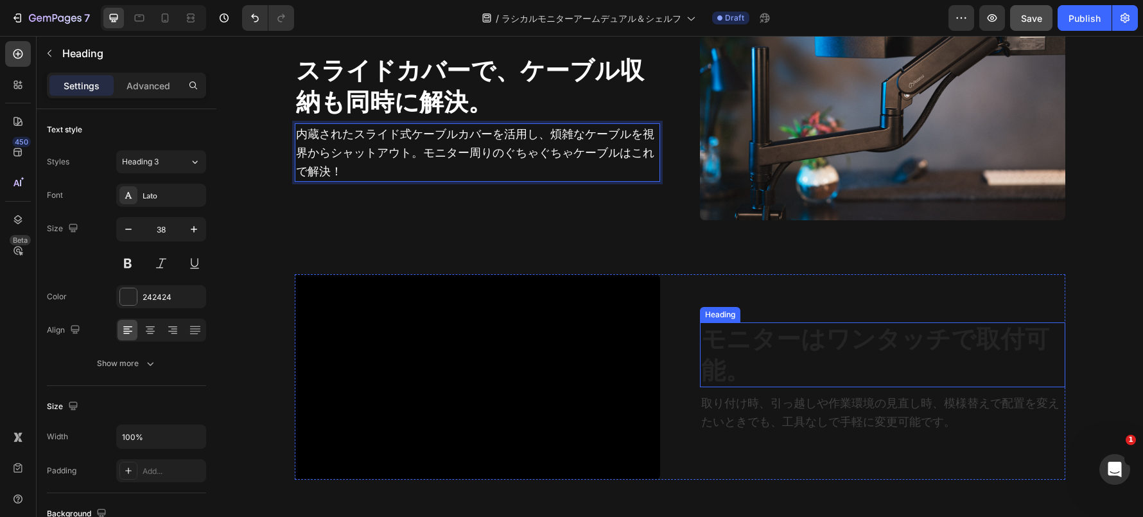
click at [756, 378] on h2 "モニターはワンタッチで取付可能。" at bounding box center [882, 354] width 365 height 65
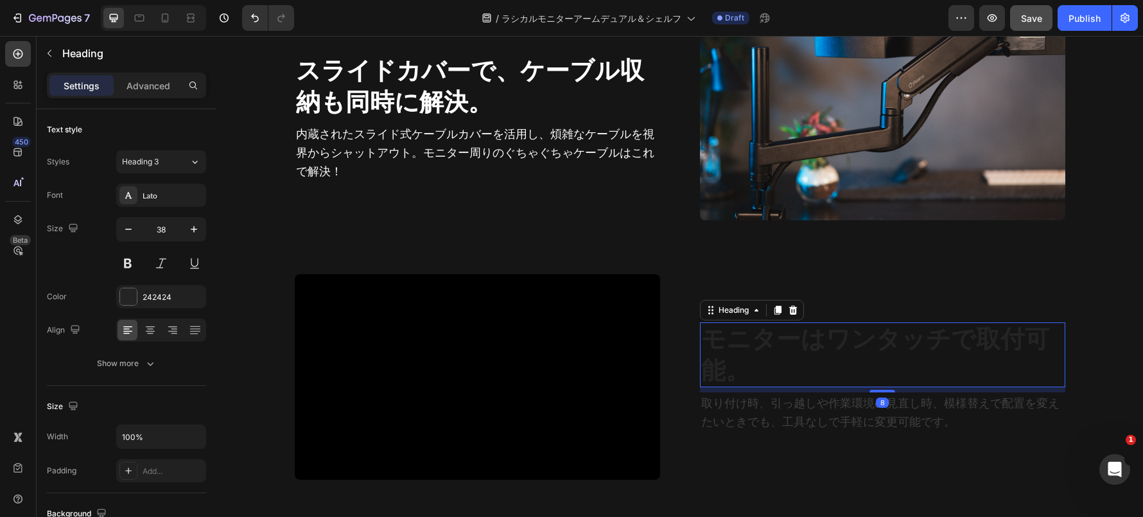
scroll to position [4551, 0]
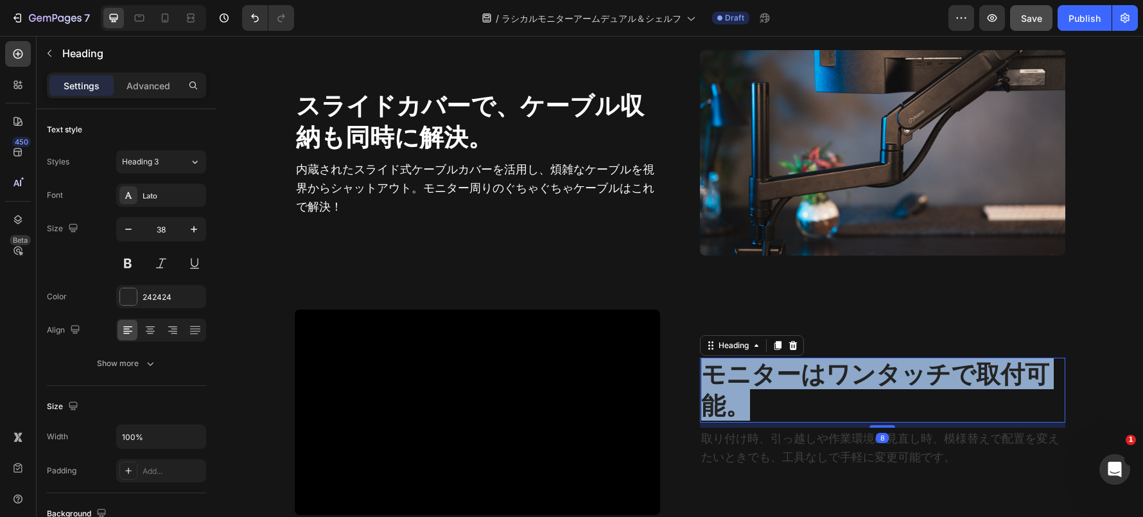
click at [756, 378] on strong "モニターはワンタッチで取付可能。" at bounding box center [875, 388] width 348 height 61
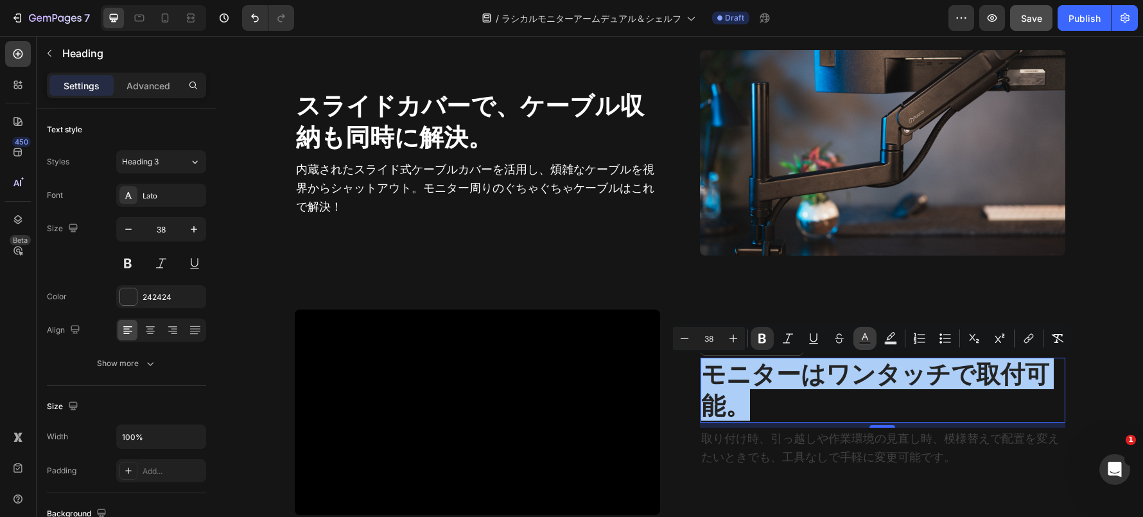
click at [869, 336] on icon "Editor contextual toolbar" at bounding box center [864, 338] width 13 height 13
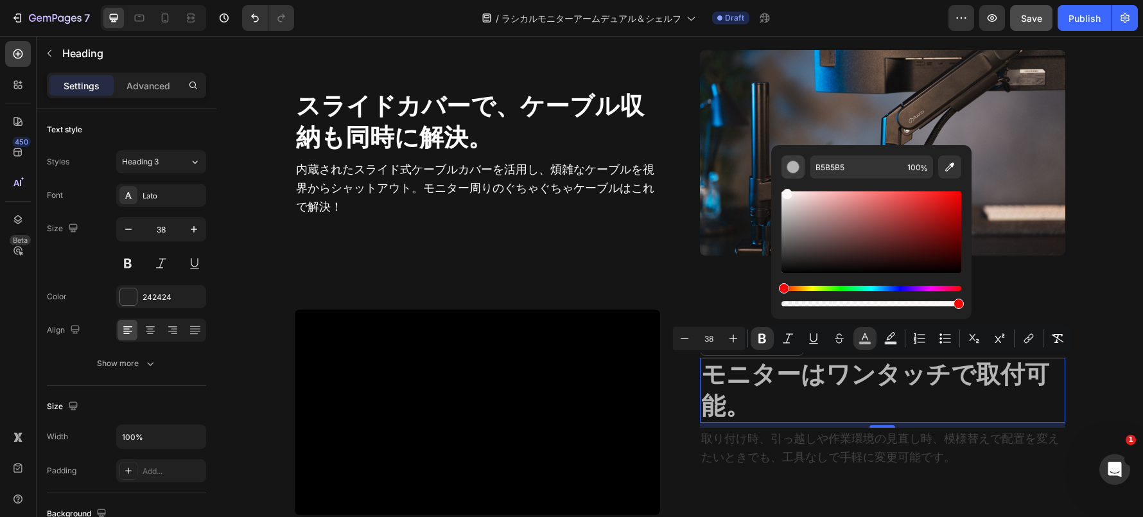
drag, startPoint x: 833, startPoint y: 250, endPoint x: 786, endPoint y: 168, distance: 94.6
click at [786, 168] on div "B5B5B5 100 %" at bounding box center [871, 231] width 180 height 153
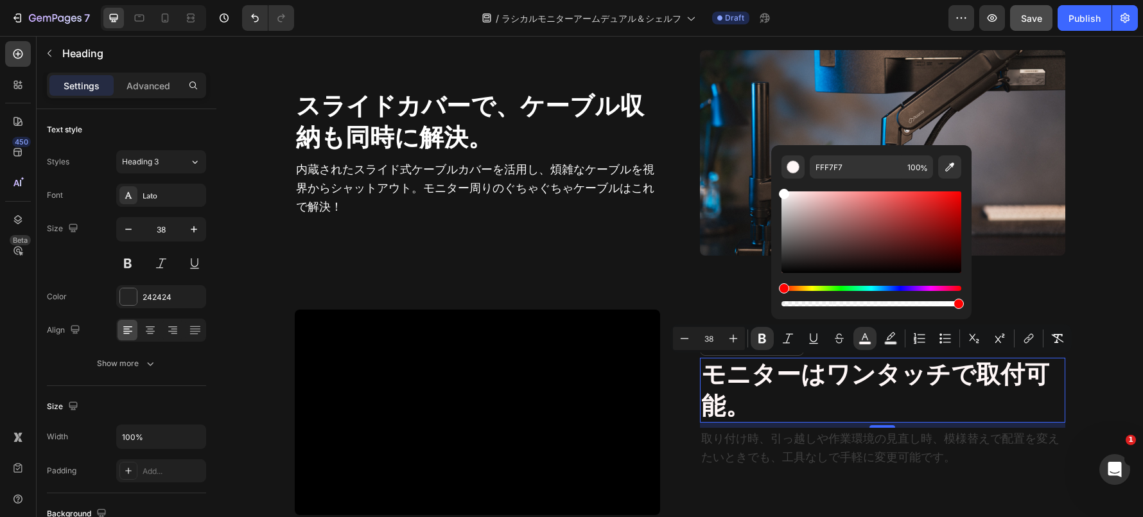
type input "FFFFFF"
drag, startPoint x: 1003, startPoint y: 230, endPoint x: 770, endPoint y: 187, distance: 237.7
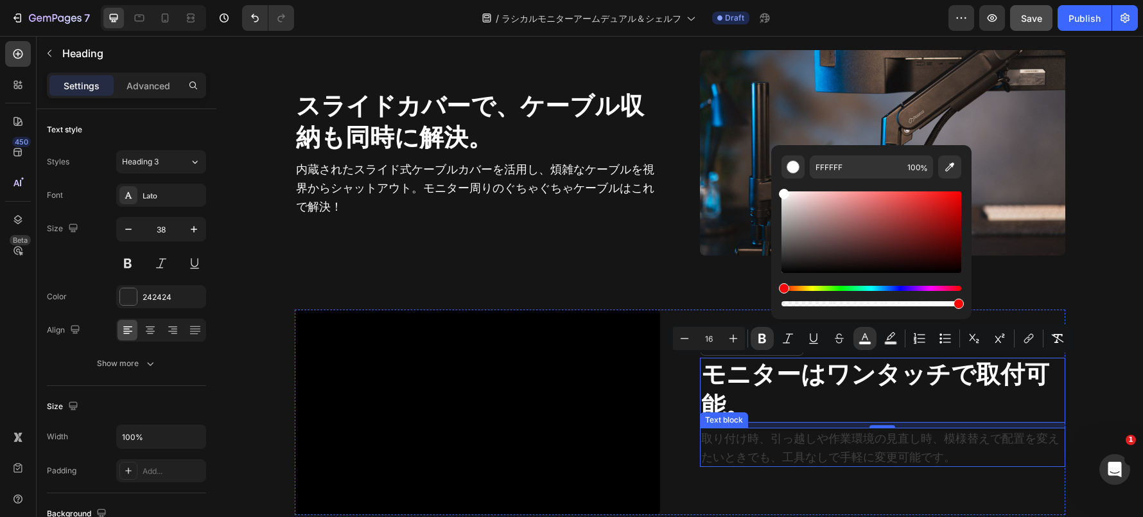
click at [754, 437] on p "取り付け時、引っ越しや作業環境の見直し時、模様替えで配置を変えたいときでも、工具なしで手軽に変更可能です。" at bounding box center [882, 447] width 363 height 37
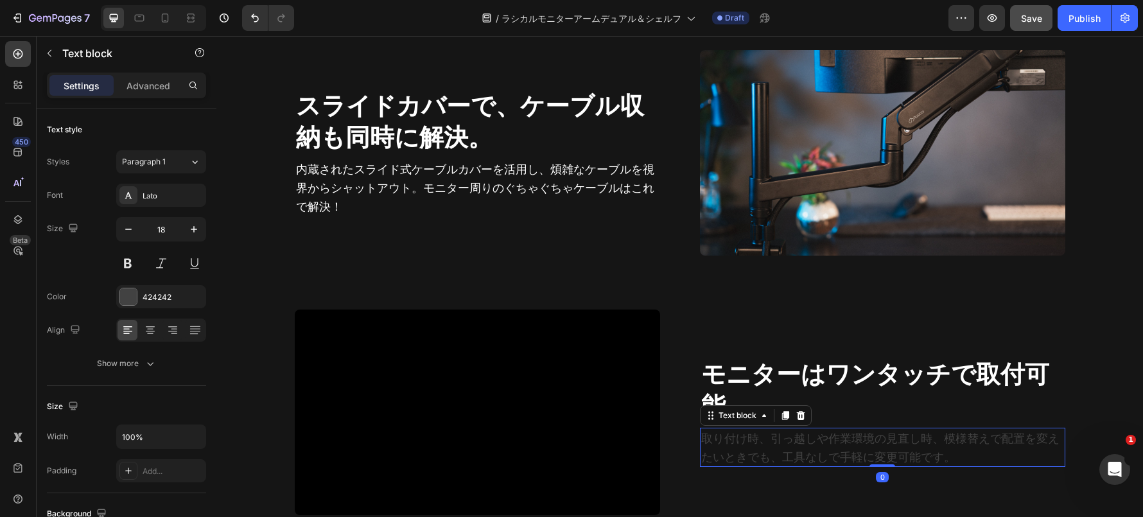
click at [754, 437] on p "取り付け時、引っ越しや作業環境の見直し時、模様替えで配置を変えたいときでも、工具なしで手軽に変更可能です。" at bounding box center [882, 447] width 363 height 37
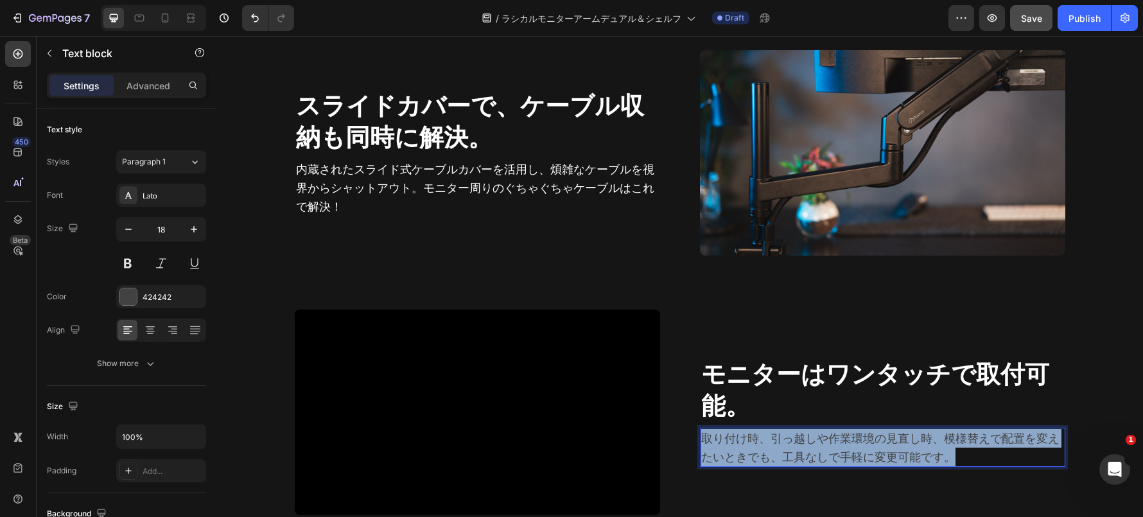
click at [754, 437] on p "取り付け時、引っ越しや作業環境の見直し時、模様替えで配置を変えたいときでも、工具なしで手軽に変更可能です。" at bounding box center [882, 447] width 363 height 37
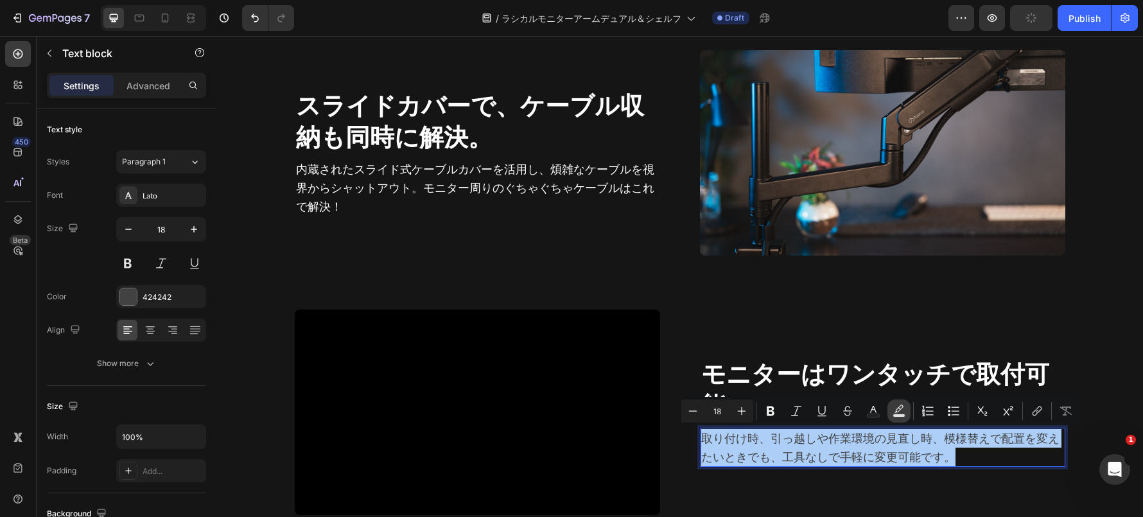
click at [888, 417] on button "Text Background Color" at bounding box center [898, 410] width 23 height 23
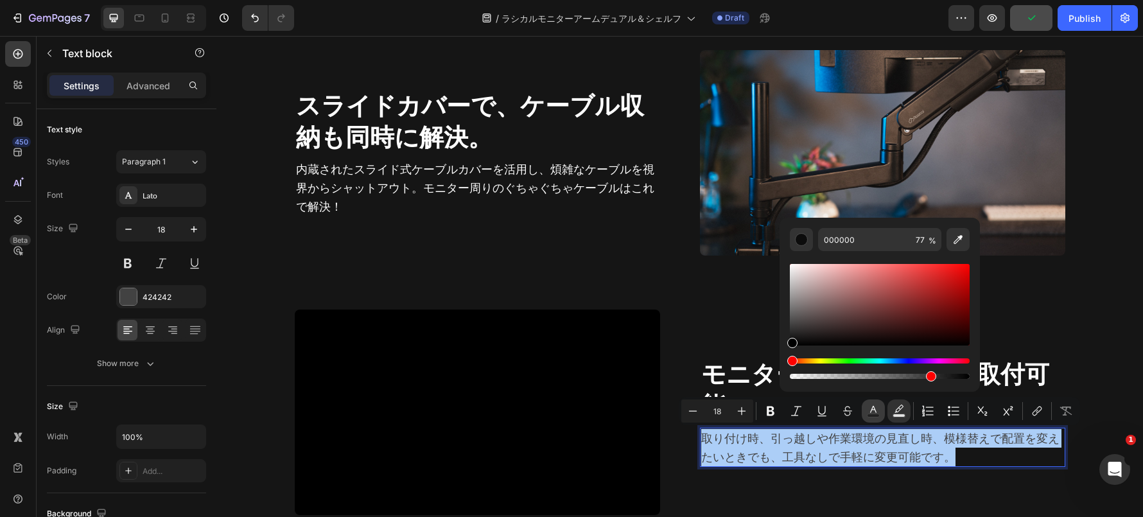
click at [876, 413] on icon "Editor contextual toolbar" at bounding box center [873, 410] width 13 height 13
drag, startPoint x: 834, startPoint y: 312, endPoint x: 782, endPoint y: 258, distance: 74.5
click at [782, 258] on div "424242 100 %" at bounding box center [879, 300] width 200 height 164
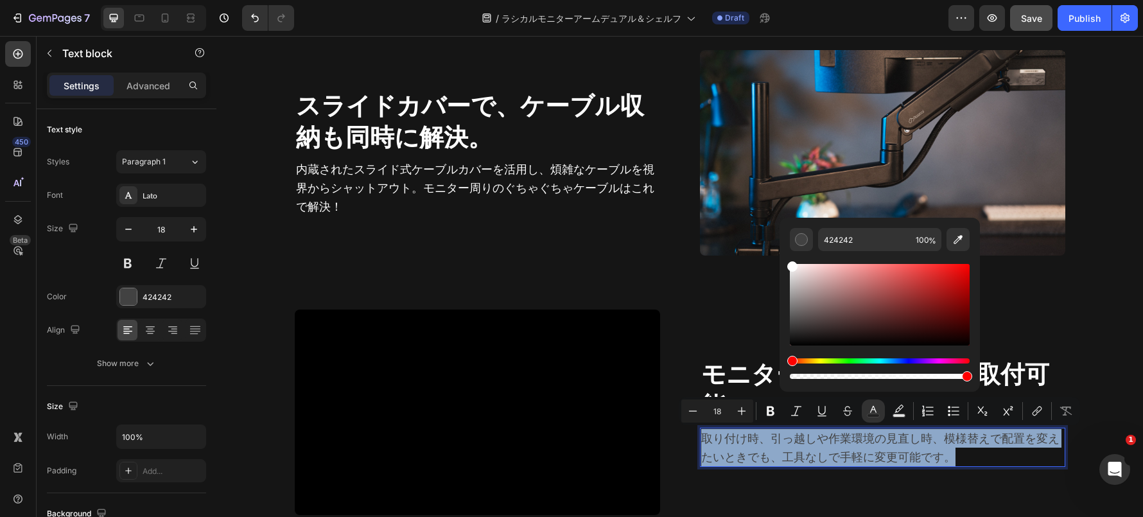
type input "FFFFFF"
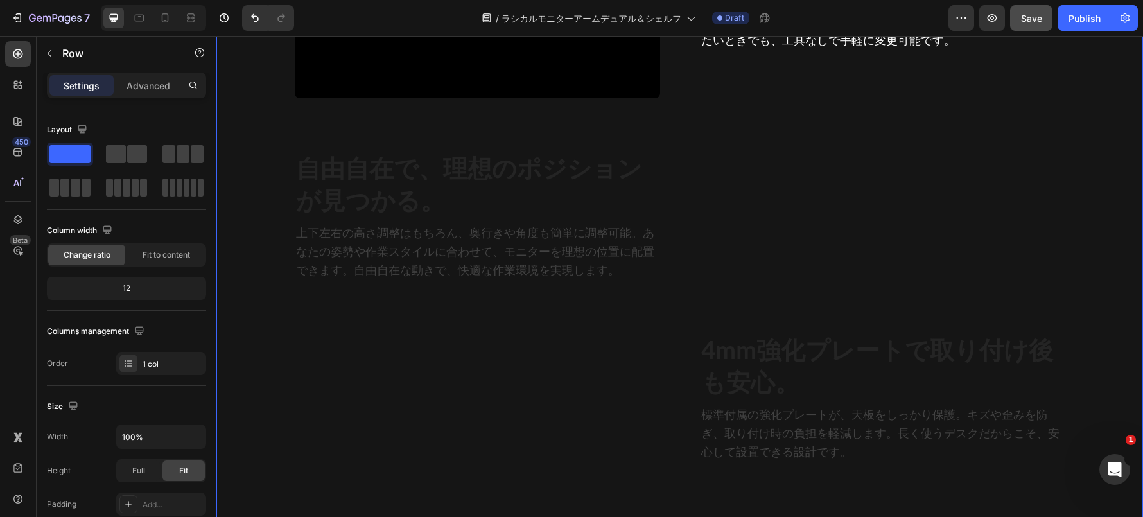
scroll to position [5012, 0]
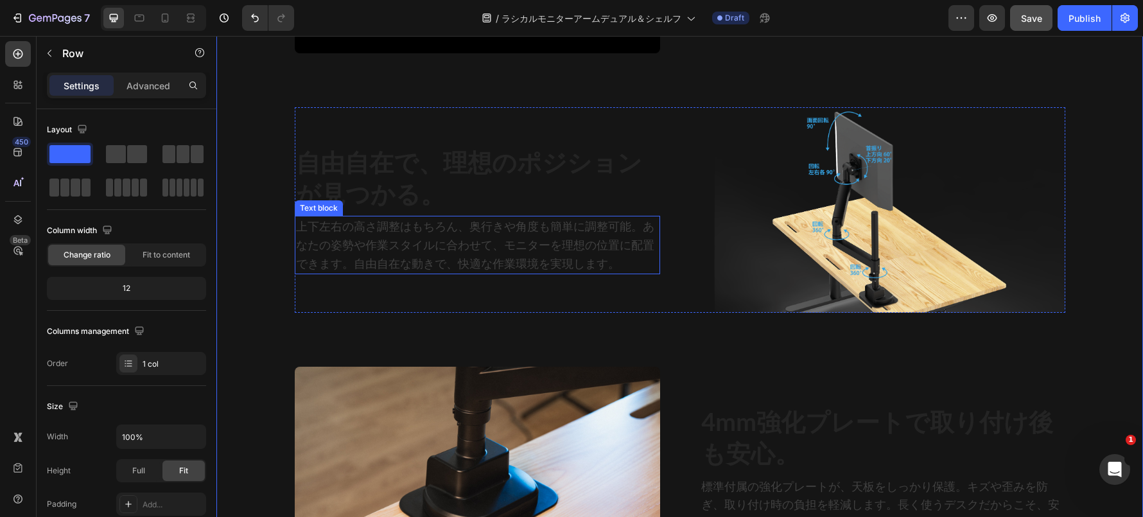
click at [465, 227] on p "上下左右の高さ調整はもちろん、奥行きや角度も簡単に調整可能。あなたの姿勢や作業スタイルに合わせて、モニターを理想の位置に配置できます。自由自在な動きで、快適な…" at bounding box center [477, 244] width 363 height 55
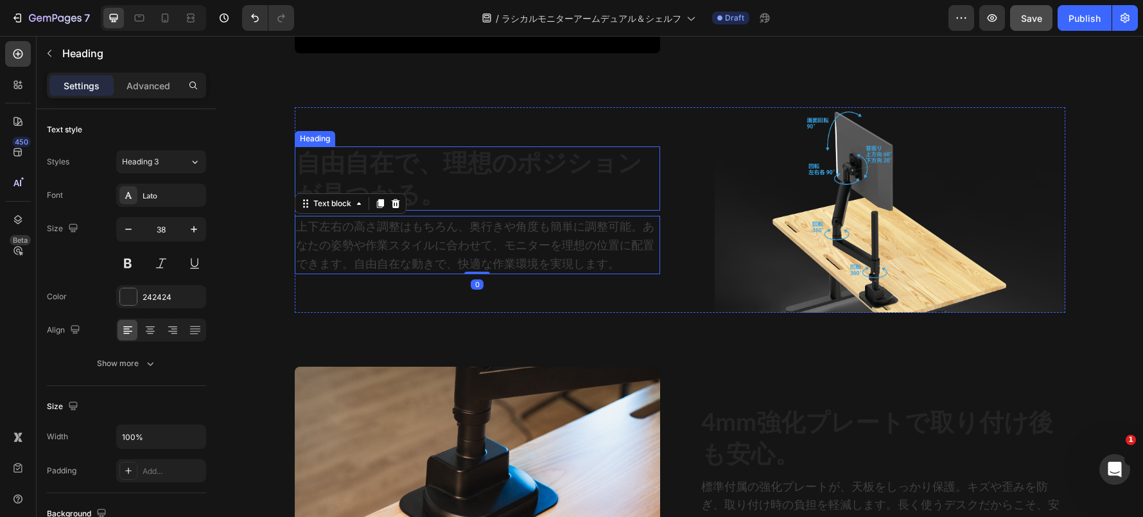
click at [463, 162] on strong "自由自在で、理想のポジションが見つかる。" at bounding box center [469, 177] width 346 height 61
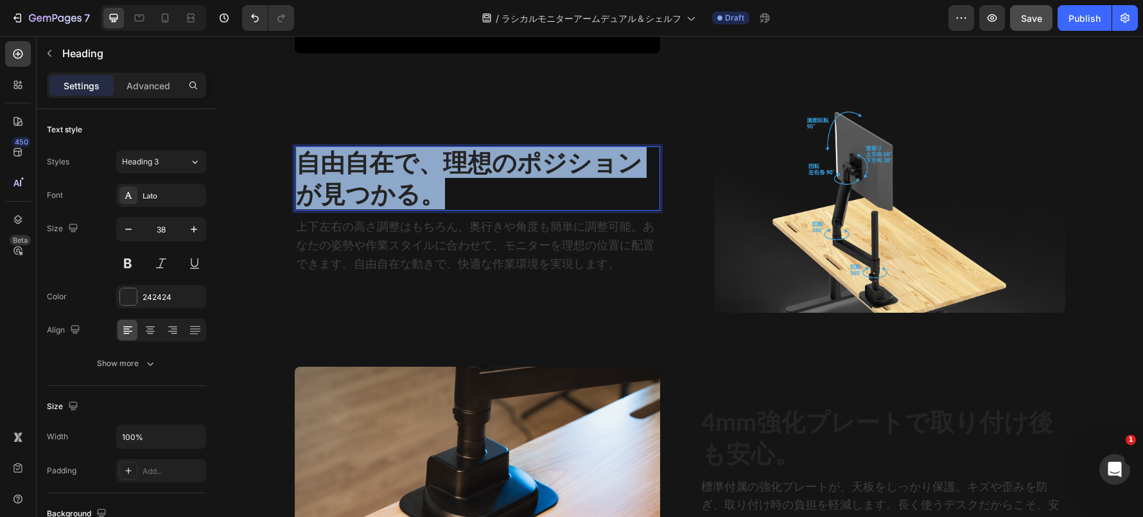
click at [463, 162] on strong "自由自在で、理想のポジションが見つかる。" at bounding box center [469, 177] width 346 height 61
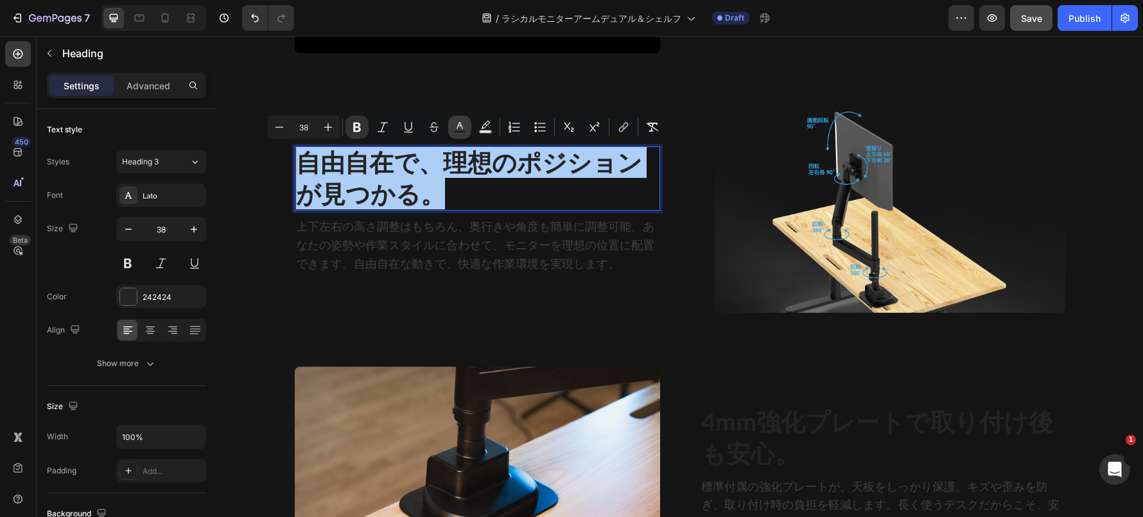
click at [458, 129] on icon "Editor contextual toolbar" at bounding box center [459, 127] width 13 height 13
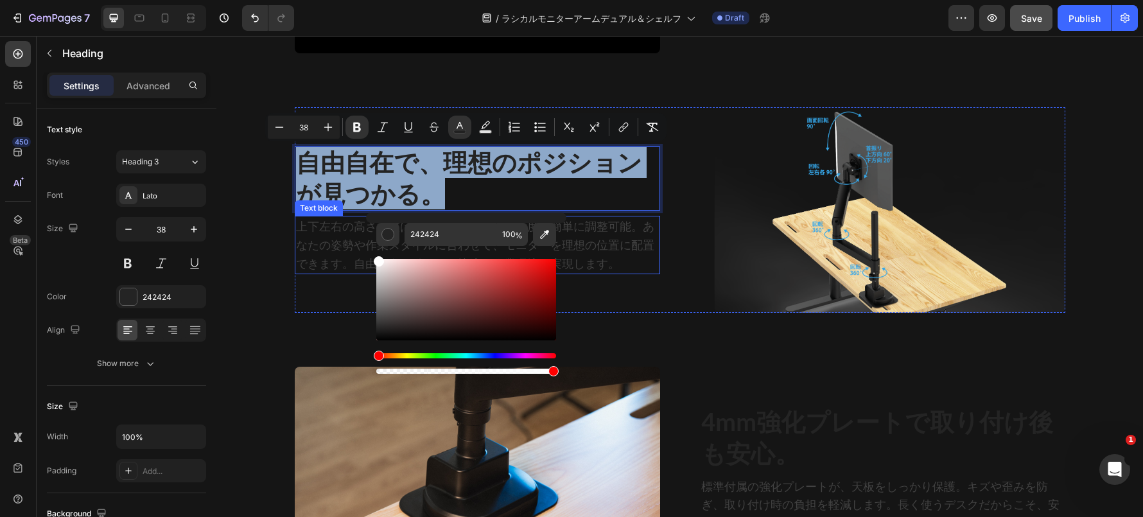
type input "FFFFFF"
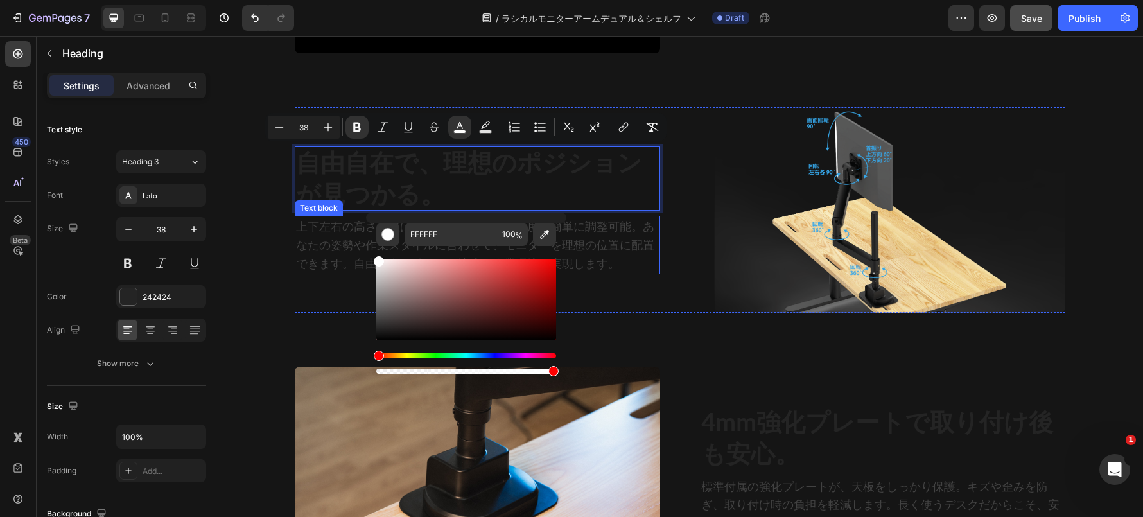
drag, startPoint x: 599, startPoint y: 299, endPoint x: 360, endPoint y: 250, distance: 243.9
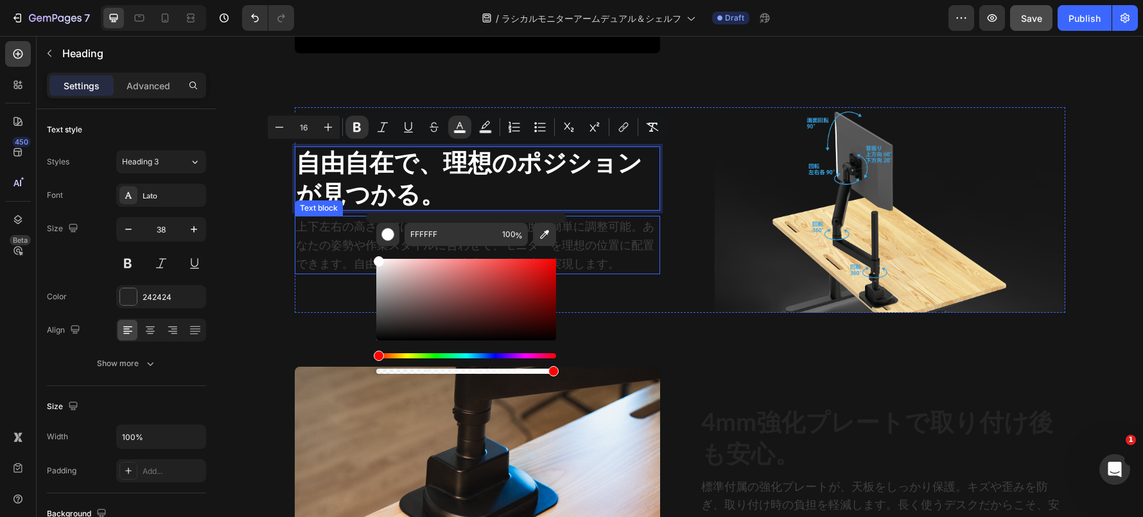
click at [357, 258] on p "上下左右の高さ調整はもちろん、奥行きや角度も簡単に調整可能。あなたの姿勢や作業スタイルに合わせて、モニターを理想の位置に配置できます。自由自在な動きで、快適な…" at bounding box center [477, 244] width 363 height 55
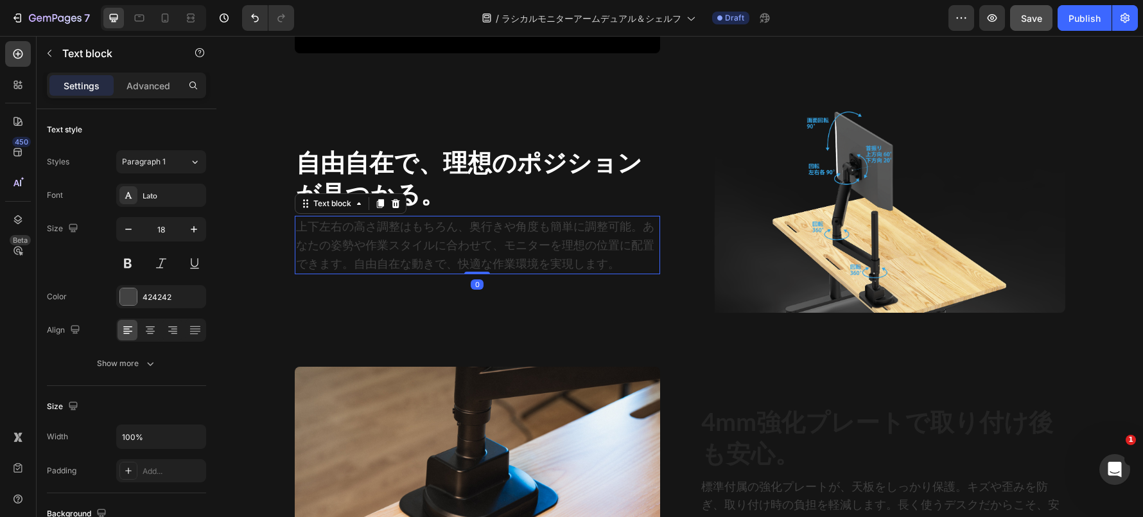
click at [357, 258] on p "上下左右の高さ調整はもちろん、奥行きや角度も簡単に調整可能。あなたの姿勢や作業スタイルに合わせて、モニターを理想の位置に配置できます。自由自在な動きで、快適な…" at bounding box center [477, 244] width 363 height 55
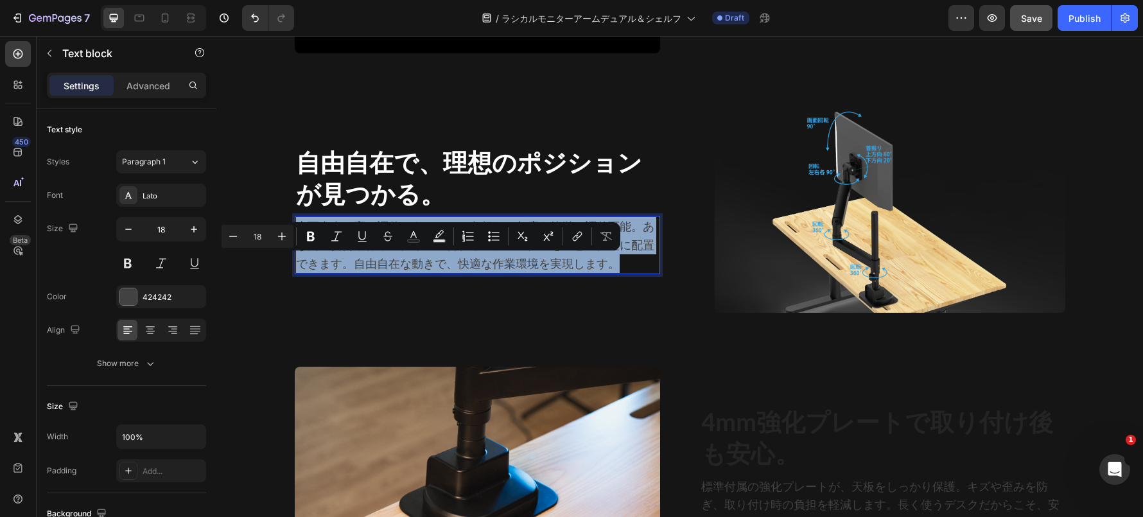
click at [357, 258] on p "上下左右の高さ調整はもちろん、奥行きや角度も簡単に調整可能。あなたの姿勢や作業スタイルに合わせて、モニターを理想の位置に配置できます。自由自在な動きで、快適な…" at bounding box center [477, 244] width 363 height 55
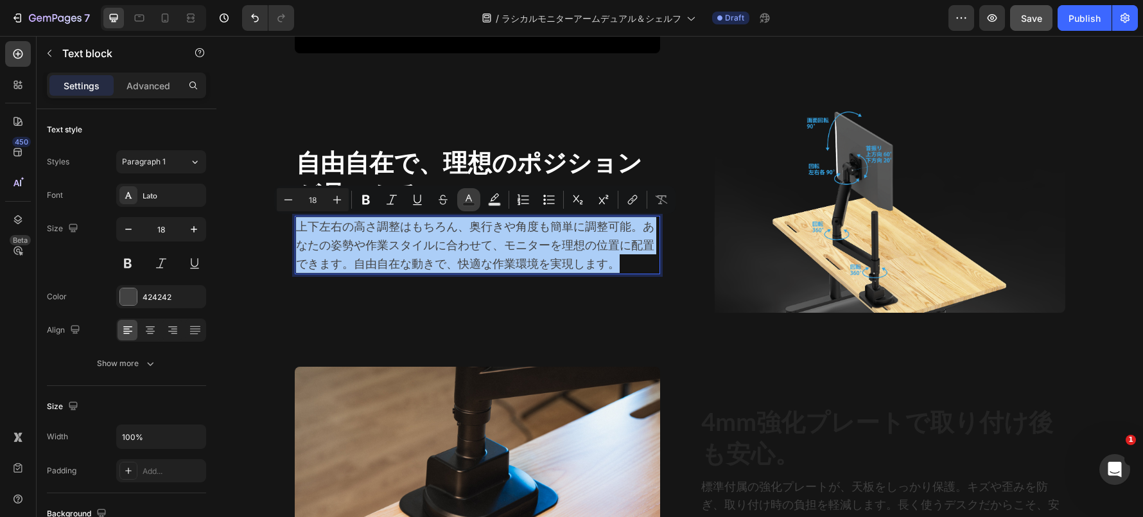
click at [471, 197] on icon "Editor contextual toolbar" at bounding box center [468, 199] width 13 height 13
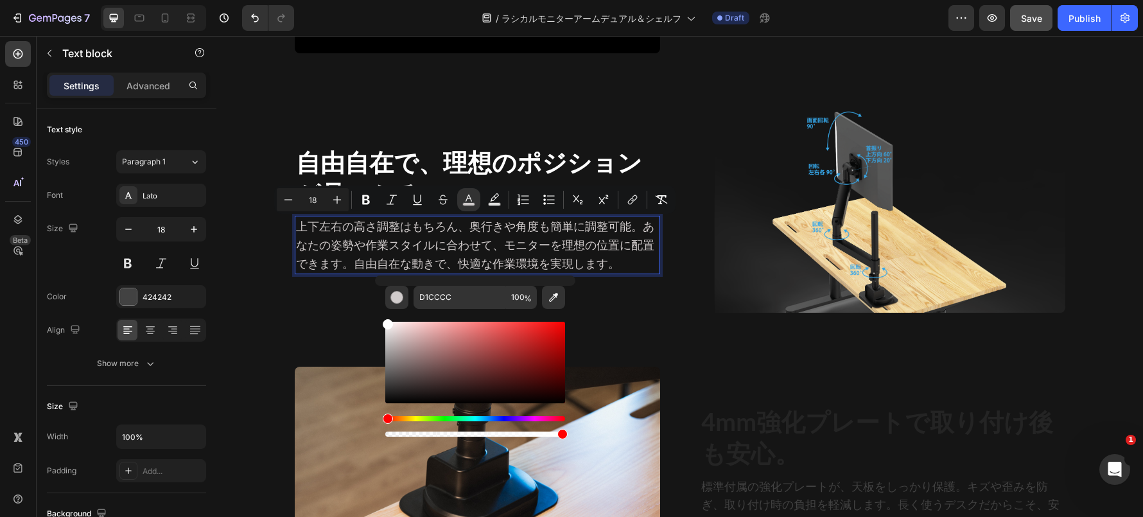
type input "FFFFFF"
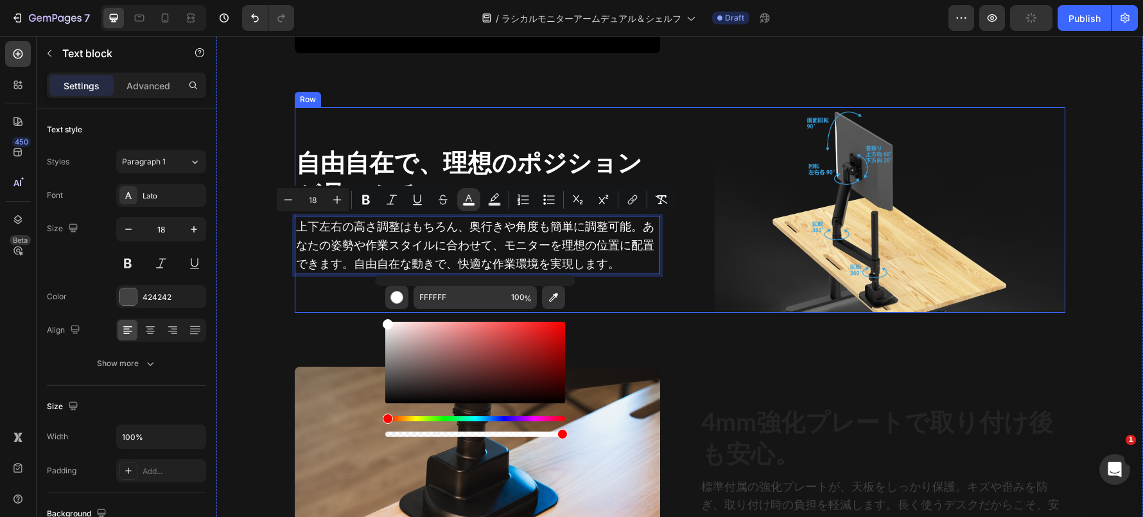
drag, startPoint x: 605, startPoint y: 372, endPoint x: 370, endPoint y: 308, distance: 244.0
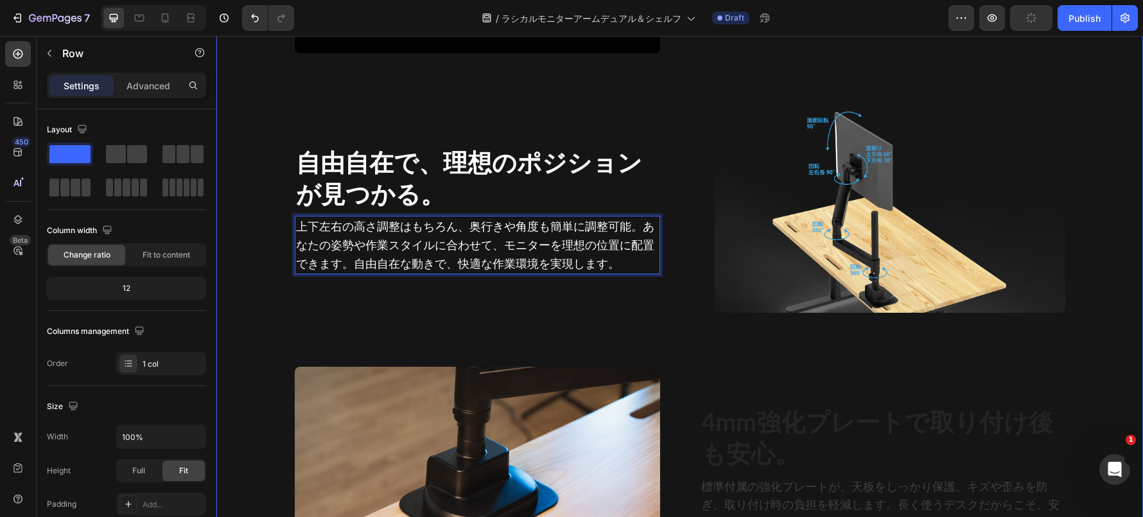
click at [338, 325] on div "⁠⁠⁠⁠⁠⁠⁠ スライドカバーで、ケーブル収納も同時に解決。 Heading 内蔵されたスライド式ケーブルカバーを活用し、煩雑なケーブルを視界からシャットアウ…" at bounding box center [679, 272] width 926 height 1420
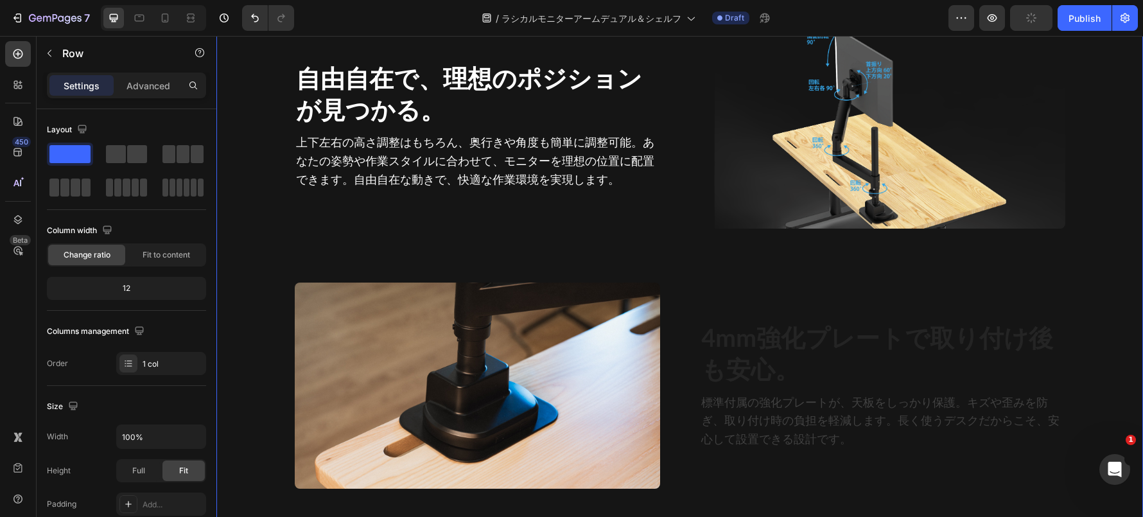
scroll to position [5164, 0]
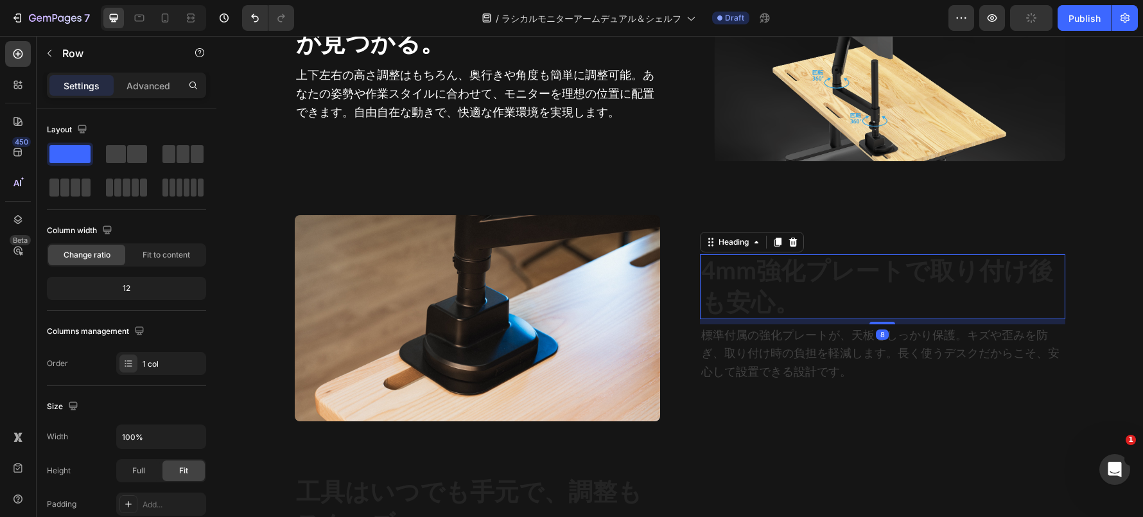
click at [723, 288] on strong "4mm強化プレートで取り付け後も安心。" at bounding box center [877, 285] width 352 height 61
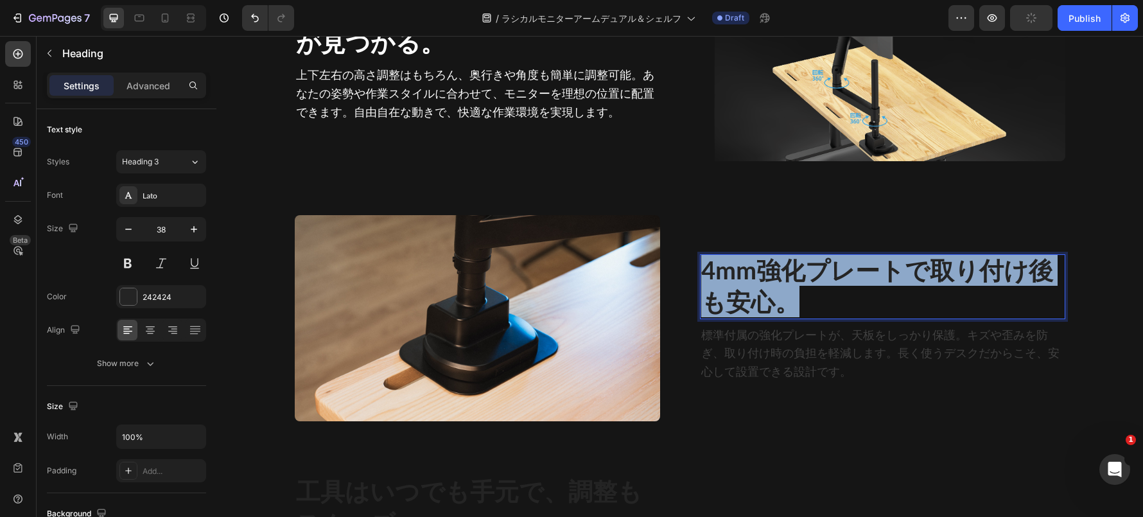
click at [723, 288] on strong "4mm強化プレートで取り付け後も安心。" at bounding box center [877, 285] width 352 height 61
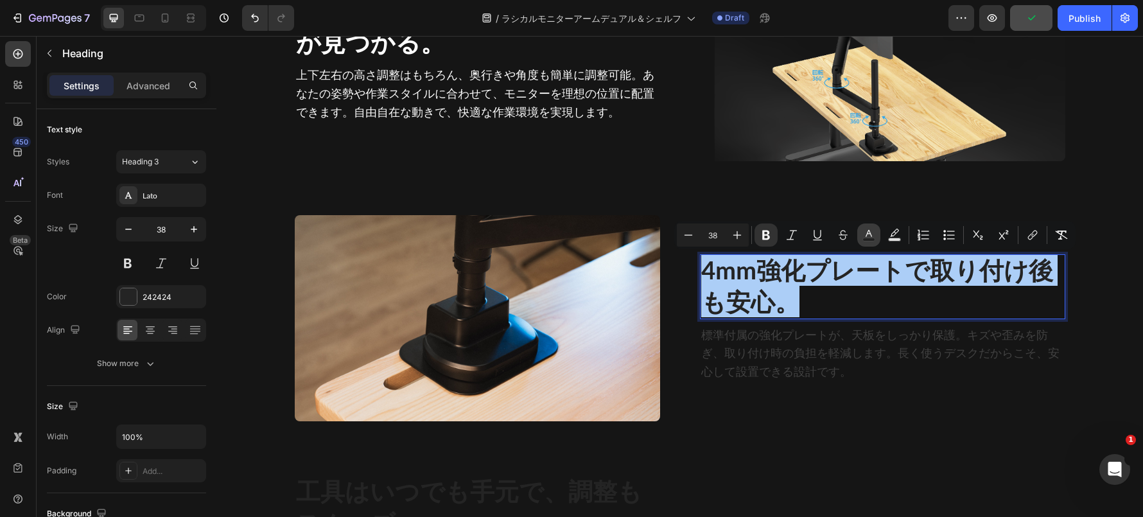
click at [872, 240] on rect "Editor contextual toolbar" at bounding box center [869, 239] width 12 height 3
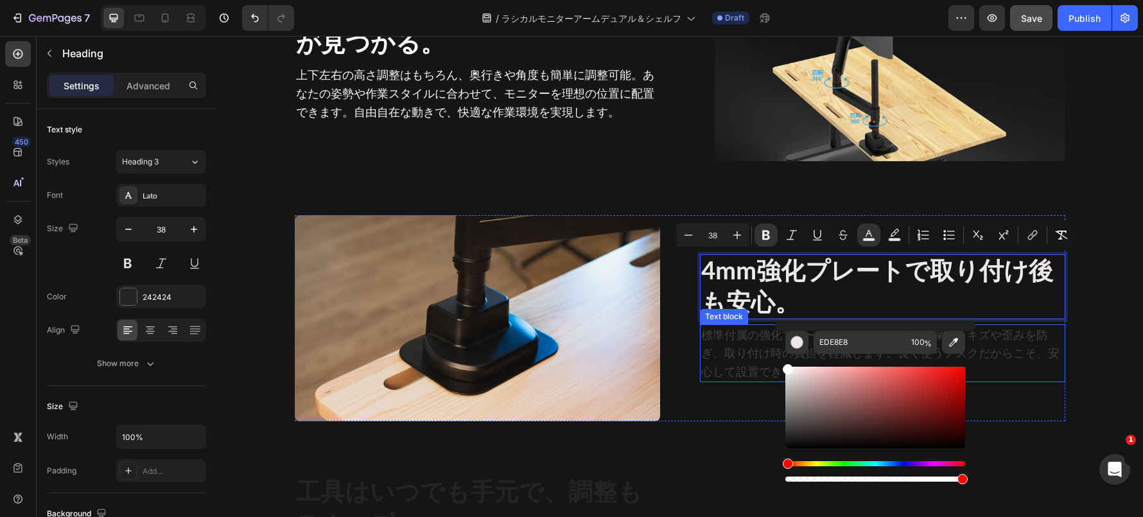
type input "FFFFFF"
drag, startPoint x: 1006, startPoint y: 408, endPoint x: 773, endPoint y: 353, distance: 239.3
click at [734, 354] on p "標準付属の強化プレートが、天板をしっかり保護。キズや歪みを防ぎ、取り付け時の負担を軽減します。長く使うデスクだからこそ、安心して設置できる設計です。" at bounding box center [882, 352] width 363 height 55
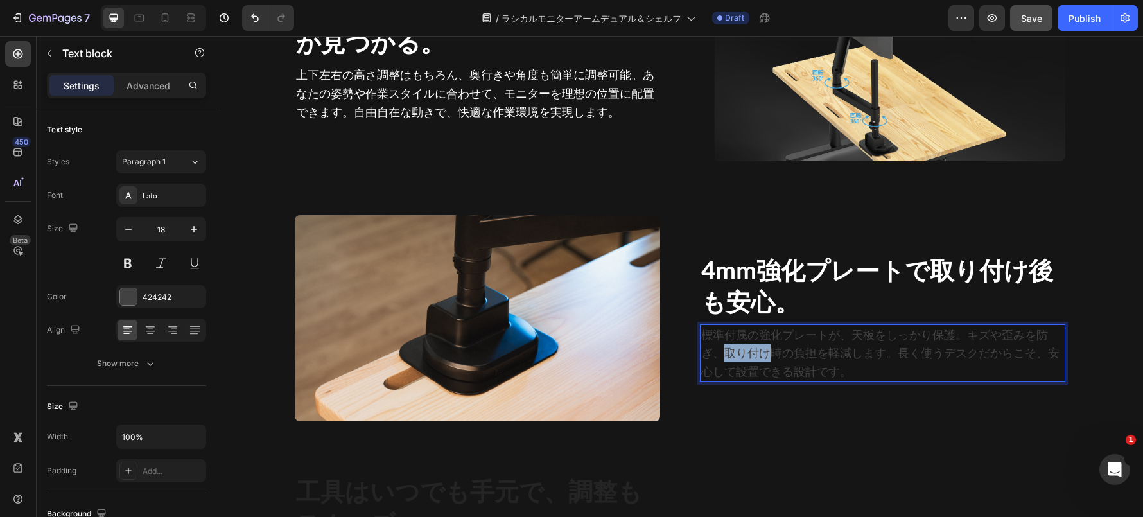
click at [734, 354] on p "標準付属の強化プレートが、天板をしっかり保護。キズや歪みを防ぎ、取り付け時の負担を軽減します。長く使うデスクだからこそ、安心して設置できる設計です。" at bounding box center [882, 352] width 363 height 55
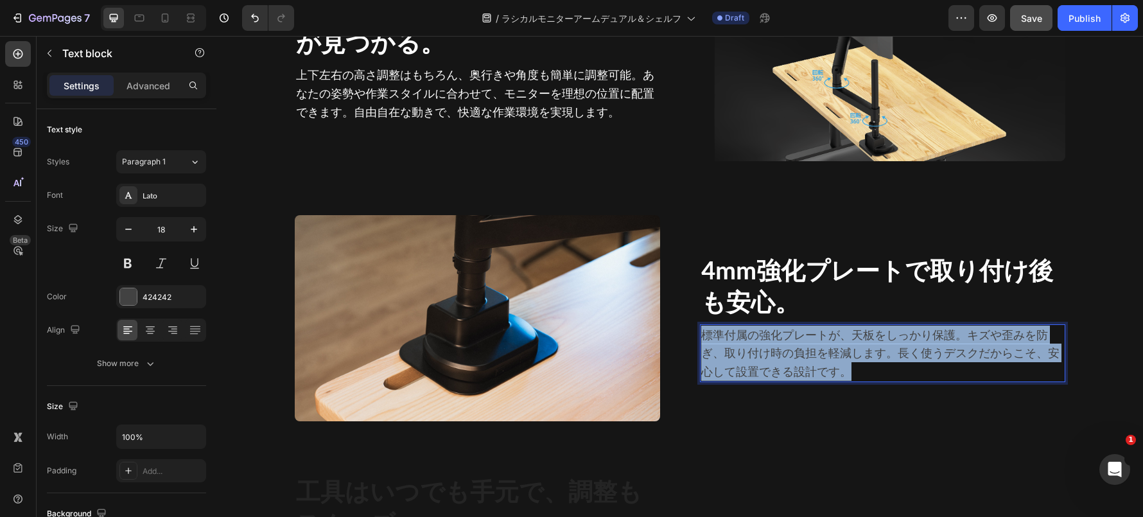
click at [734, 354] on p "標準付属の強化プレートが、天板をしっかり保護。キズや歪みを防ぎ、取り付け時の負担を軽減します。長く使うデスクだからこそ、安心して設置できる設計です。" at bounding box center [882, 352] width 363 height 55
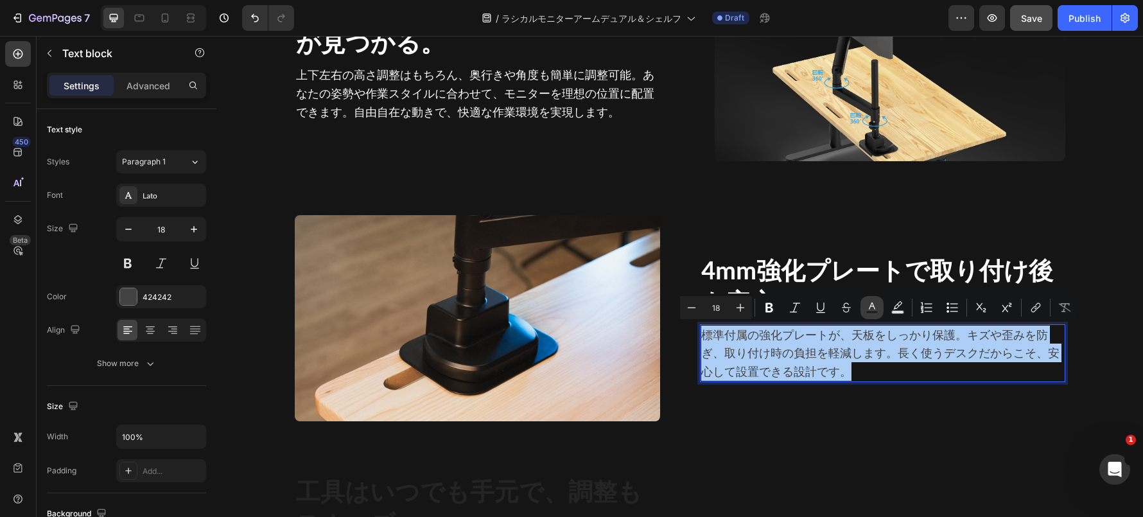
click at [874, 312] on rect "Editor contextual toolbar" at bounding box center [872, 312] width 12 height 3
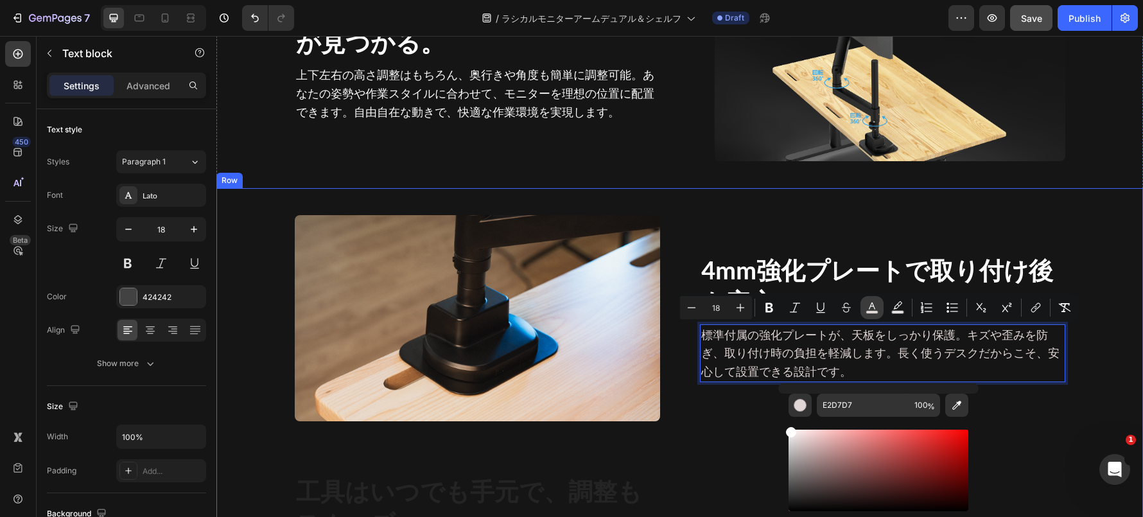
type input "FFFFFF"
drag, startPoint x: 1014, startPoint y: 474, endPoint x: 775, endPoint y: 421, distance: 244.5
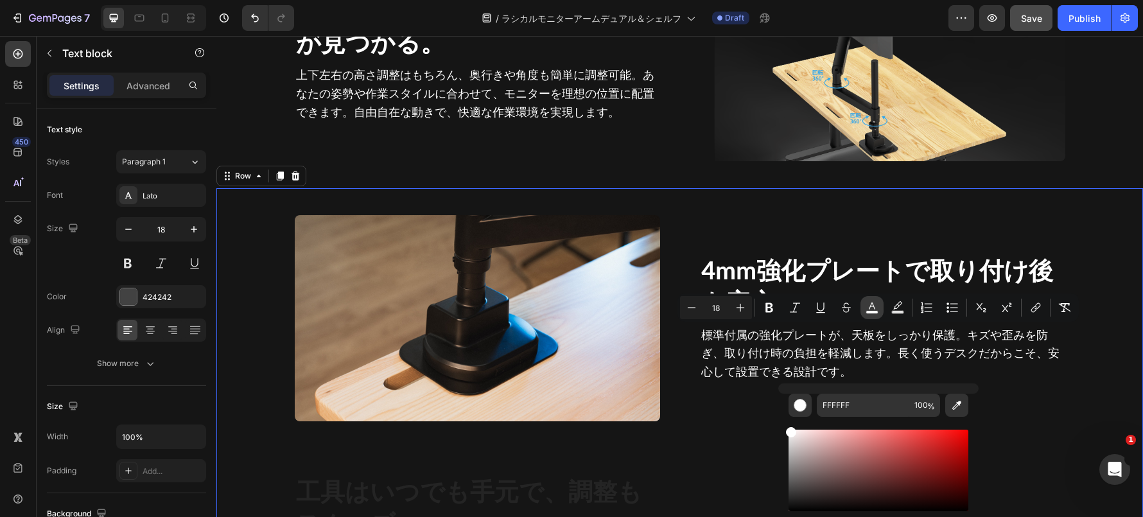
click at [660, 424] on div "Image ⁠⁠⁠⁠⁠⁠⁠ 4mm強化プレートで取り付け後も安心。 Heading 標準付属の強化プレートが、天板をしっかり保護。キズや歪みを防ぎ、取り付け時…" at bounding box center [679, 508] width 926 height 641
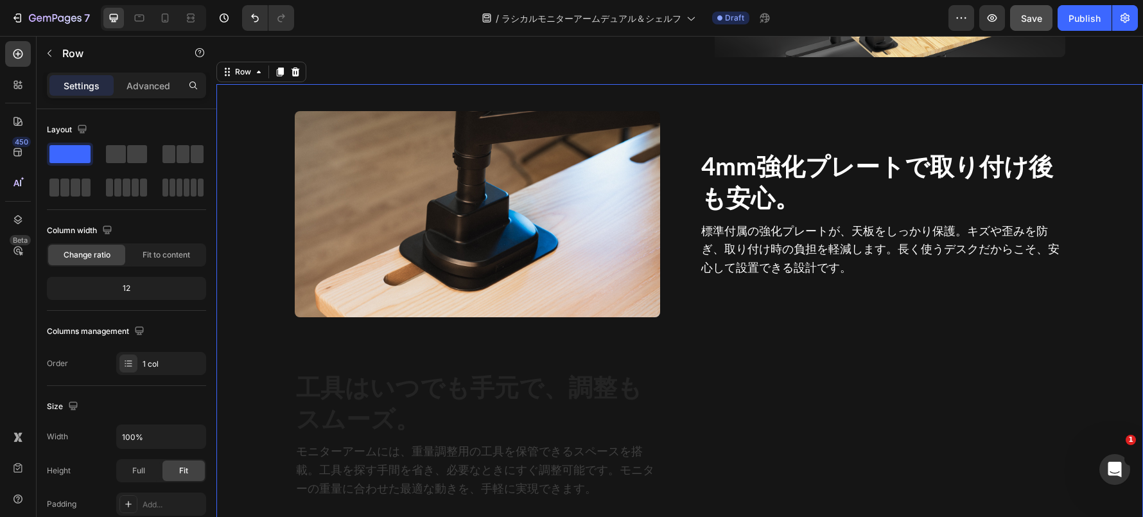
scroll to position [5371, 0]
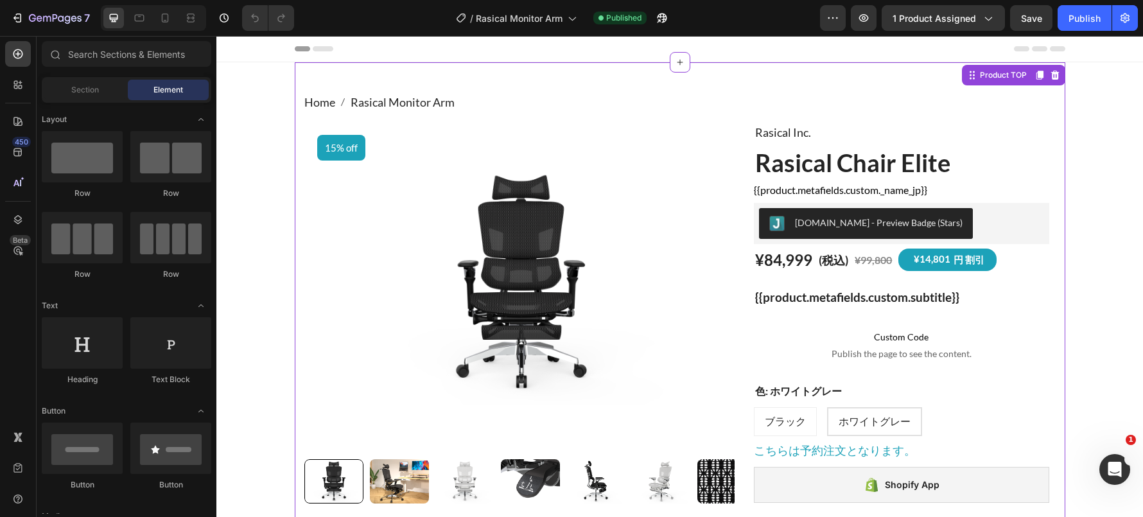
click at [554, 284] on img at bounding box center [519, 283] width 431 height 323
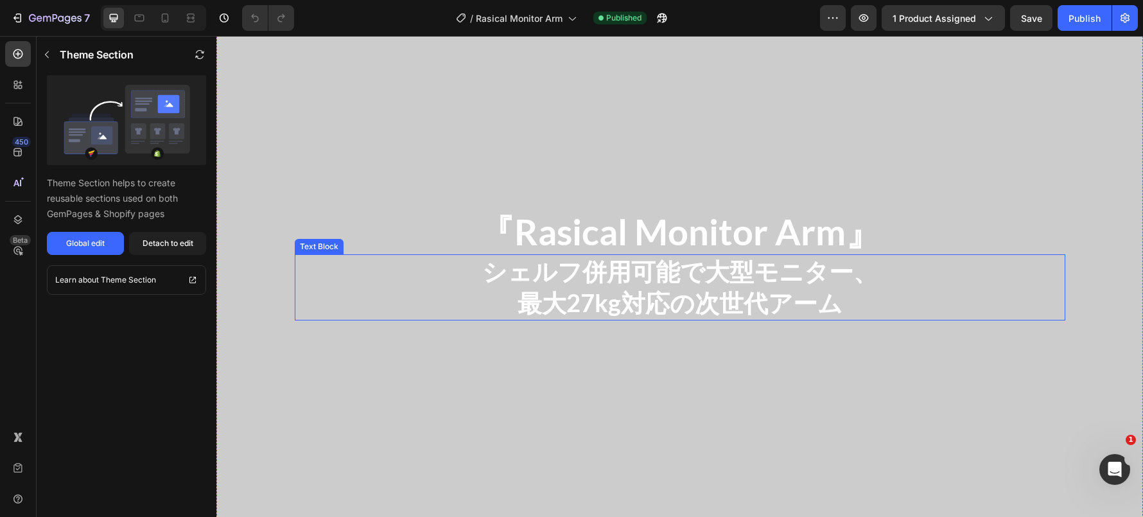
scroll to position [1520, 0]
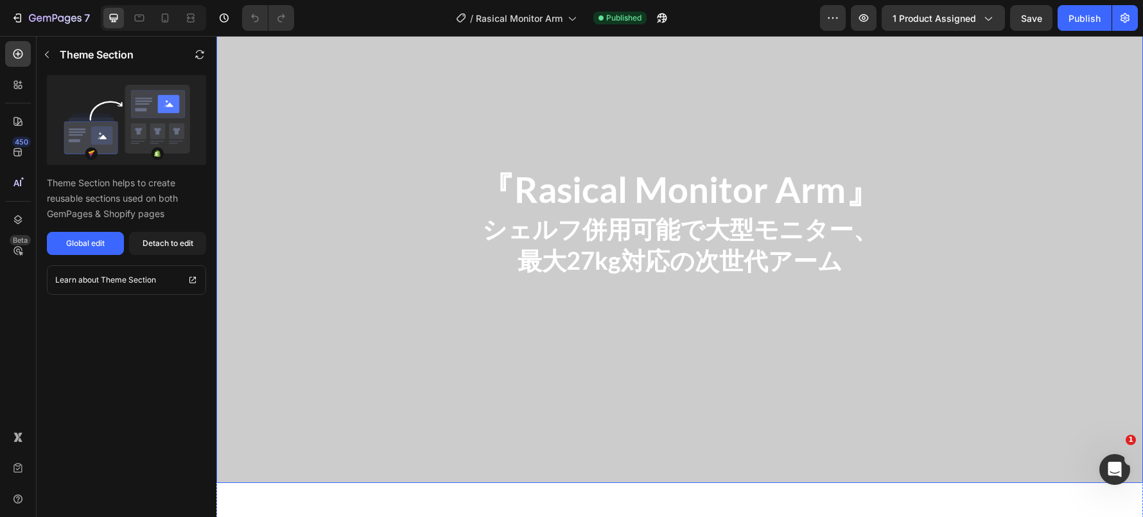
click at [441, 331] on div "Overlay" at bounding box center [679, 221] width 926 height 521
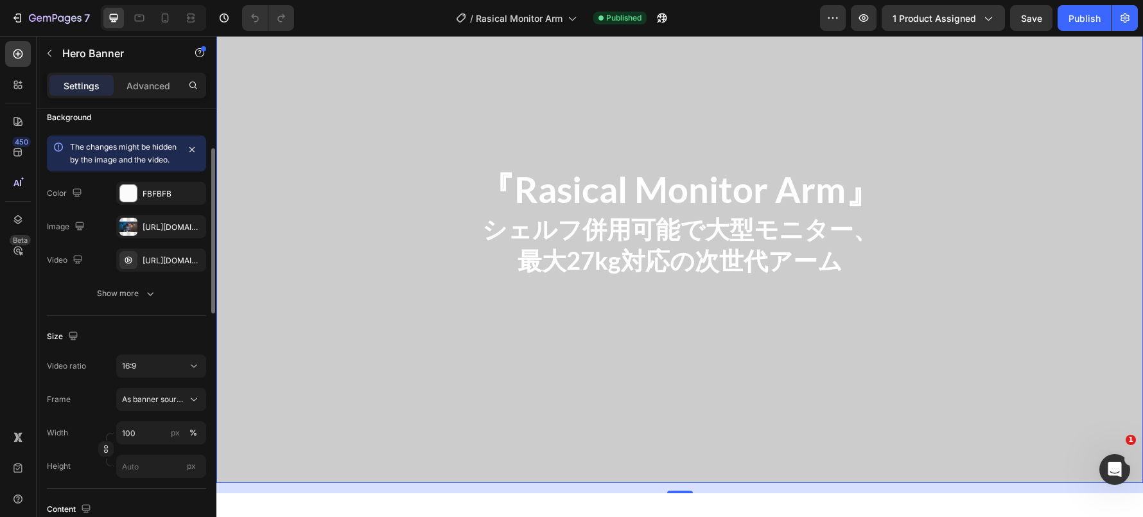
scroll to position [103, 0]
click at [151, 266] on div "[URL][DOMAIN_NAME]" at bounding box center [161, 260] width 37 height 12
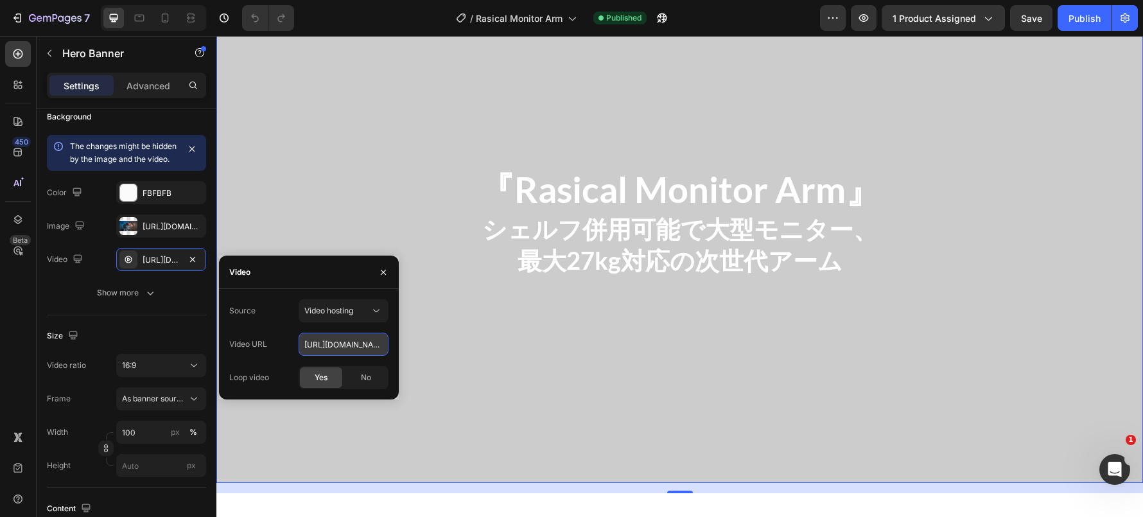
click at [332, 341] on input "[URL][DOMAIN_NAME]" at bounding box center [343, 344] width 90 height 23
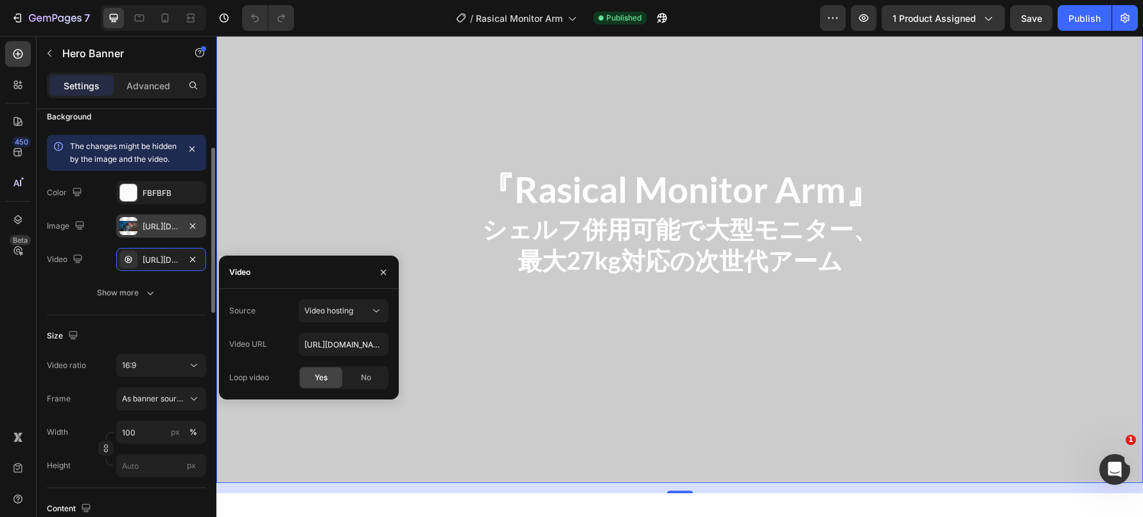
click at [128, 235] on div at bounding box center [128, 226] width 18 height 18
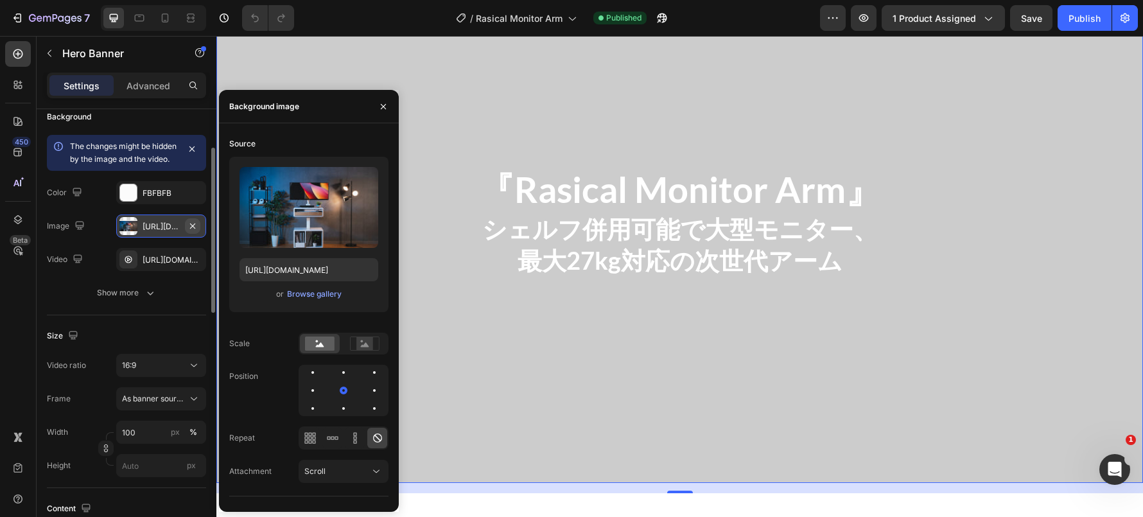
click at [191, 231] on icon "button" at bounding box center [192, 226] width 10 height 10
type input "Auto"
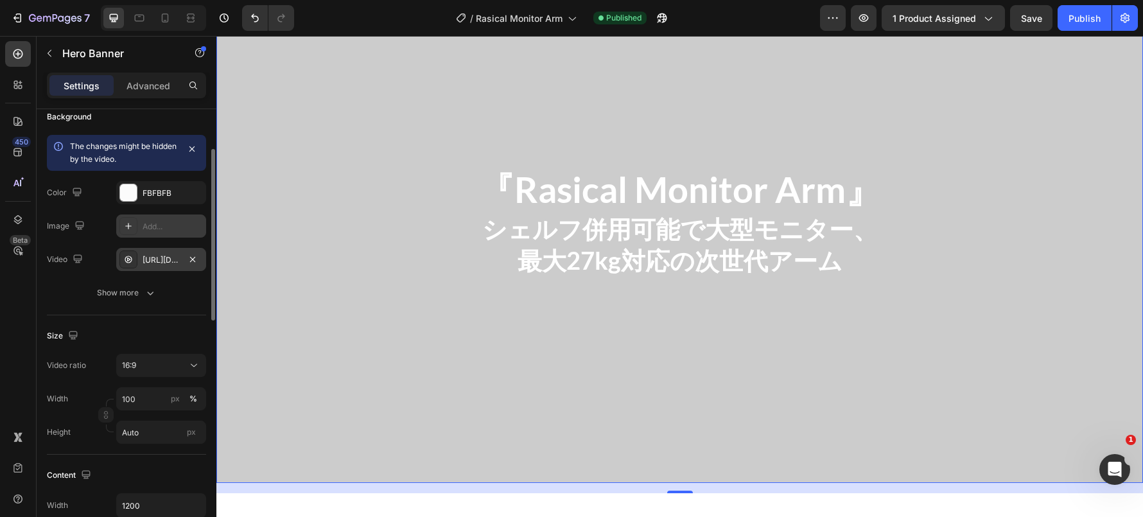
click at [177, 254] on div "[URL][DOMAIN_NAME]" at bounding box center [161, 260] width 37 height 12
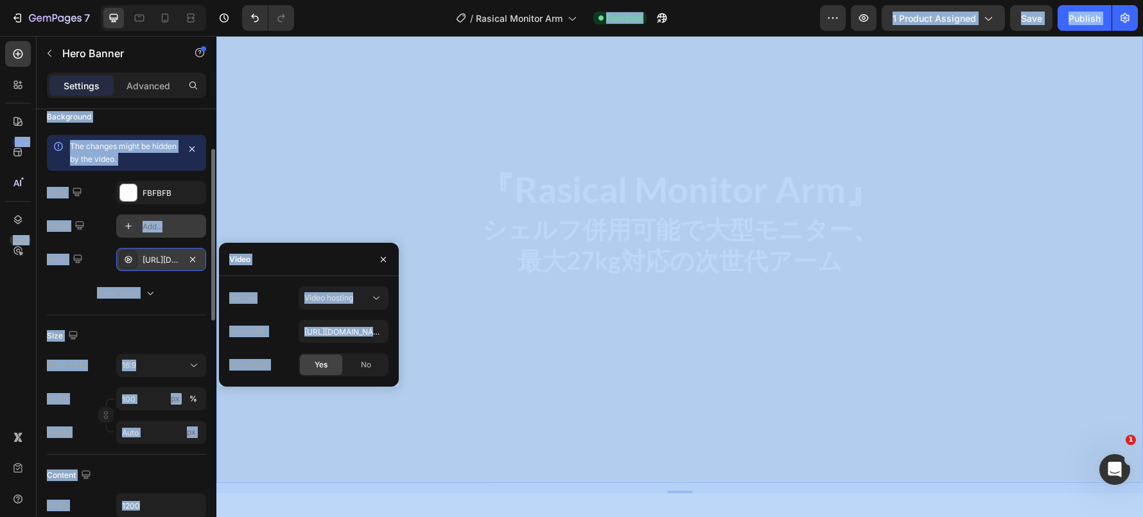
click at [158, 268] on div "[URL][DOMAIN_NAME]" at bounding box center [161, 259] width 90 height 23
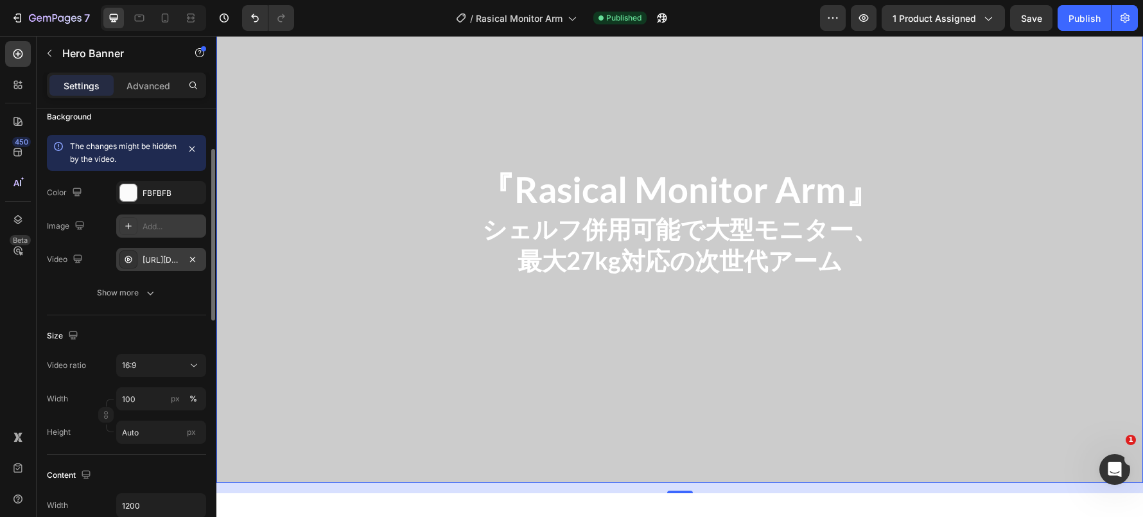
click at [168, 264] on div "[URL][DOMAIN_NAME]" at bounding box center [161, 260] width 37 height 12
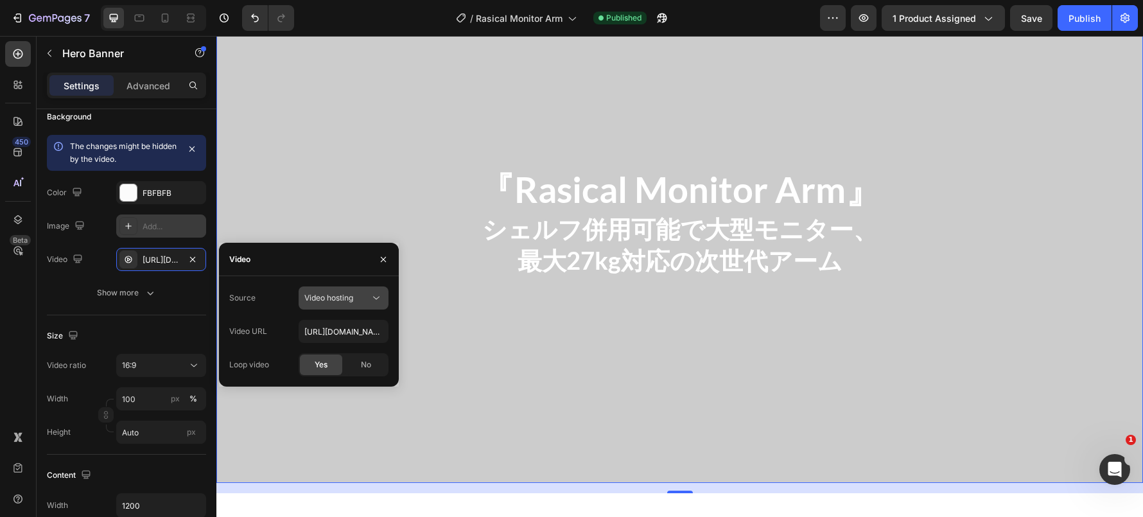
click at [337, 306] on button "Video hosting" at bounding box center [343, 297] width 90 height 23
click at [340, 326] on input "[URL][DOMAIN_NAME]" at bounding box center [343, 331] width 90 height 23
click at [411, 146] on div "『Rasical Monitor Arm』 Heading シェルフ併用可能で大型モニター、 最大27kg対応の次世代アーム Text Block" at bounding box center [680, 222] width 770 height 153
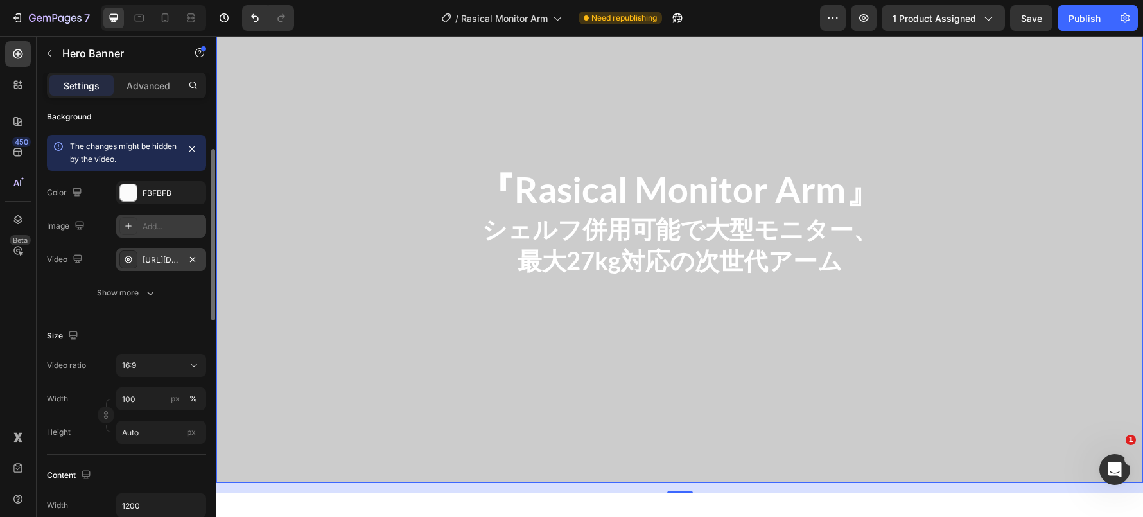
click at [139, 263] on div "[URL][DOMAIN_NAME]" at bounding box center [161, 259] width 90 height 23
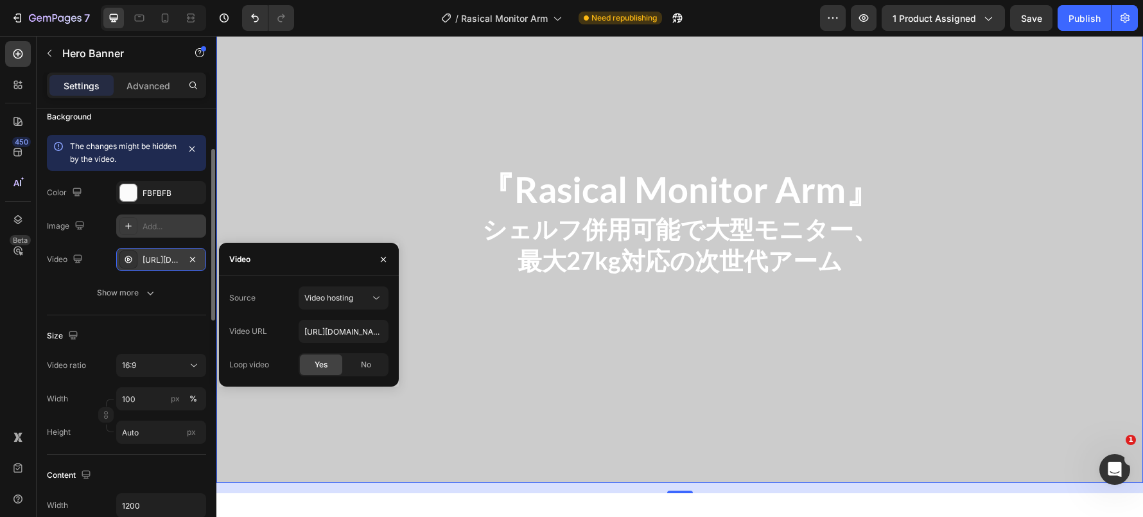
click at [130, 260] on icon at bounding box center [128, 259] width 10 height 10
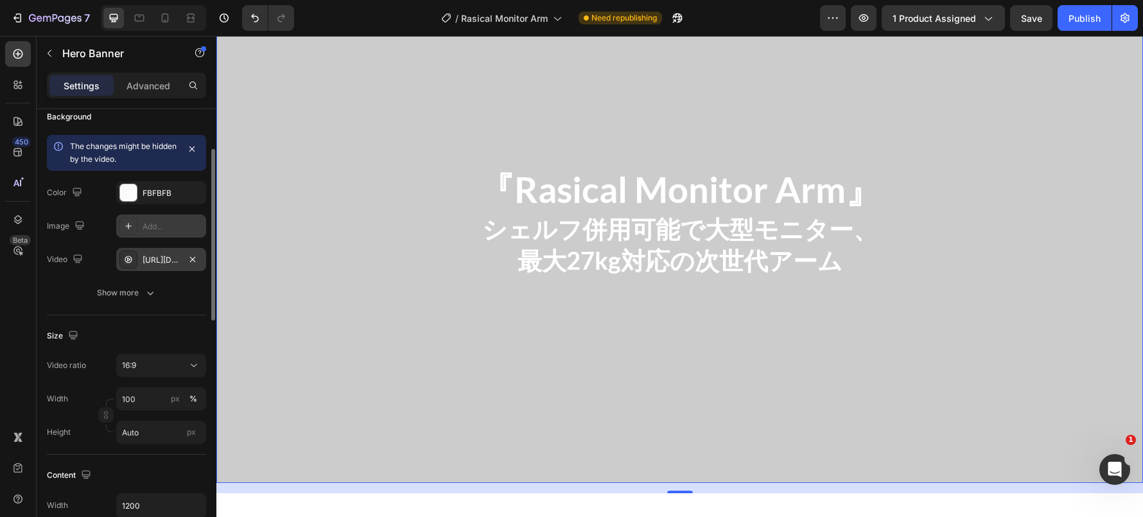
click at [130, 260] on icon at bounding box center [128, 259] width 10 height 10
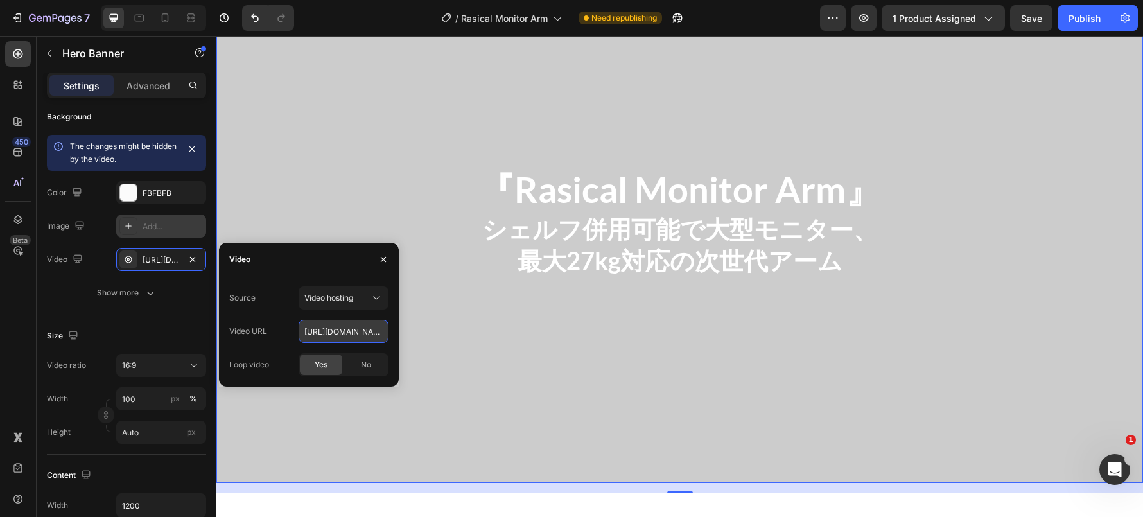
click at [325, 336] on input "[URL][DOMAIN_NAME]" at bounding box center [343, 331] width 90 height 23
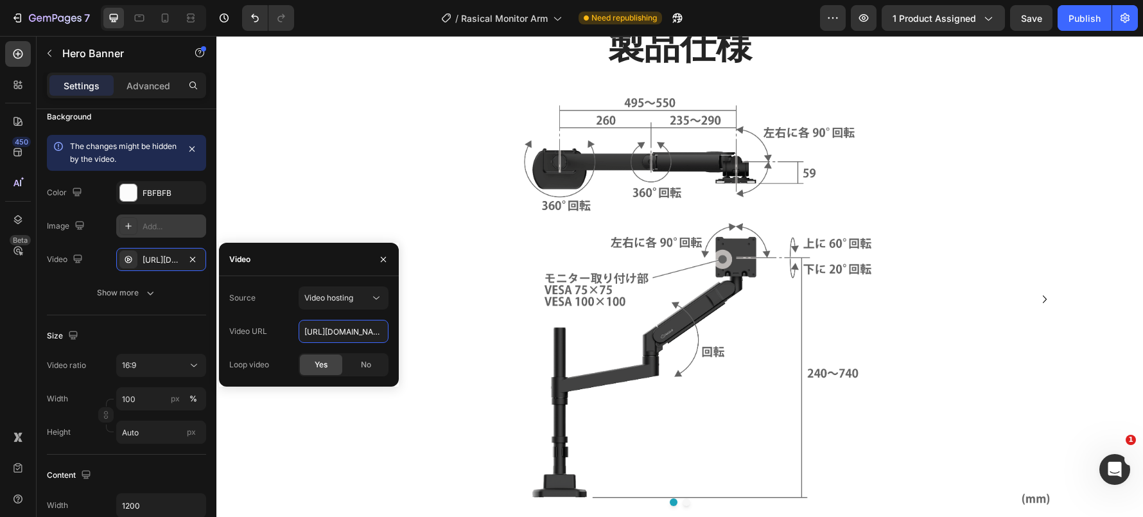
scroll to position [3535, 0]
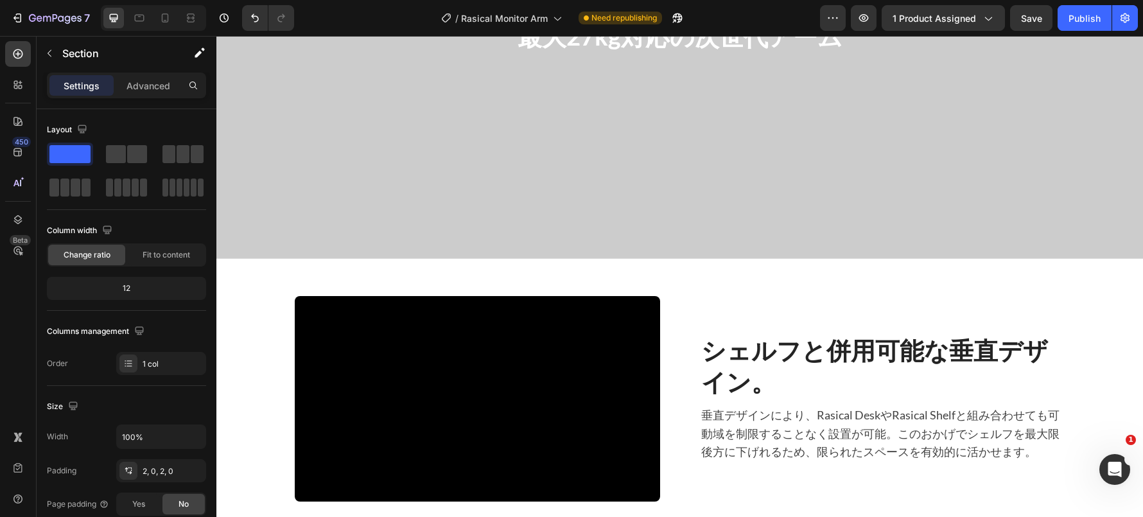
scroll to position [1736, 0]
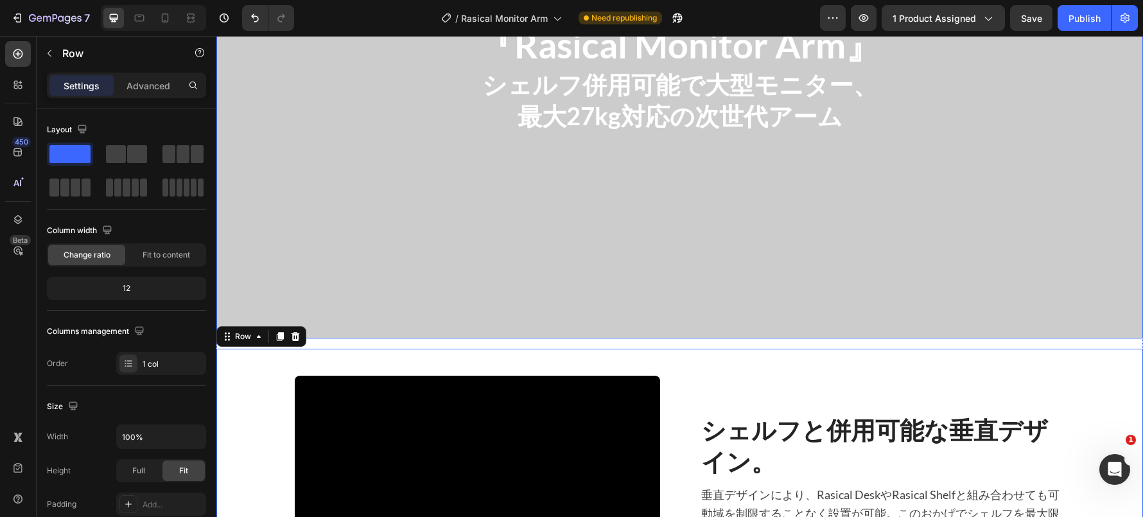
scroll to position [1817, 0]
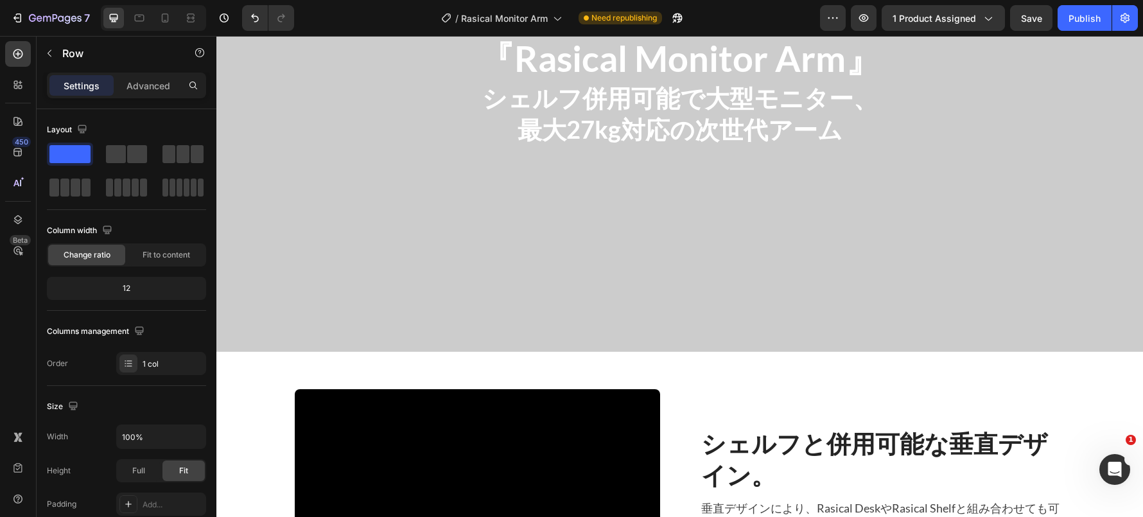
scroll to position [1609, 0]
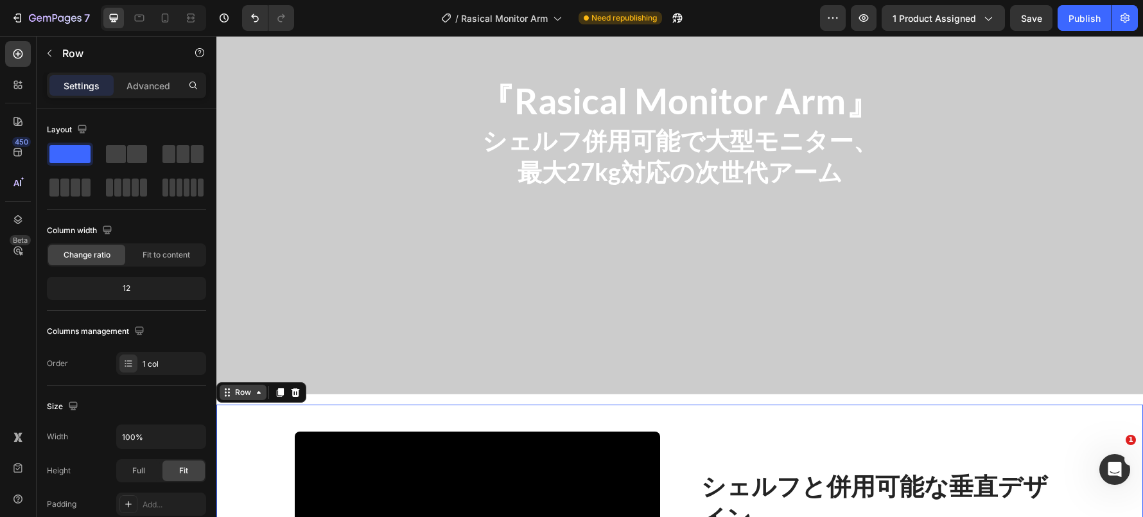
click at [262, 391] on icon at bounding box center [259, 392] width 10 height 10
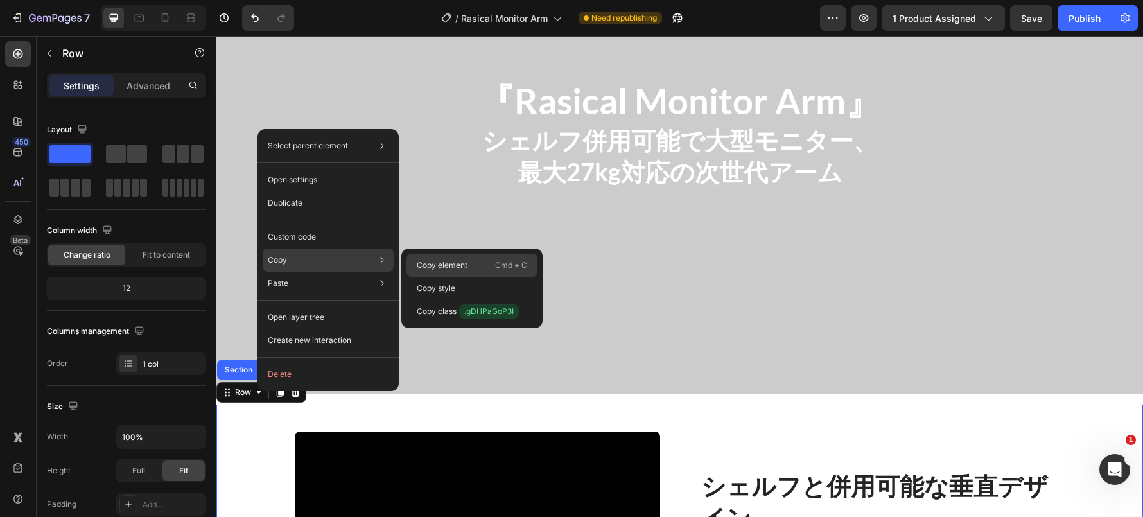
click at [413, 277] on div "Copy element Cmd + C" at bounding box center [471, 288] width 131 height 23
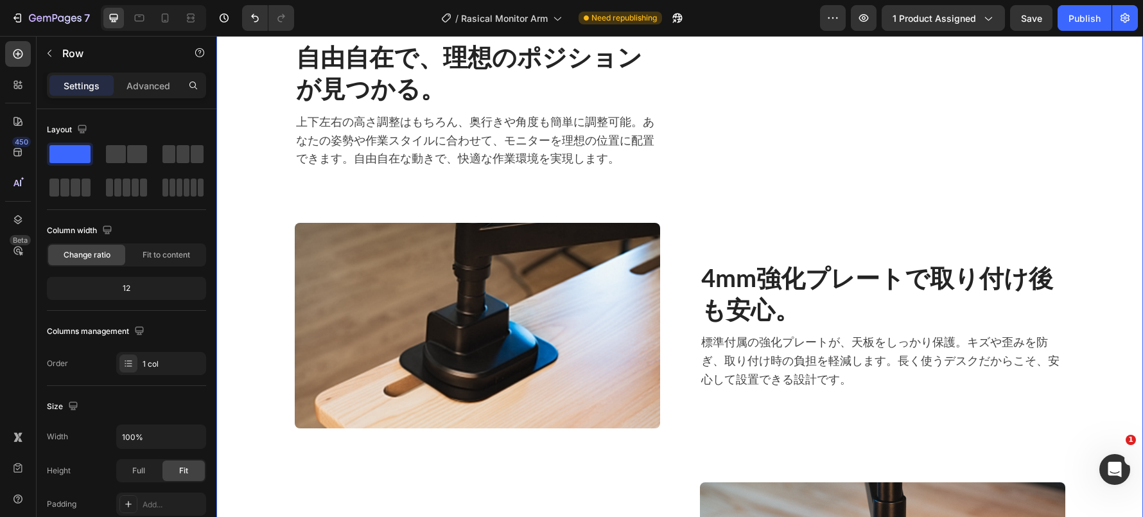
scroll to position [2713, 0]
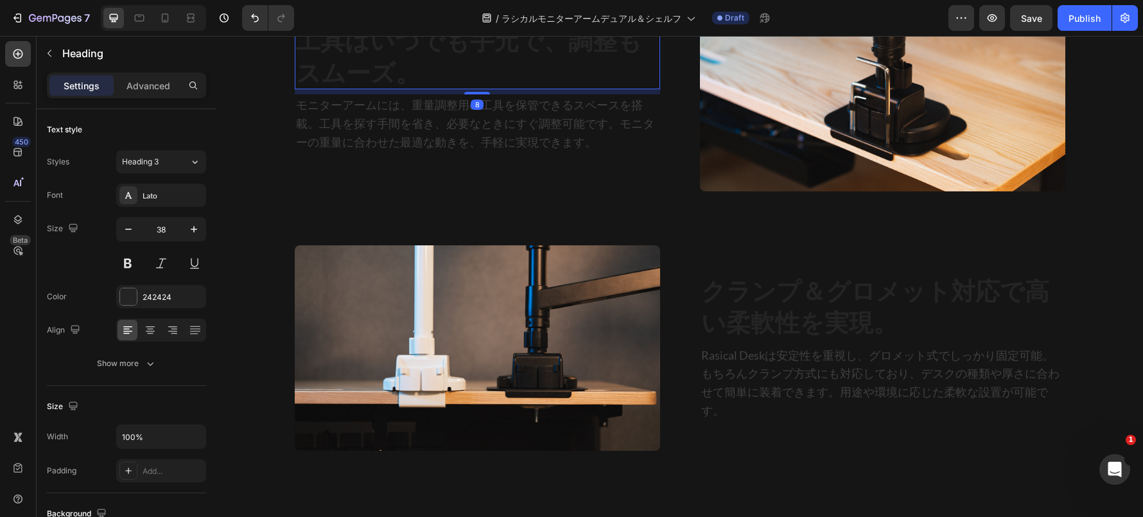
click at [523, 89] on h2 "工具はいつでも手元で、調整もスムーズ。" at bounding box center [477, 56] width 365 height 65
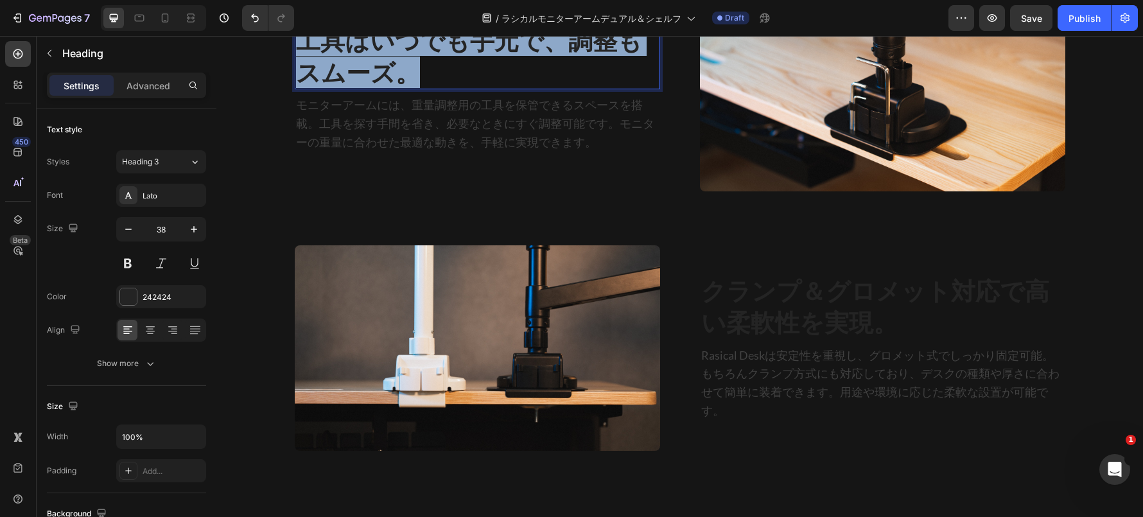
click at [523, 88] on p "工具はいつでも手元で、調整もスムーズ。" at bounding box center [477, 56] width 363 height 64
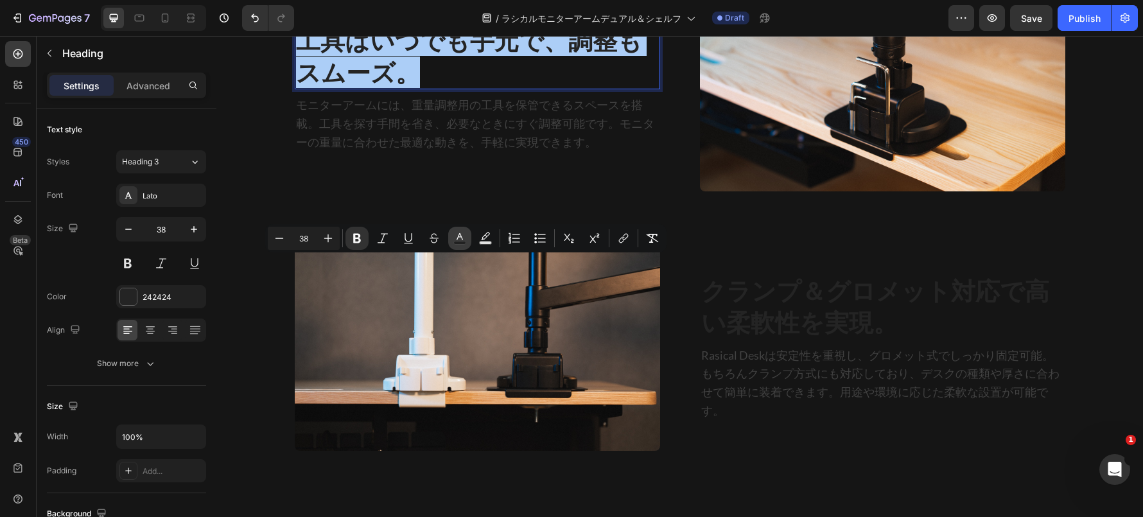
click at [465, 236] on button "Text Color" at bounding box center [459, 238] width 23 height 23
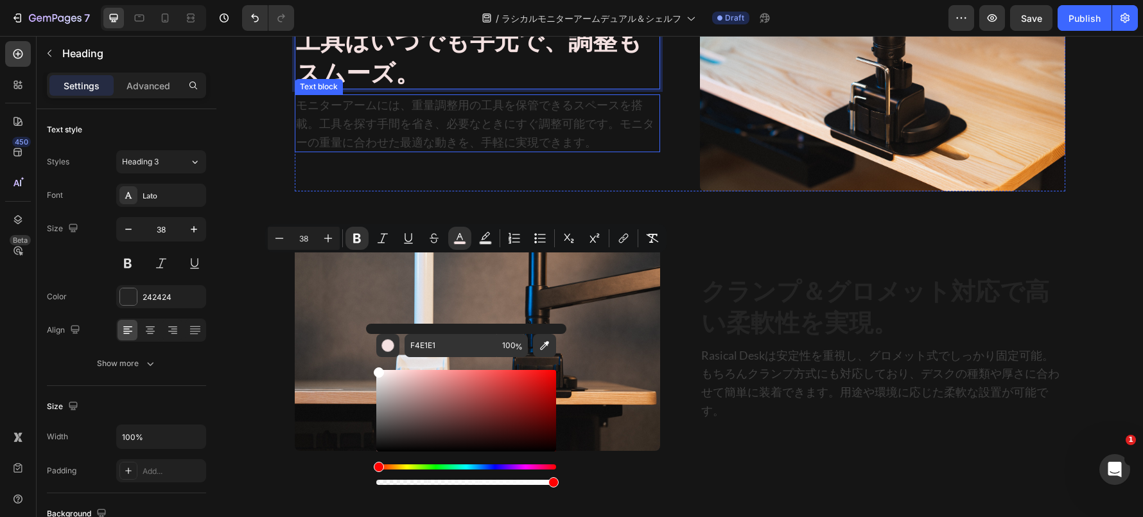
type input "FFFFFF"
drag, startPoint x: 608, startPoint y: 408, endPoint x: 353, endPoint y: 361, distance: 259.2
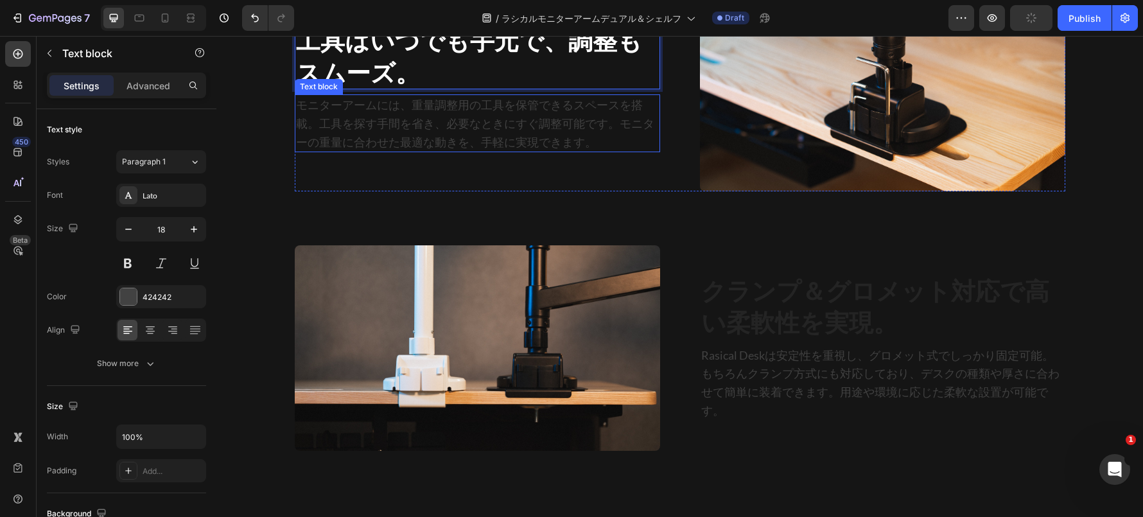
click at [353, 151] on p "モニターアームには、重量調整用の工具を保管できるスペースを搭載。工具を探す手間を省き、必要なときにすぐ調整可能です。モニターの重量に合わせた最適な動きを、手軽…" at bounding box center [477, 123] width 363 height 55
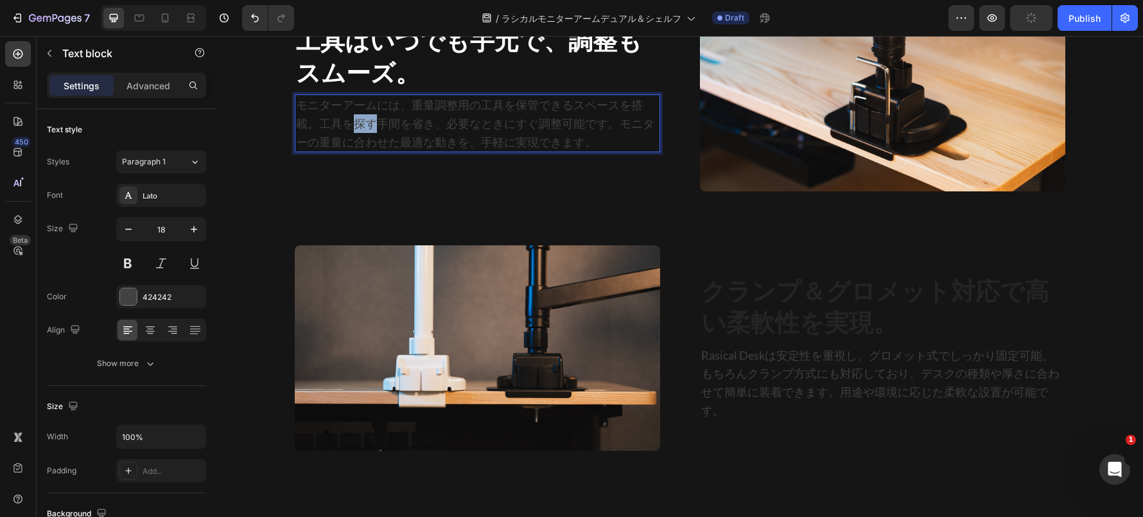
scroll to position [5391, 0]
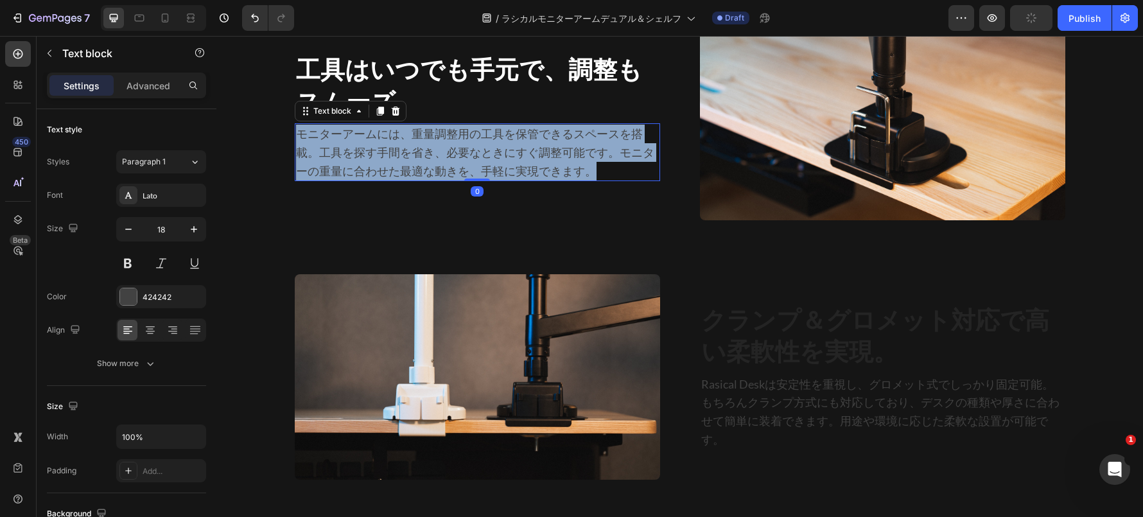
click at [353, 180] on p "モニターアームには、重量調整用の工具を保管できるスペースを搭載。工具を探す手間を省き、必要なときにすぐ調整可能です。モニターの重量に合わせた最適な動きを、手軽…" at bounding box center [477, 152] width 363 height 55
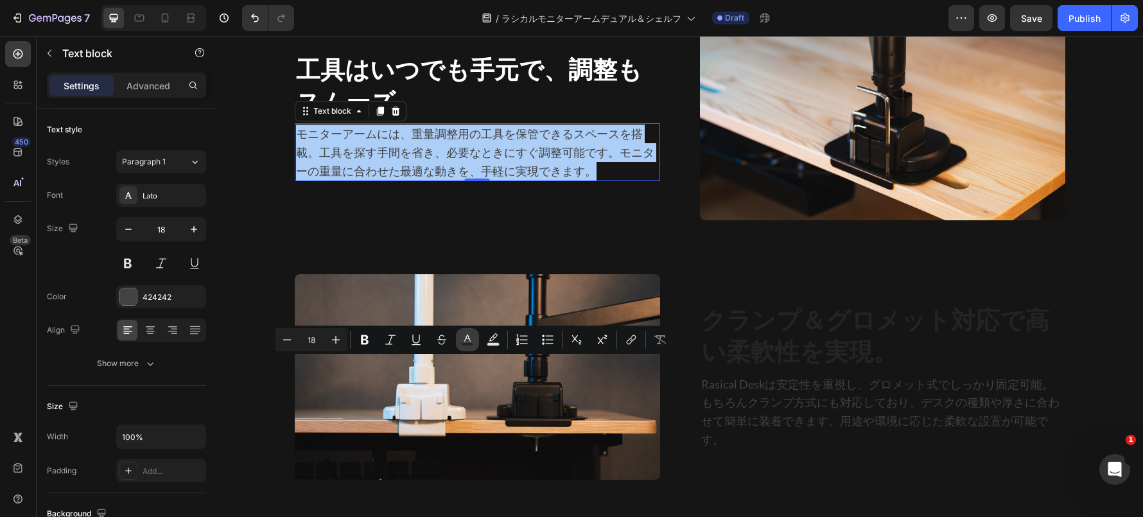
click at [472, 341] on icon "Editor contextual toolbar" at bounding box center [467, 339] width 13 height 13
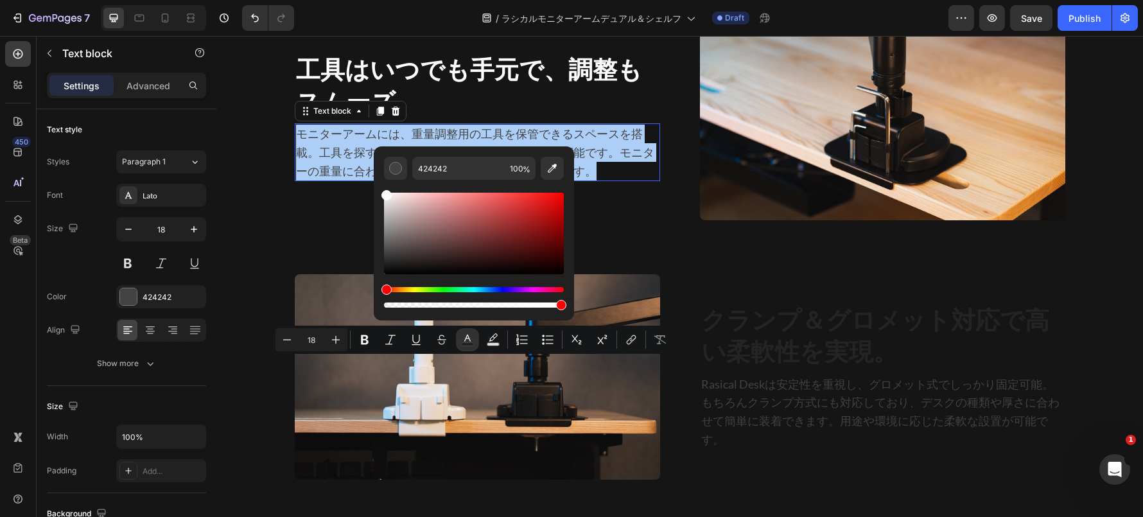
drag, startPoint x: 414, startPoint y: 236, endPoint x: 378, endPoint y: 187, distance: 60.1
click at [378, 187] on div "424242 100 %" at bounding box center [474, 228] width 200 height 164
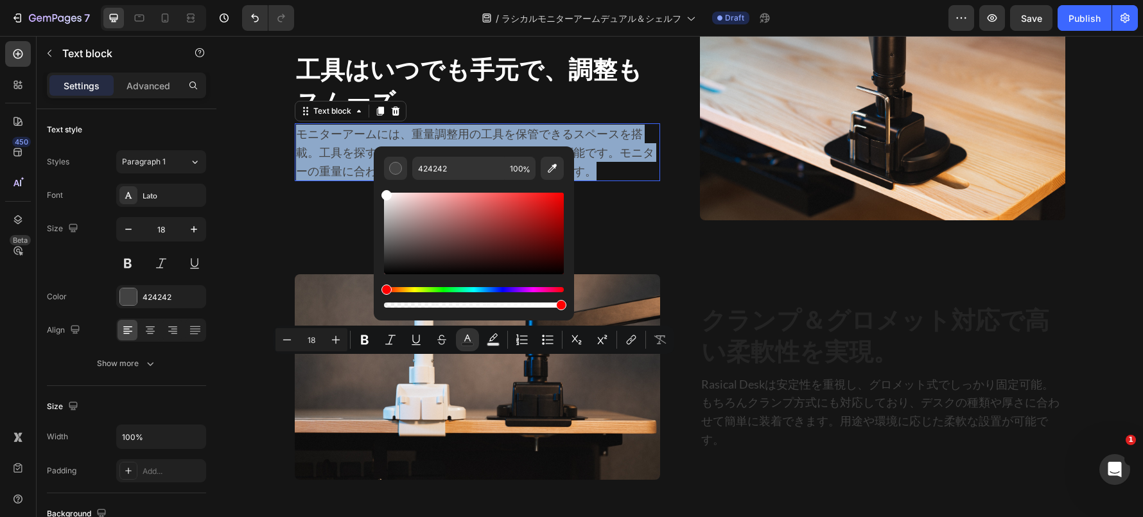
type input "FFFFFF"
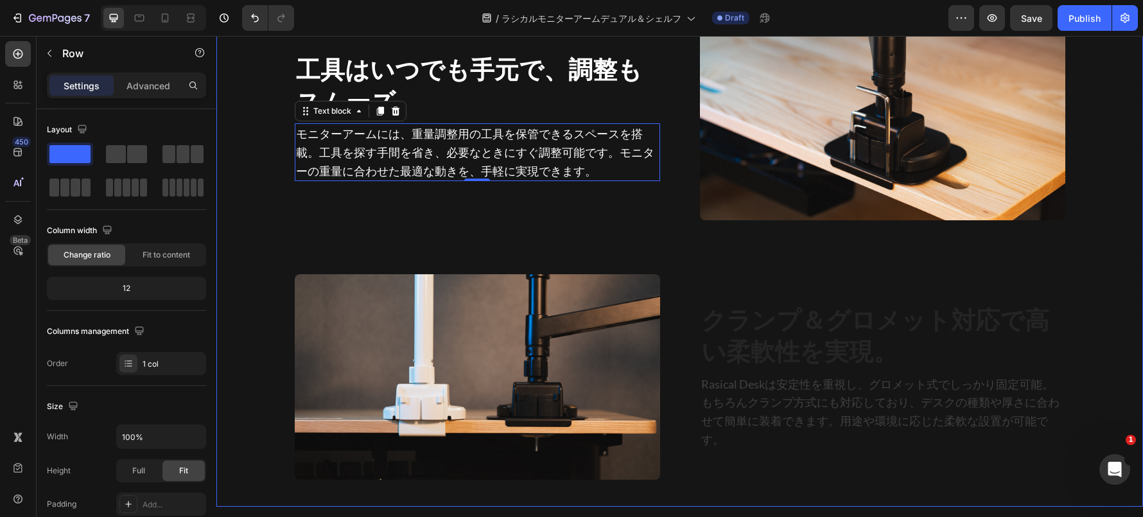
click at [320, 233] on div "Image ⁠⁠⁠⁠⁠⁠⁠ 4mm強化プレートで取り付け後も安心。 Heading 標準付属の強化プレートが、天板をしっかり保護。キズや歪みを防ぎ、取り付け時…" at bounding box center [679, 156] width 926 height 700
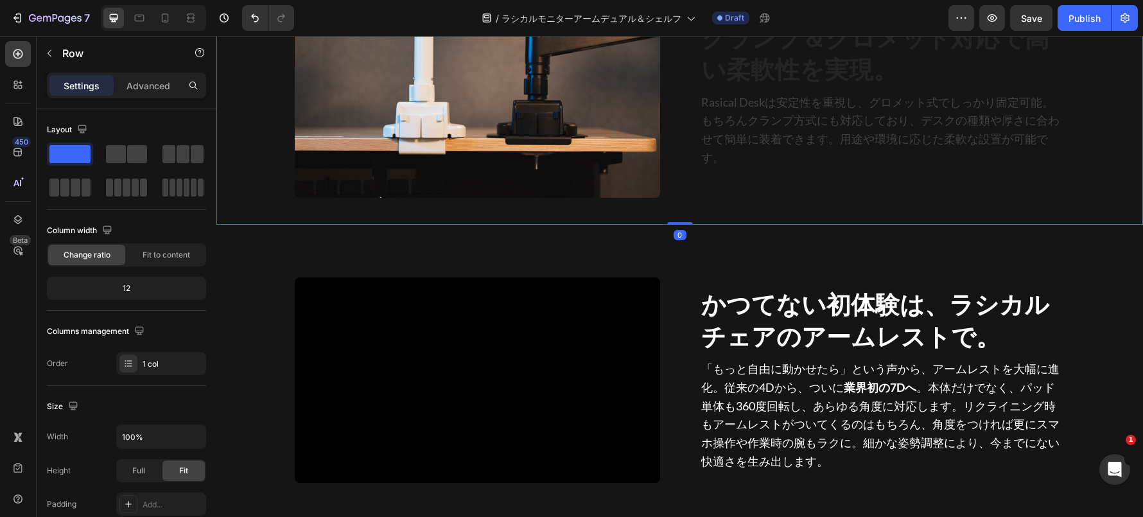
scroll to position [5750, 0]
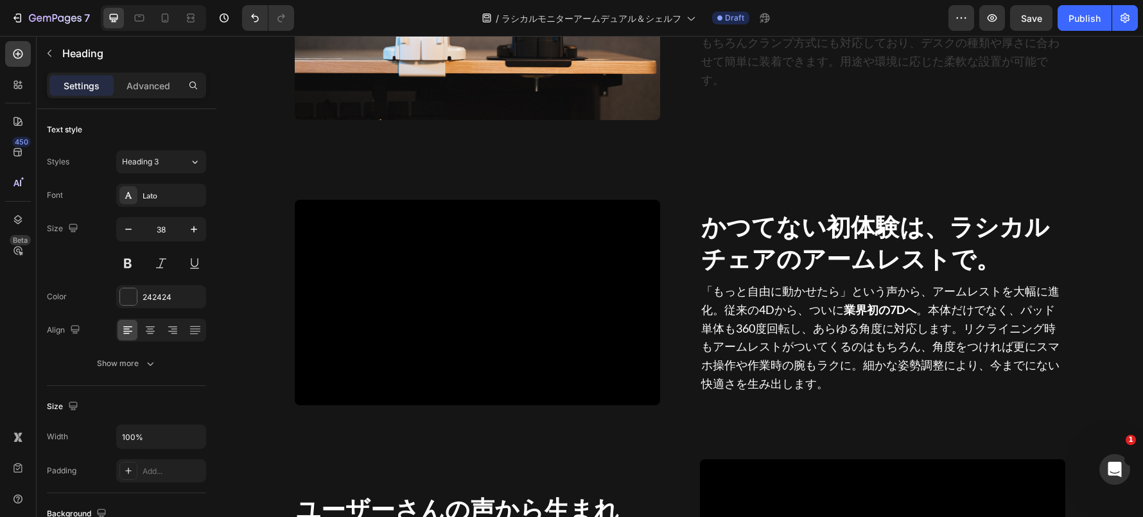
click at [800, 14] on div "8" at bounding box center [882, 11] width 365 height 5
click at [771, 157] on button "Bold" at bounding box center [762, 157] width 23 height 23
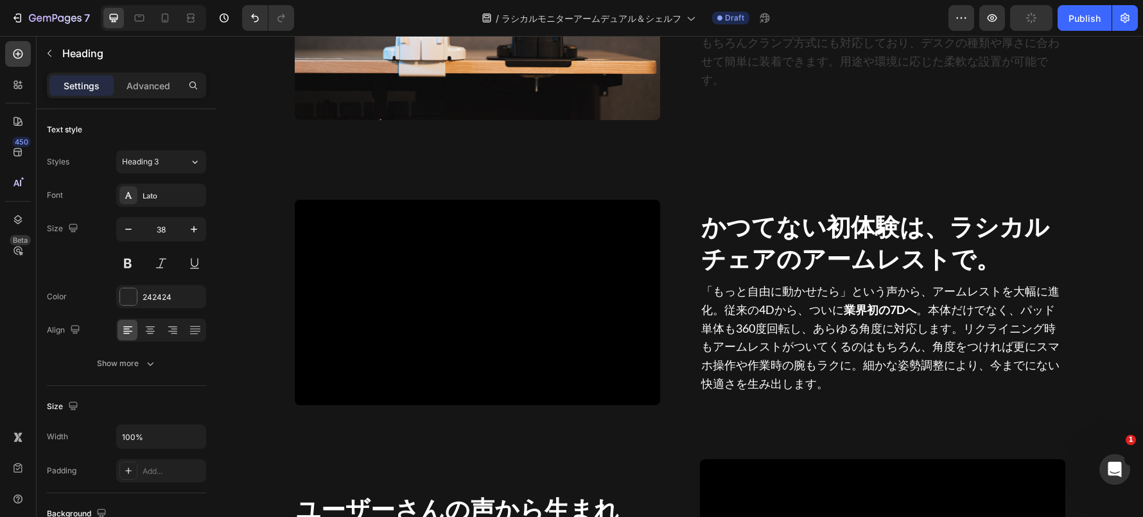
click at [870, 156] on icon "Editor contextual toolbar" at bounding box center [865, 157] width 13 height 13
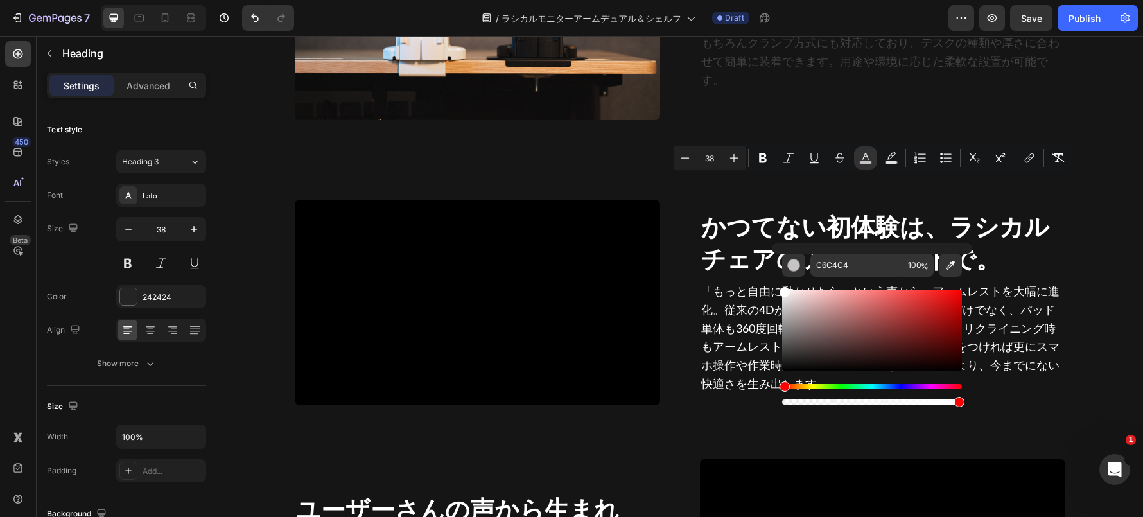
type input "FFFFFF"
drag, startPoint x: 784, startPoint y: 307, endPoint x: 773, endPoint y: 270, distance: 38.4
click at [773, 270] on div "FFFFFF 100 %" at bounding box center [872, 325] width 200 height 164
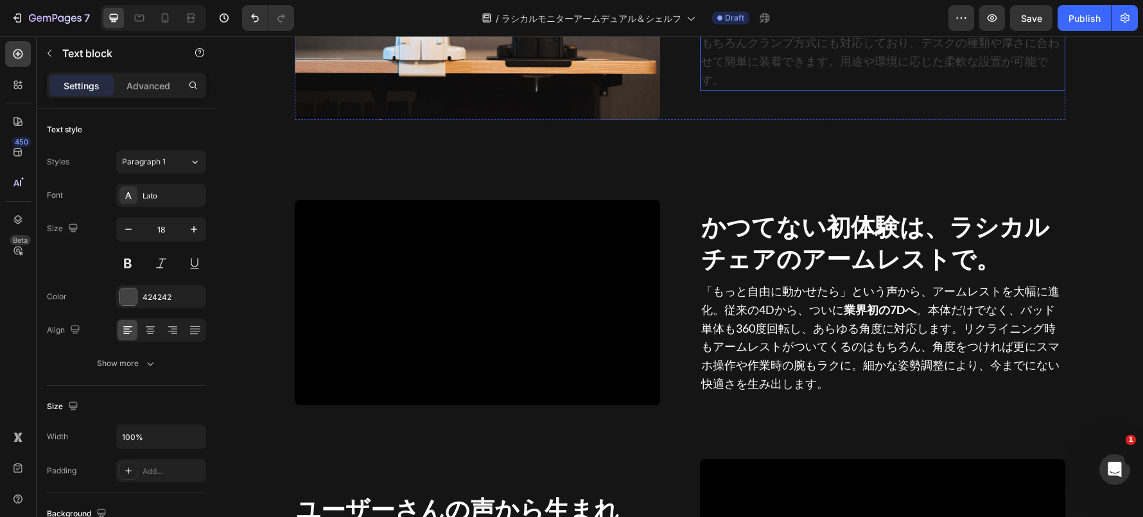
click at [750, 89] on p "Rasical Deskは安定性を重視し、グロメット式でしっかり固定可能。もちろんクランプ方式にも対応しており、デスクの種類や厚さに合わせて簡単に装着できます…" at bounding box center [882, 52] width 363 height 74
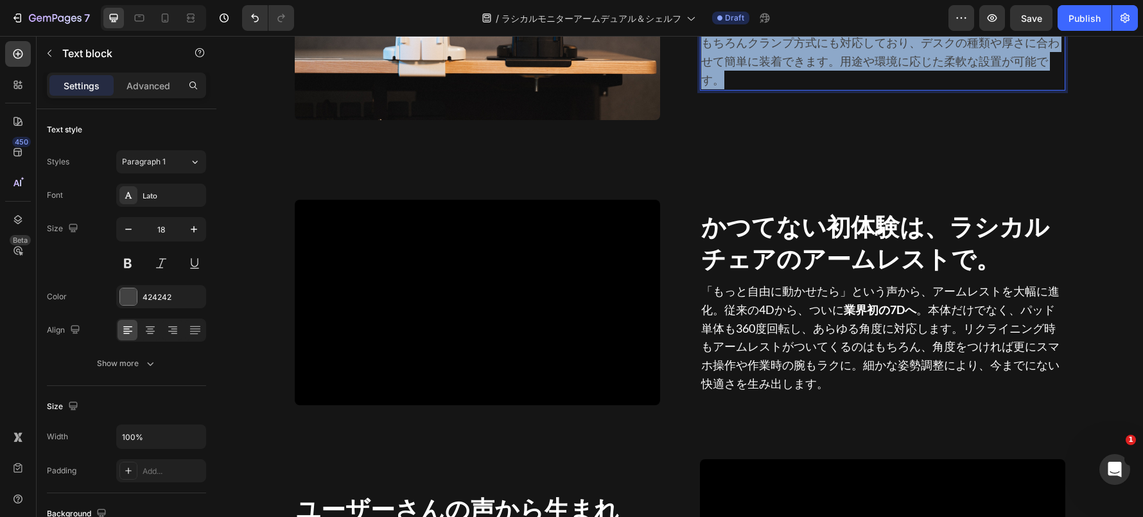
click at [750, 89] on p "Rasical Deskは安定性を重視し、グロメット式でしっかり固定可能。もちろんクランプ方式にも対応しており、デスクの種類や厚さに合わせて簡単に装着できます…" at bounding box center [882, 52] width 363 height 74
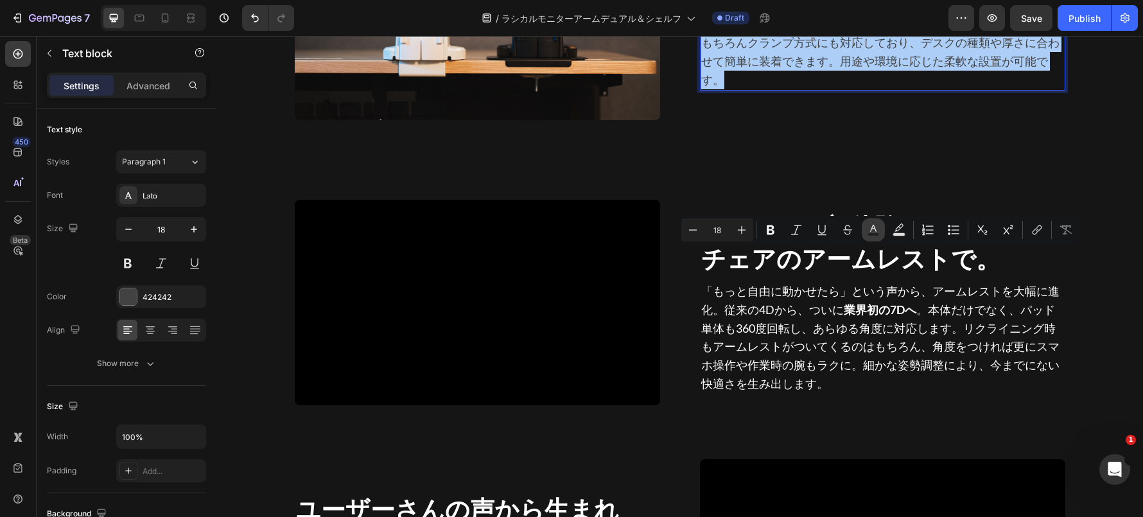
click at [872, 234] on rect "Editor contextual toolbar" at bounding box center [873, 234] width 12 height 3
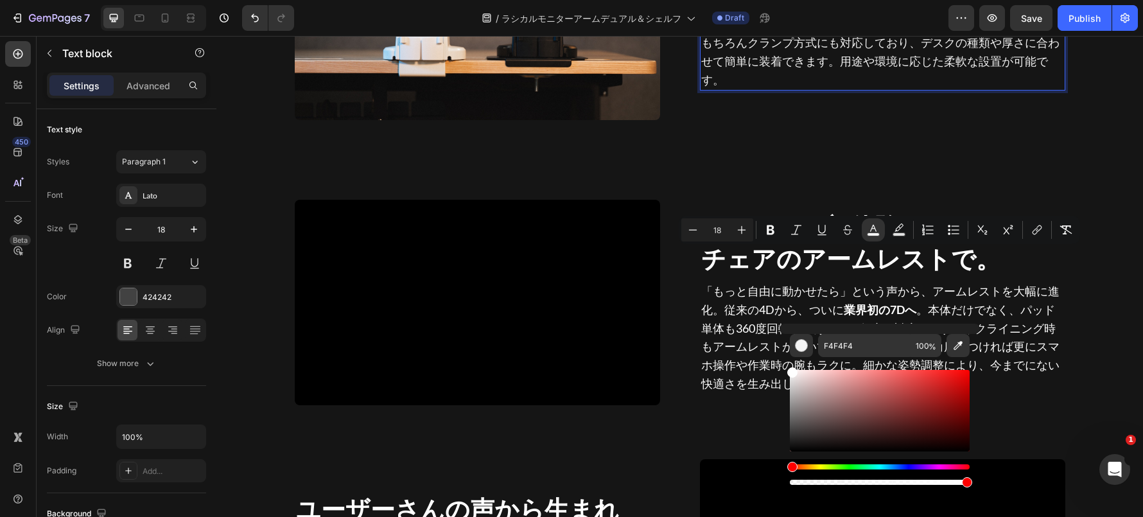
type input "FFFFFF"
drag, startPoint x: 789, startPoint y: 373, endPoint x: 782, endPoint y: 359, distance: 15.5
click at [782, 359] on div "FFFFFF 100 %" at bounding box center [879, 406] width 200 height 164
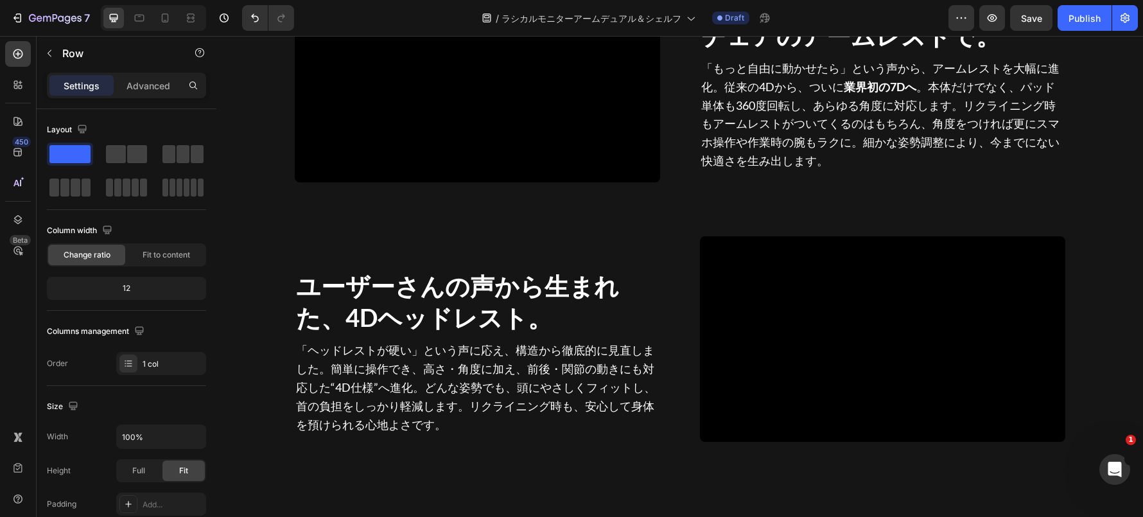
scroll to position [5936, 0]
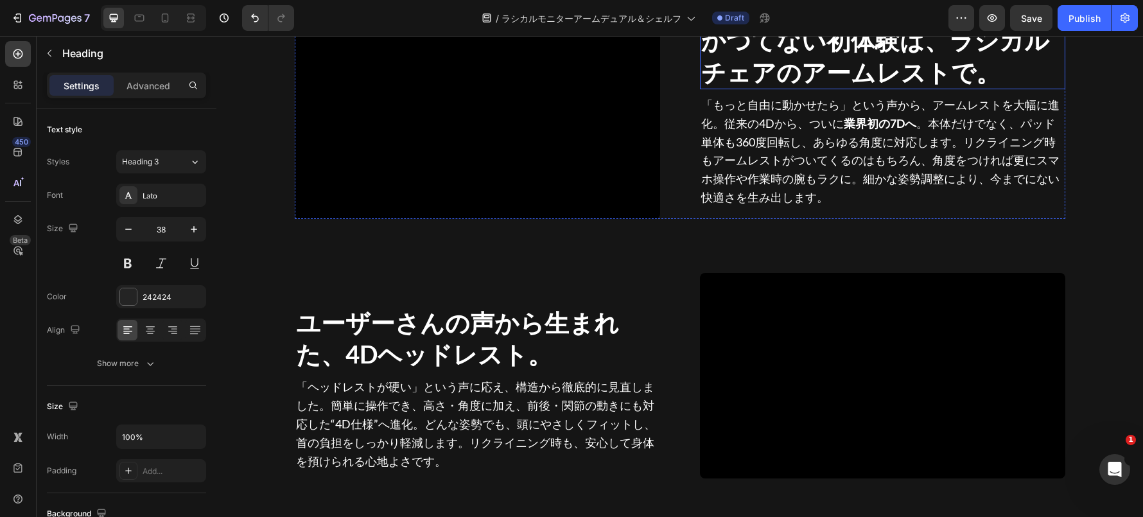
click at [720, 86] on span "かつてない初体験は、ラシカルチェアのアームレストで。" at bounding box center [875, 55] width 348 height 61
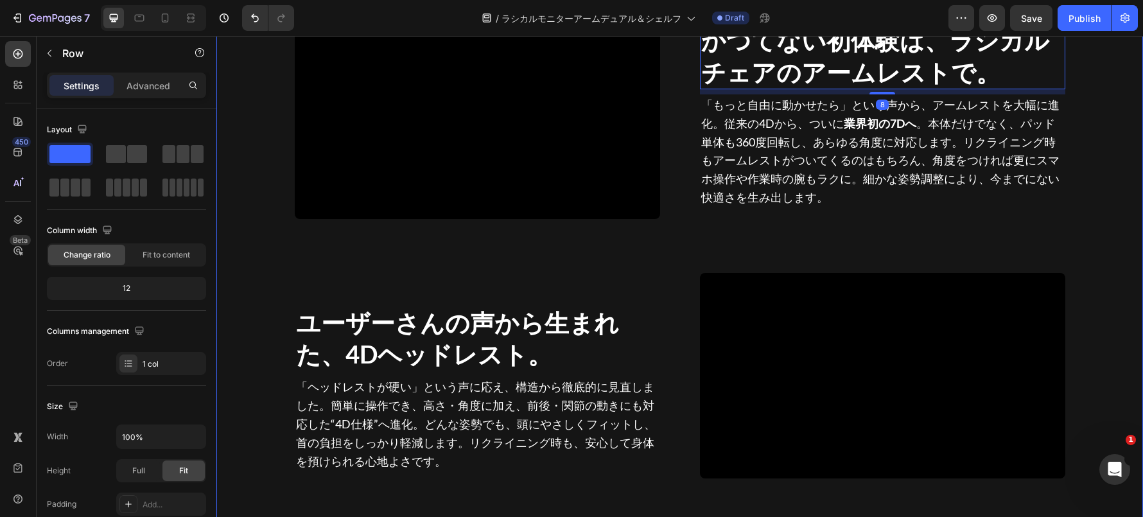
click at [679, 229] on div "Video かつてない初体験は、ラシカルチェアのアームレストで。 Heading 8 「もっと自由に動かせたら」という声から、アームレストを大幅に進化。従来の…" at bounding box center [679, 403] width 926 height 832
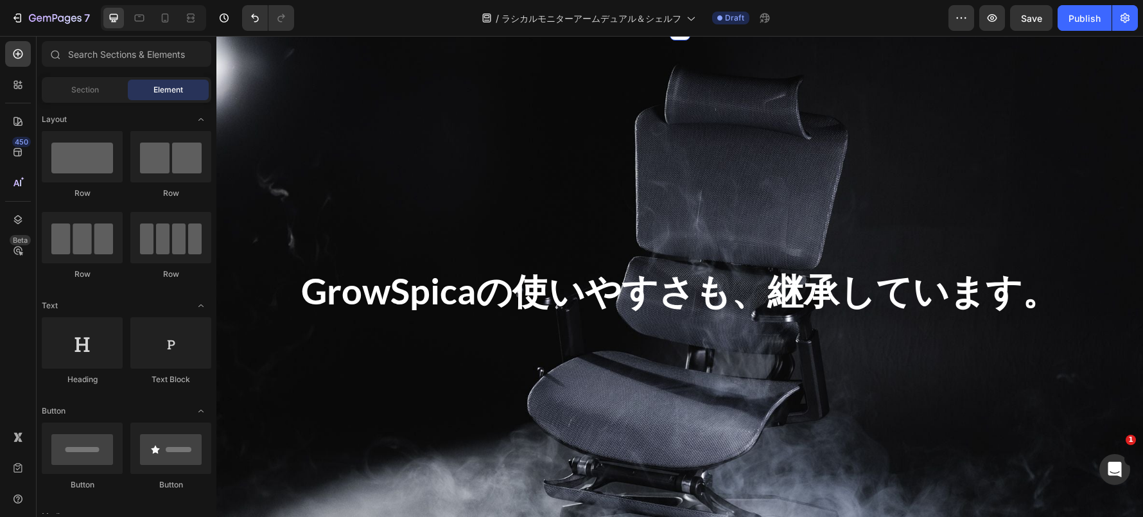
scroll to position [5954, 0]
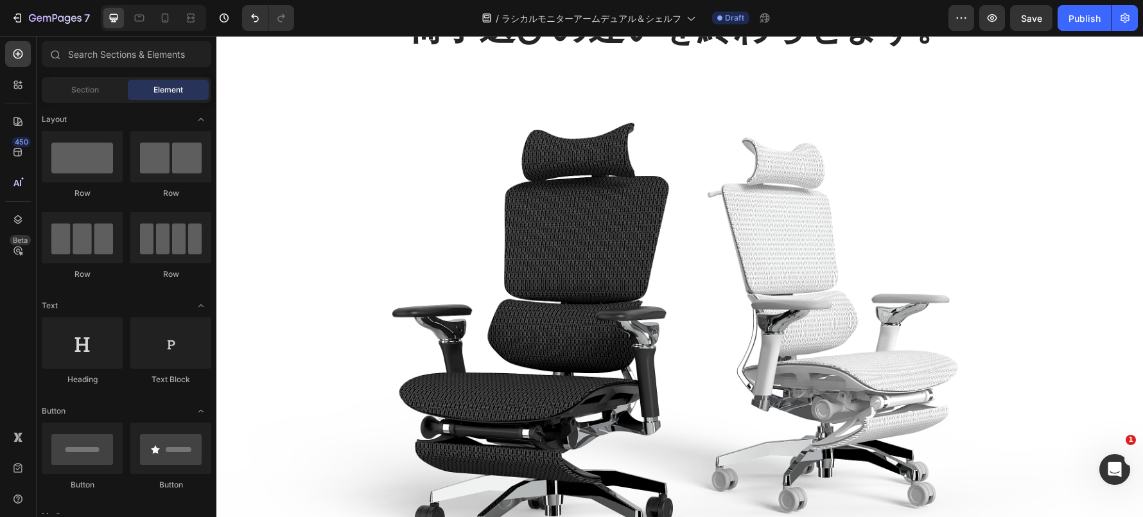
scroll to position [2839, 0]
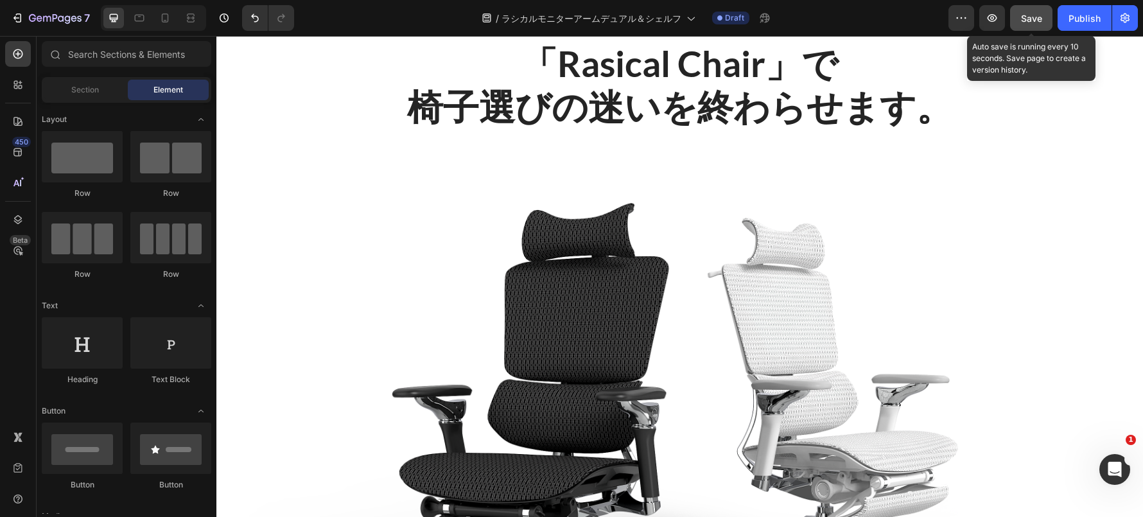
click at [1028, 29] on button "Save" at bounding box center [1031, 18] width 42 height 26
